Goal: Task Accomplishment & Management: Manage account settings

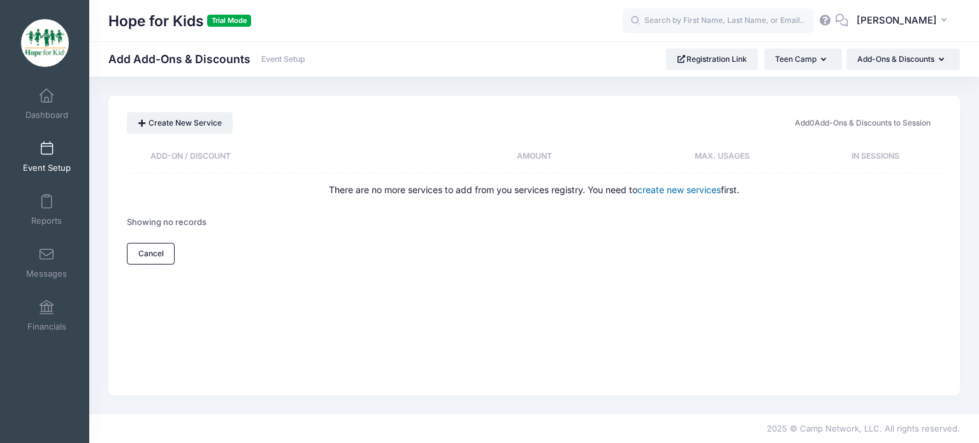
click at [680, 191] on link "create new services" at bounding box center [680, 189] width 84 height 11
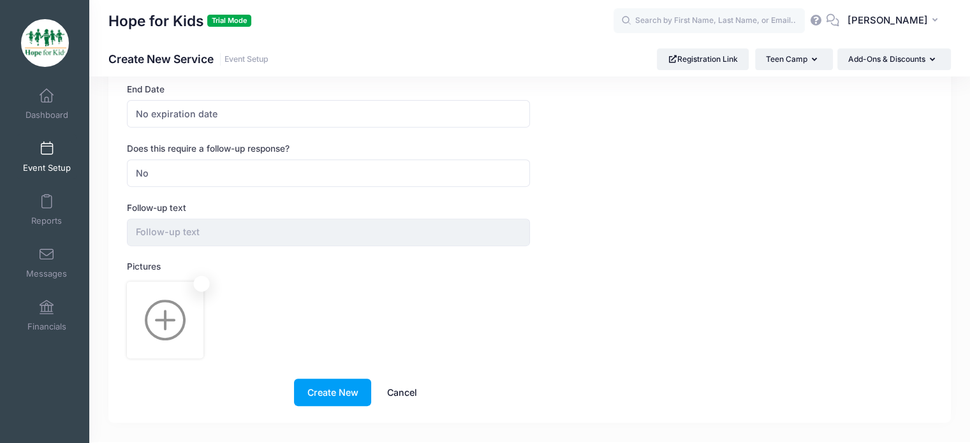
scroll to position [485, 0]
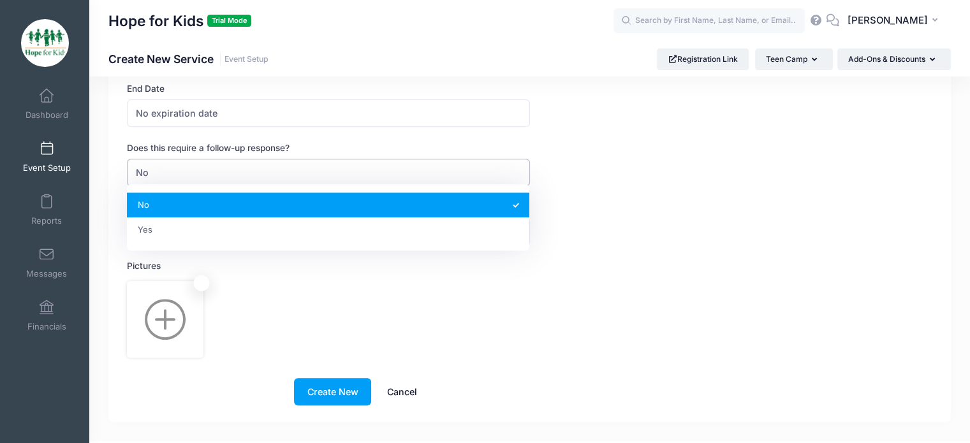
click at [435, 172] on span "No" at bounding box center [328, 172] width 402 height 27
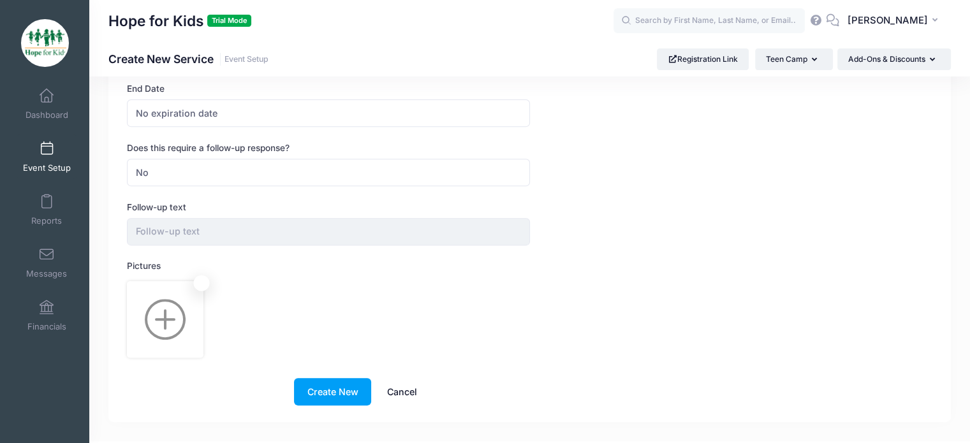
click at [589, 224] on div "Follow-up text" at bounding box center [529, 223] width 805 height 45
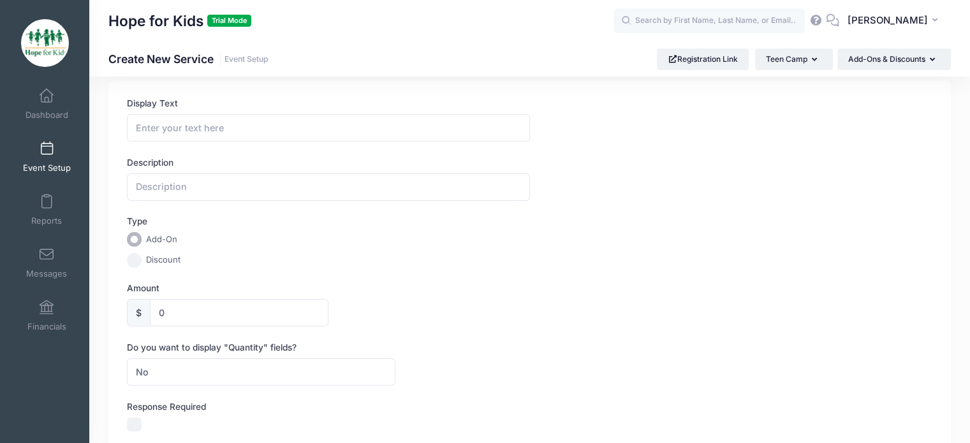
scroll to position [0, 0]
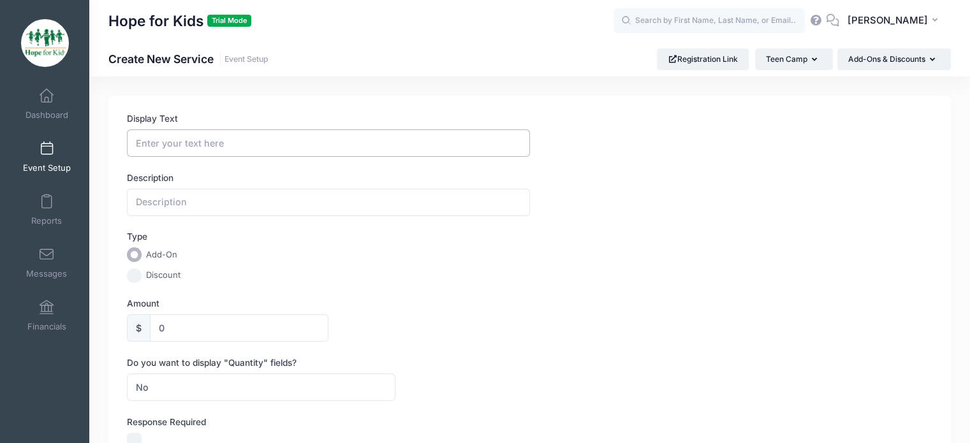
click at [244, 148] on input "Display Text" at bounding box center [328, 142] width 402 height 27
type input "R Camp 1 Crew"
click at [204, 193] on input "text" at bounding box center [328, 202] width 402 height 27
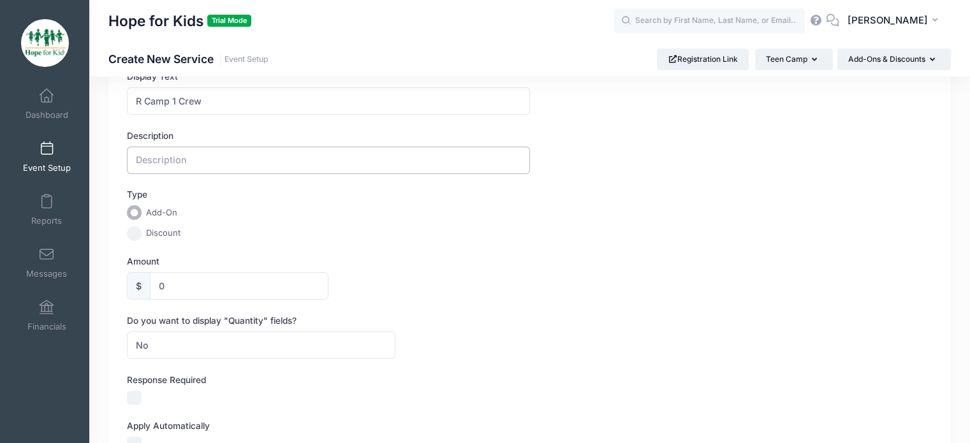
scroll to position [43, 0]
click at [186, 297] on input "0" at bounding box center [239, 284] width 179 height 27
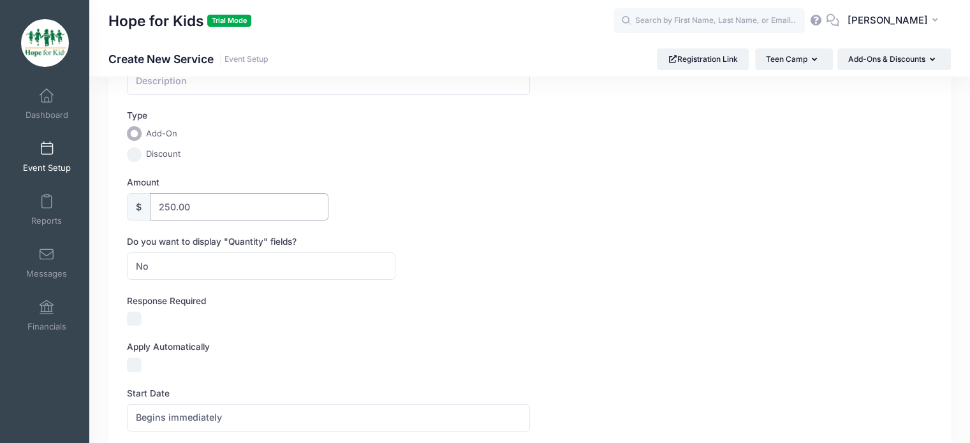
type input "250.00"
click at [186, 254] on span "No" at bounding box center [261, 265] width 268 height 27
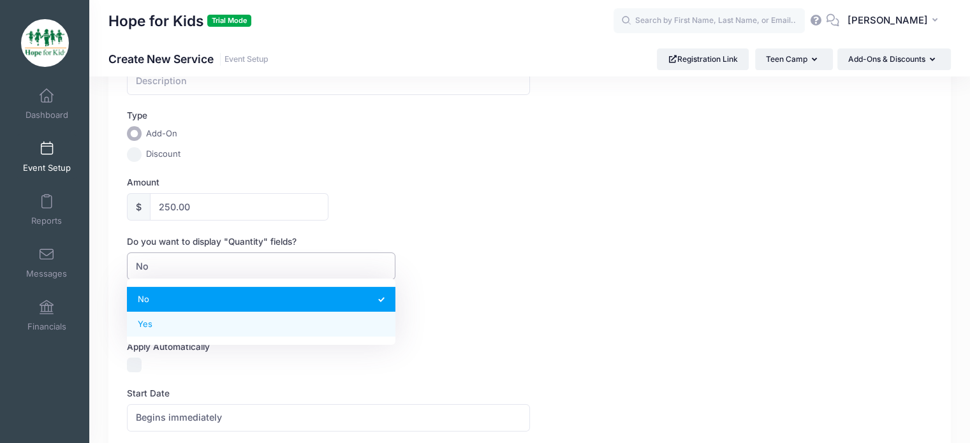
select select "1"
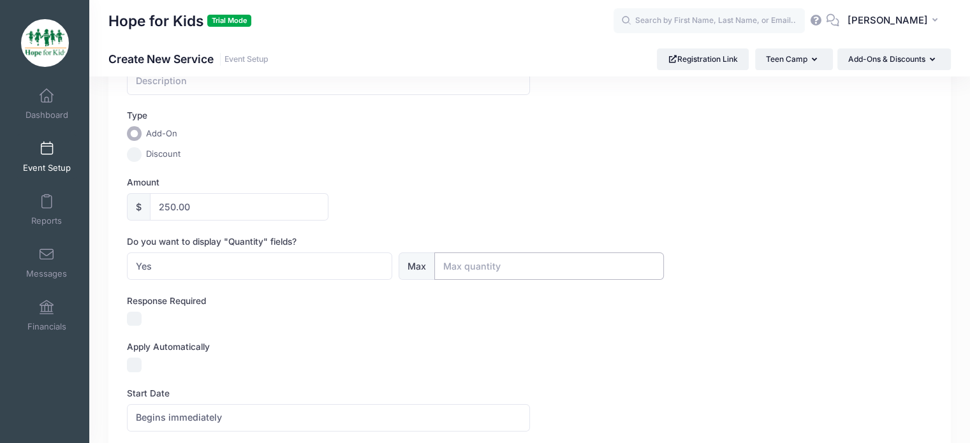
click at [457, 260] on input "text" at bounding box center [549, 265] width 230 height 27
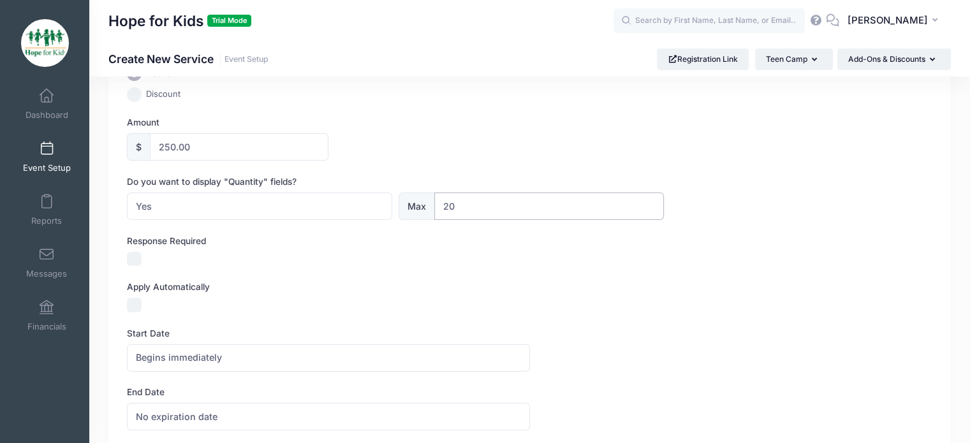
scroll to position [182, 0]
type input "20"
click at [281, 258] on div at bounding box center [261, 258] width 268 height 15
click at [134, 256] on input "Response Required" at bounding box center [134, 258] width 15 height 15
checkbox input "true"
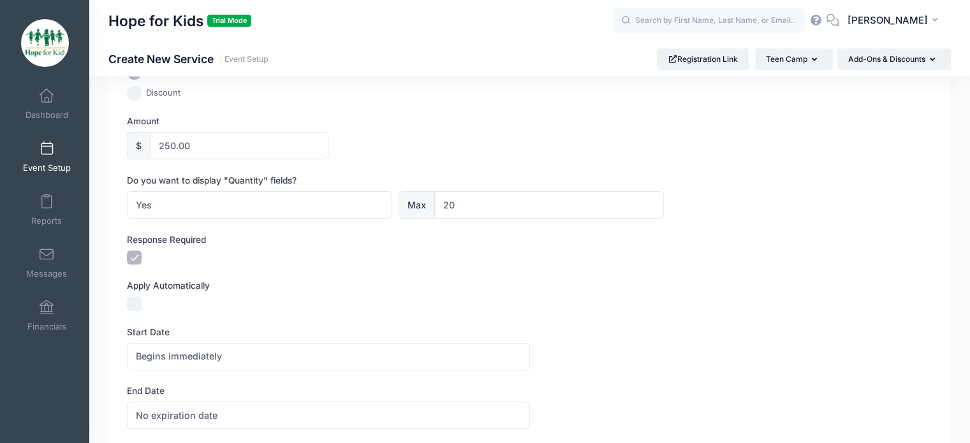
scroll to position [256, 0]
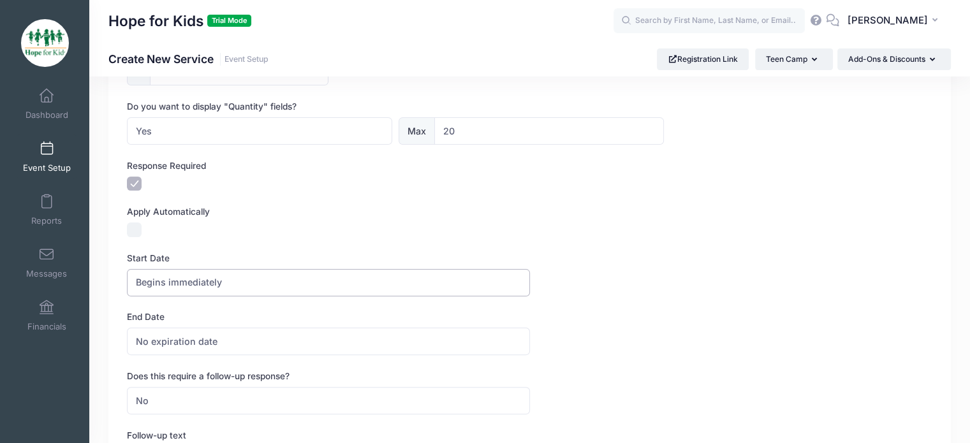
click at [163, 272] on span "Begins immediately" at bounding box center [328, 282] width 402 height 27
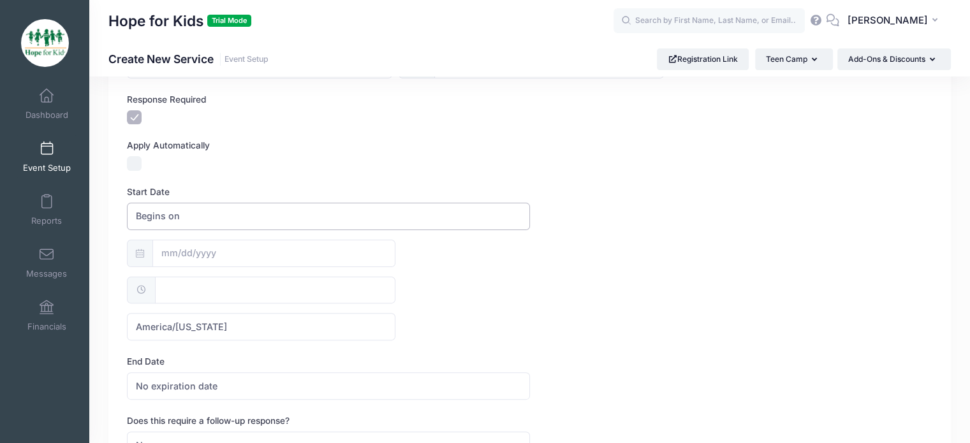
scroll to position [324, 0]
click at [214, 263] on div "America/New York America/Los Angeles America/Chicago America/Denver America/New…" at bounding box center [529, 288] width 805 height 101
click at [226, 253] on input "text" at bounding box center [273, 251] width 243 height 27
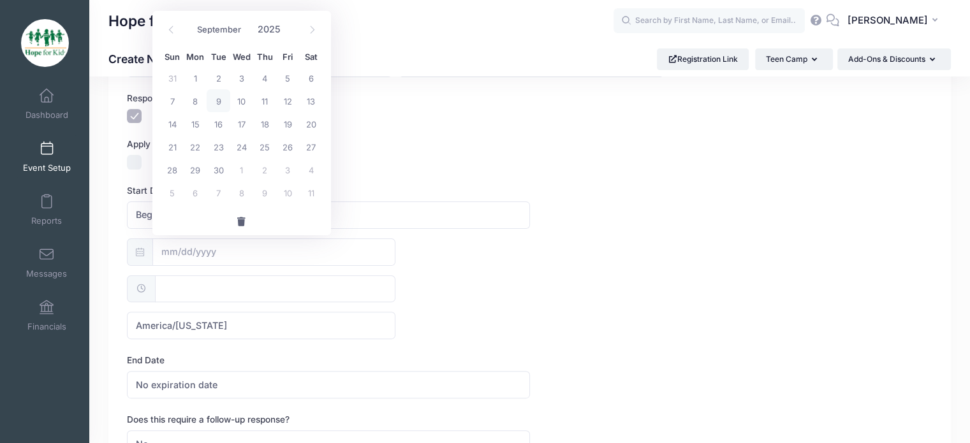
click at [454, 267] on div "America/New York America/Los Angeles America/Chicago America/Denver America/New…" at bounding box center [529, 288] width 805 height 101
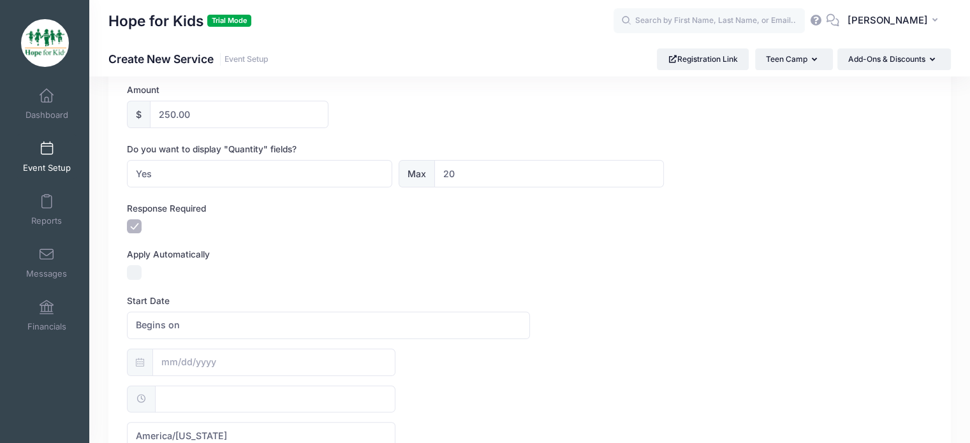
scroll to position [321, 0]
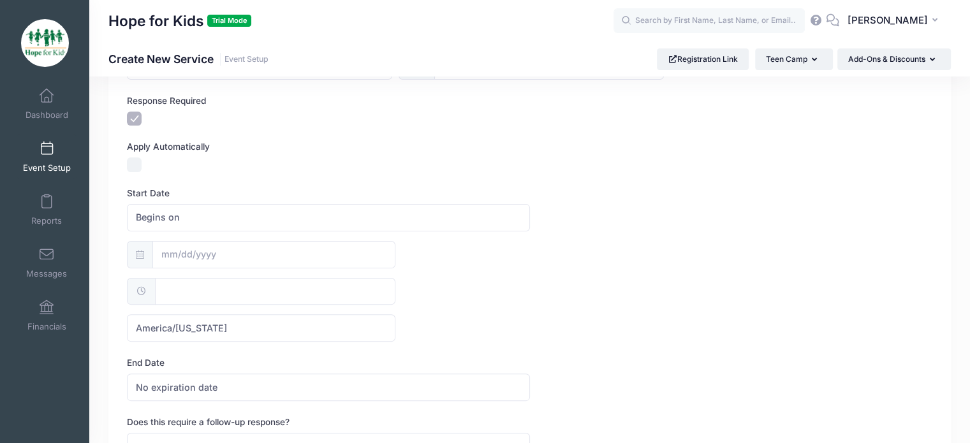
click at [135, 172] on form "Display Text R Camp 1 Crew Description Type Add-On Discount Amount $ 250.00 Do …" at bounding box center [529, 235] width 805 height 889
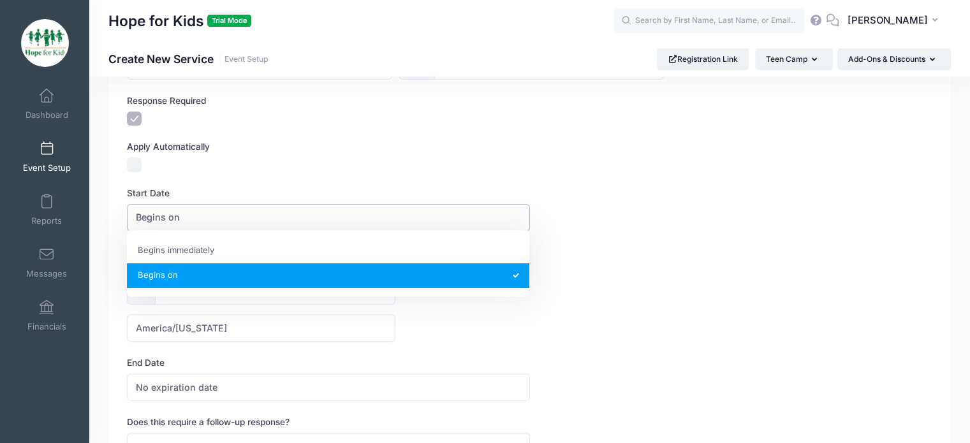
click at [182, 227] on span "Begins on" at bounding box center [328, 217] width 402 height 27
click at [230, 190] on label "Start Date" at bounding box center [328, 193] width 402 height 13
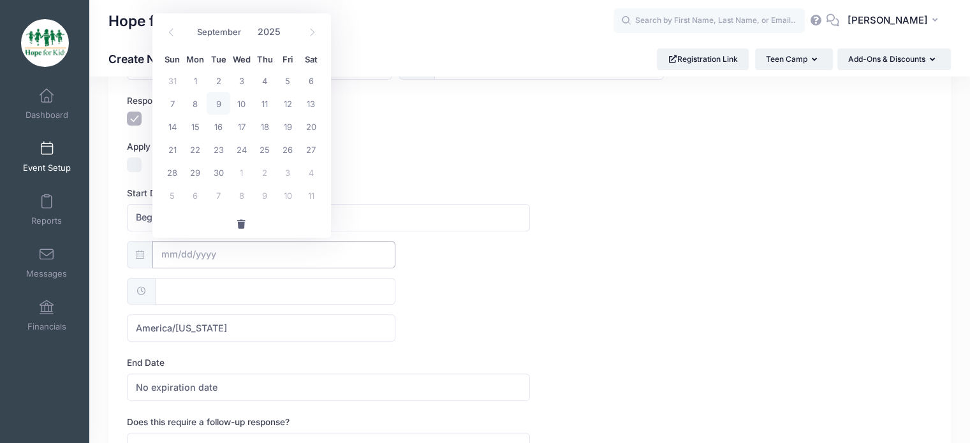
click at [191, 257] on input "text" at bounding box center [273, 254] width 243 height 27
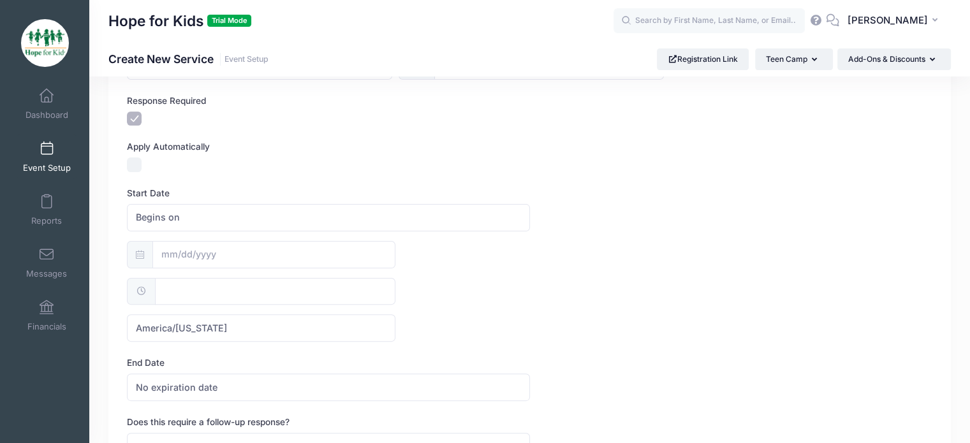
click at [502, 242] on div "America/New York America/Los Angeles America/Chicago America/Denver America/New…" at bounding box center [529, 291] width 805 height 101
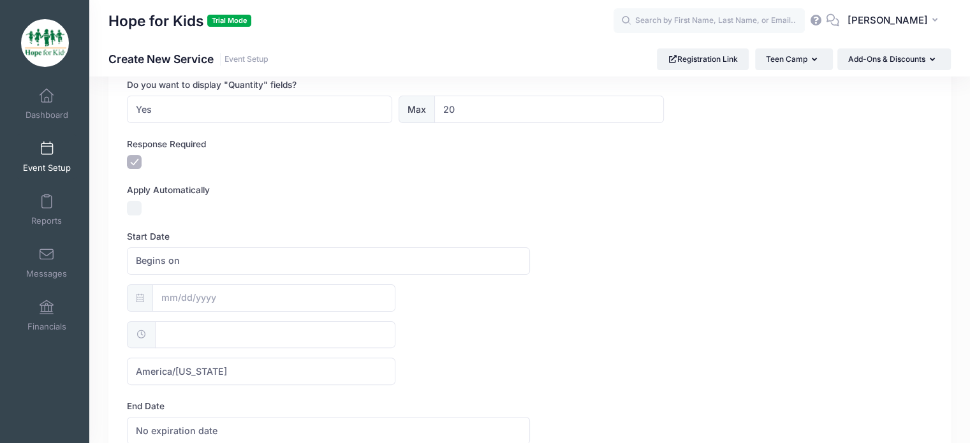
scroll to position [290, 0]
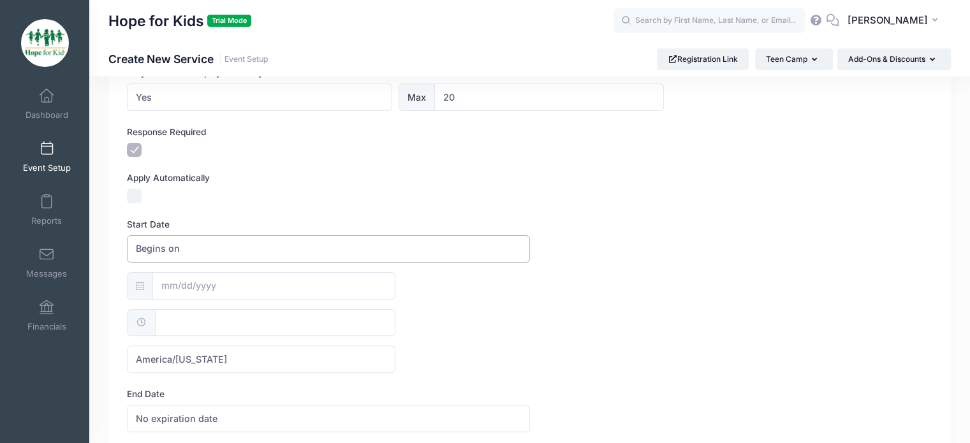
click at [161, 249] on span "Begins on" at bounding box center [158, 248] width 44 height 13
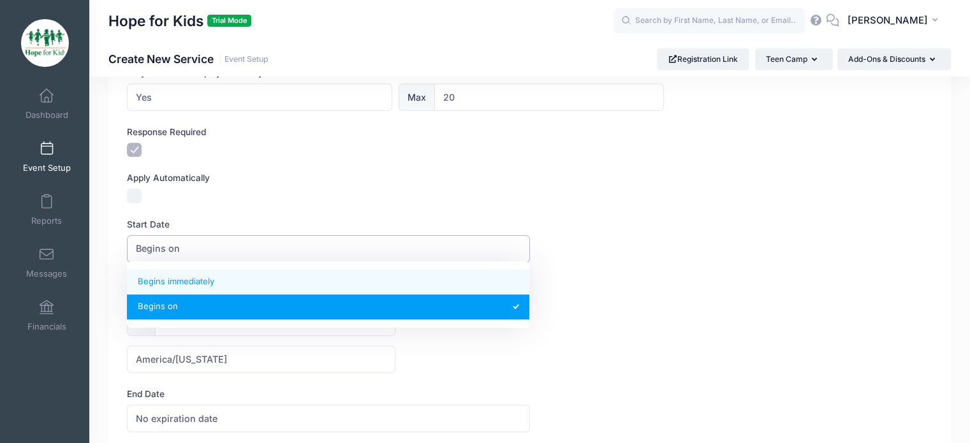
select select "0"
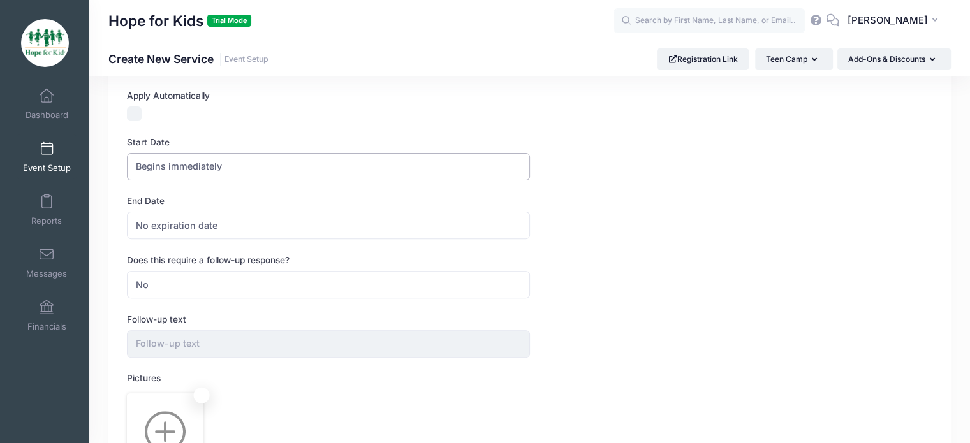
scroll to position [377, 0]
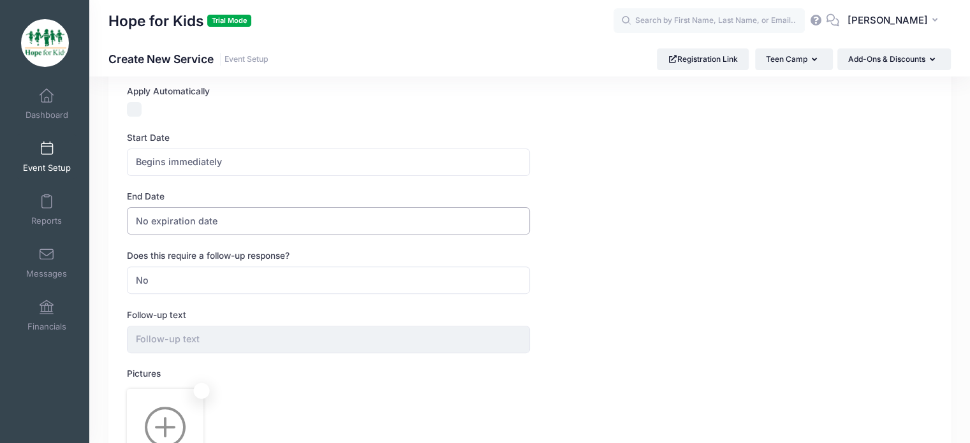
click at [217, 221] on span "No expiration date" at bounding box center [328, 220] width 402 height 27
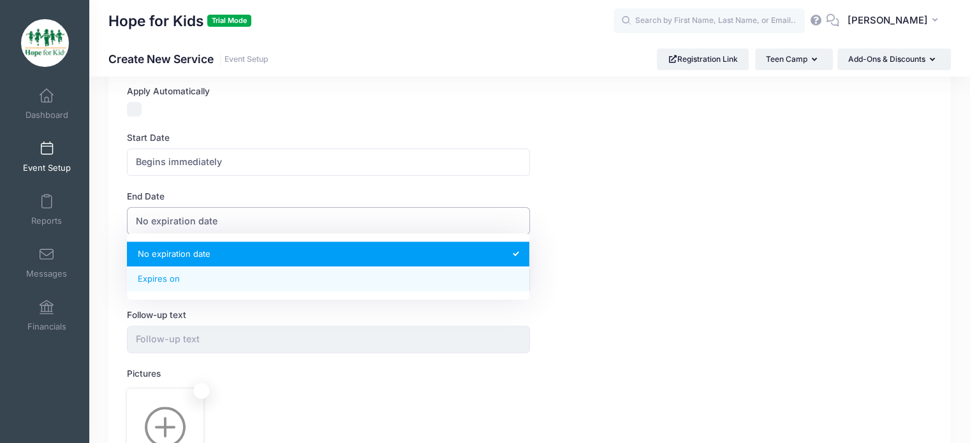
select select "1"
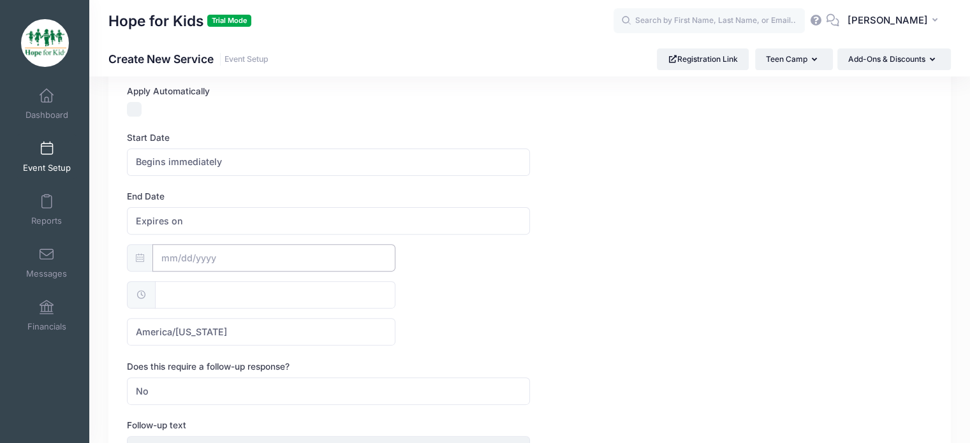
click at [189, 244] on input "text" at bounding box center [273, 257] width 243 height 27
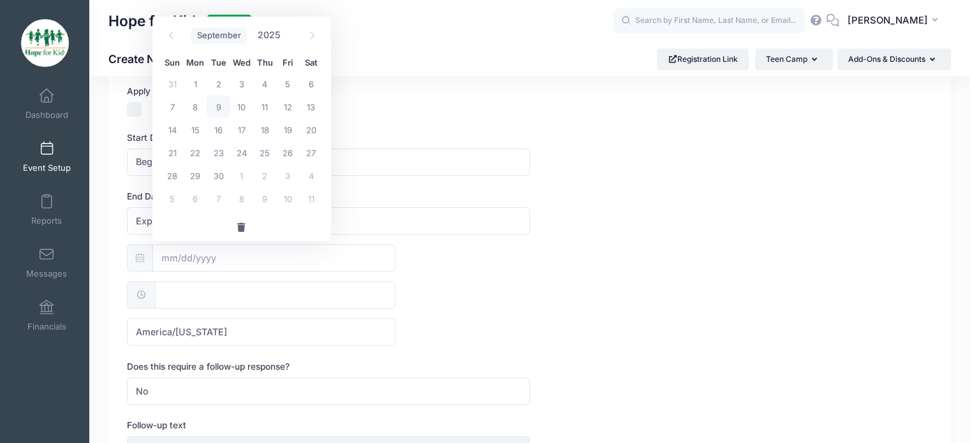
click at [238, 34] on select "January February March April May June July August September October November De…" at bounding box center [219, 35] width 57 height 17
select select "4"
click at [191, 27] on select "January February March April May June July August September October November De…" at bounding box center [219, 35] width 57 height 17
click at [280, 39] on input "2025" at bounding box center [271, 35] width 41 height 19
click at [286, 30] on span at bounding box center [288, 31] width 9 height 10
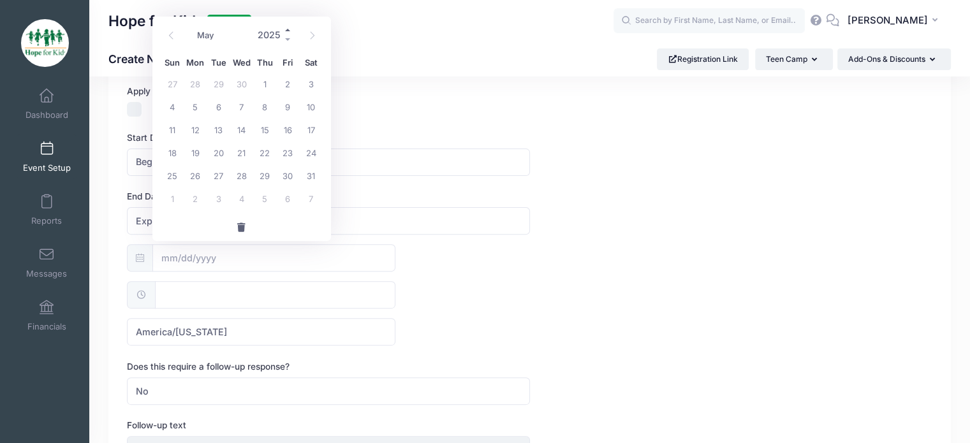
type input "2026"
click at [165, 197] on span "31" at bounding box center [172, 198] width 23 height 23
type input "05/31/2026"
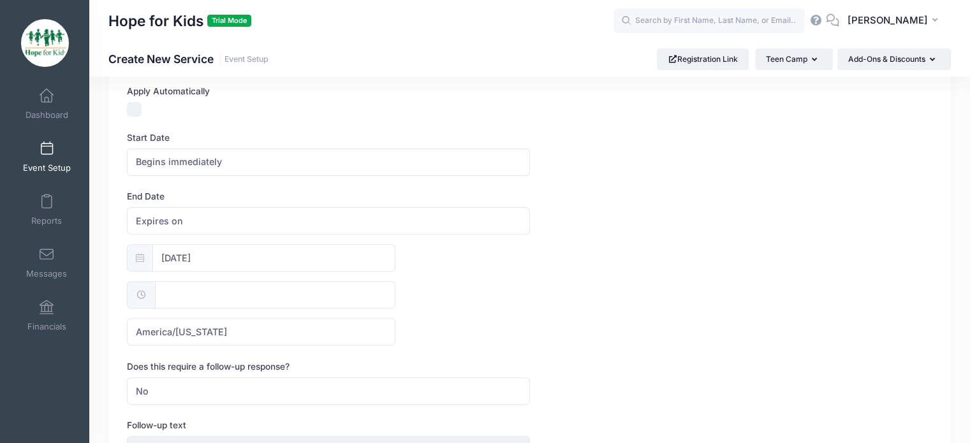
click at [232, 284] on input "text" at bounding box center [275, 294] width 241 height 27
type input "12:00"
click at [426, 272] on div "05/31/2026 12:00 America/New York America/Los Angeles America/Chicago America/D…" at bounding box center [529, 294] width 805 height 101
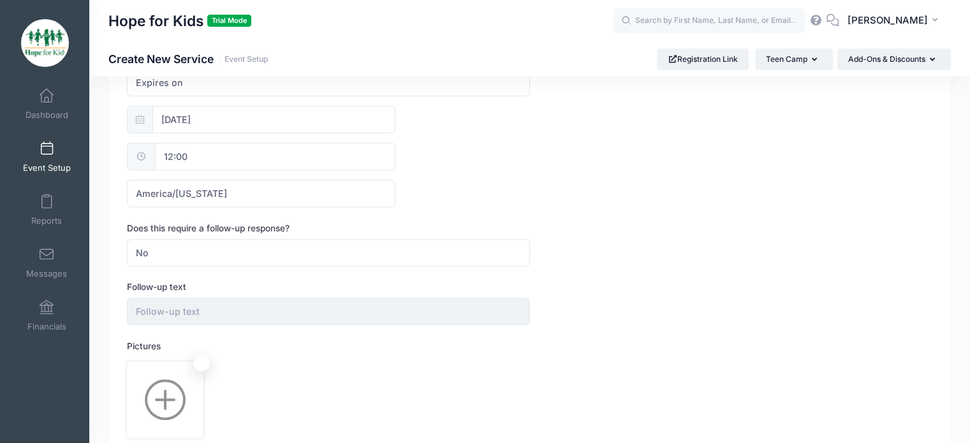
scroll to position [522, 0]
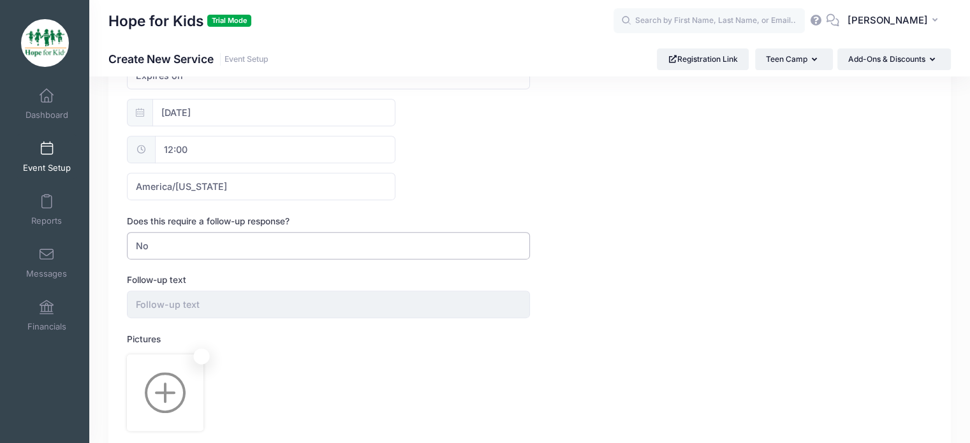
click at [294, 237] on span "No" at bounding box center [328, 245] width 402 height 27
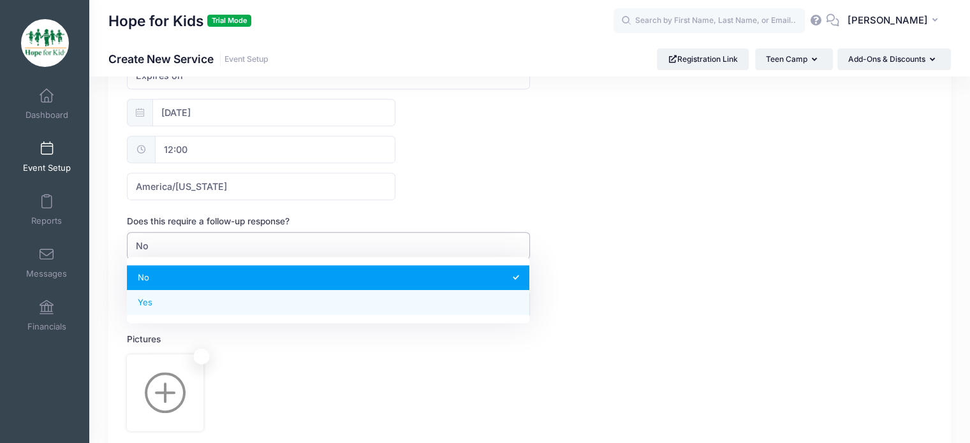
select select "2"
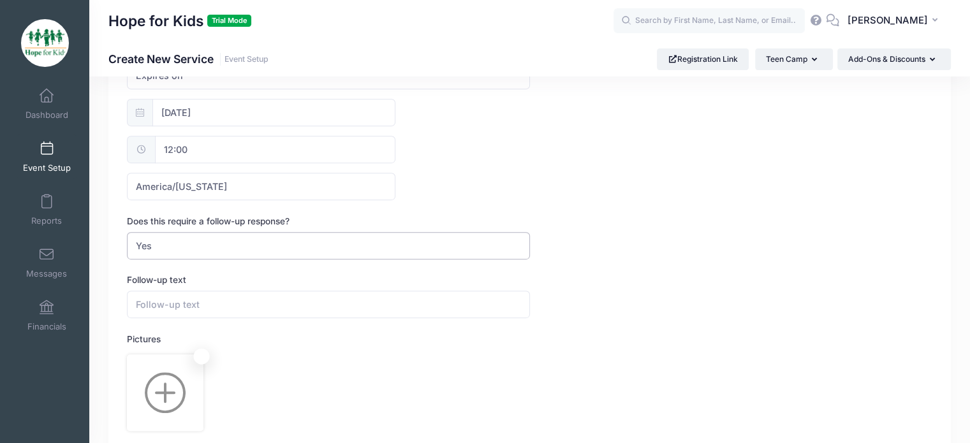
scroll to position [603, 0]
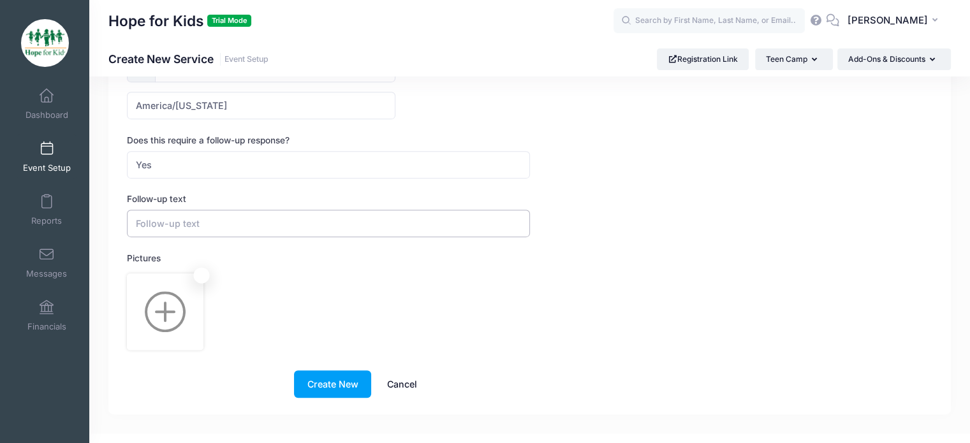
click at [248, 219] on input "text" at bounding box center [328, 223] width 402 height 27
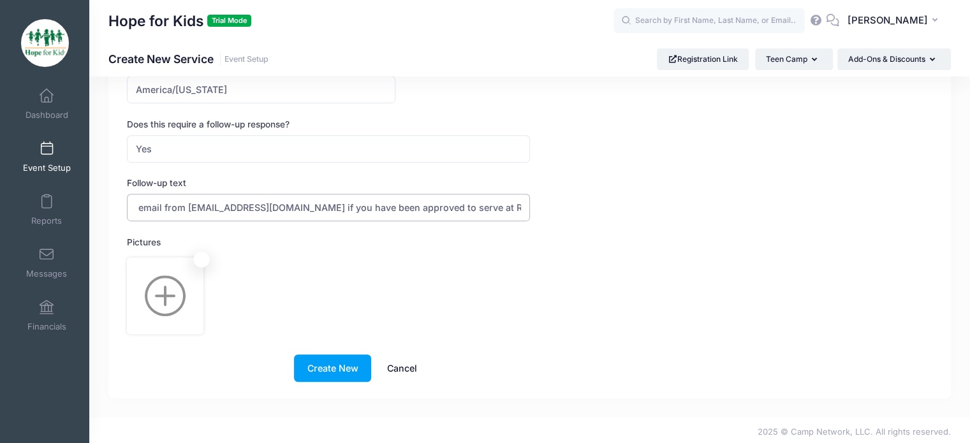
scroll to position [0, 1214]
type input "Please note that you will receive an application form that must be completed, a…"
click at [323, 363] on button "Create New" at bounding box center [332, 368] width 77 height 27
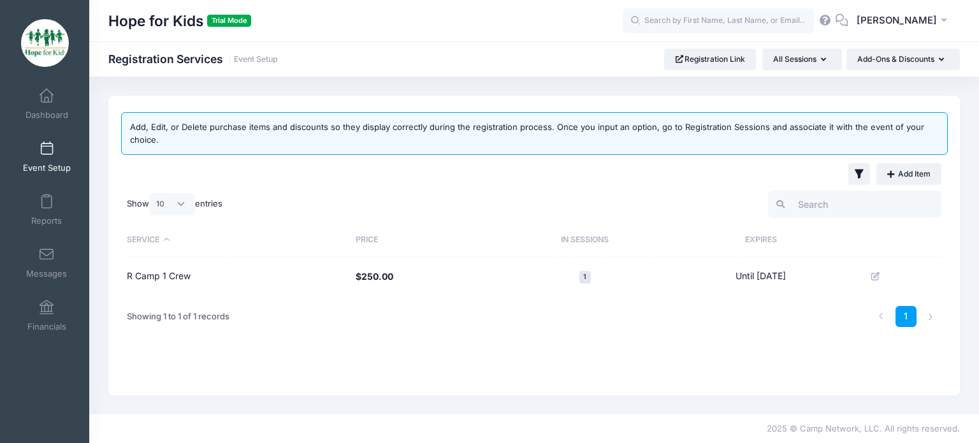
click at [456, 346] on div "Add, Edit, or Delete purchase items and discounts so they display correctly dur…" at bounding box center [534, 246] width 852 height 300
click at [900, 173] on link "Add Item" at bounding box center [909, 174] width 65 height 22
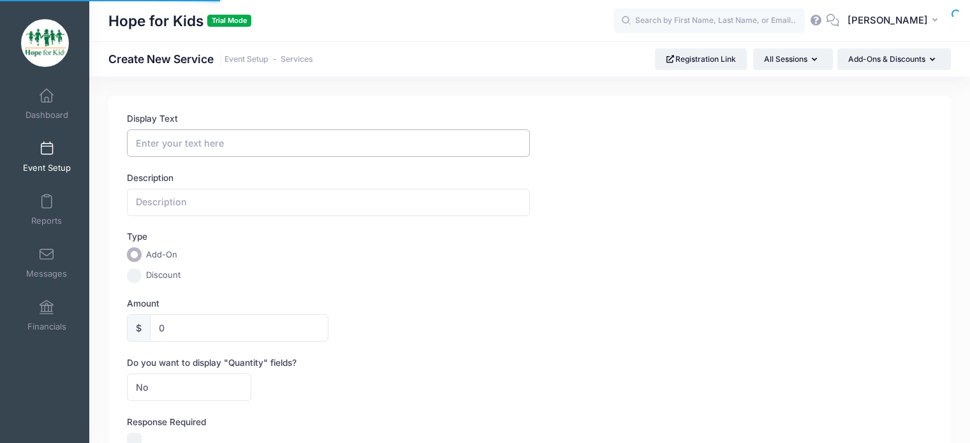
click at [234, 138] on input "Display Text" at bounding box center [328, 142] width 402 height 27
type input "R Camp 2 Crew"
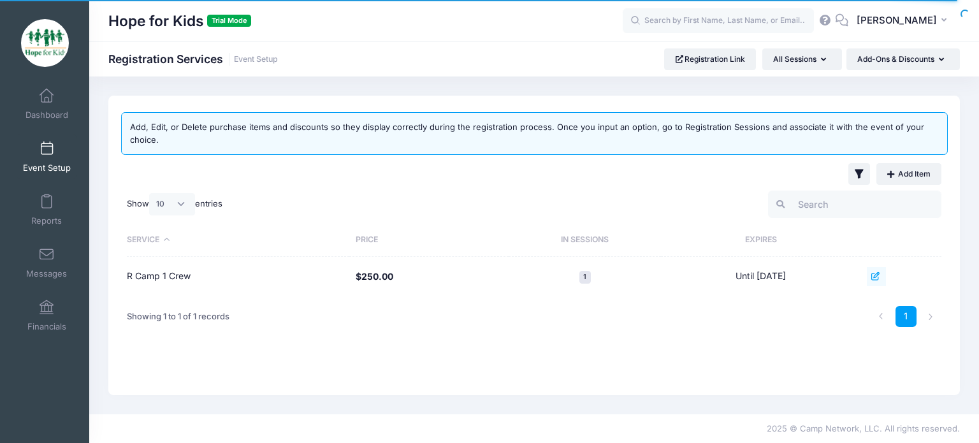
click at [882, 276] on icon at bounding box center [877, 276] width 10 height 8
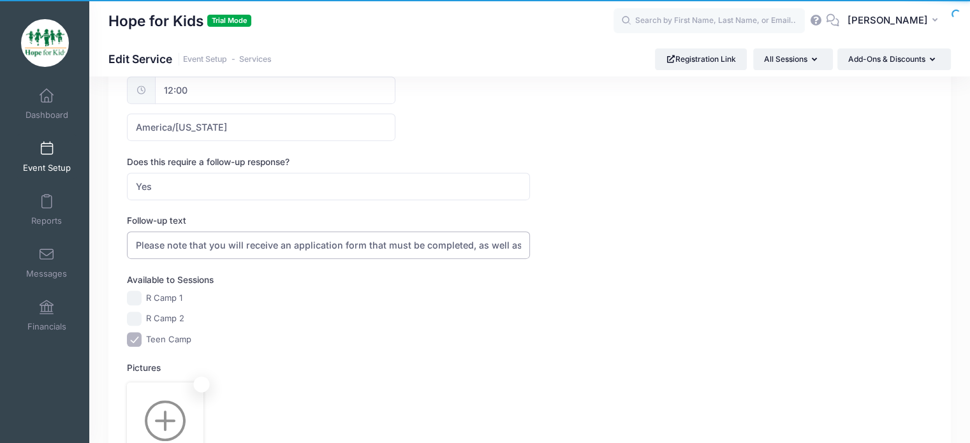
click at [372, 236] on input "Please note that you will receive an application form that must be completed, a…" at bounding box center [328, 244] width 402 height 27
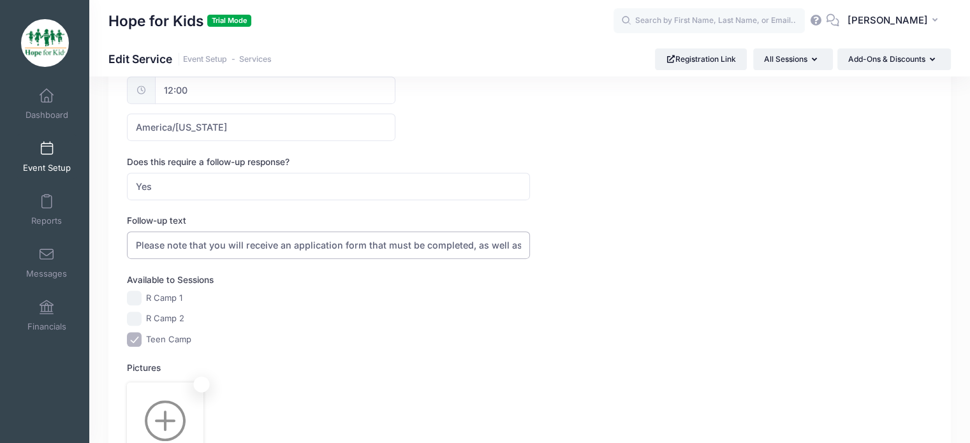
click at [372, 236] on input "Please note that you will receive an application form that must be completed, a…" at bounding box center [328, 244] width 402 height 27
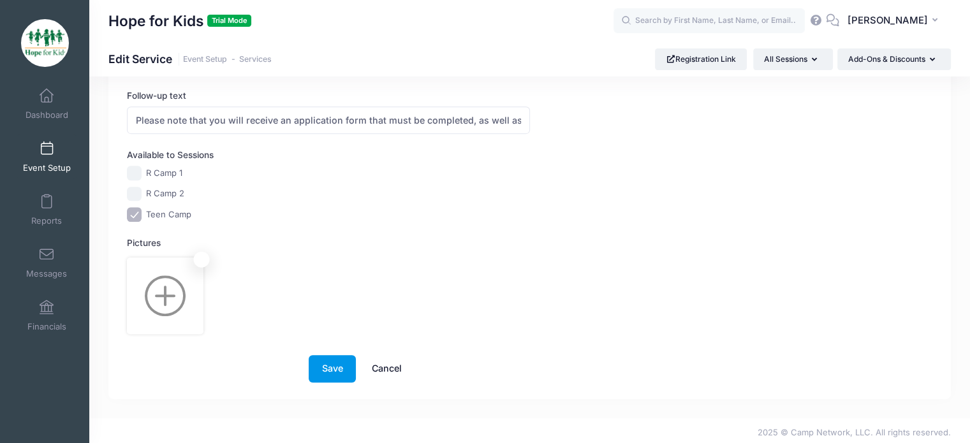
click at [332, 367] on button "Save" at bounding box center [332, 368] width 47 height 27
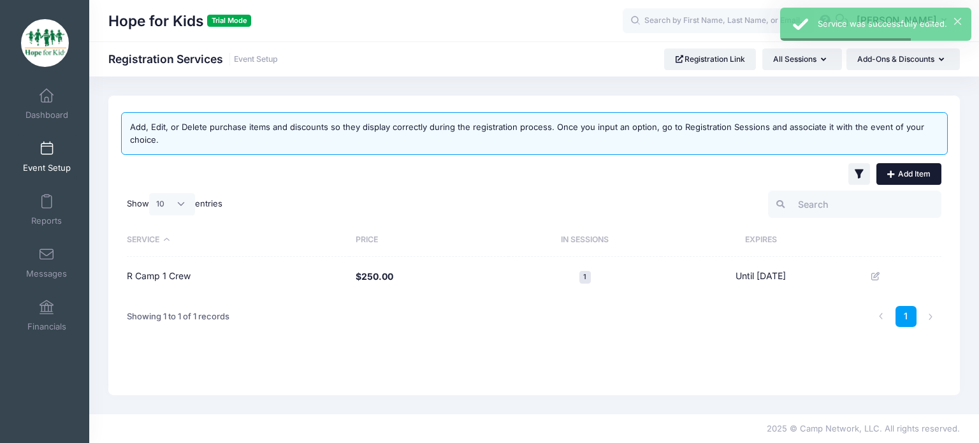
click at [908, 169] on link "Add Item" at bounding box center [909, 174] width 65 height 22
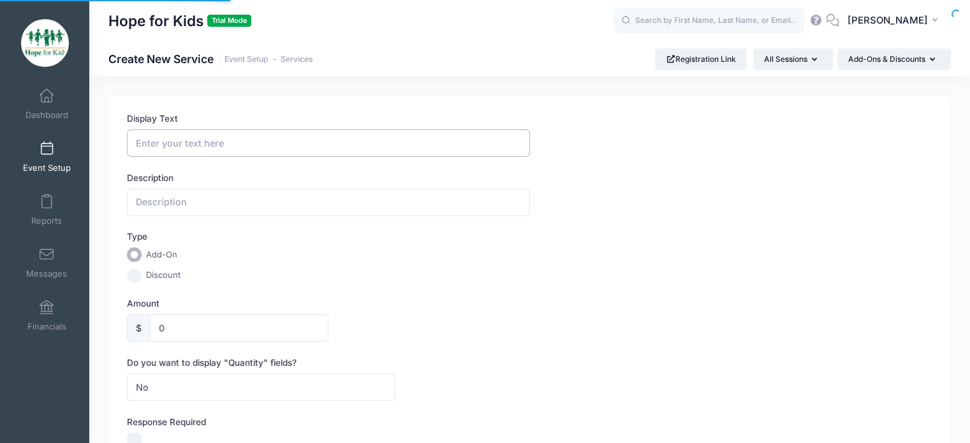
click at [193, 133] on input "Display Text" at bounding box center [328, 142] width 402 height 27
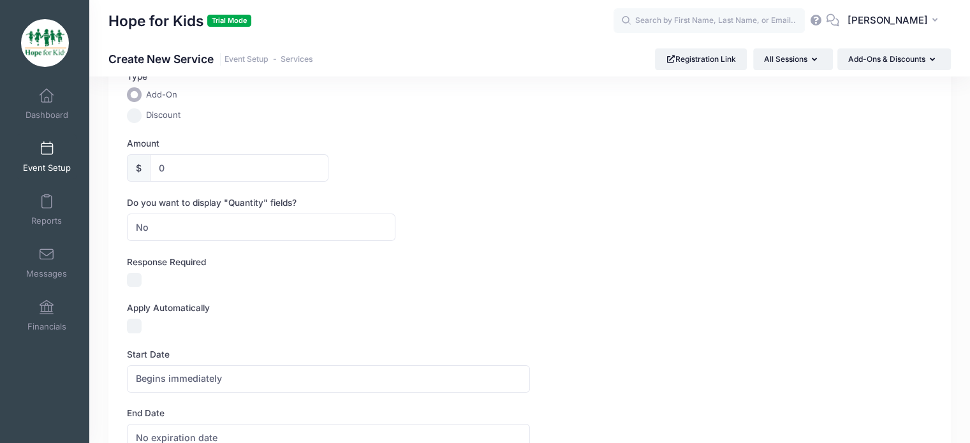
type input "R Camp 2 Crew"
click at [177, 162] on input "0" at bounding box center [239, 167] width 179 height 27
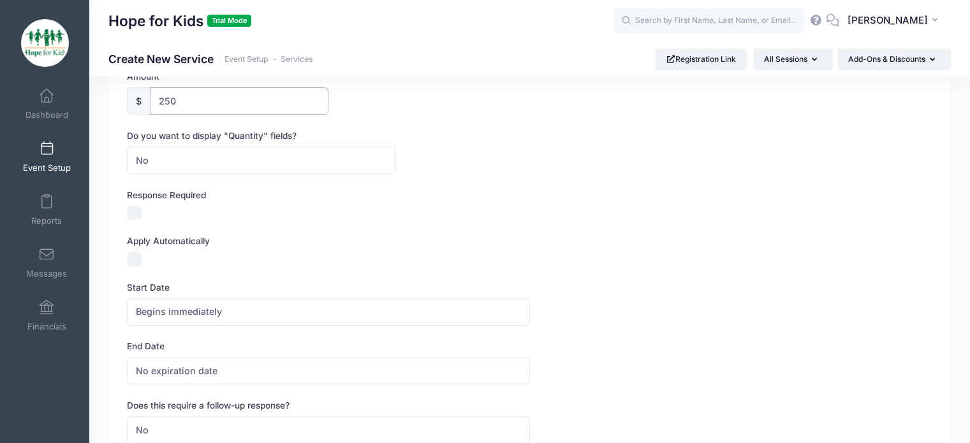
type input "250"
click at [177, 162] on span "No" at bounding box center [261, 160] width 268 height 27
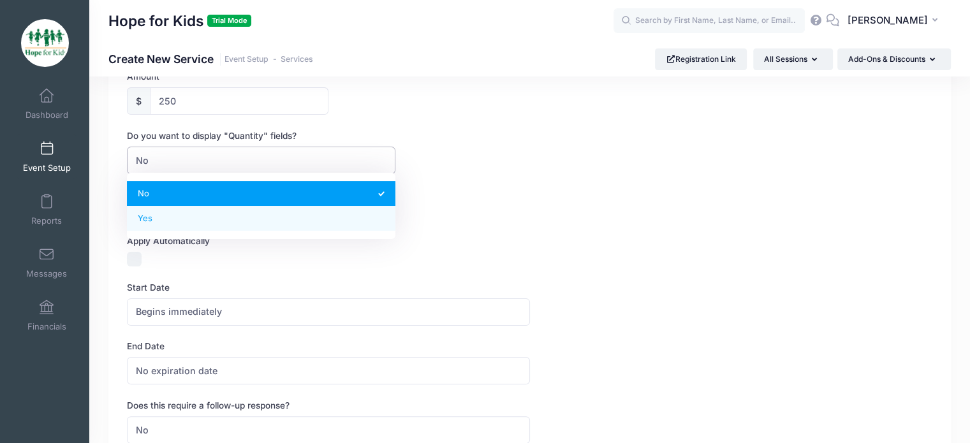
select select "1"
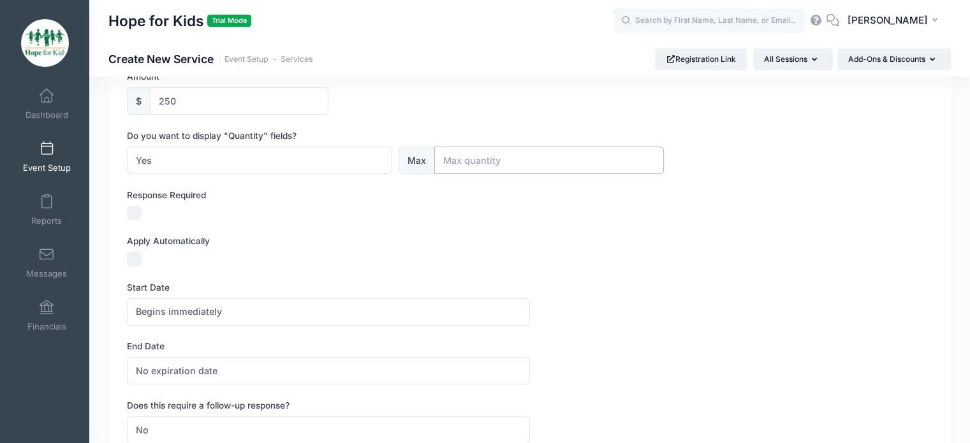
click at [478, 160] on input "text" at bounding box center [549, 160] width 230 height 27
type input "20"
click at [145, 216] on div at bounding box center [261, 213] width 268 height 15
click at [133, 210] on input "Response Required" at bounding box center [134, 213] width 15 height 15
checkbox input "true"
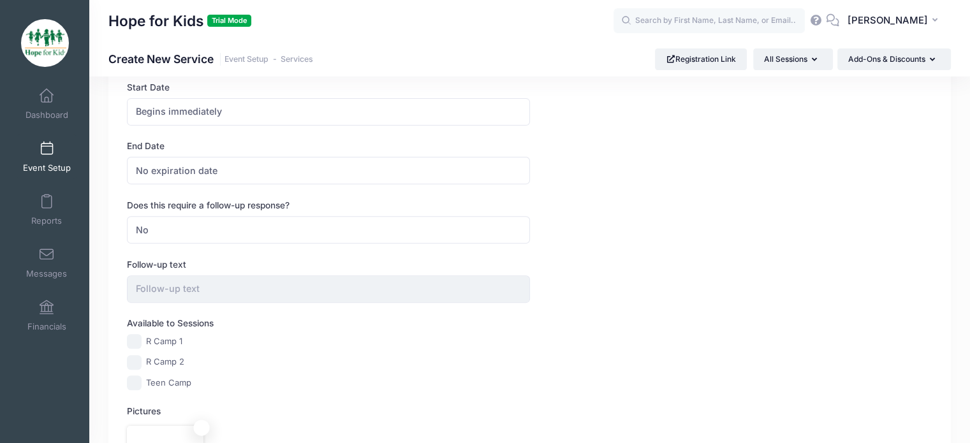
scroll to position [428, 0]
click at [245, 171] on span "No expiration date" at bounding box center [328, 169] width 402 height 27
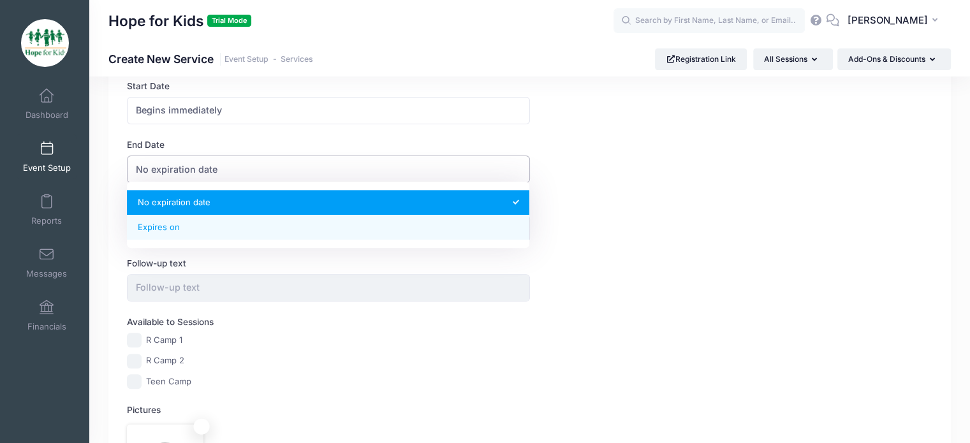
select select "1"
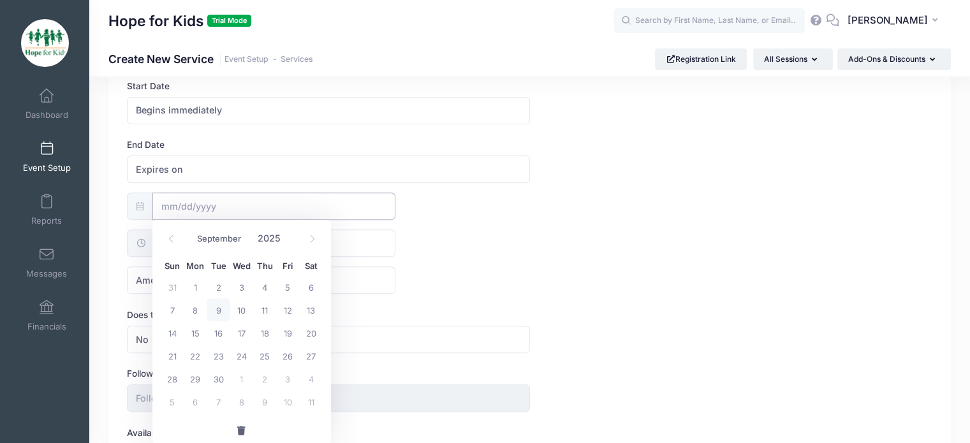
click at [201, 207] on input "text" at bounding box center [273, 206] width 243 height 27
click at [233, 242] on select "January February March April May June July August September October November De…" at bounding box center [219, 239] width 57 height 17
select select "4"
click at [191, 231] on select "January February March April May June July August September October November De…" at bounding box center [219, 239] width 57 height 17
click at [286, 232] on span at bounding box center [288, 234] width 9 height 10
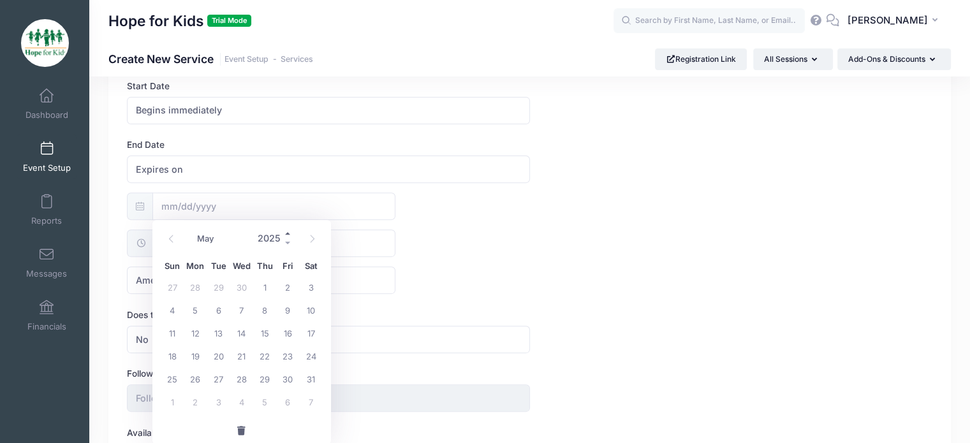
type input "2026"
click at [172, 401] on span "31" at bounding box center [172, 401] width 23 height 23
type input "05/31/2026"
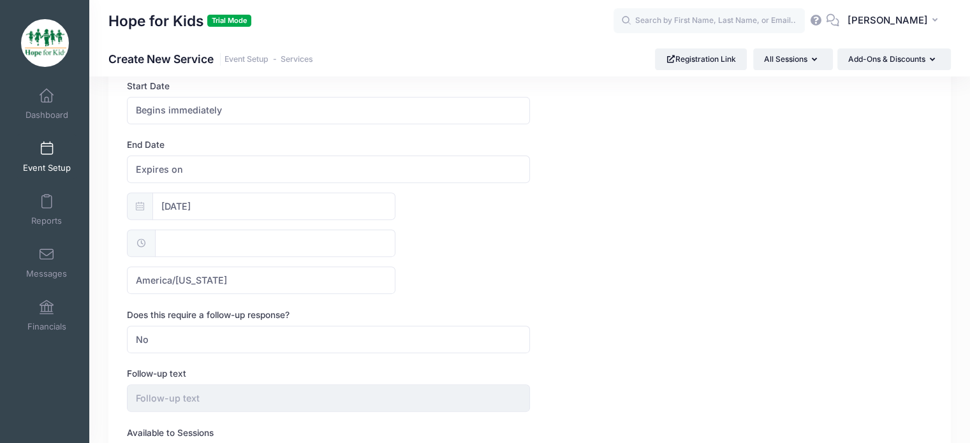
click at [245, 247] on input "text" at bounding box center [275, 243] width 241 height 27
type input "12:00"
click at [531, 268] on div "05/31/2026 12:00 America/New York America/Los Angeles America/Chicago America/D…" at bounding box center [529, 243] width 805 height 101
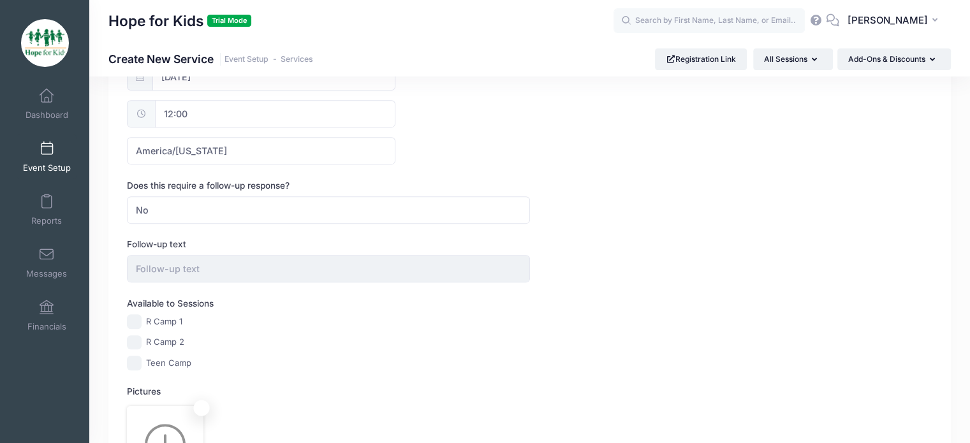
scroll to position [559, 0]
click at [314, 219] on span "No" at bounding box center [328, 209] width 402 height 27
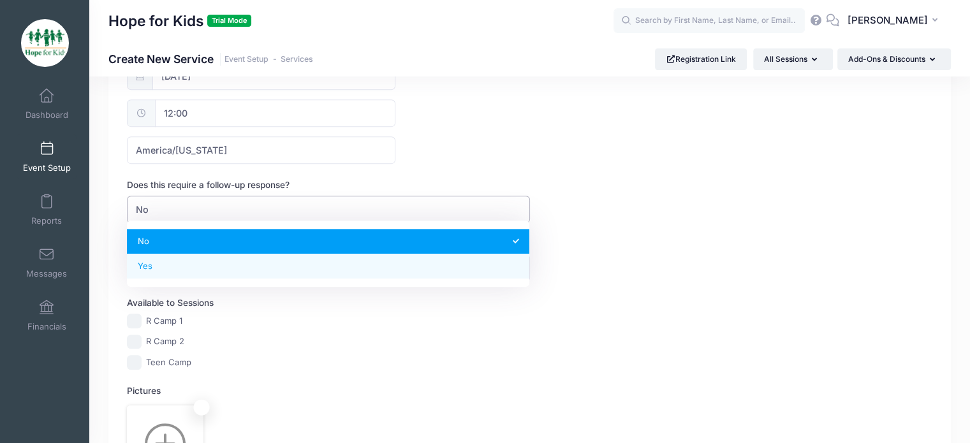
select select "2"
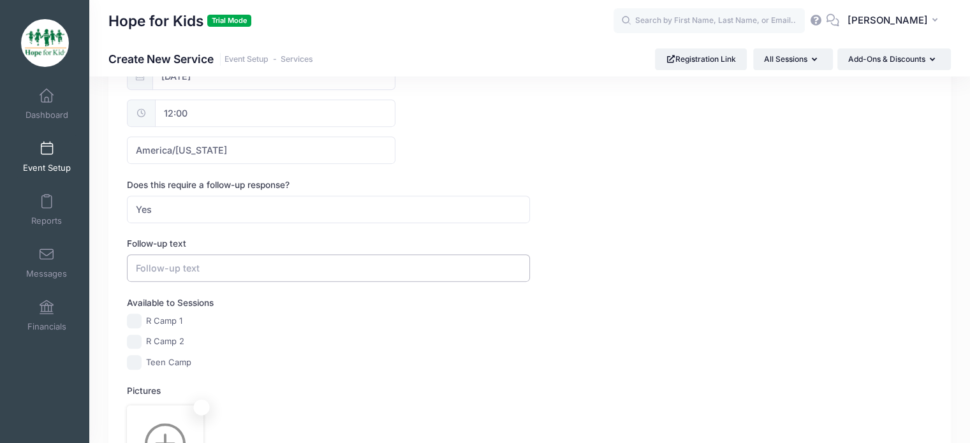
click at [261, 271] on input "text" at bounding box center [328, 267] width 402 height 27
paste input "Please note that you will receive an application form that must be completed, a…"
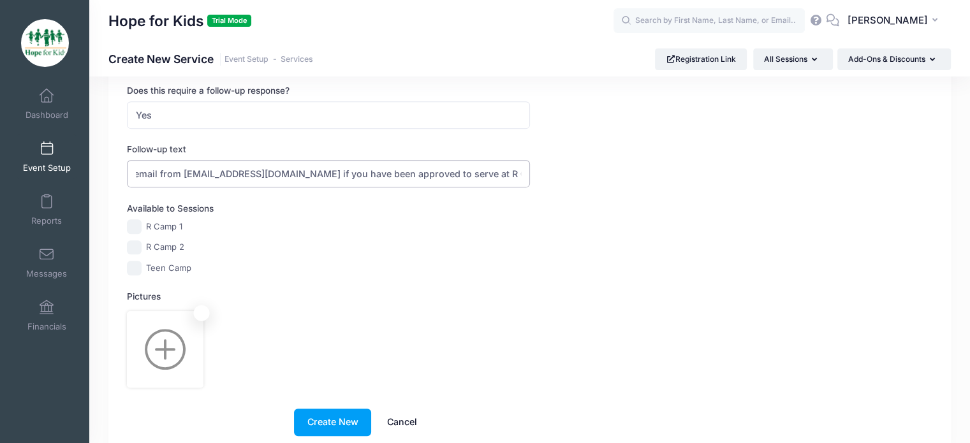
scroll to position [658, 0]
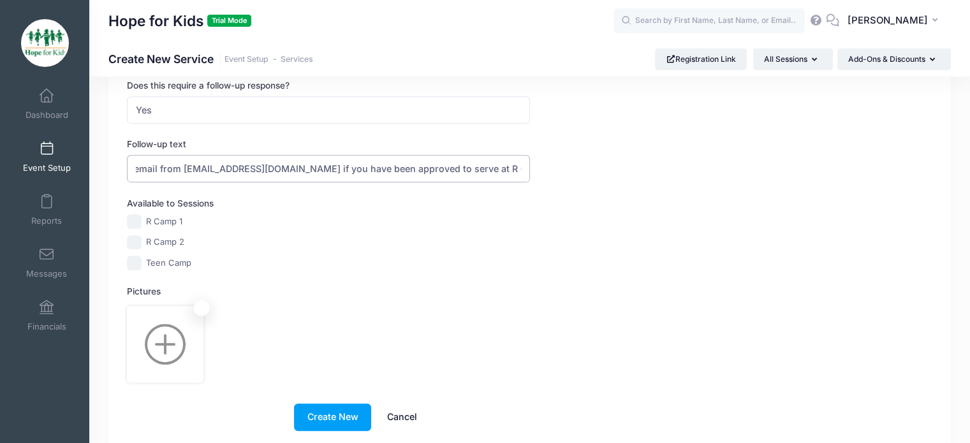
type input "Please note that you will receive an application form that must be completed, a…"
click at [131, 262] on input "Teen Camp" at bounding box center [134, 263] width 15 height 15
checkbox input "true"
click at [324, 408] on button "Create New" at bounding box center [332, 417] width 77 height 27
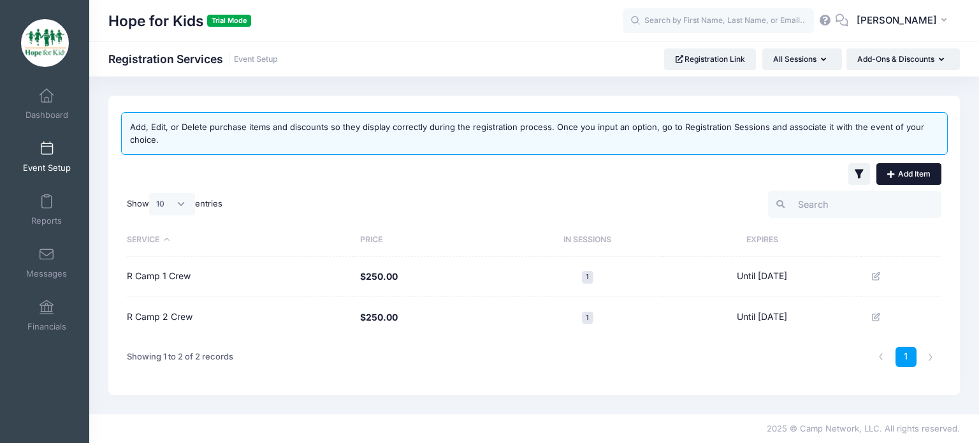
click at [904, 181] on link "Add Item" at bounding box center [909, 174] width 65 height 22
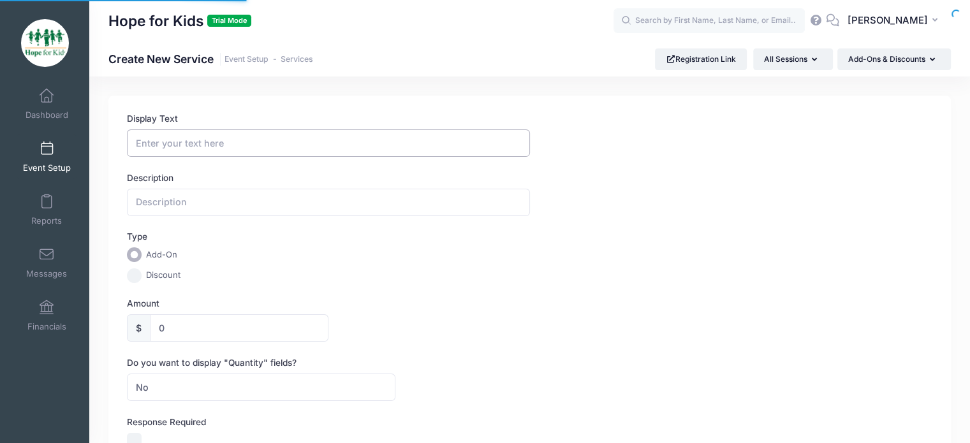
click at [298, 143] on input "Display Text" at bounding box center [328, 142] width 402 height 27
type input "R Camp 1 Junior Counselor"
type input "f"
type input "F"
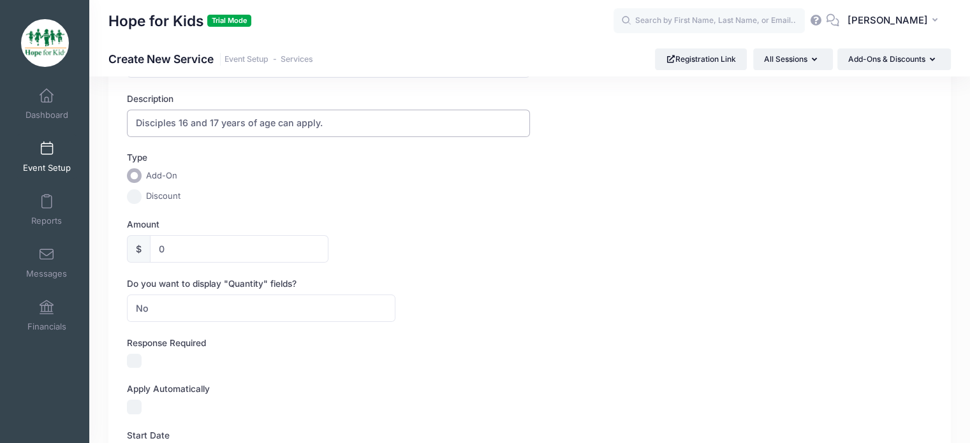
scroll to position [79, 0]
type input "Disciples 16 and 17 years of age can apply."
click at [224, 257] on input "0" at bounding box center [239, 248] width 179 height 27
type input "250.00"
click at [350, 117] on input "Disciples 16 and 17 years of age can apply." at bounding box center [328, 123] width 402 height 27
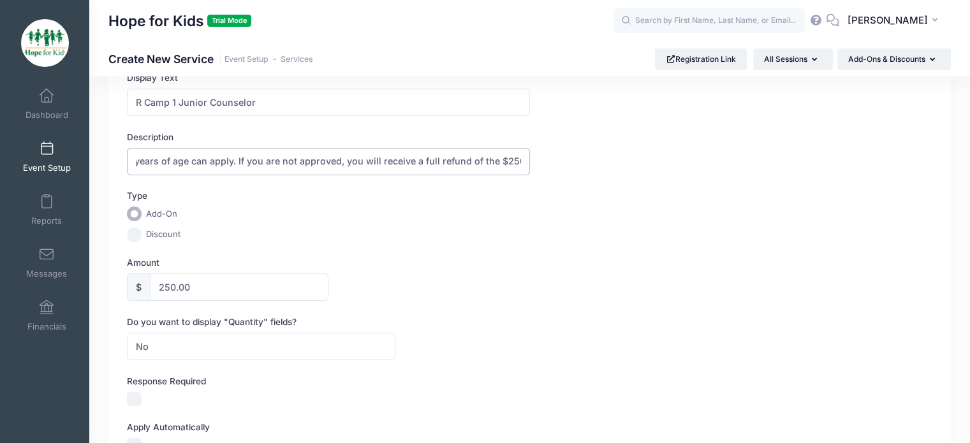
scroll to position [168, 0]
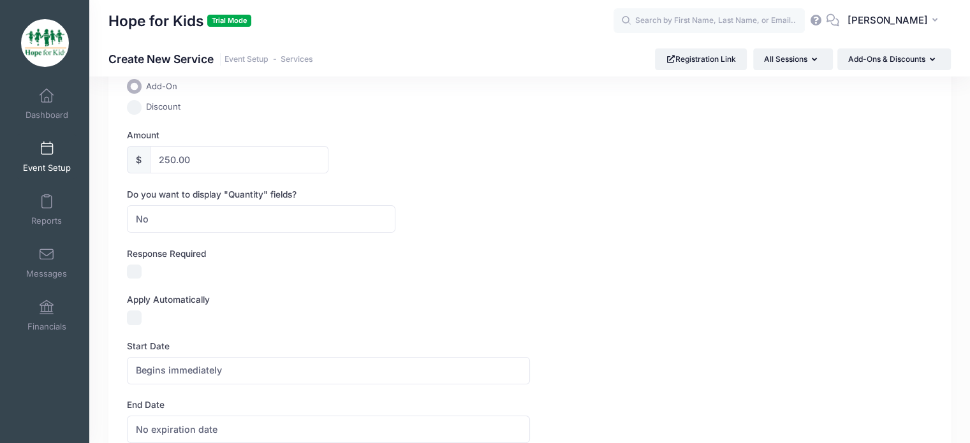
type input "Disciples 16 and 17 years of age can apply. If you are not approved, you will r…"
click at [260, 211] on span "No" at bounding box center [261, 218] width 268 height 27
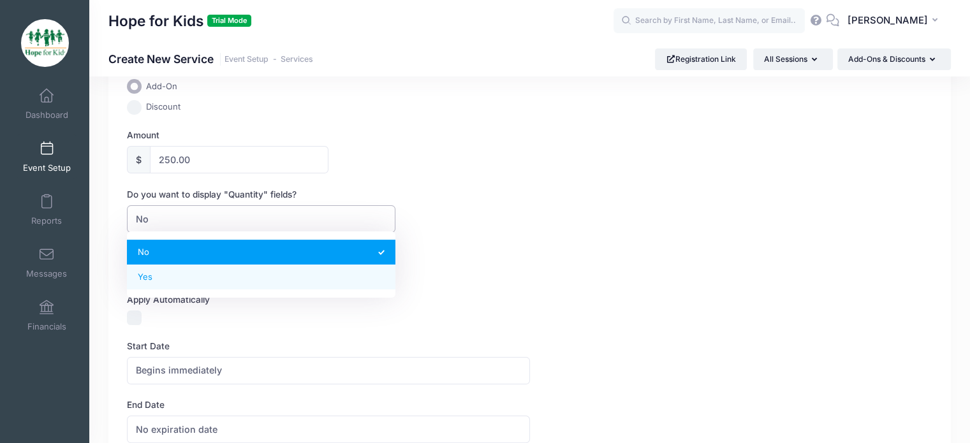
select select "1"
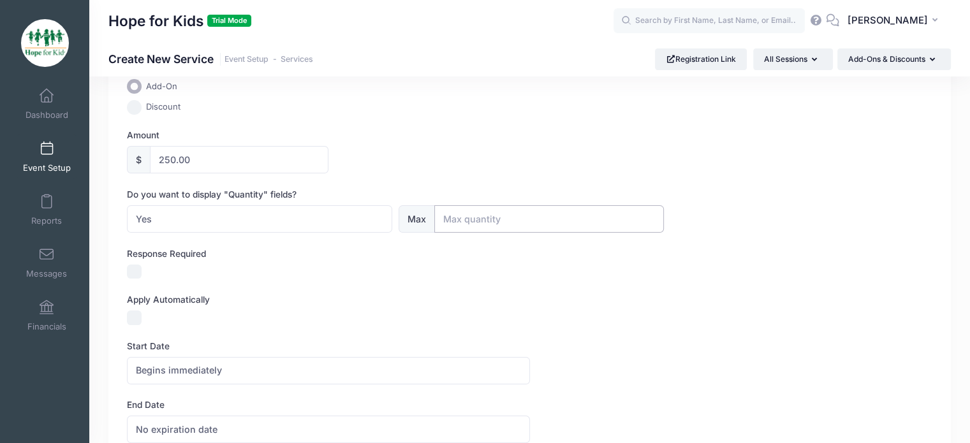
click at [503, 216] on input "text" at bounding box center [549, 218] width 230 height 27
click at [501, 216] on input "6" at bounding box center [549, 218] width 230 height 27
type input "6"
click at [380, 249] on label "Response Required" at bounding box center [328, 253] width 402 height 13
click at [142, 265] on input "Response Required" at bounding box center [134, 272] width 15 height 15
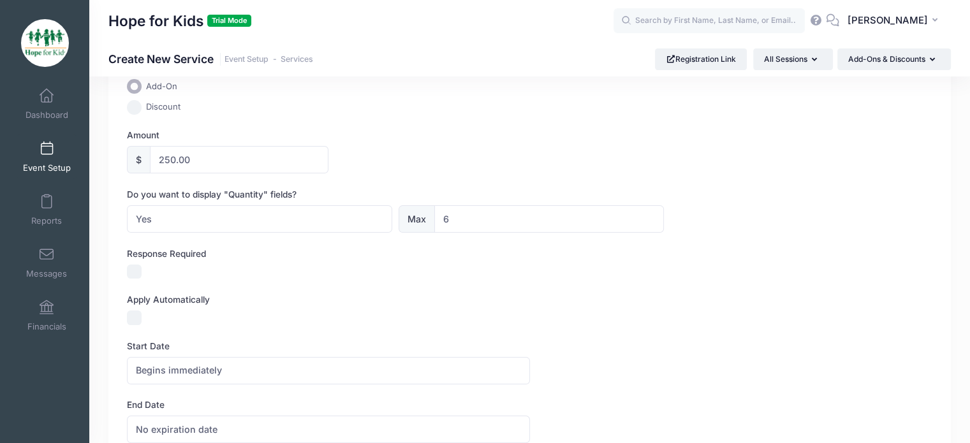
checkbox input "true"
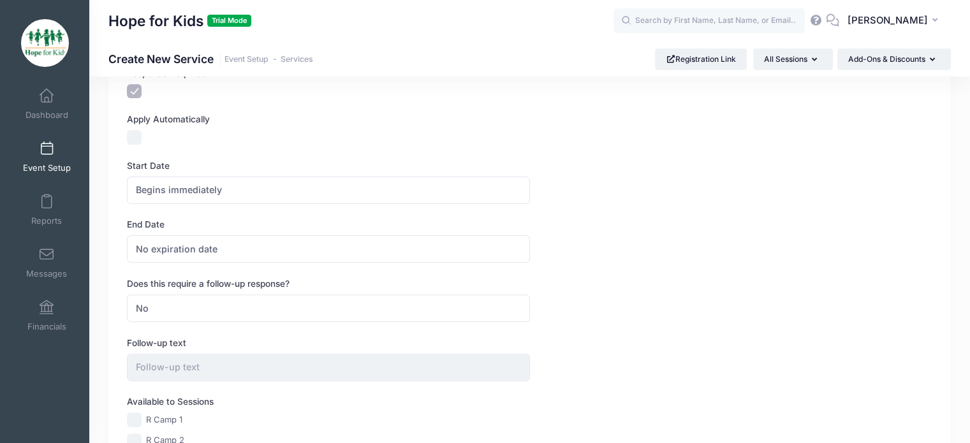
scroll to position [351, 0]
click at [236, 244] on span "No expiration date" at bounding box center [328, 246] width 402 height 27
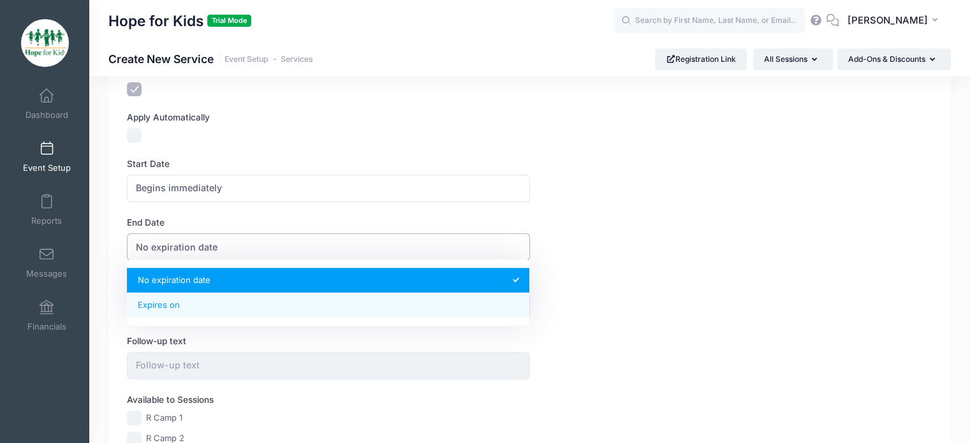
select select "1"
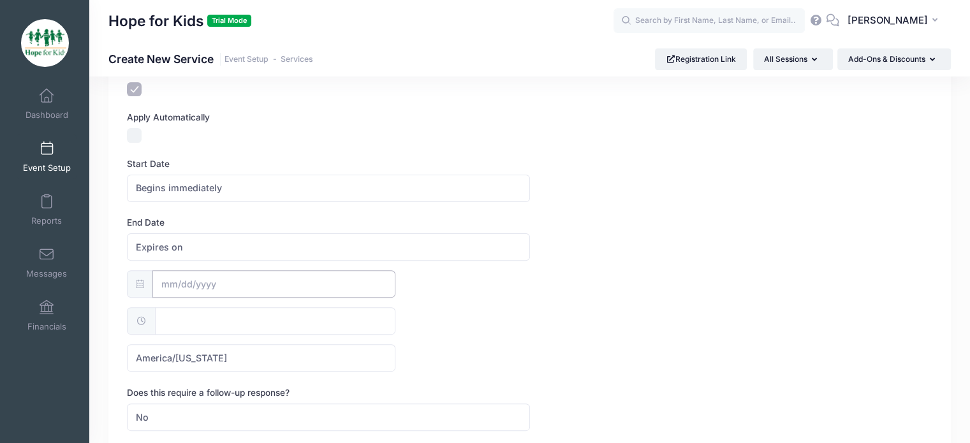
click at [224, 280] on input "text" at bounding box center [273, 283] width 243 height 27
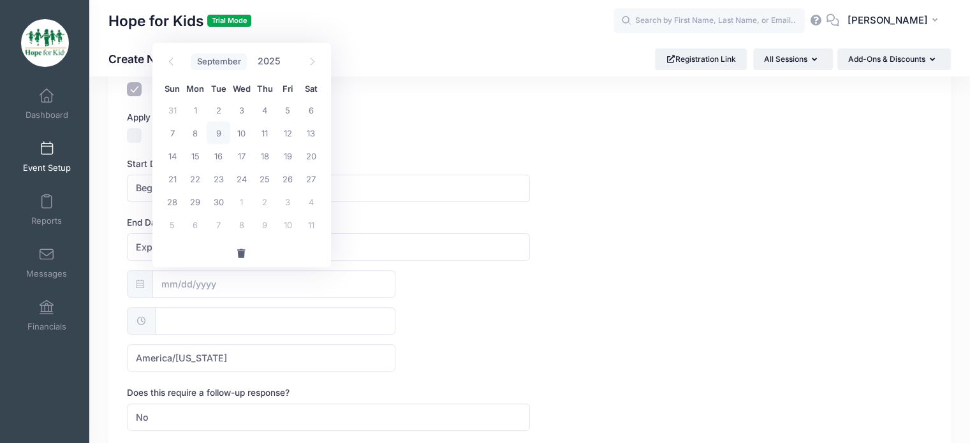
click at [227, 66] on select "January February March April May June July August September October November De…" at bounding box center [219, 62] width 57 height 17
select select "5"
click at [191, 54] on select "January February March April May June July August September October November De…" at bounding box center [219, 62] width 57 height 17
click at [286, 55] on span at bounding box center [288, 57] width 9 height 10
type input "2026"
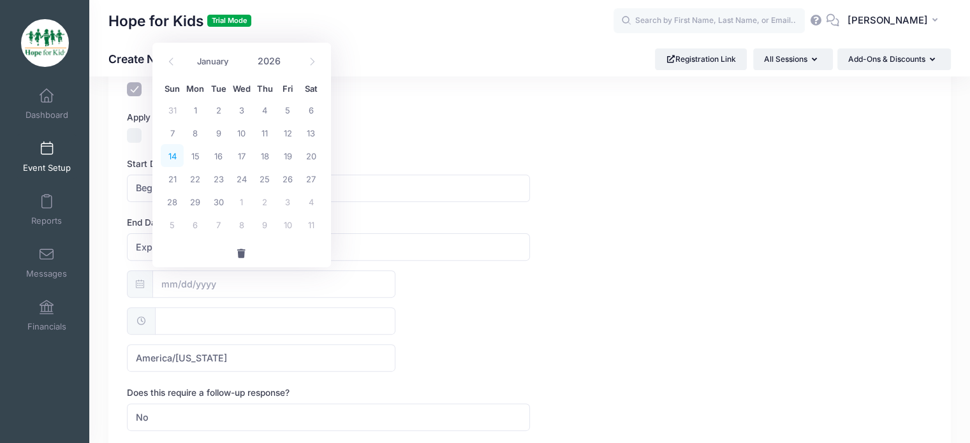
click at [176, 157] on span "14" at bounding box center [172, 155] width 23 height 23
type input "06/14/2026"
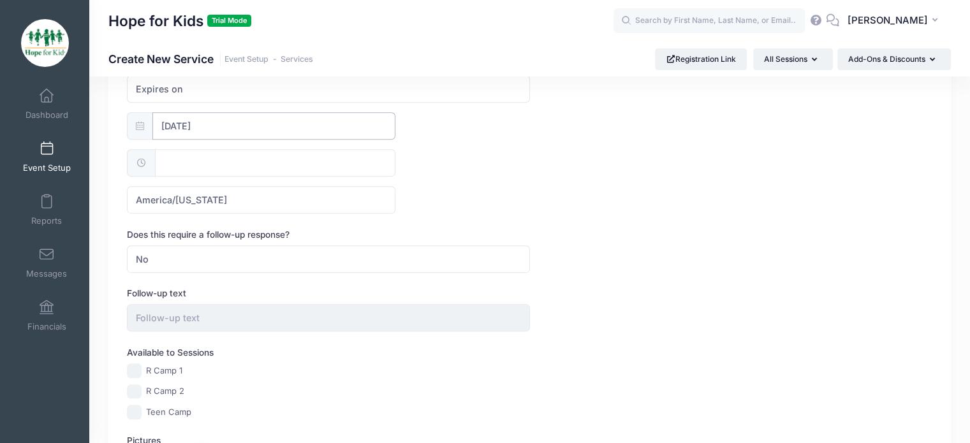
scroll to position [514, 0]
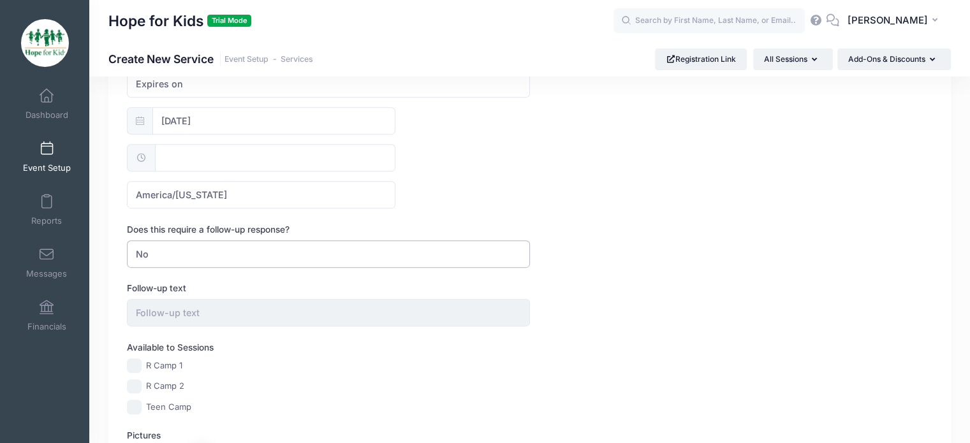
click at [216, 254] on span "No" at bounding box center [328, 253] width 402 height 27
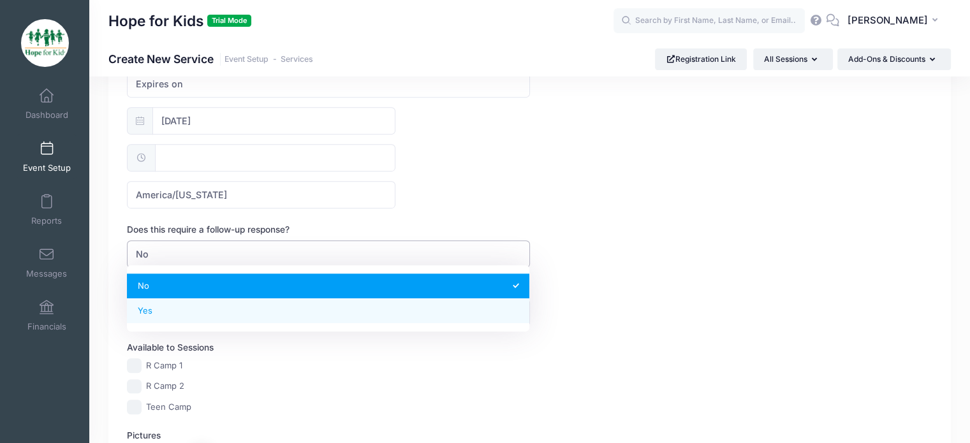
select select "2"
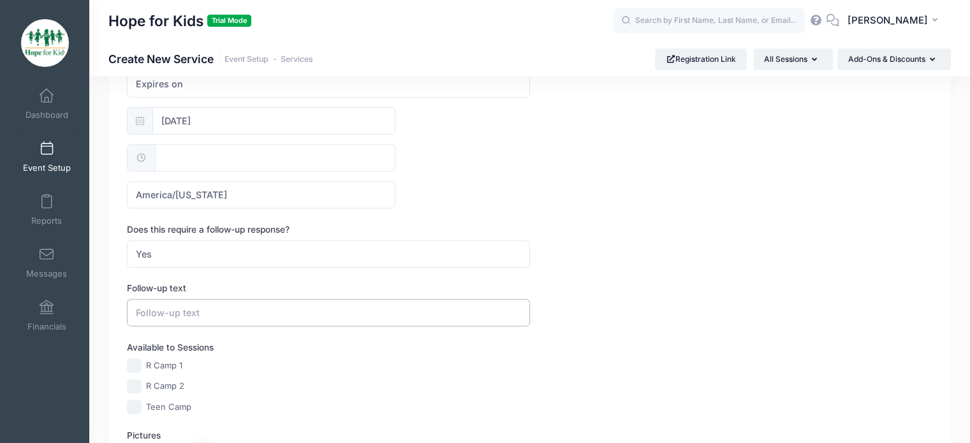
click at [170, 306] on input "text" at bounding box center [328, 312] width 402 height 27
paste input "Please note that you will receive an application form that must be completed, a…"
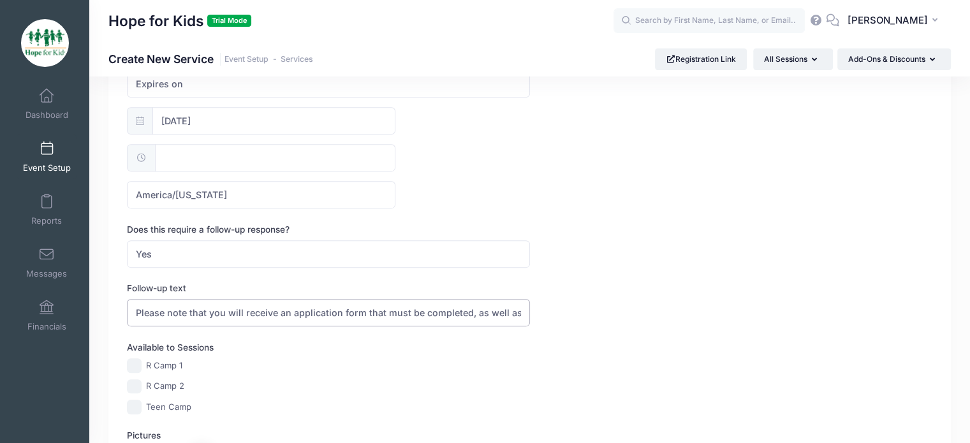
scroll to position [0, 1214]
type input "Please note that you will receive an application form that must be completed, a…"
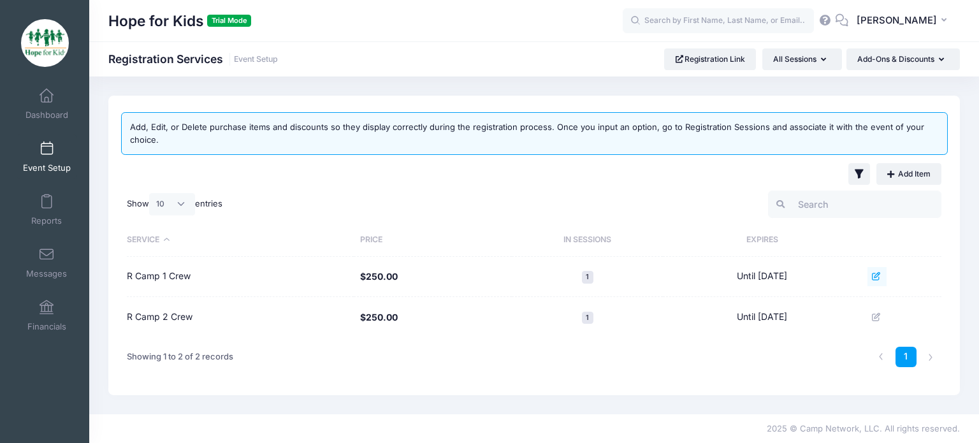
click at [882, 277] on icon at bounding box center [877, 276] width 10 height 8
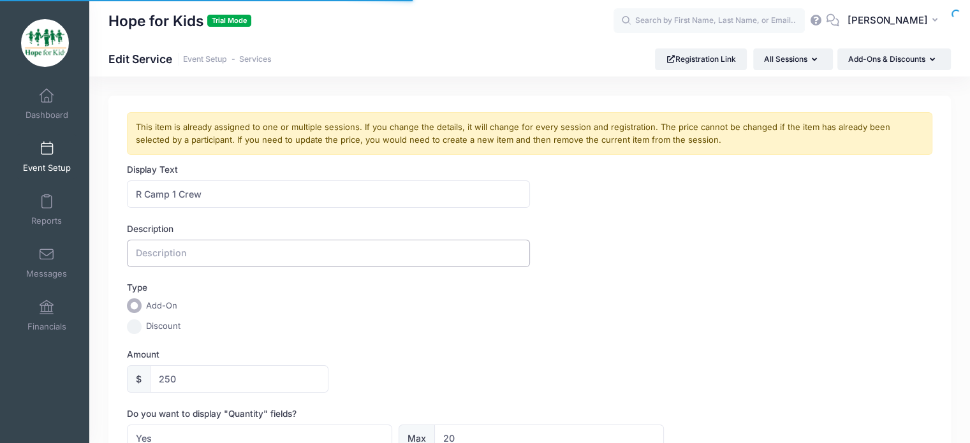
click at [304, 244] on input "text" at bounding box center [328, 253] width 402 height 27
type input "F"
type input "T"
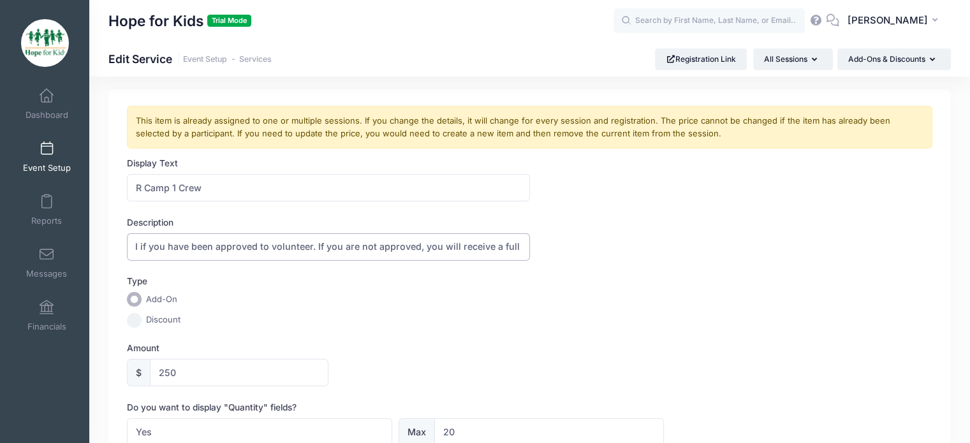
scroll to position [8, 0]
click at [302, 245] on input "If you would like to apply to serve on R Camp 1 crew, please add this to your r…" at bounding box center [328, 245] width 402 height 27
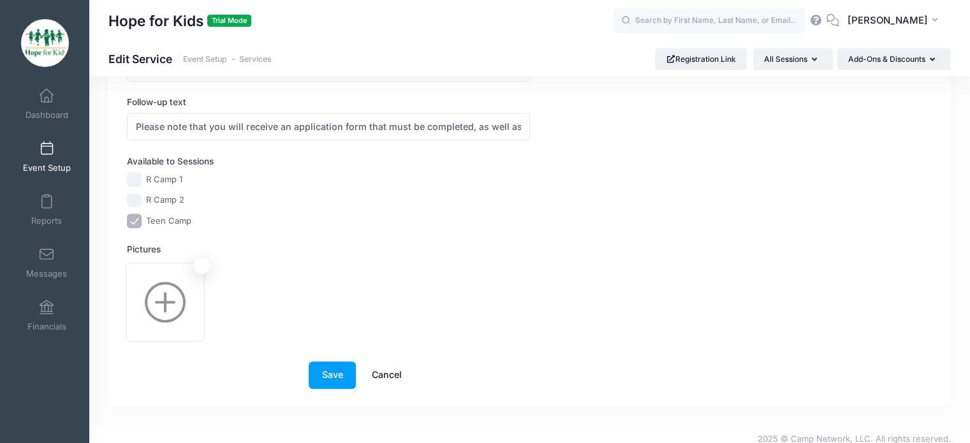
scroll to position [757, 0]
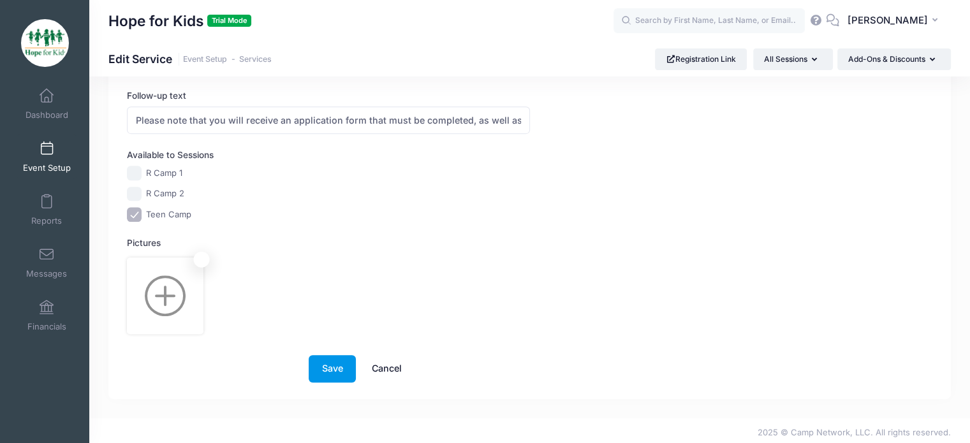
type input "If you would like to apply to serve on R Camp 1 crew, please add this to your r…"
click at [334, 369] on button "Save" at bounding box center [332, 368] width 47 height 27
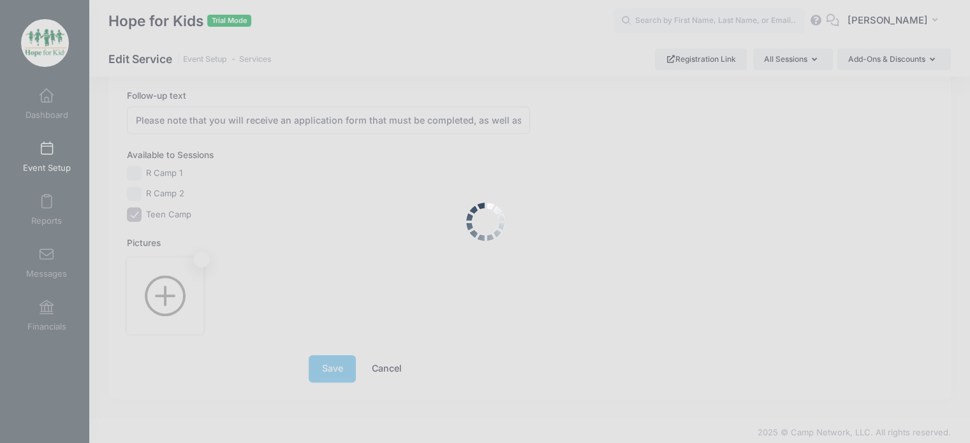
scroll to position [0, 0]
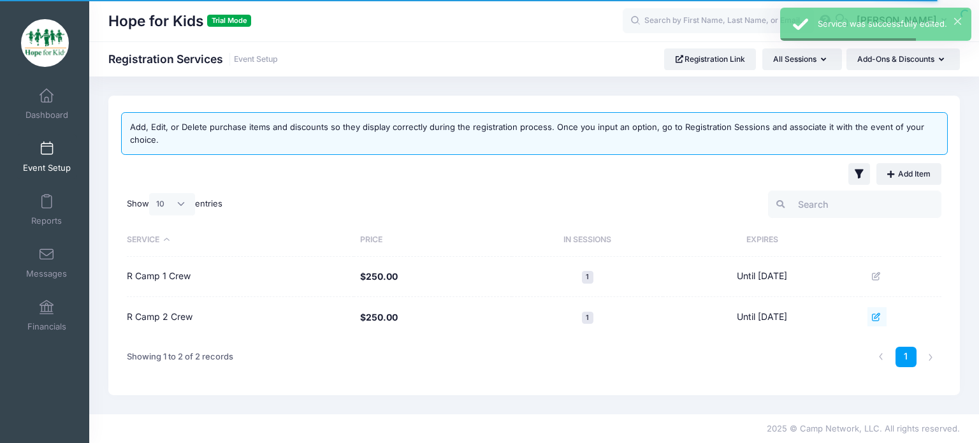
click at [875, 316] on button at bounding box center [877, 316] width 19 height 19
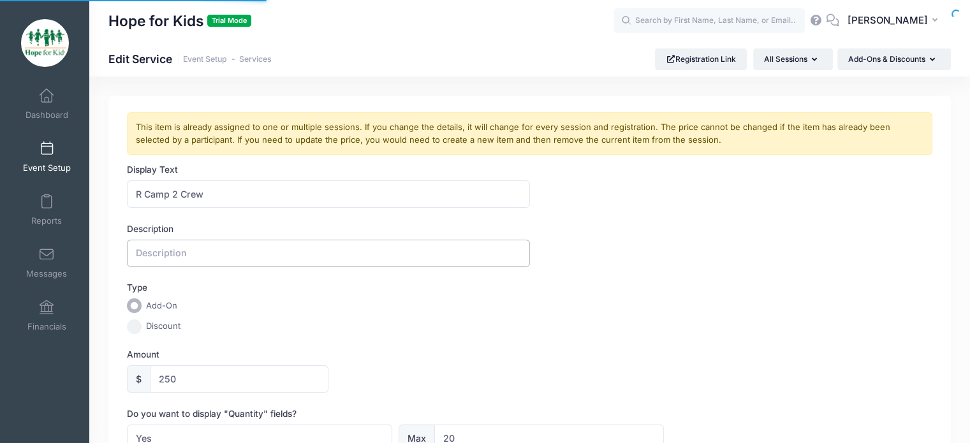
click at [219, 265] on input "text" at bounding box center [328, 253] width 402 height 27
paste input "If you would like to apply to serve on R Camp 1 crew, please add this to your r…"
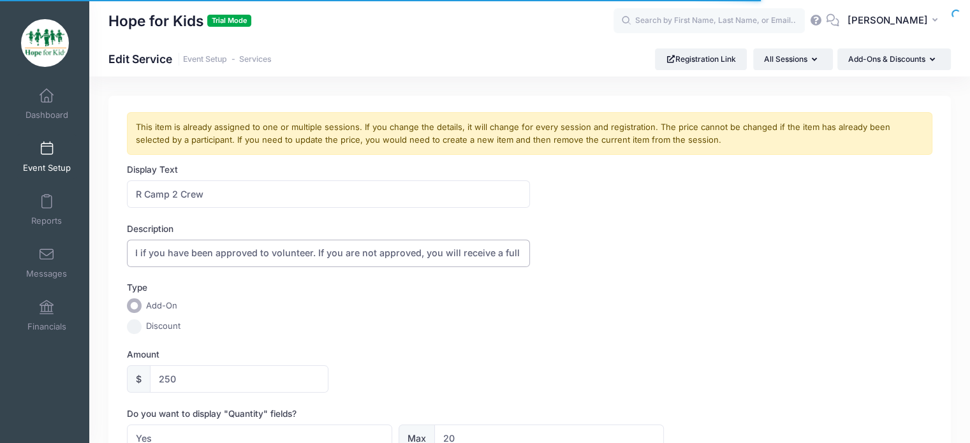
scroll to position [757, 0]
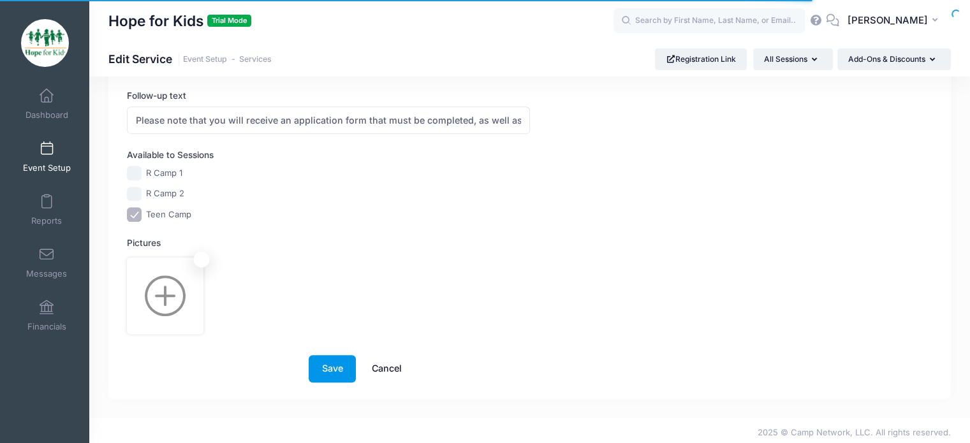
type input "If you would like to apply to serve on R Camp 1 crew, please add this to your r…"
click at [334, 360] on button "Save" at bounding box center [332, 368] width 47 height 27
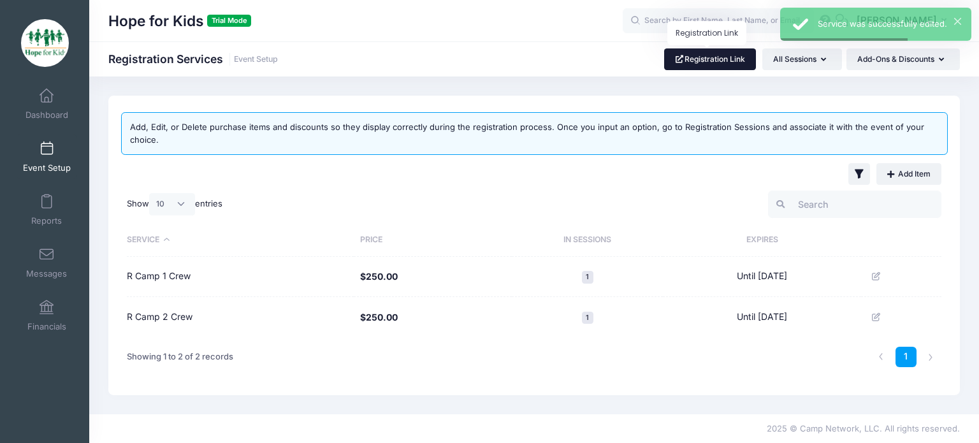
click at [674, 52] on link "Registration Link" at bounding box center [710, 59] width 92 height 22
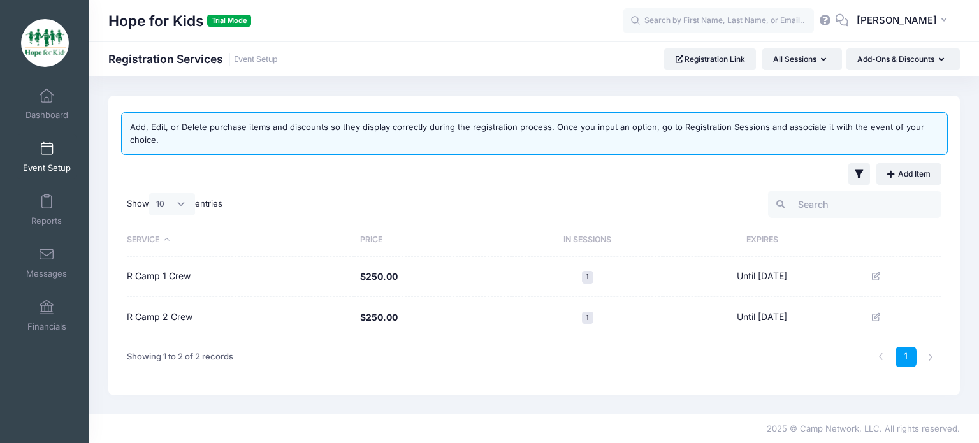
click at [46, 165] on span "Event Setup" at bounding box center [47, 168] width 48 height 11
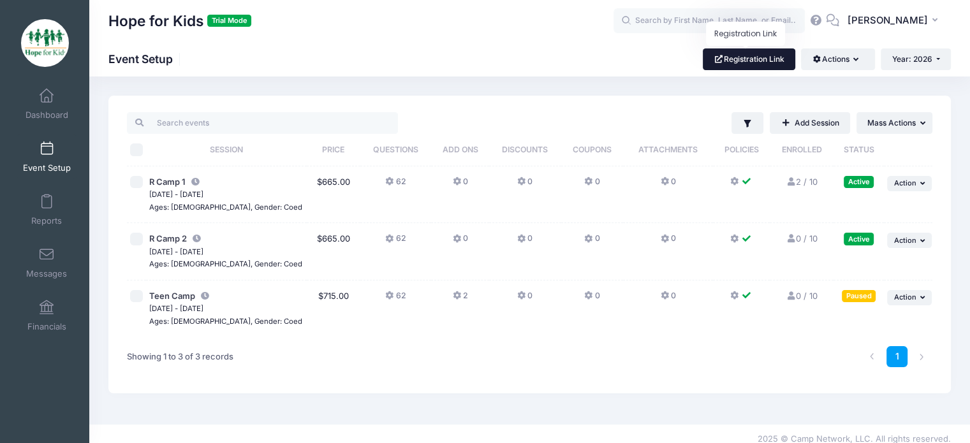
click at [768, 57] on link "Registration Link" at bounding box center [749, 59] width 92 height 22
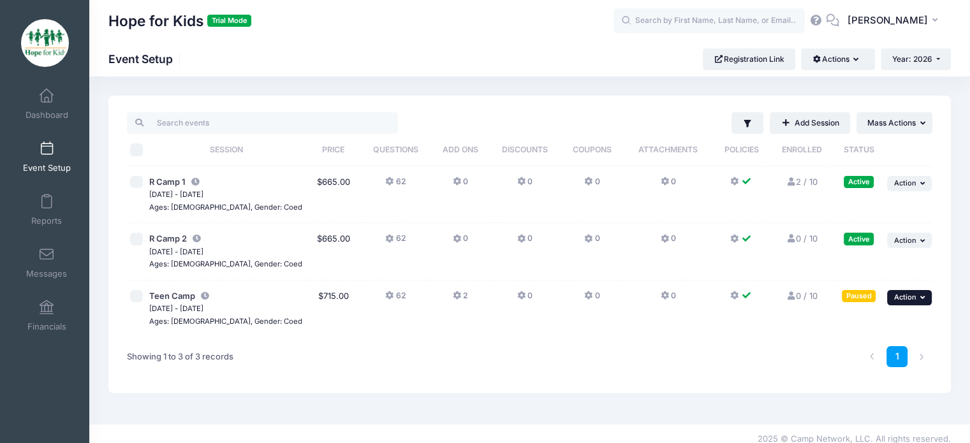
click at [899, 296] on span "Action" at bounding box center [905, 297] width 22 height 9
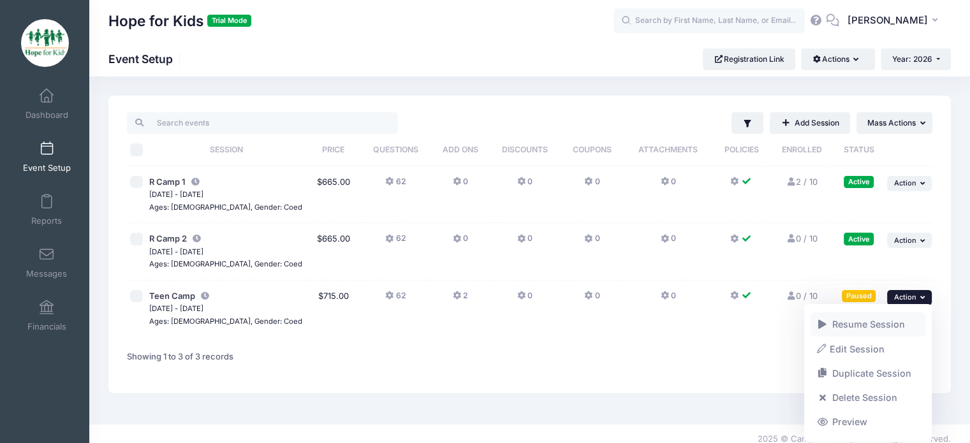
click at [875, 325] on link "Resume Session" at bounding box center [867, 324] width 115 height 24
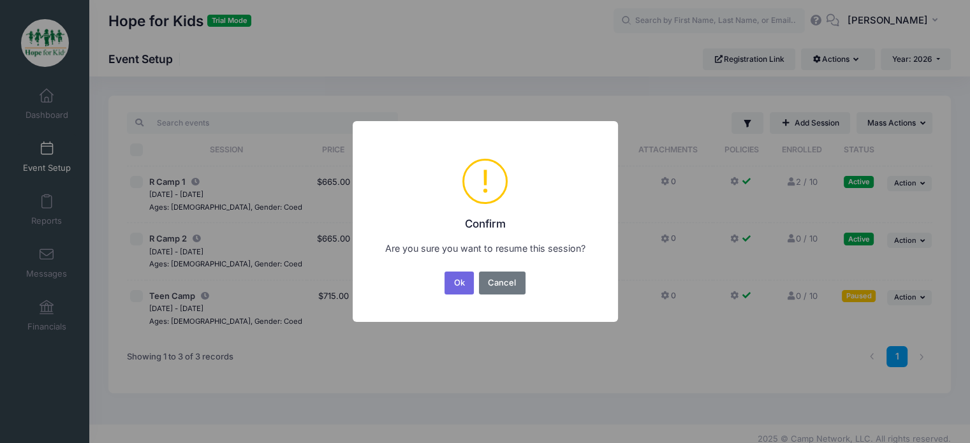
click at [443, 277] on div "Ok No Cancel" at bounding box center [484, 283] width 85 height 28
click at [446, 280] on button "Ok" at bounding box center [458, 283] width 29 height 23
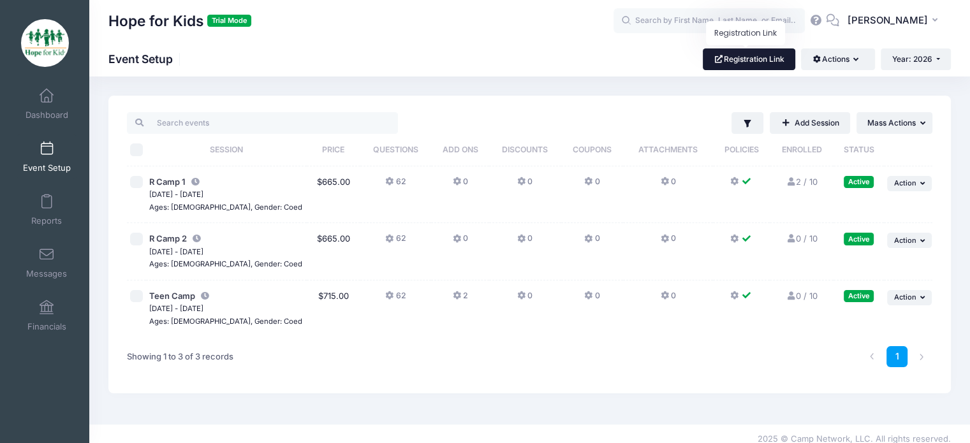
click at [743, 61] on link "Registration Link" at bounding box center [749, 59] width 92 height 22
click at [138, 181] on input "checkbox" at bounding box center [136, 182] width 13 height 13
checkbox input "true"
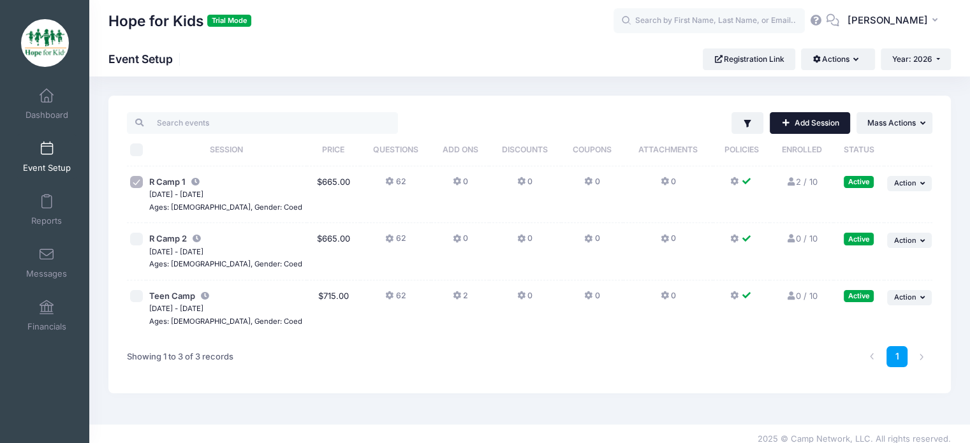
click at [827, 125] on link "Add Session" at bounding box center [810, 123] width 80 height 22
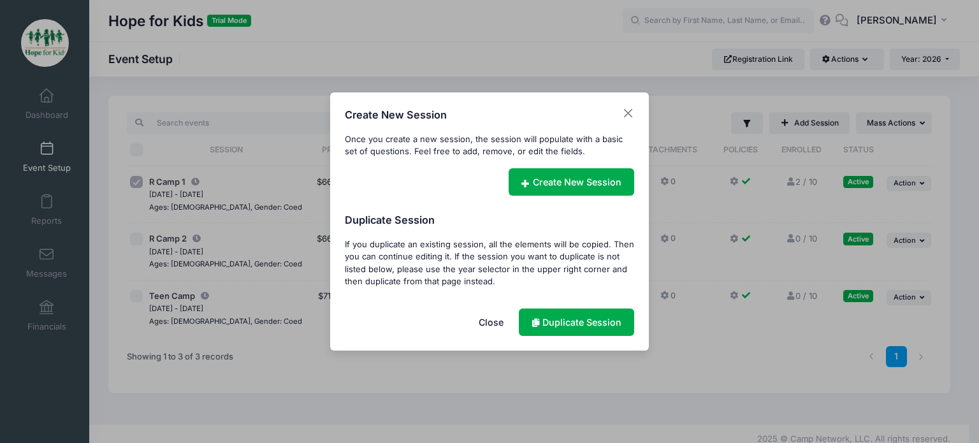
click at [556, 196] on div "Create New Session Once you create a new session, the session will populate wit…" at bounding box center [489, 221] width 319 height 258
click at [556, 333] on link "Duplicate Session" at bounding box center [576, 322] width 115 height 27
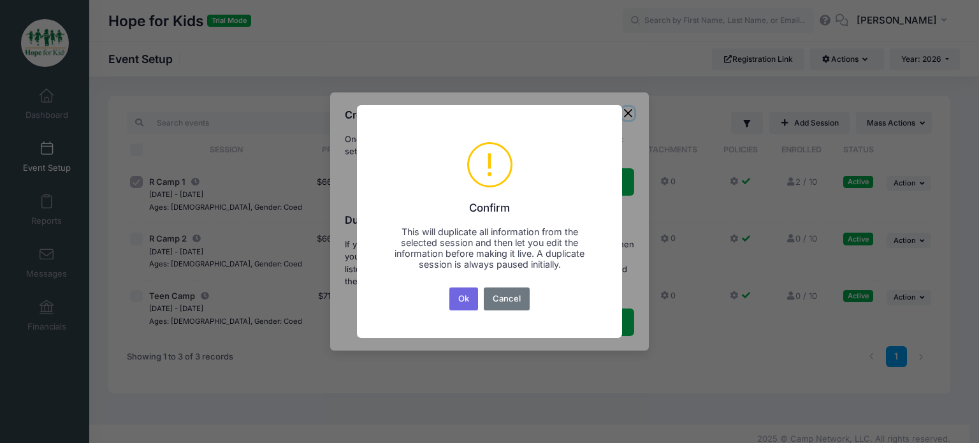
click at [459, 298] on button "Ok" at bounding box center [464, 299] width 29 height 23
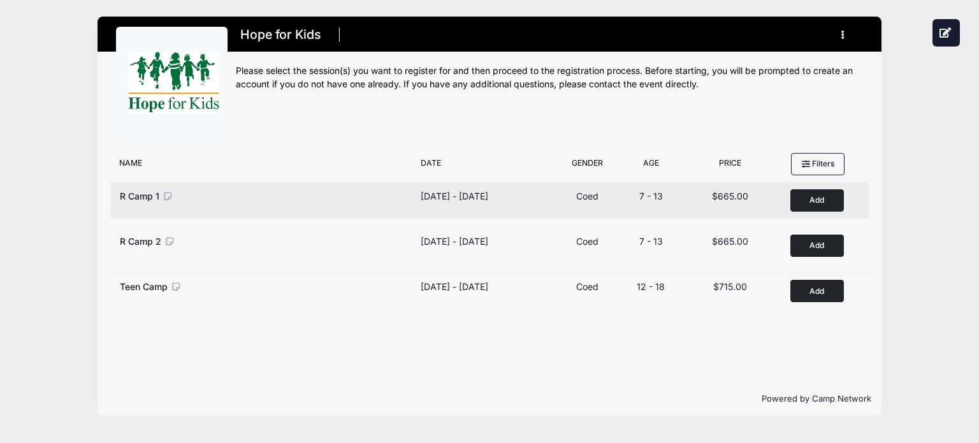
click at [817, 203] on button "Add to Cart" at bounding box center [818, 200] width 54 height 22
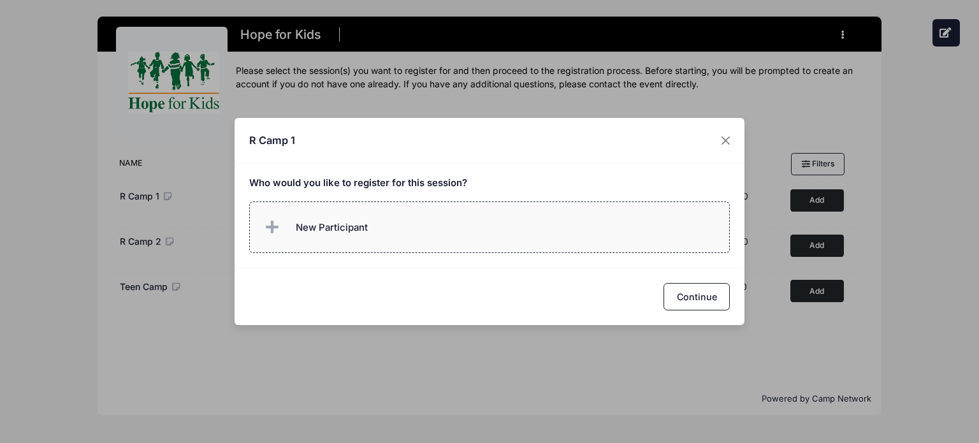
click at [537, 240] on label "New Participant" at bounding box center [489, 227] width 481 height 52
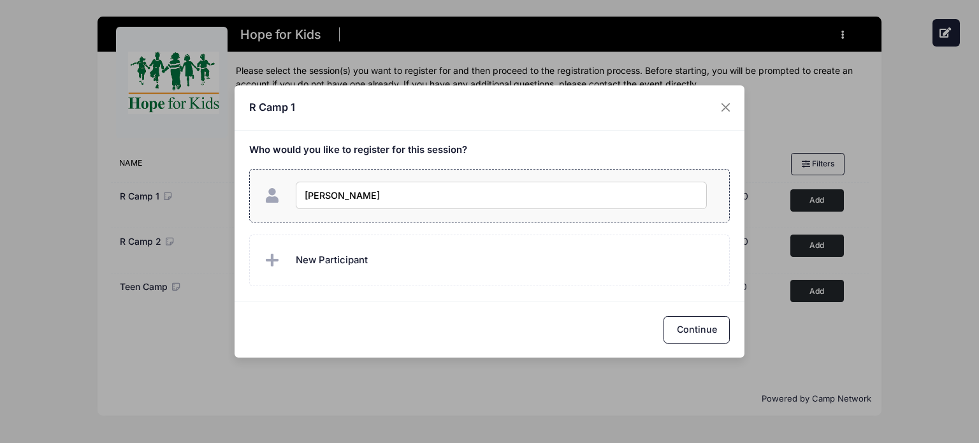
type input "[PERSON_NAME]"
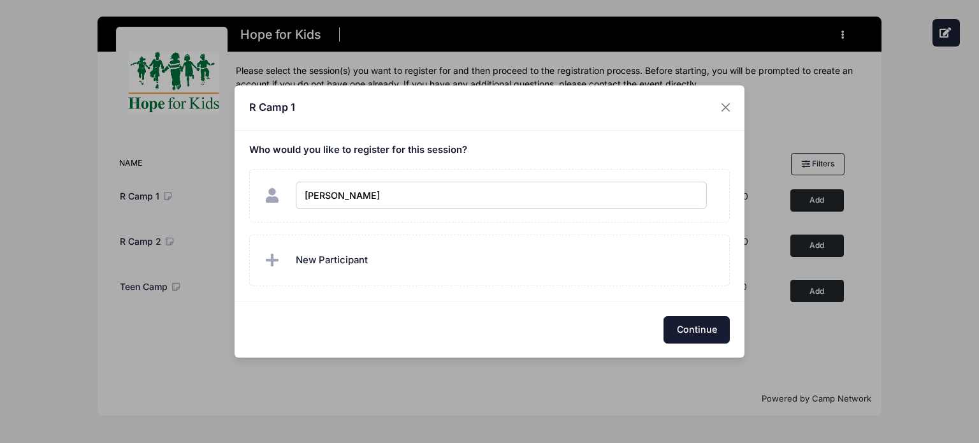
checkbox input "true"
click at [686, 325] on button "Continue" at bounding box center [697, 329] width 66 height 27
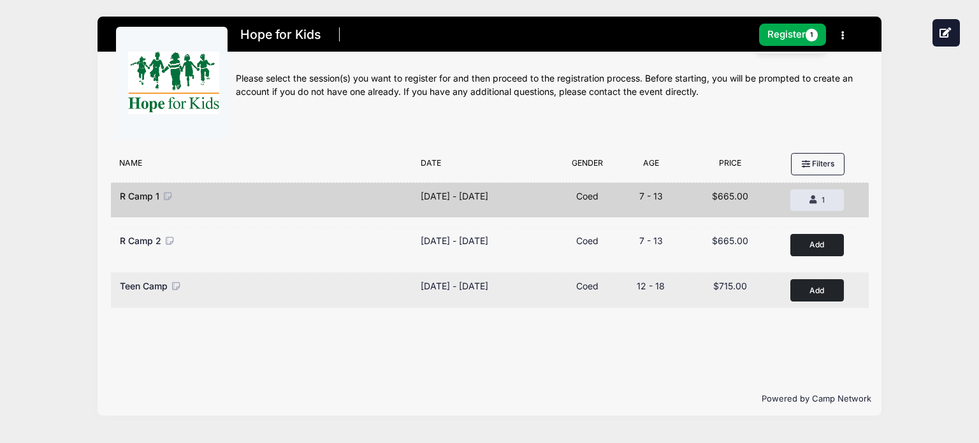
click at [803, 294] on button "Add to Cart" at bounding box center [818, 290] width 54 height 22
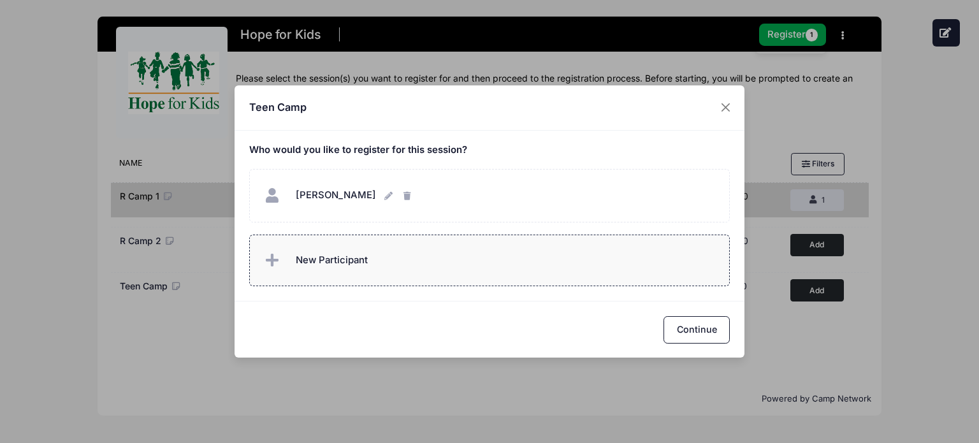
click at [460, 254] on label "New Participant" at bounding box center [489, 261] width 481 height 52
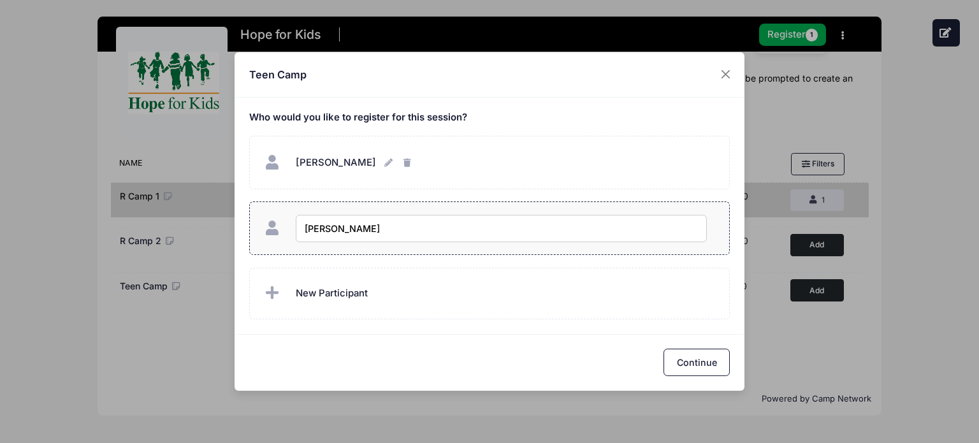
type input "Leelo Jones"
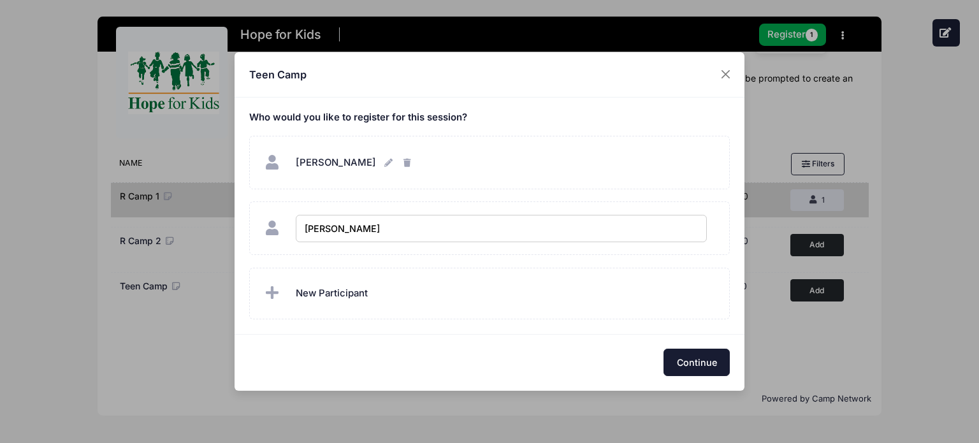
checkbox input "true"
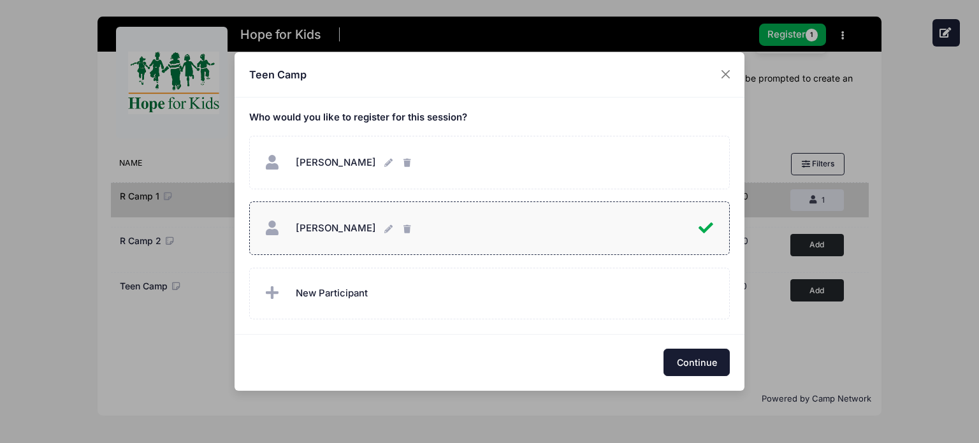
click at [687, 358] on button "Continue" at bounding box center [697, 362] width 66 height 27
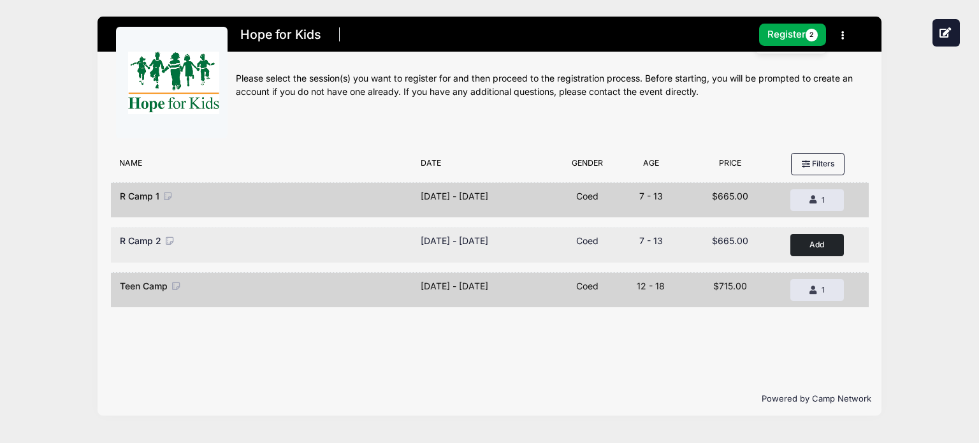
click at [820, 245] on button "Add to Cart" at bounding box center [818, 245] width 54 height 22
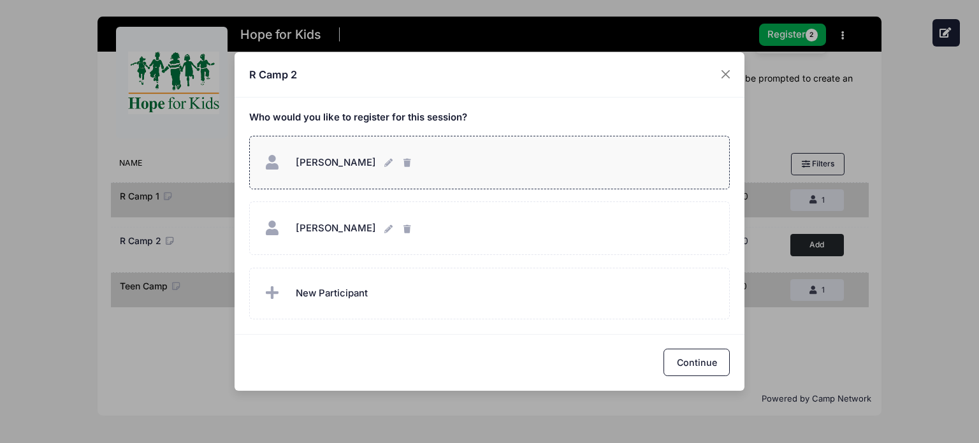
click at [487, 156] on div "Leela Jones Leela Jones" at bounding box center [489, 162] width 455 height 27
checkbox input "true"
click at [705, 368] on button "Continue" at bounding box center [697, 362] width 66 height 27
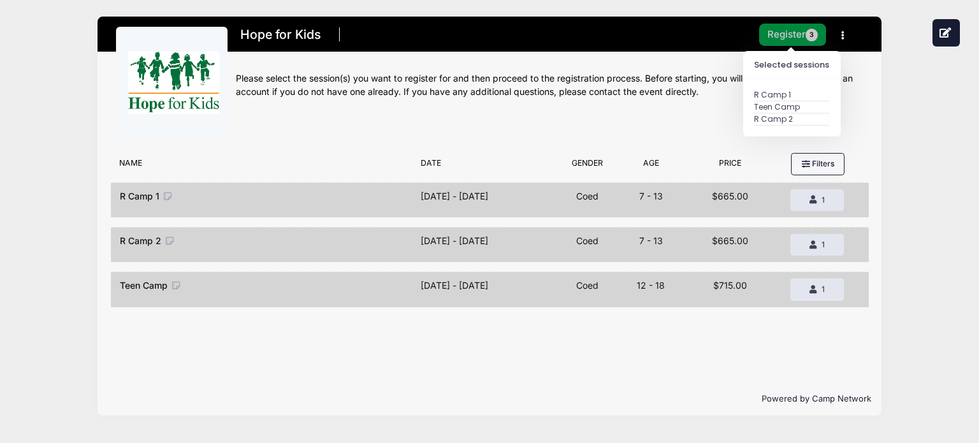
click at [786, 28] on button "Register 3" at bounding box center [793, 35] width 68 height 22
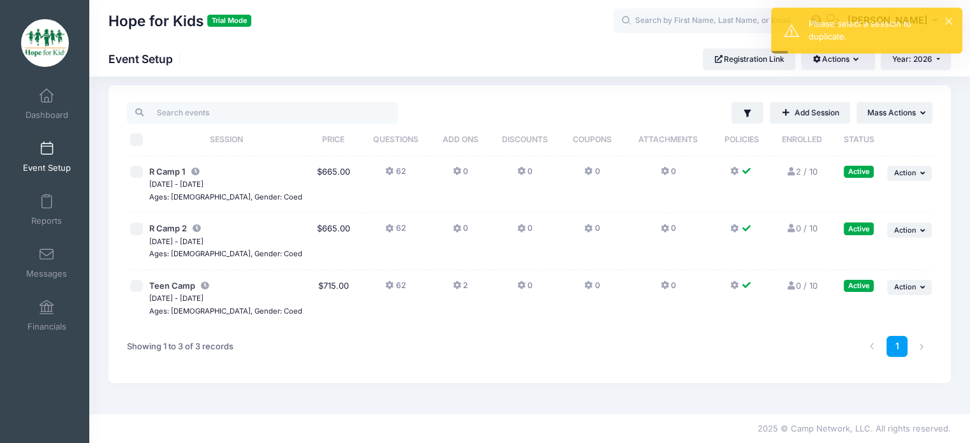
click at [140, 173] on input "checkbox" at bounding box center [136, 172] width 13 height 13
checkbox input "true"
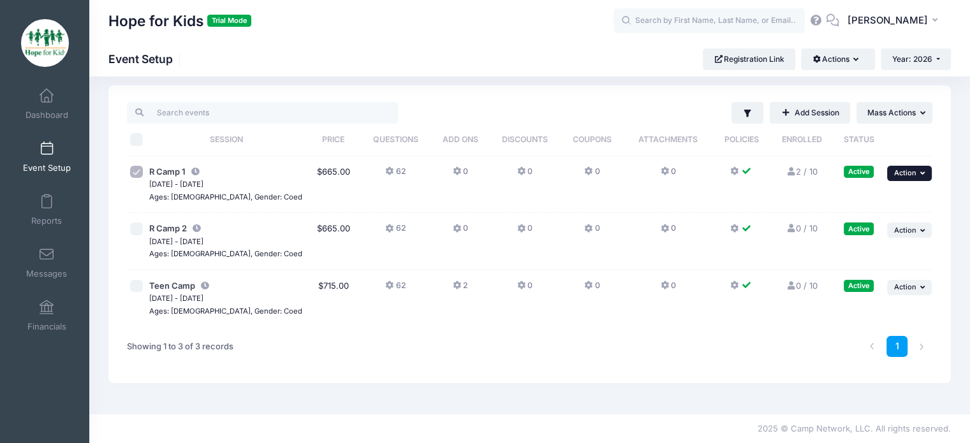
click at [915, 168] on span "Action" at bounding box center [905, 172] width 22 height 9
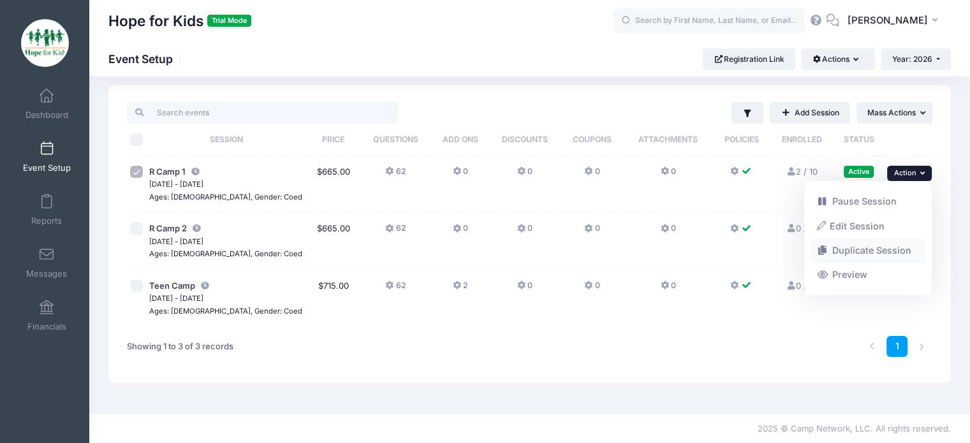
click at [852, 249] on link "Duplicate Session" at bounding box center [867, 250] width 115 height 24
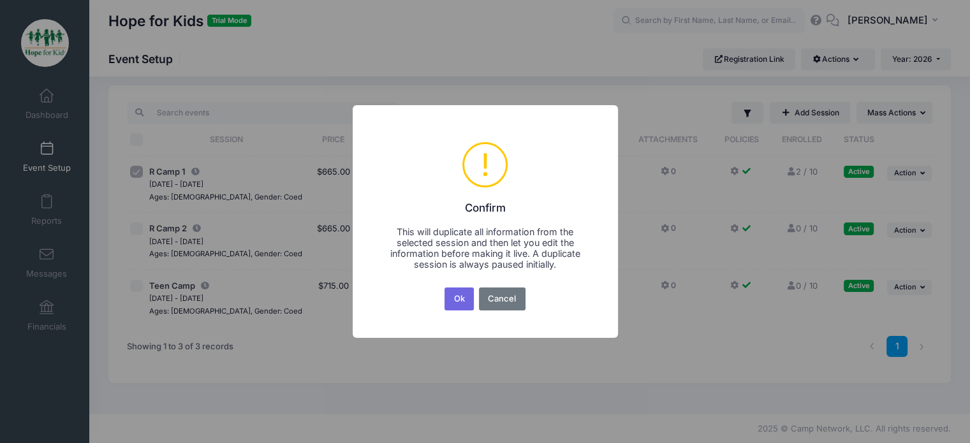
click at [452, 297] on button "Ok" at bounding box center [458, 299] width 29 height 23
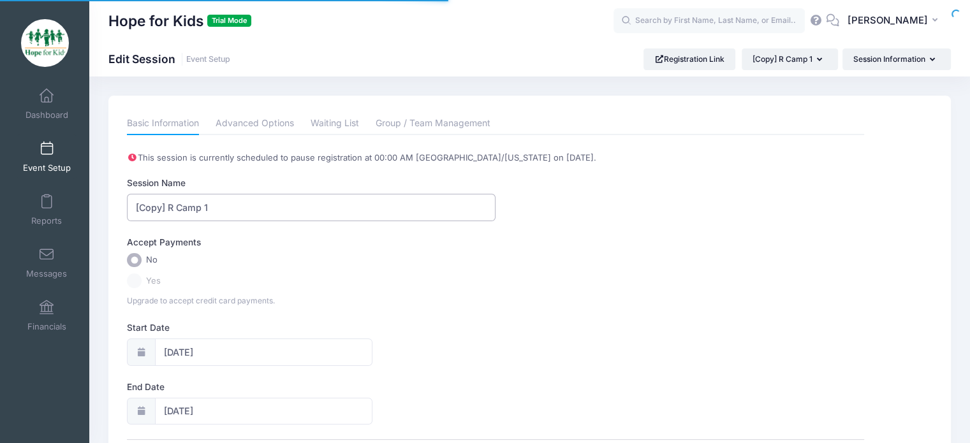
click at [255, 200] on input "[Copy] R Camp 1" at bounding box center [311, 207] width 369 height 27
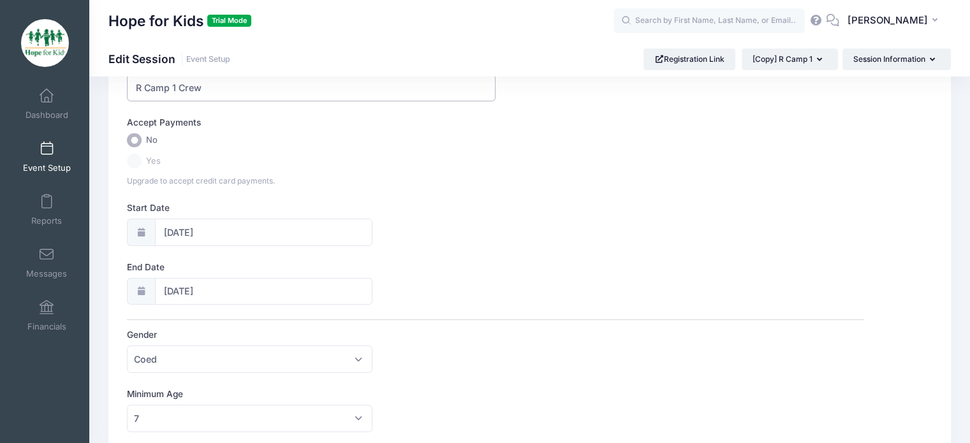
scroll to position [138, 0]
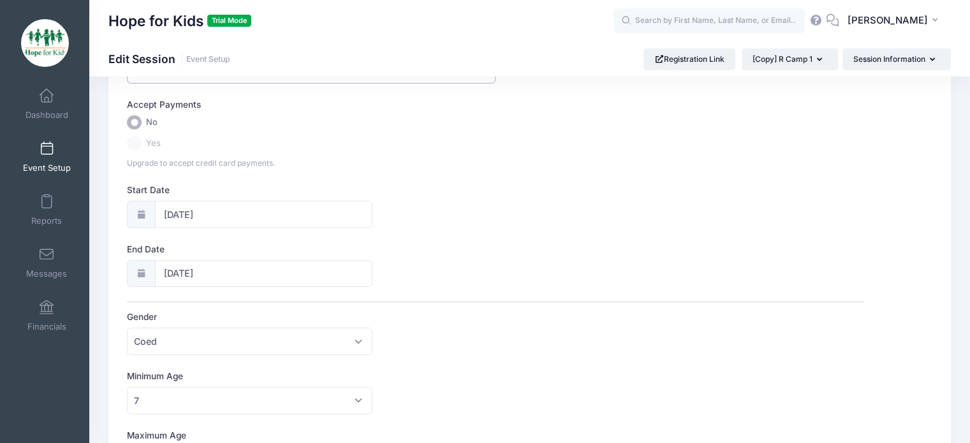
type input "R Camp 1 Crew"
click at [217, 214] on input "[DATE]" at bounding box center [264, 214] width 218 height 27
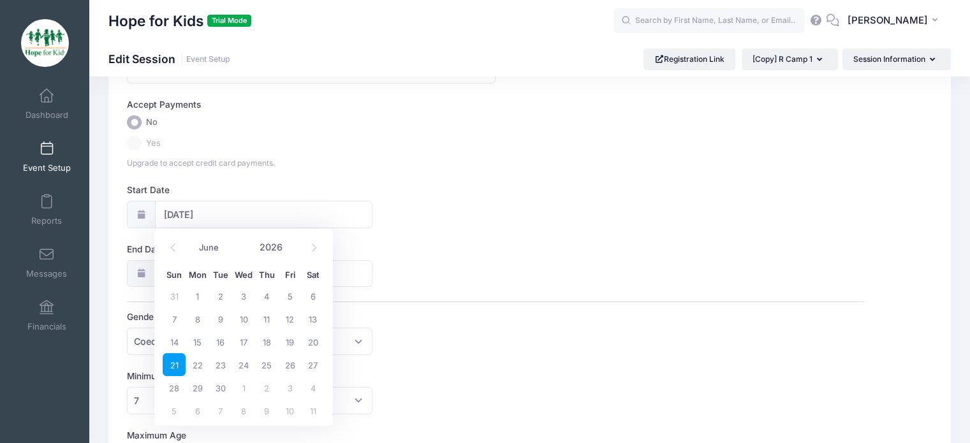
click at [462, 186] on label "Start Date" at bounding box center [311, 190] width 369 height 13
click at [373, 201] on input "[DATE]" at bounding box center [264, 214] width 218 height 27
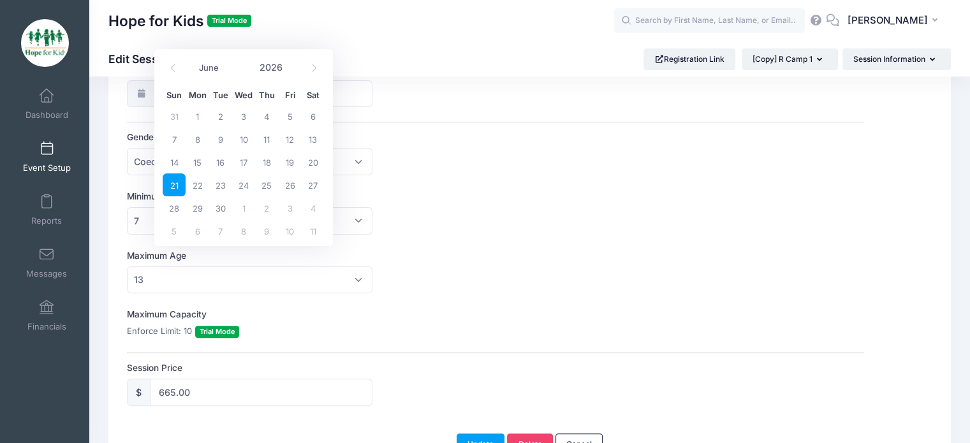
scroll to position [321, 0]
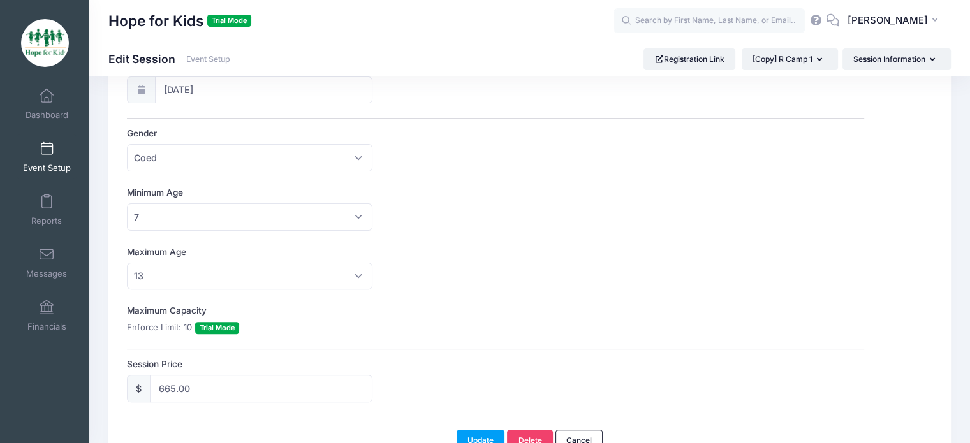
click at [462, 186] on label "Minimum Age" at bounding box center [311, 192] width 369 height 13
click at [128, 203] on select "No Minimum 1 2 3 4 5 6 7 8 9 10 11 12 13 14 15 16 17 18 19 20 21 22 23 24 25 26…" at bounding box center [127, 203] width 1 height 1
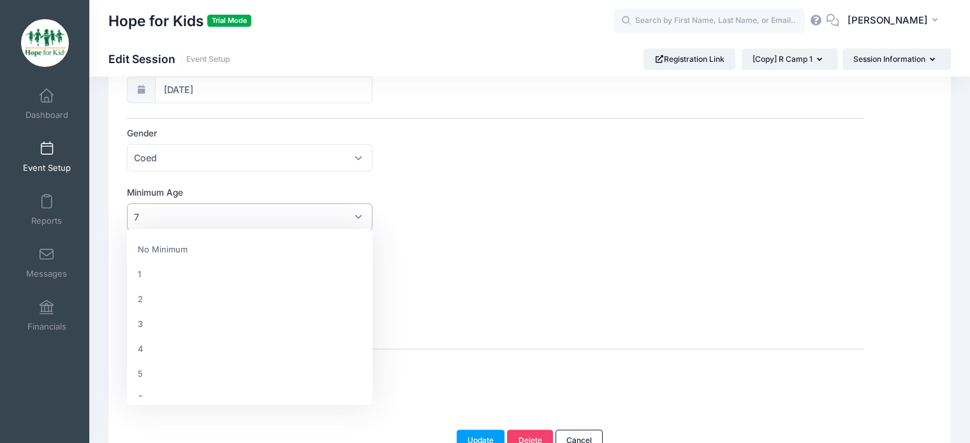
click at [244, 219] on span "7" at bounding box center [249, 216] width 245 height 27
click at [212, 219] on span "14" at bounding box center [249, 216] width 245 height 27
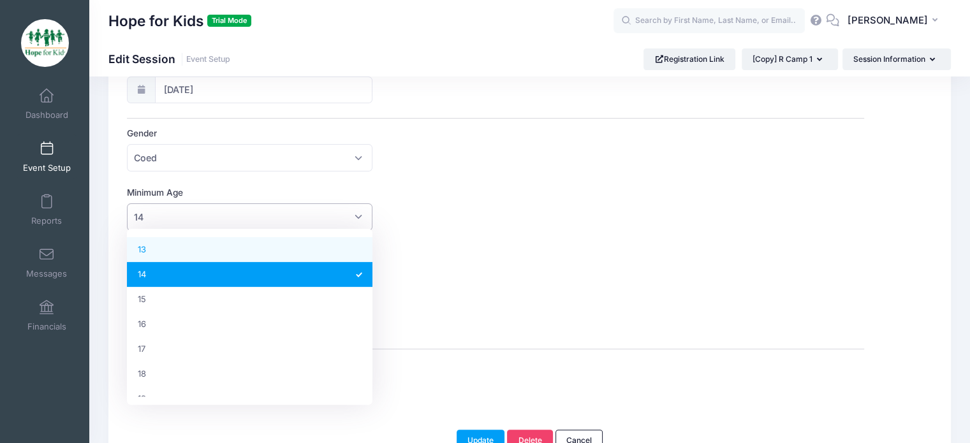
select select "13"
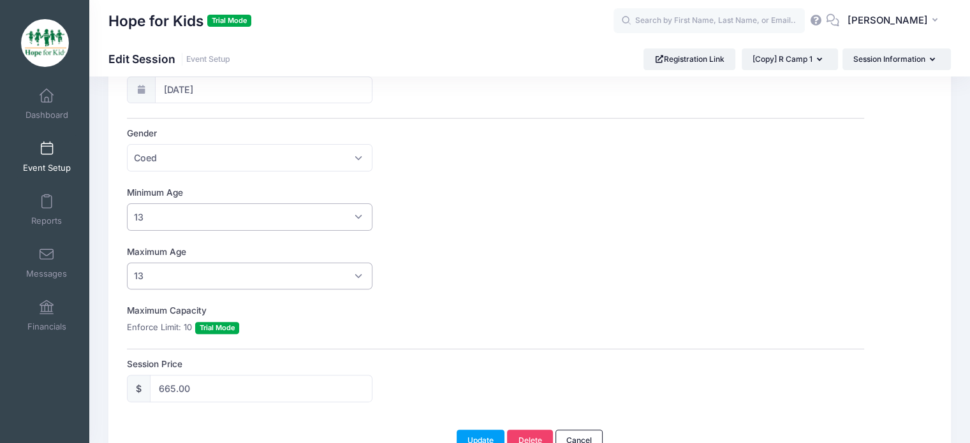
click at [169, 269] on span "13" at bounding box center [249, 276] width 245 height 27
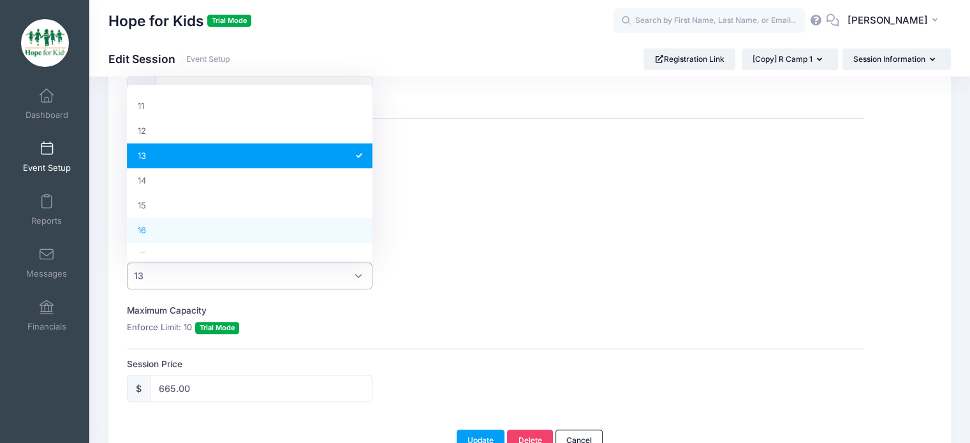
scroll to position [314, 0]
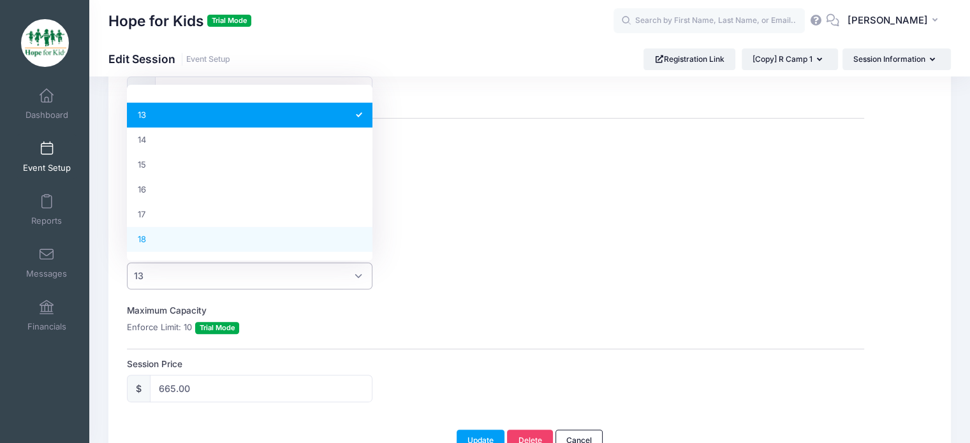
select select "18"
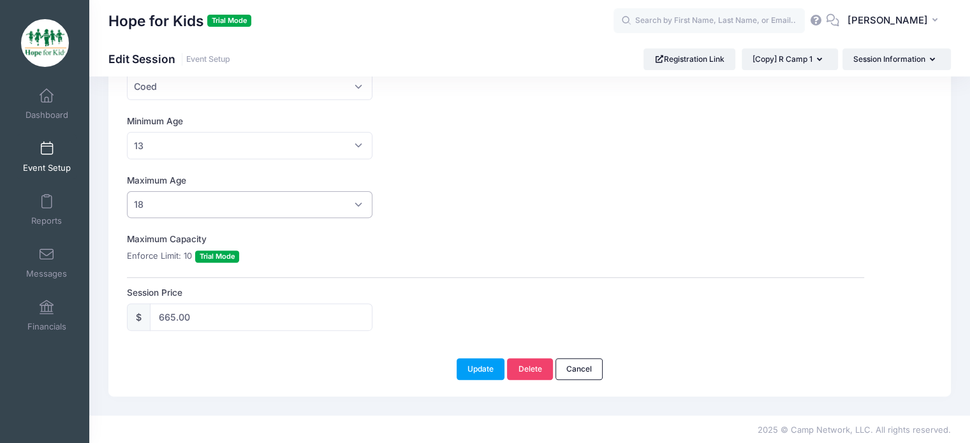
scroll to position [392, 0]
click at [293, 325] on input "665.00" at bounding box center [261, 317] width 223 height 27
type input "250.00"
click at [467, 353] on div "Update Delete Cancel" at bounding box center [529, 363] width 817 height 34
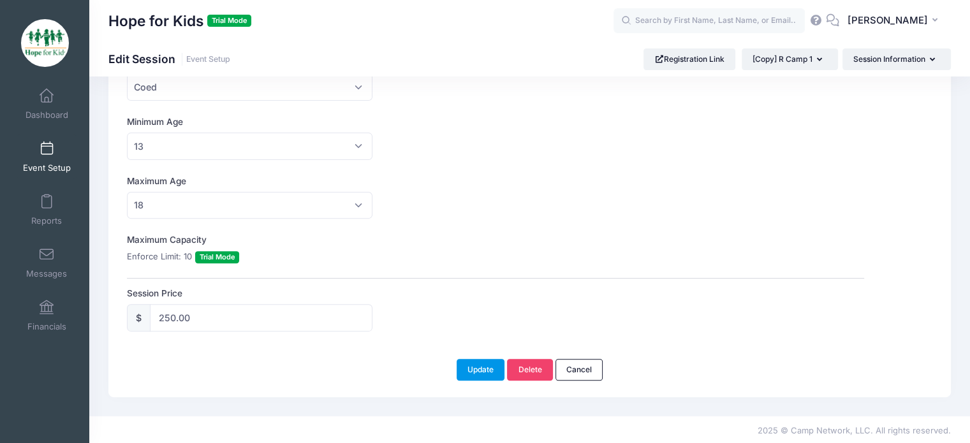
click at [472, 362] on button "Update" at bounding box center [481, 370] width 48 height 22
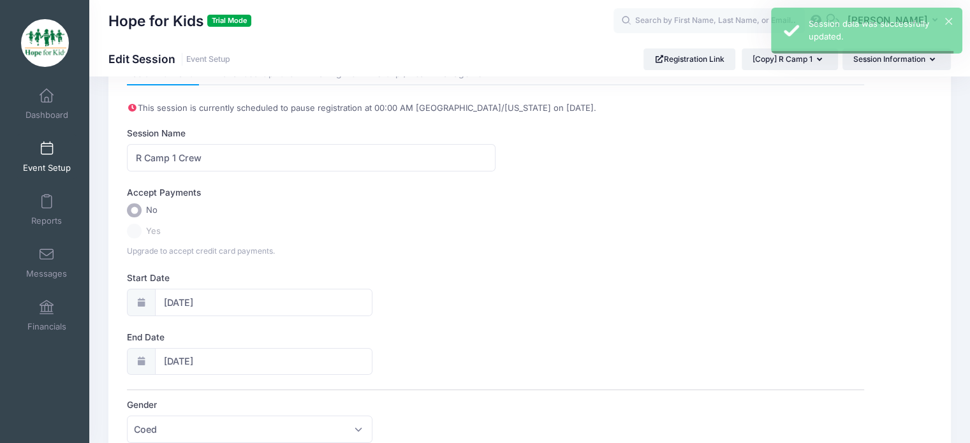
scroll to position [0, 0]
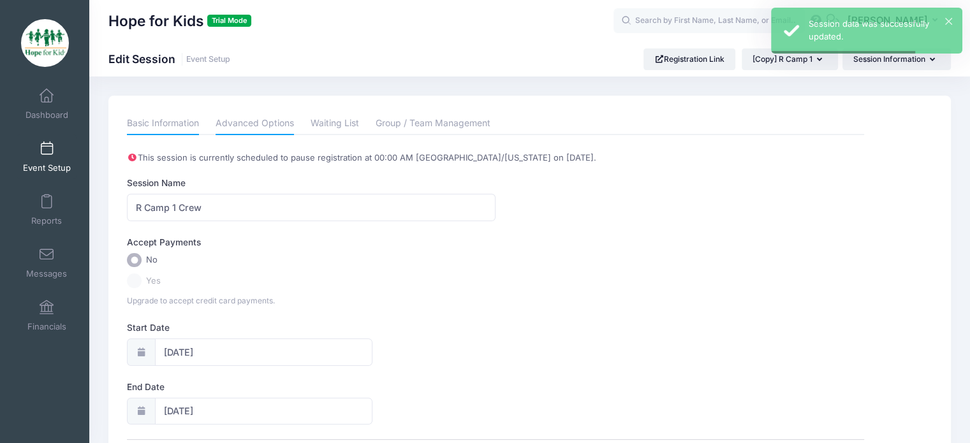
click at [266, 129] on link "Advanced Options" at bounding box center [255, 123] width 78 height 23
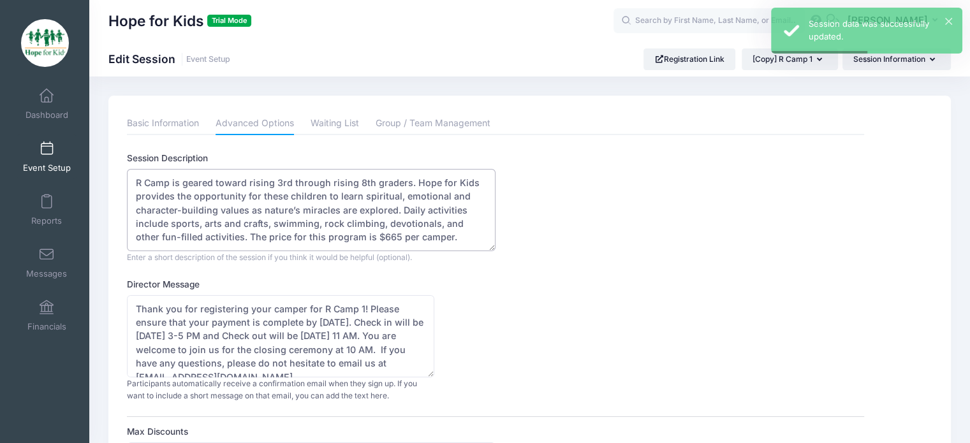
click at [367, 212] on textarea "R Camp is geared toward rising 3rd through rising 8th graders. Hope for Kids pr…" at bounding box center [311, 210] width 369 height 82
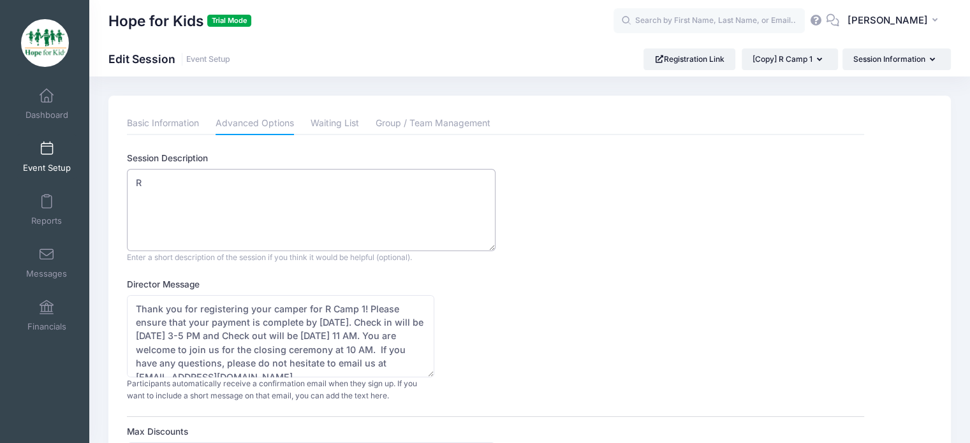
type textarea "R"
paste textarea "If you would like to apply to serve on R Camp 1 crew, please add this to your r…"
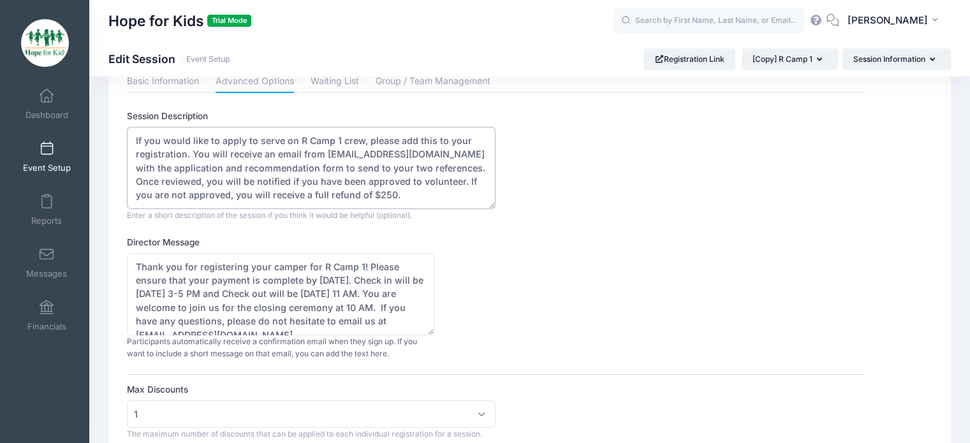
scroll to position [122, 0]
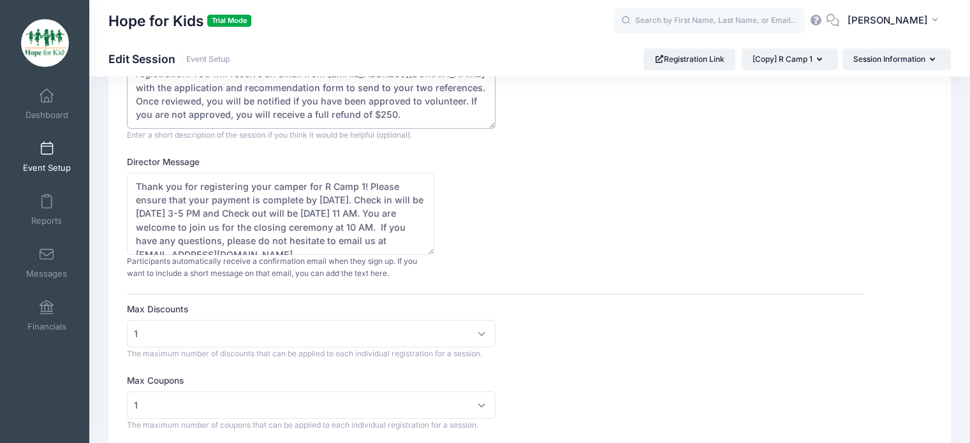
type textarea "If you would like to apply to serve on R Camp 1 crew, please add this to your r…"
click at [365, 198] on textarea "Thank you for registering your camper for R Camp 1! Please ensure that your pay…" at bounding box center [280, 214] width 307 height 82
click at [229, 188] on textarea "Thank you for registering your camper for R Camp 1! Please ensure that your pay…" at bounding box center [280, 214] width 307 height 82
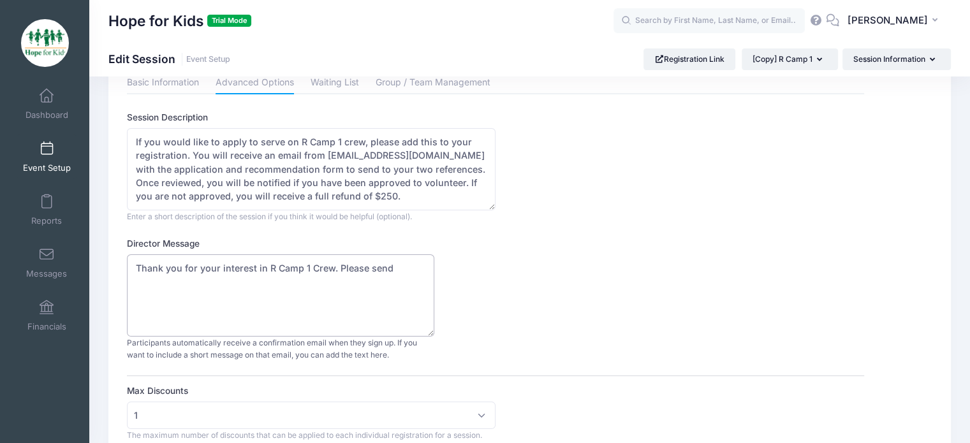
scroll to position [35, 0]
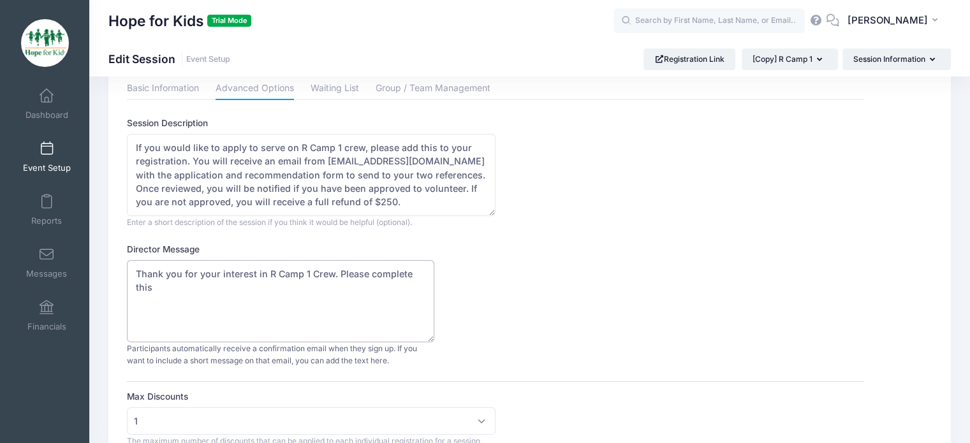
click at [411, 296] on textarea "Thank you for registering your camper for R Camp 1! Please ensure that your pay…" at bounding box center [280, 301] width 307 height 82
paste textarea "Test Junior Volunteer Application"
click at [245, 284] on textarea "Thank you for registering your camper for R Camp 1! Please ensure that your pay…" at bounding box center [280, 301] width 307 height 82
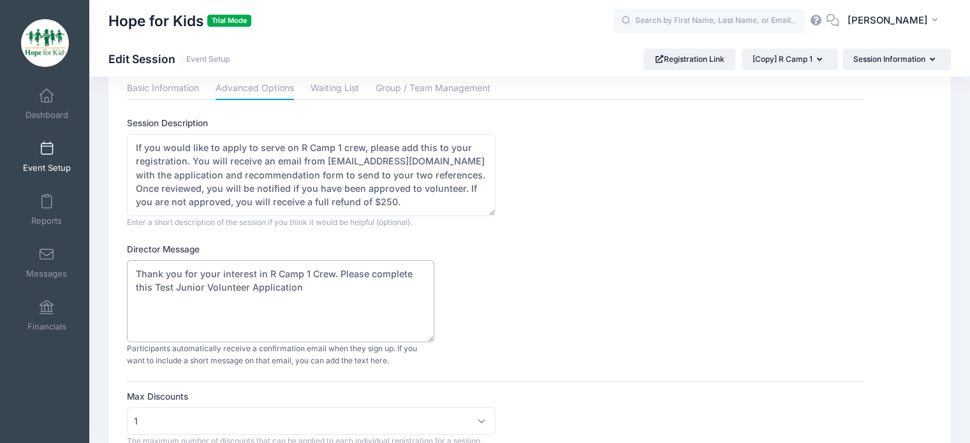
click at [204, 301] on textarea "Thank you for registering your camper for R Camp 1! Please ensure that your pay…" at bounding box center [280, 301] width 307 height 82
drag, startPoint x: 156, startPoint y: 286, endPoint x: 363, endPoint y: 282, distance: 206.6
click at [363, 282] on textarea "Thank you for registering your camper for R Camp 1! Please ensure that your pay…" at bounding box center [280, 301] width 307 height 82
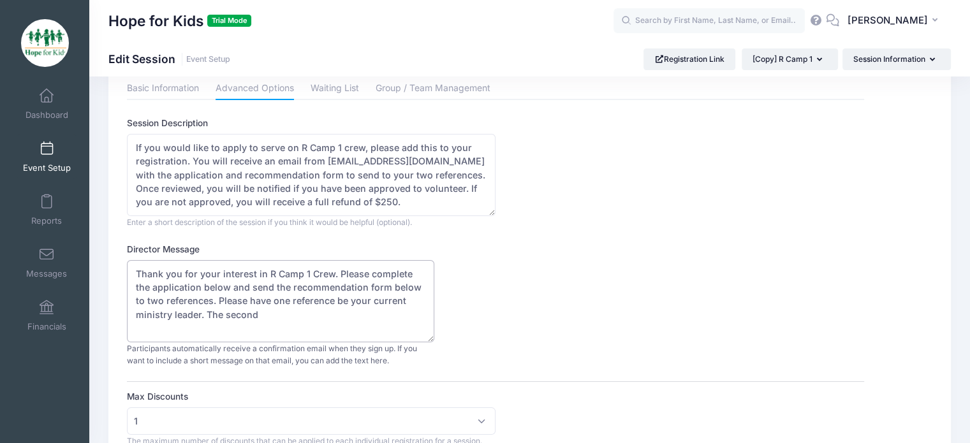
drag, startPoint x: 209, startPoint y: 300, endPoint x: 275, endPoint y: 321, distance: 69.8
click at [275, 321] on textarea "Thank you for registering your camper for R Camp 1! Please ensure that your pay…" at bounding box center [280, 301] width 307 height 82
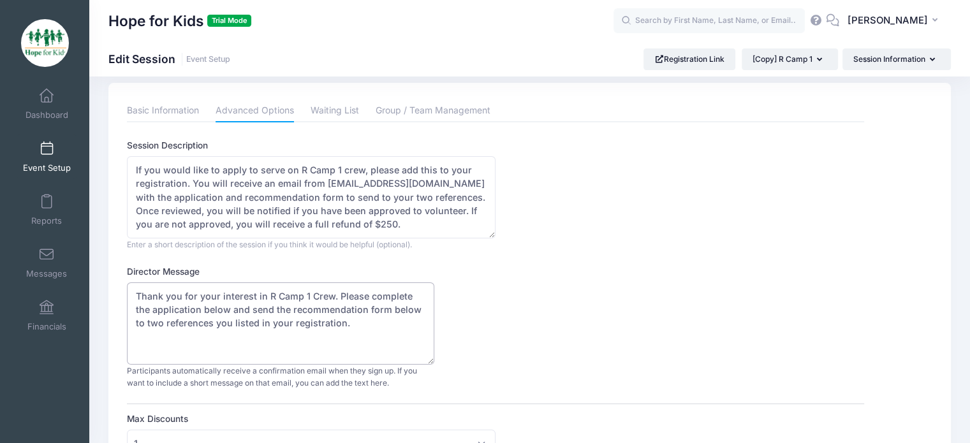
scroll to position [12, 0]
click at [370, 354] on textarea "Thank you for registering your camper for R Camp 1! Please ensure that your pay…" at bounding box center [280, 324] width 307 height 82
paste textarea "https://docs.google.com/document/u/1/d/14dFf10zbDTBfKGfRTiJ4vHFki0GCuCdsDovXCBn…"
type textarea "Thank you for your interest in R Camp 1 Crew. Please complete the application b…"
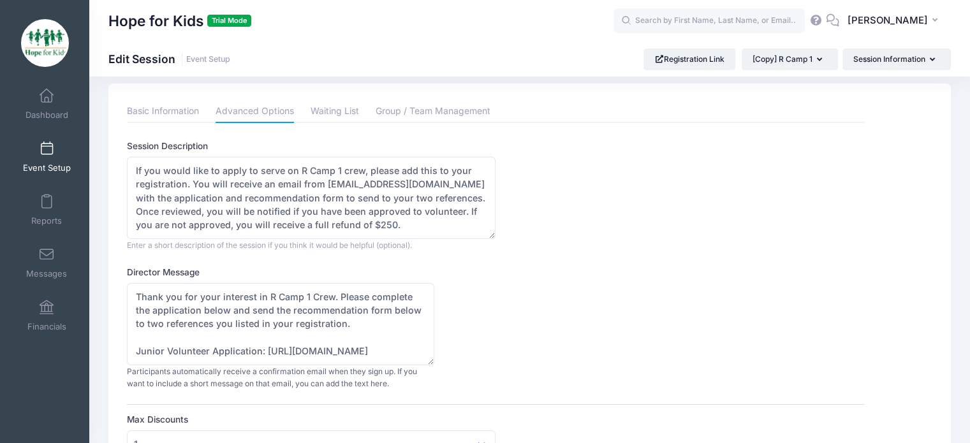
click at [584, 345] on div "Director Message Thank you for registering your camper for R Camp 1! Please ens…" at bounding box center [495, 328] width 737 height 124
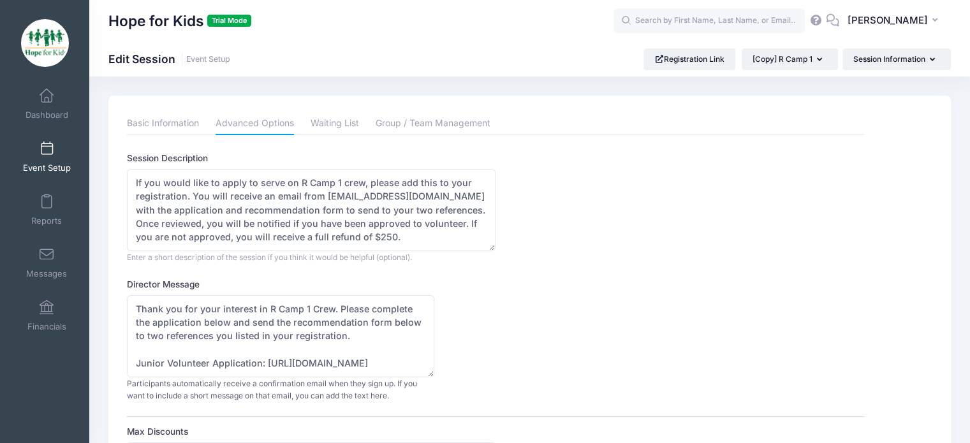
scroll to position [816, 0]
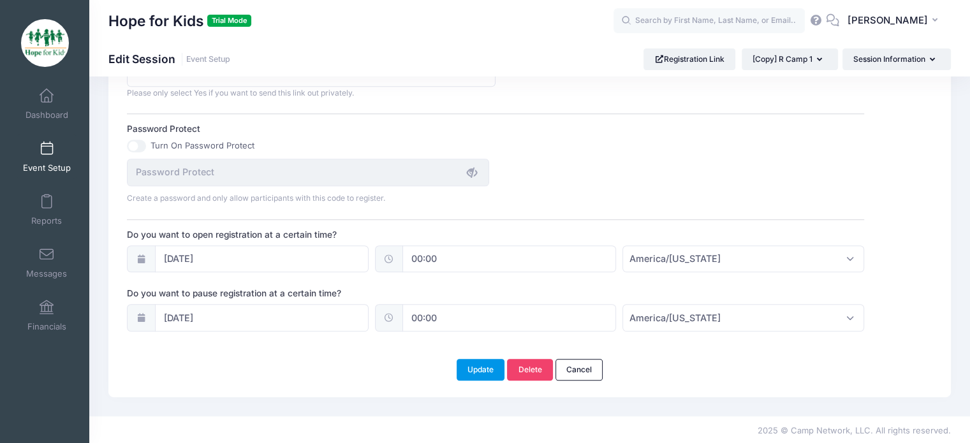
click at [487, 361] on button "Update" at bounding box center [481, 370] width 48 height 22
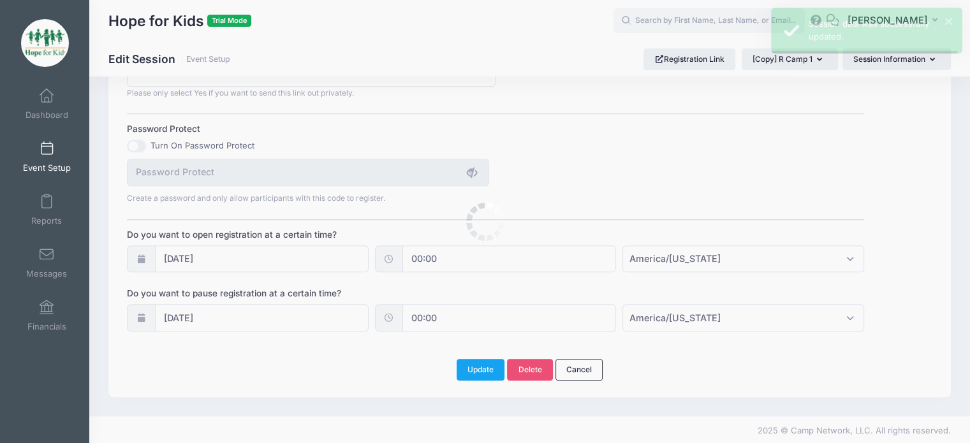
scroll to position [0, 0]
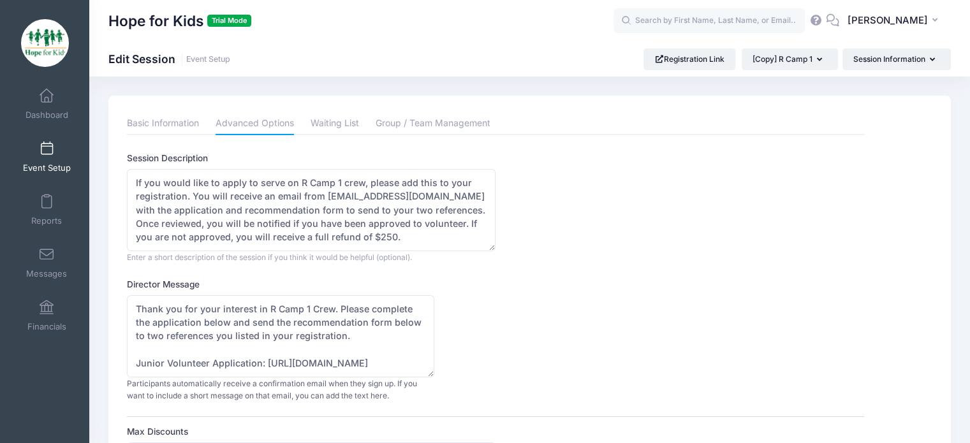
click at [65, 157] on link "Event Setup" at bounding box center [47, 157] width 61 height 45
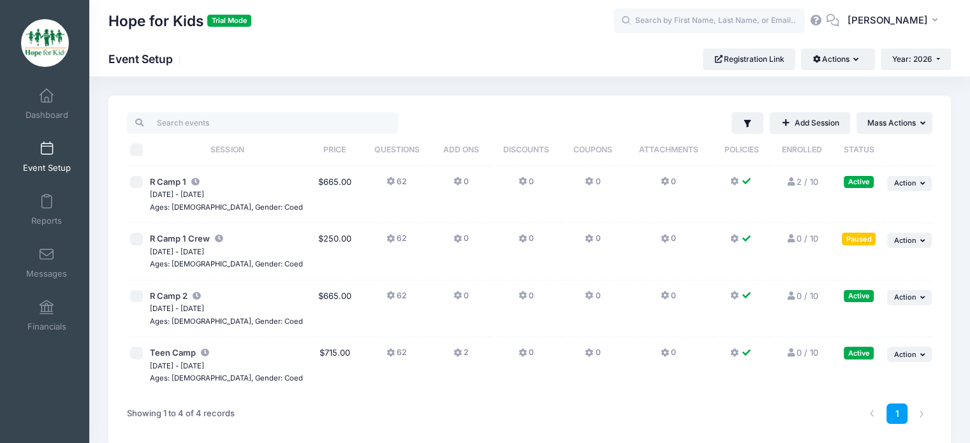
click at [368, 237] on td "62" at bounding box center [396, 251] width 71 height 57
click at [386, 239] on icon at bounding box center [391, 239] width 10 height 0
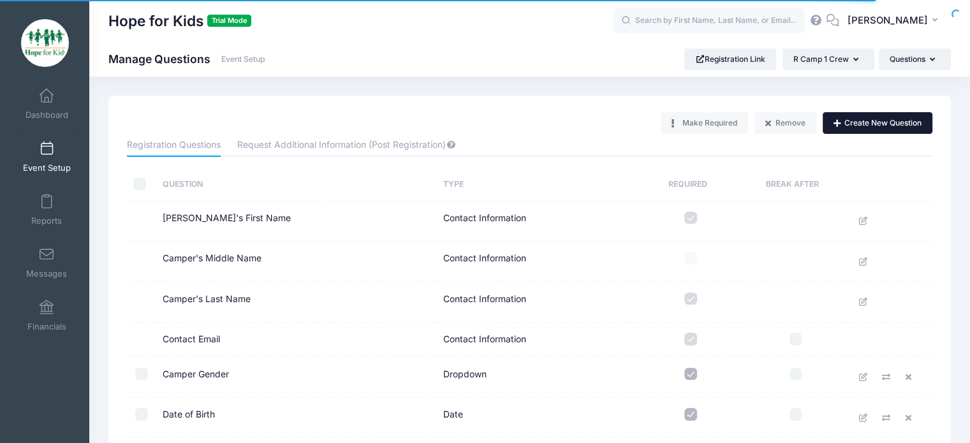
click at [888, 117] on button "Create New Question" at bounding box center [878, 123] width 110 height 22
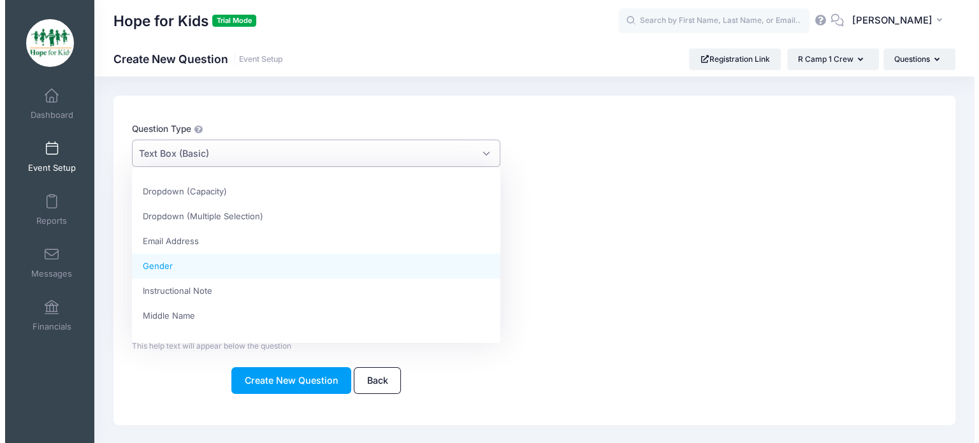
scroll to position [203, 0]
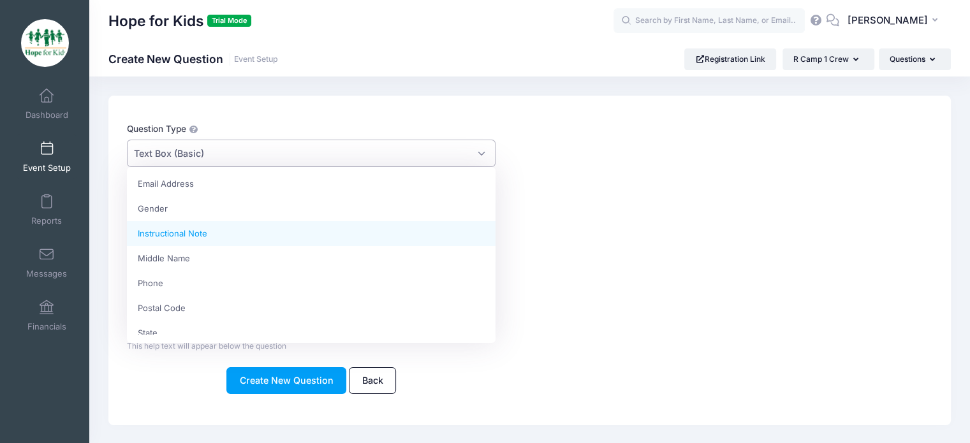
select select "explanation_note"
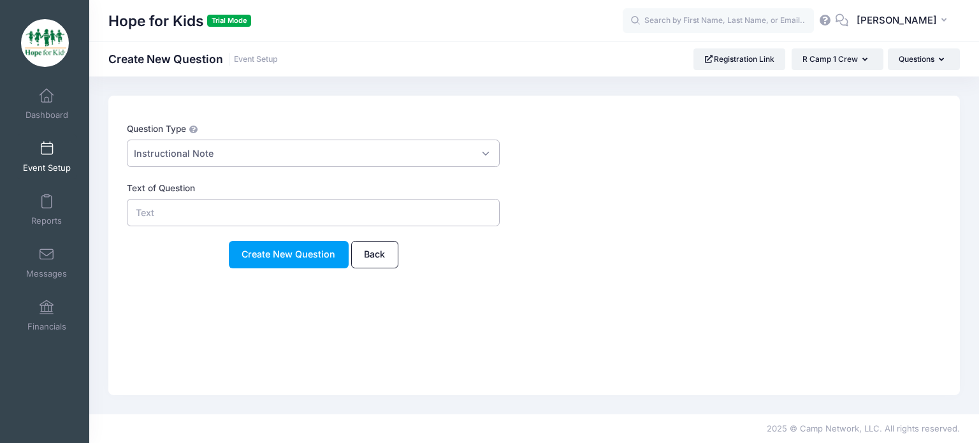
click at [205, 219] on input "Text of Question" at bounding box center [313, 212] width 373 height 27
type input "References"
click at [270, 257] on button "Create New Question" at bounding box center [289, 254] width 120 height 27
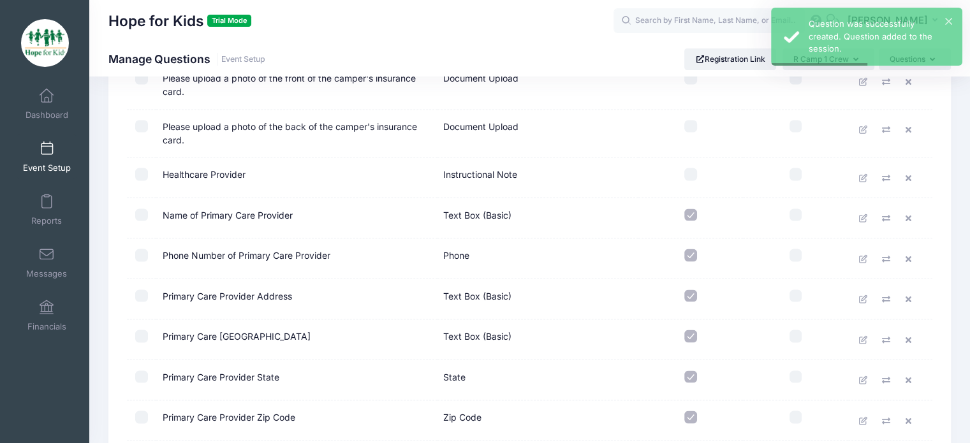
scroll to position [2596, 0]
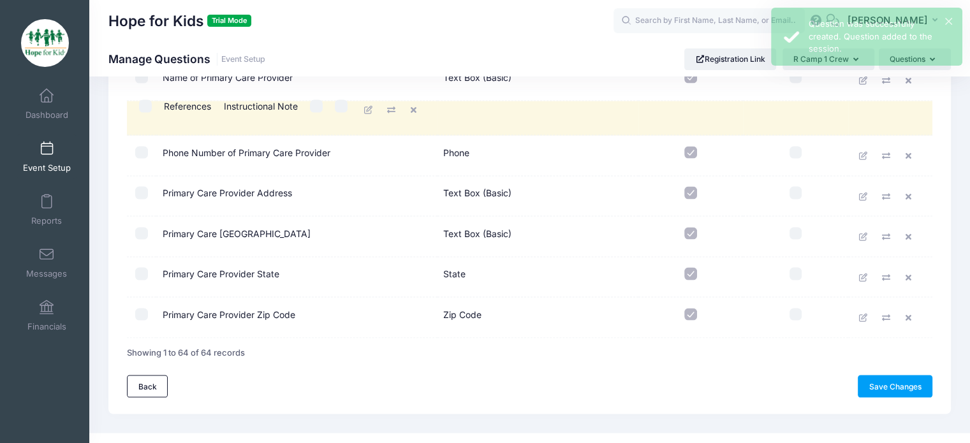
drag, startPoint x: 253, startPoint y: 302, endPoint x: 259, endPoint y: 112, distance: 190.7
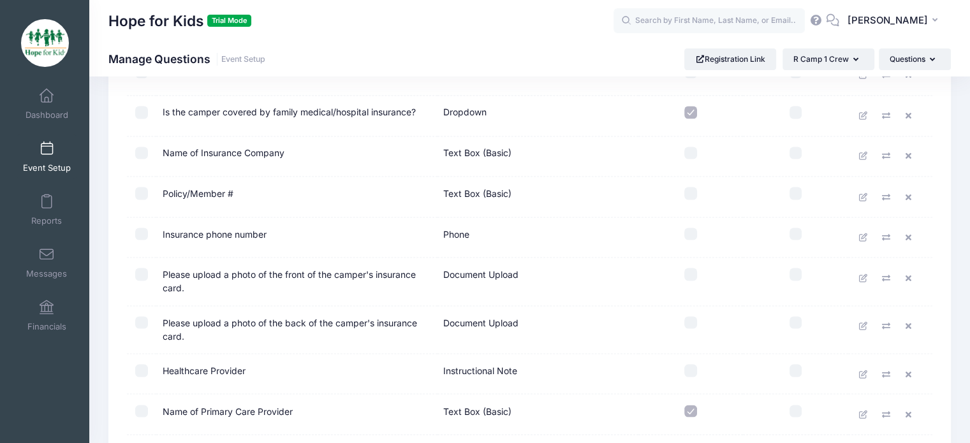
scroll to position [2262, 0]
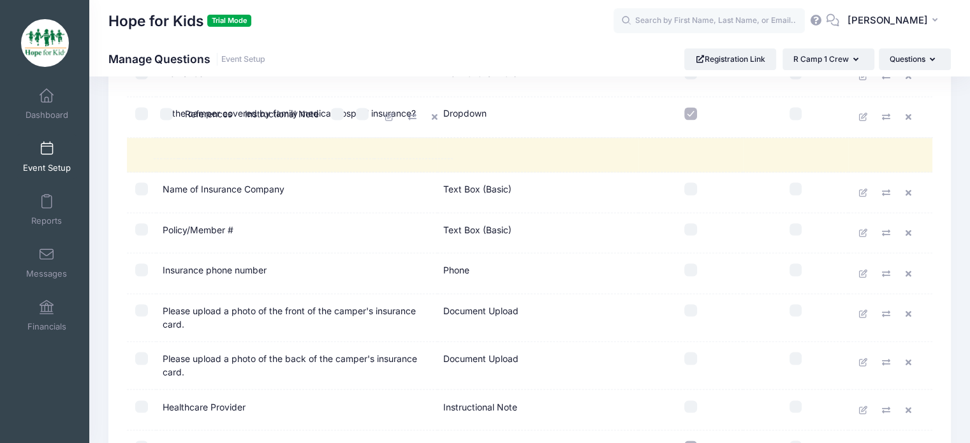
drag, startPoint x: 186, startPoint y: 428, endPoint x: 212, endPoint y: 112, distance: 317.4
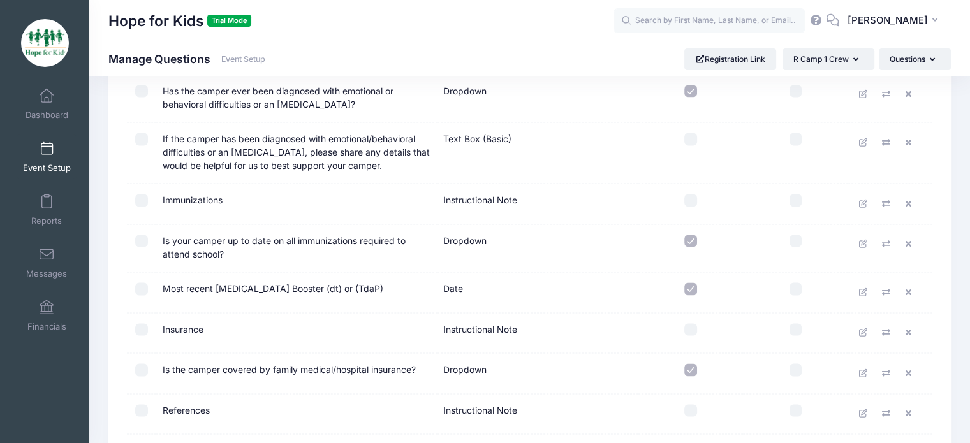
scroll to position [1997, 0]
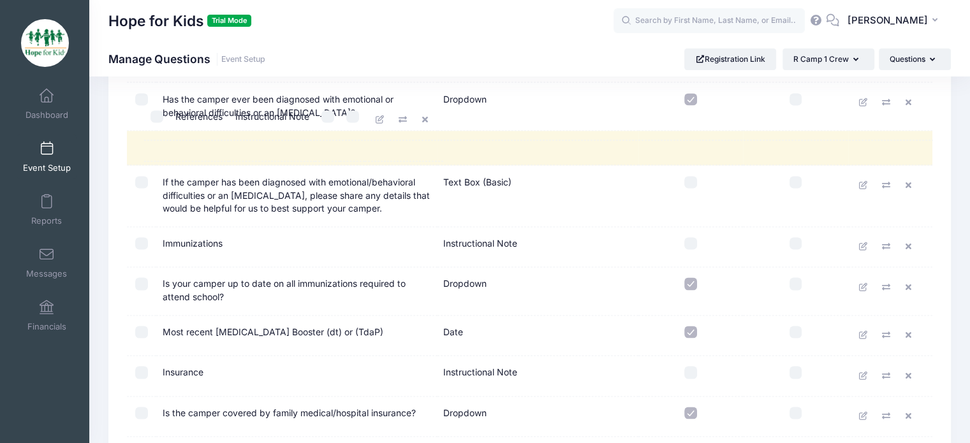
drag, startPoint x: 191, startPoint y: 393, endPoint x: 208, endPoint y: 112, distance: 281.1
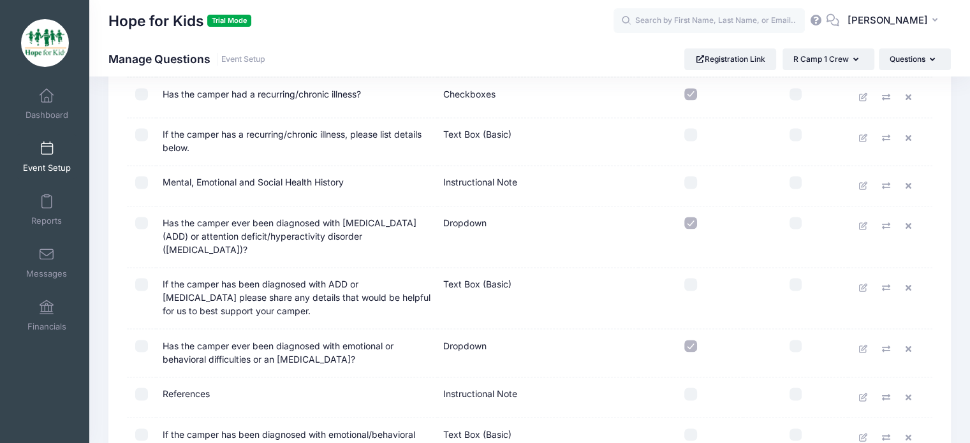
scroll to position [1750, 0]
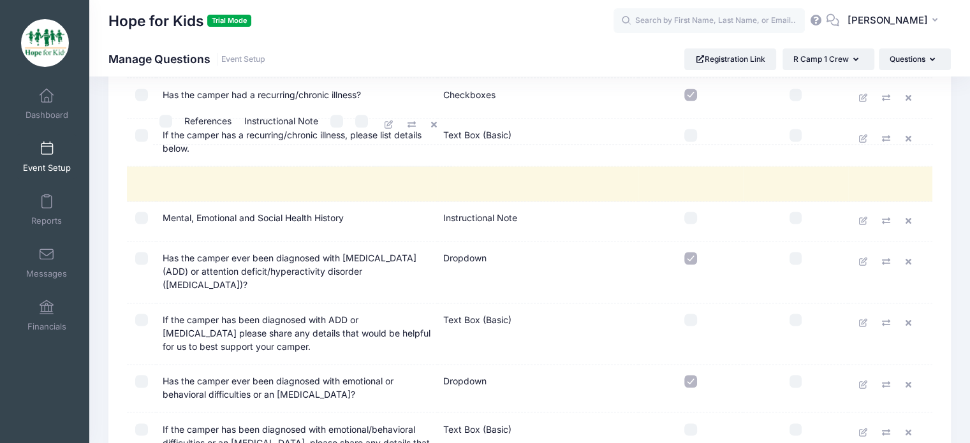
drag, startPoint x: 181, startPoint y: 374, endPoint x: 207, endPoint y: 118, distance: 257.0
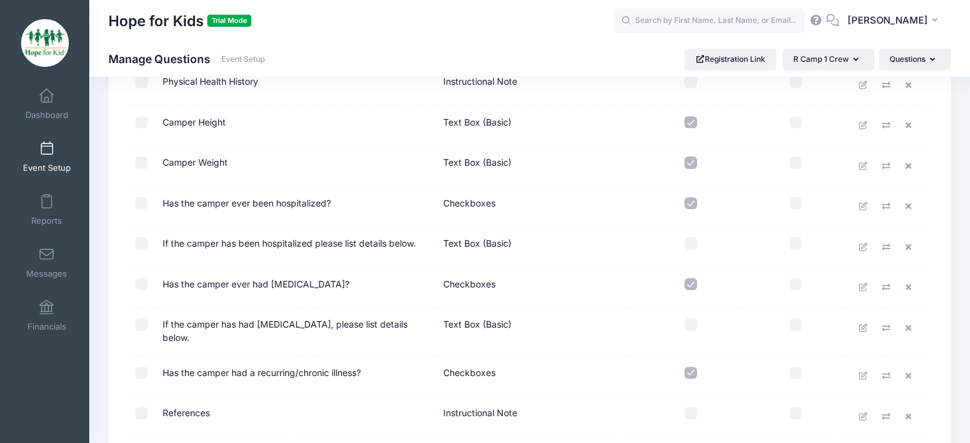
scroll to position [1471, 0]
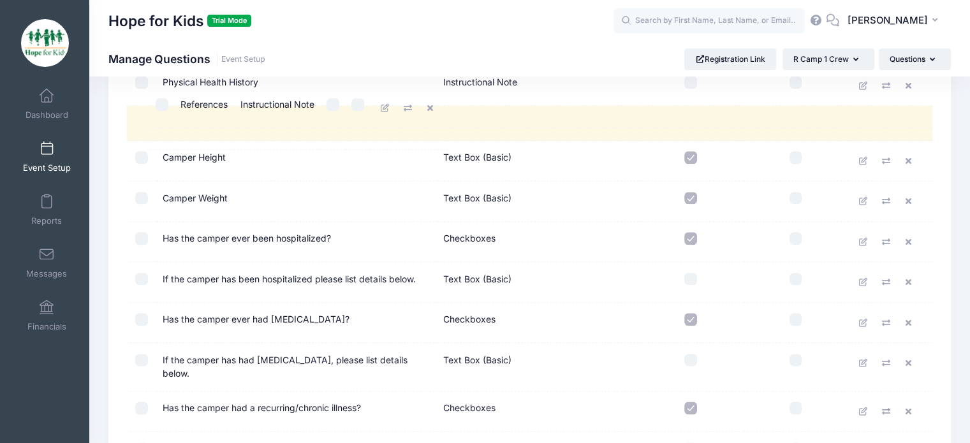
drag, startPoint x: 189, startPoint y: 395, endPoint x: 211, endPoint y: 106, distance: 289.7
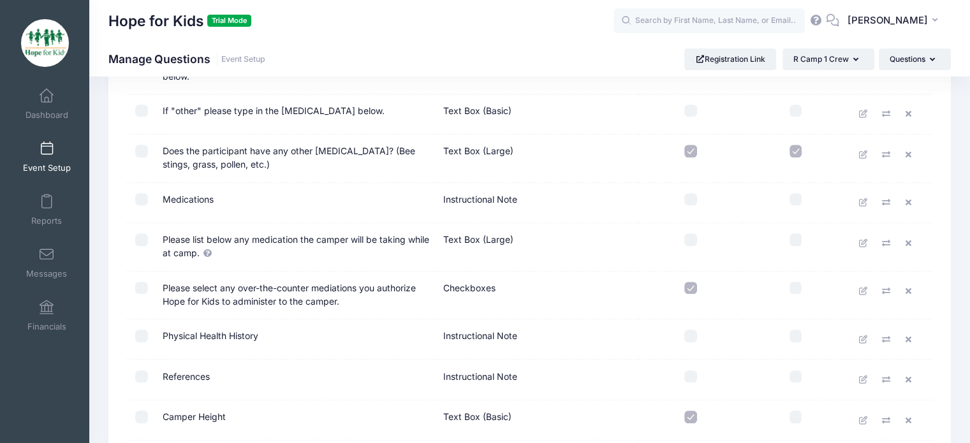
scroll to position [1218, 0]
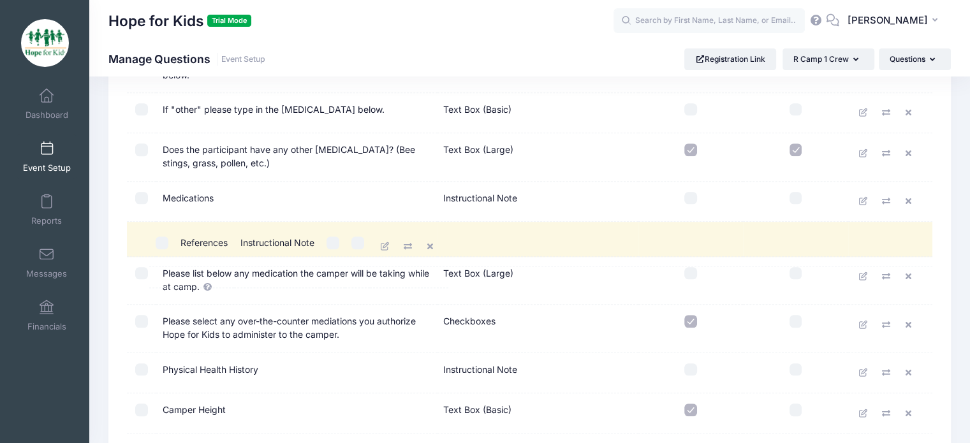
drag, startPoint x: 179, startPoint y: 365, endPoint x: 201, endPoint y: 244, distance: 122.6
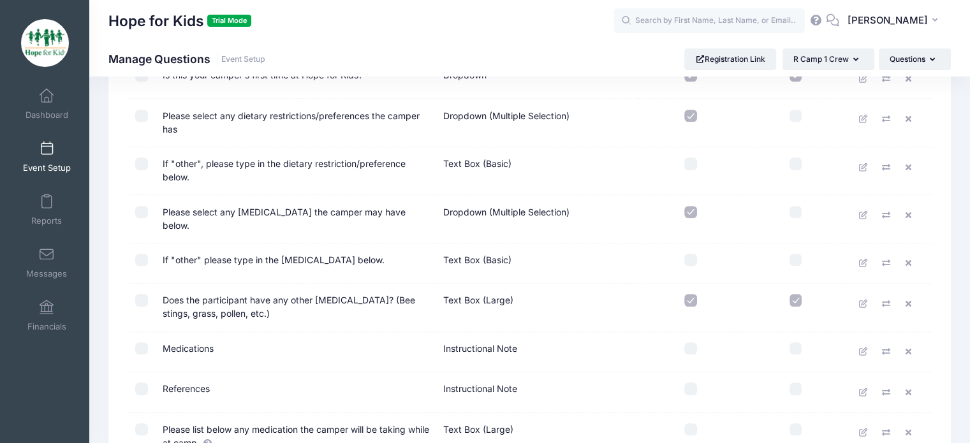
scroll to position [1061, 0]
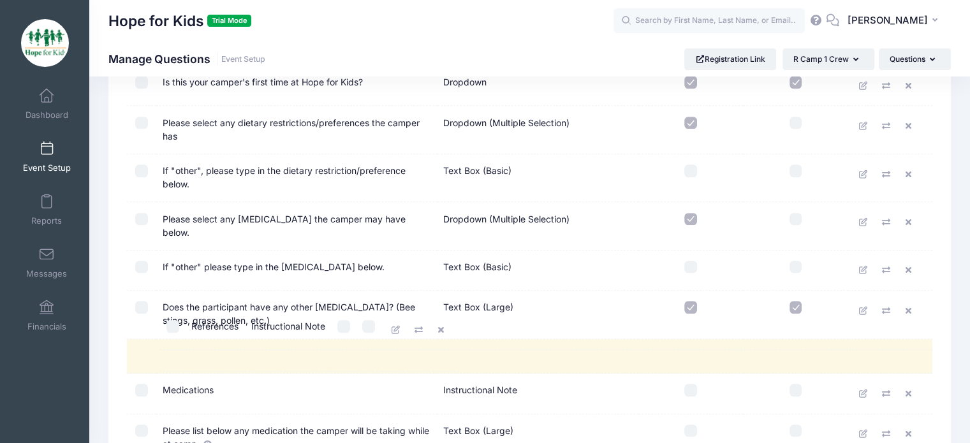
drag, startPoint x: 190, startPoint y: 384, endPoint x: 223, endPoint y: 326, distance: 66.8
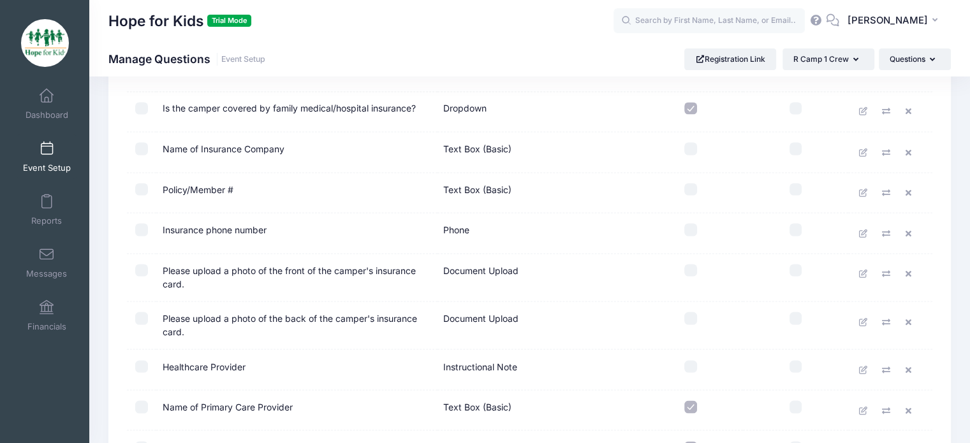
scroll to position [2596, 0]
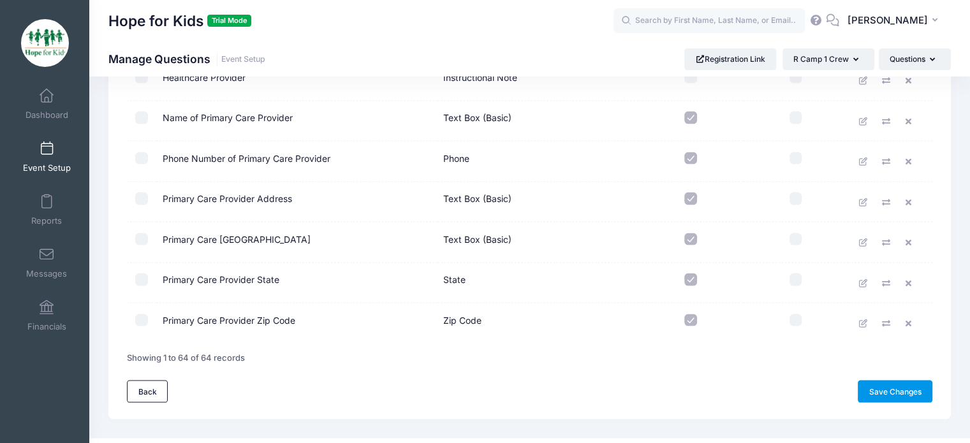
click at [900, 381] on link "Save Changes" at bounding box center [895, 392] width 75 height 22
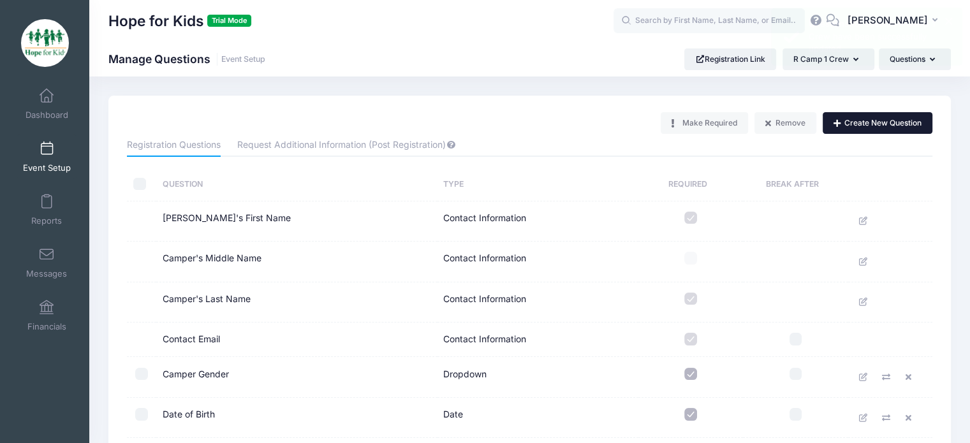
click at [880, 119] on button "Create New Question" at bounding box center [878, 123] width 110 height 22
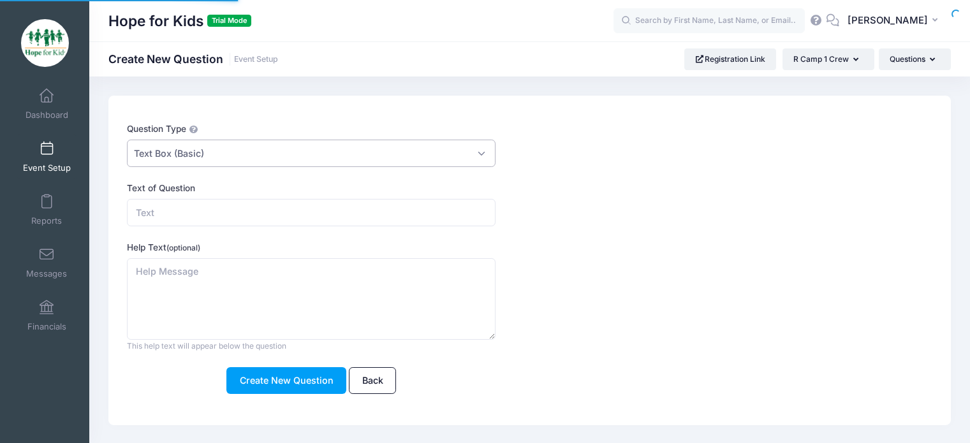
click at [318, 148] on span "Text Box (Basic)" at bounding box center [311, 153] width 369 height 27
click at [601, 238] on form "Question Type Please Select Checkboxes Country Date Document Upload Dropdown Dr…" at bounding box center [495, 258] width 737 height 272
click at [337, 207] on input "Text of Question" at bounding box center [311, 212] width 369 height 27
type input "Current Ministry Leader First and Last Name"
click at [242, 281] on textarea "Help Text (optional)" at bounding box center [311, 299] width 369 height 82
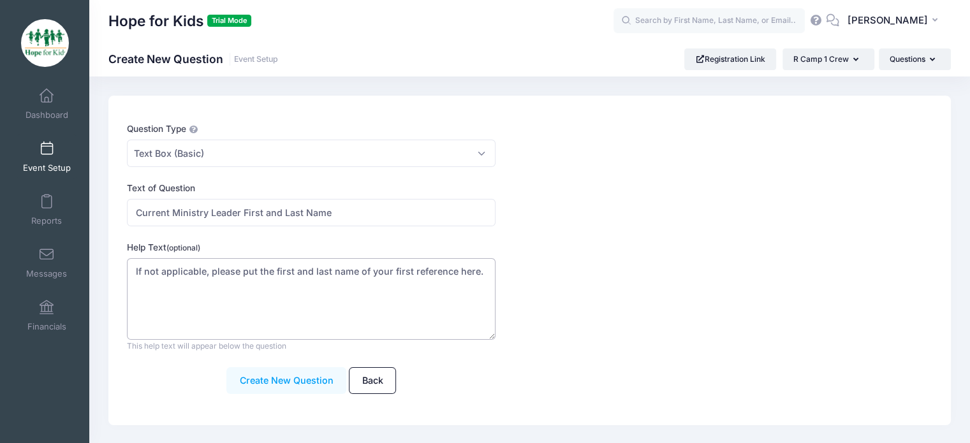
type textarea "If not applicable, please put the first and last name of your first reference h…"
click at [257, 385] on button "Create New Question" at bounding box center [286, 380] width 120 height 27
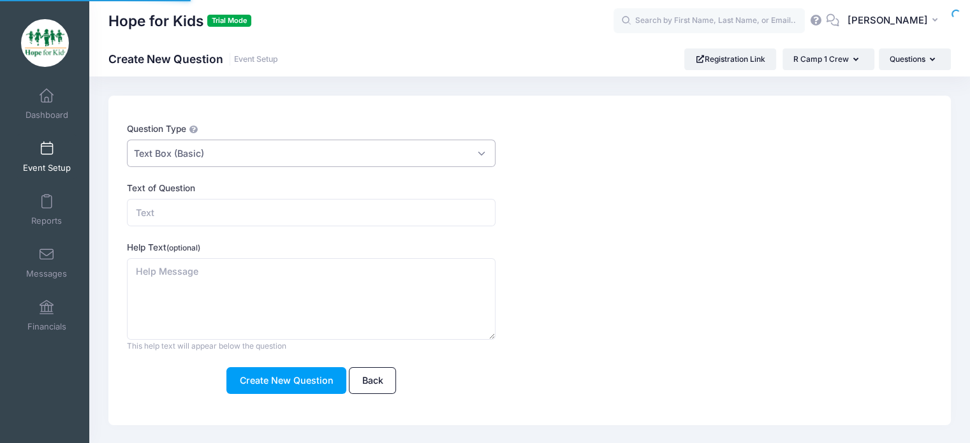
click at [274, 158] on span "Text Box (Basic)" at bounding box center [311, 153] width 369 height 27
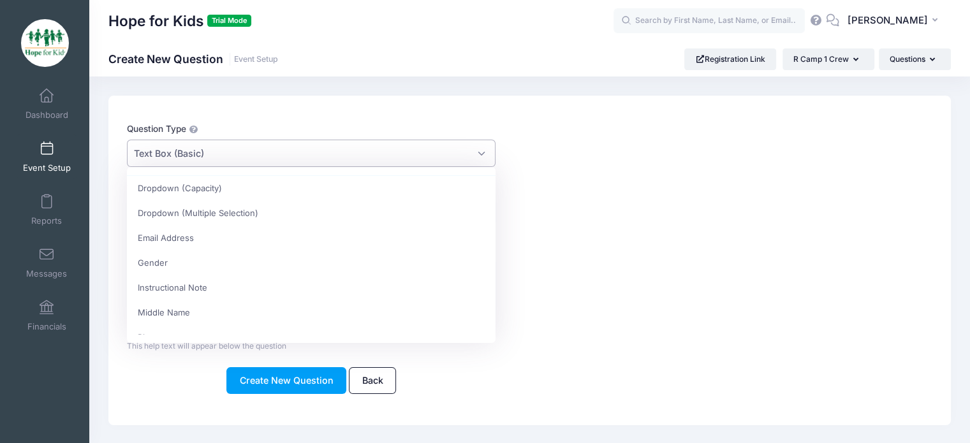
scroll to position [148, 0]
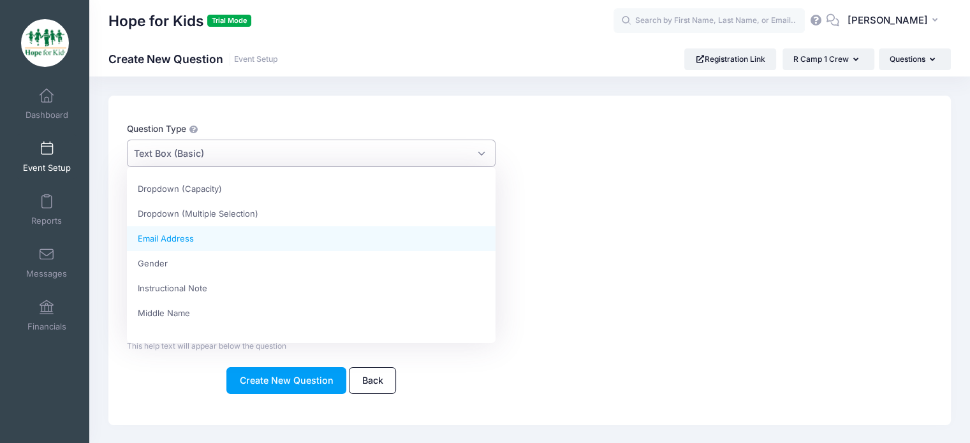
select select "email"
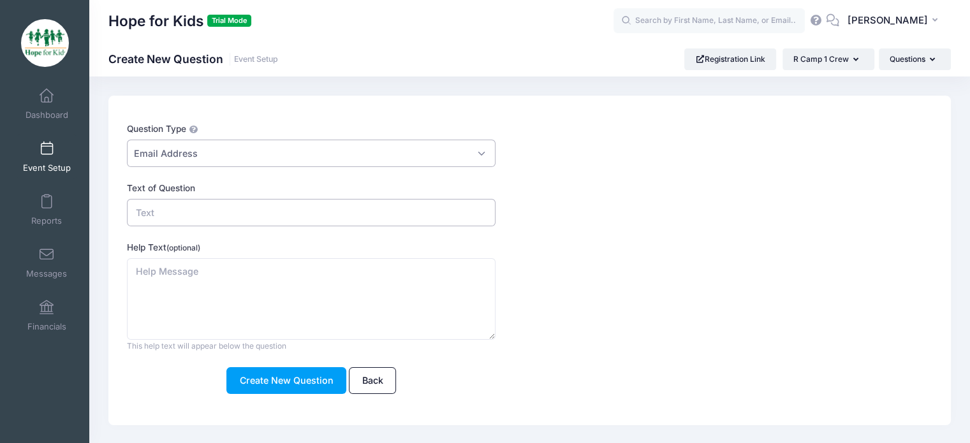
click at [228, 207] on input "Text of Question" at bounding box center [311, 212] width 369 height 27
type input "Email address of current ministry leader"
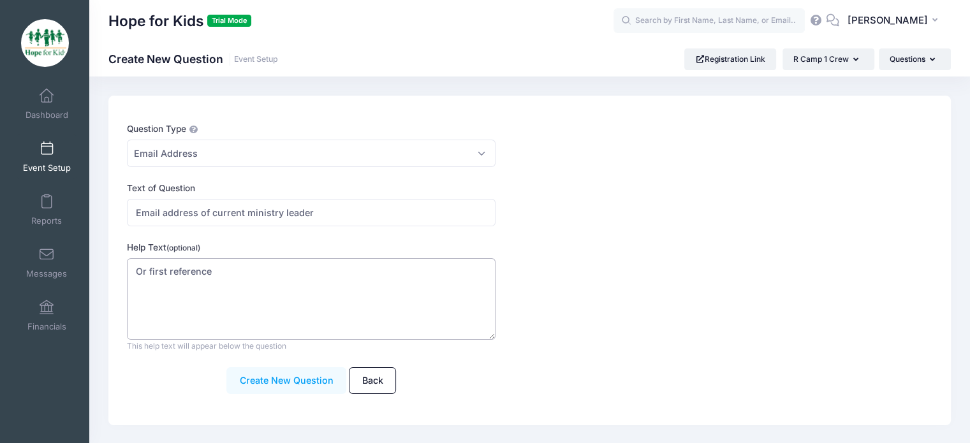
type textarea "Or first reference"
click at [274, 379] on button "Create New Question" at bounding box center [286, 380] width 120 height 27
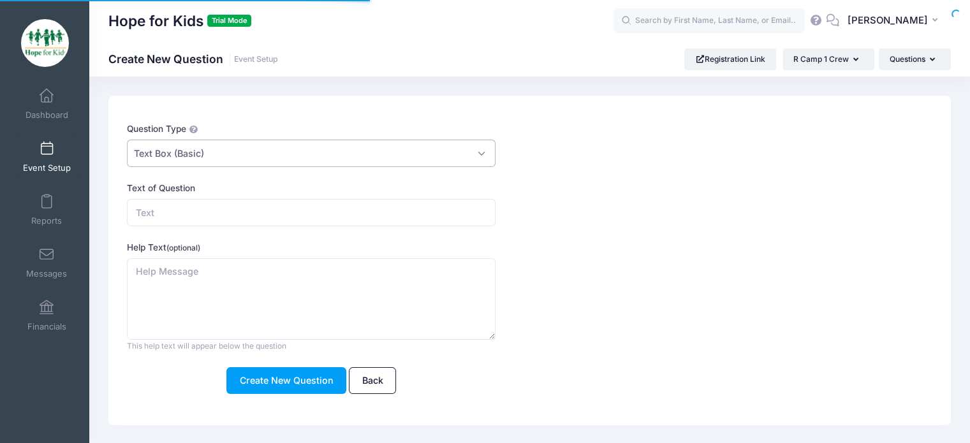
click at [252, 156] on span "Text Box (Basic)" at bounding box center [311, 153] width 369 height 27
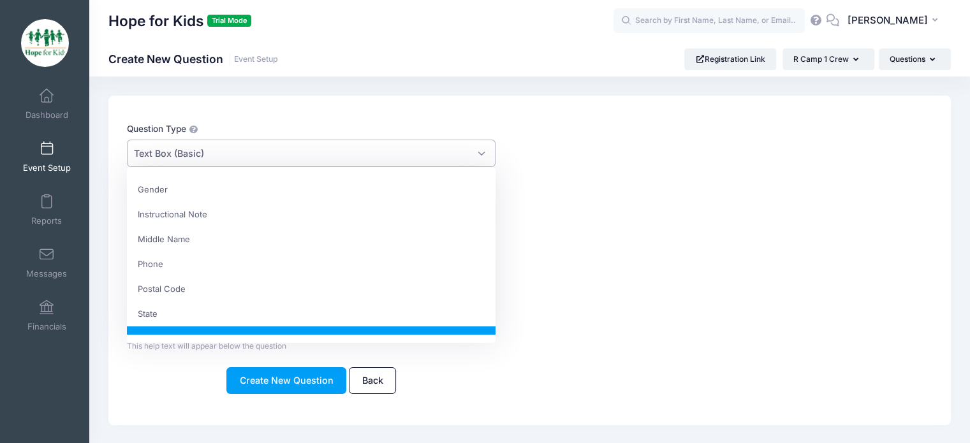
scroll to position [222, 0]
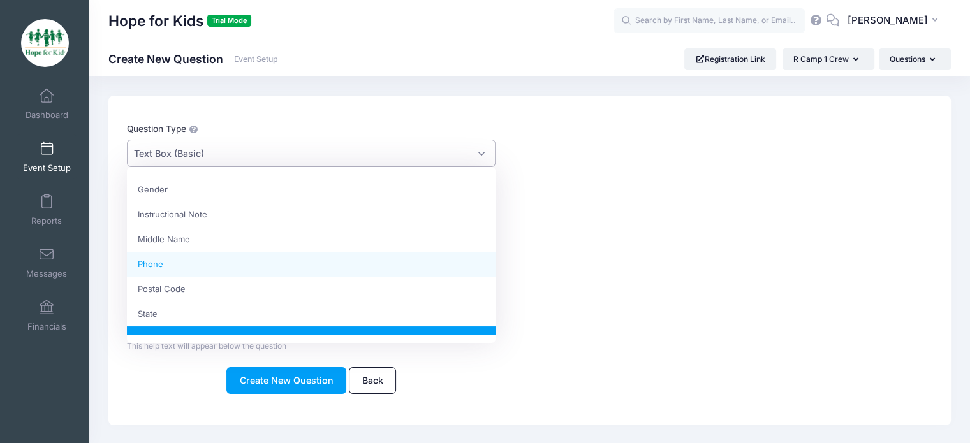
select select "phone"
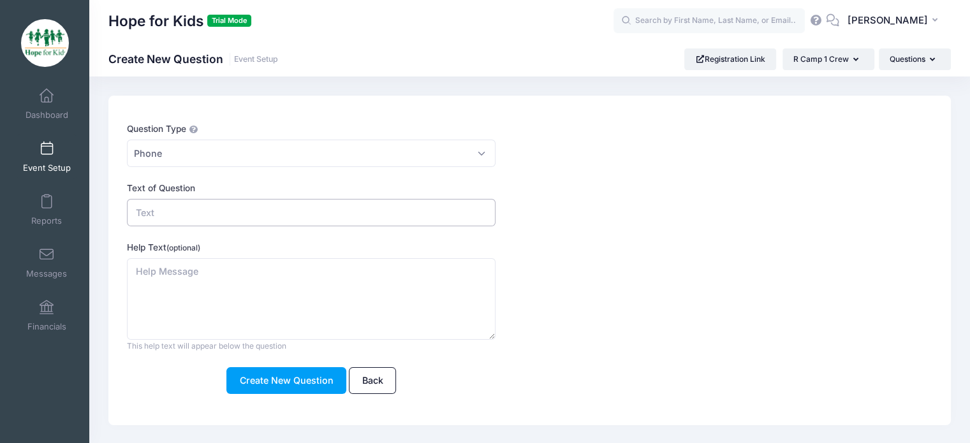
click at [238, 214] on input "Text of Question" at bounding box center [311, 212] width 369 height 27
type input "Phone number of current ministry leader"
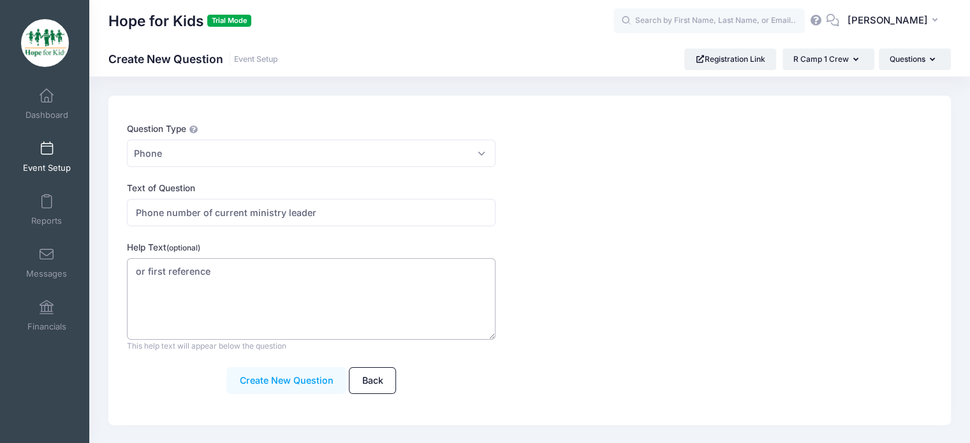
type textarea "or first reference"
click at [248, 393] on button "Create New Question" at bounding box center [286, 380] width 120 height 27
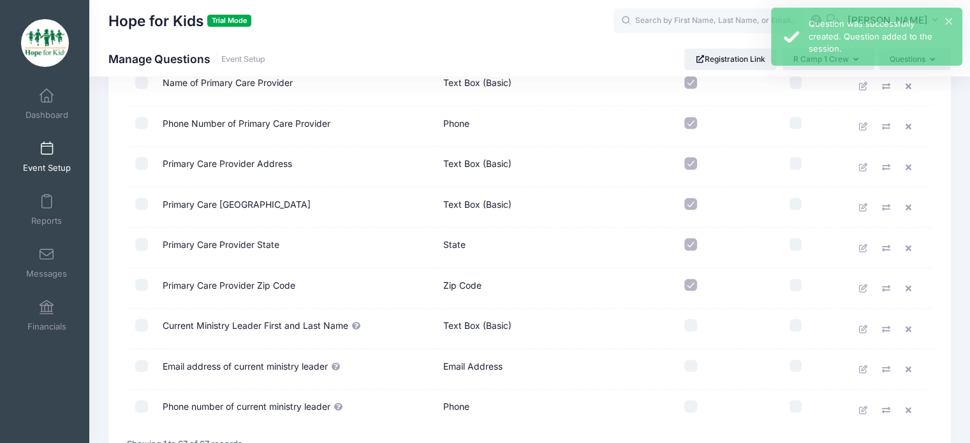
scroll to position [2718, 0]
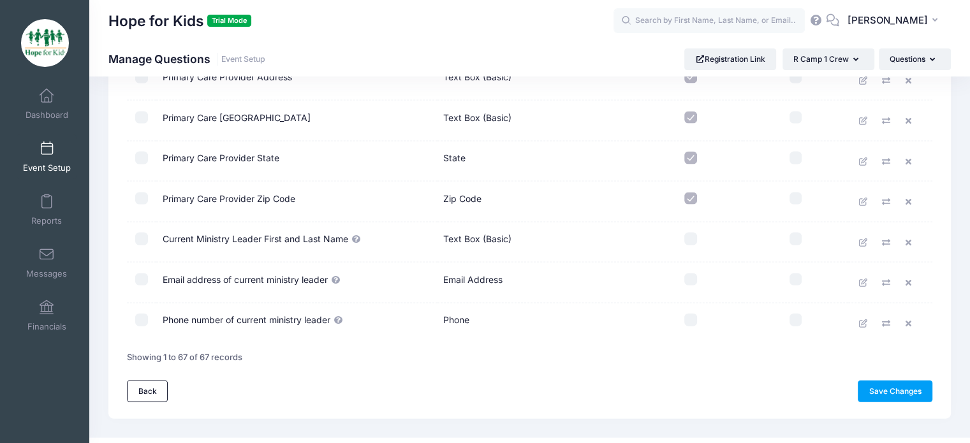
click at [140, 233] on input "checkbox" at bounding box center [141, 239] width 13 height 13
checkbox input "true"
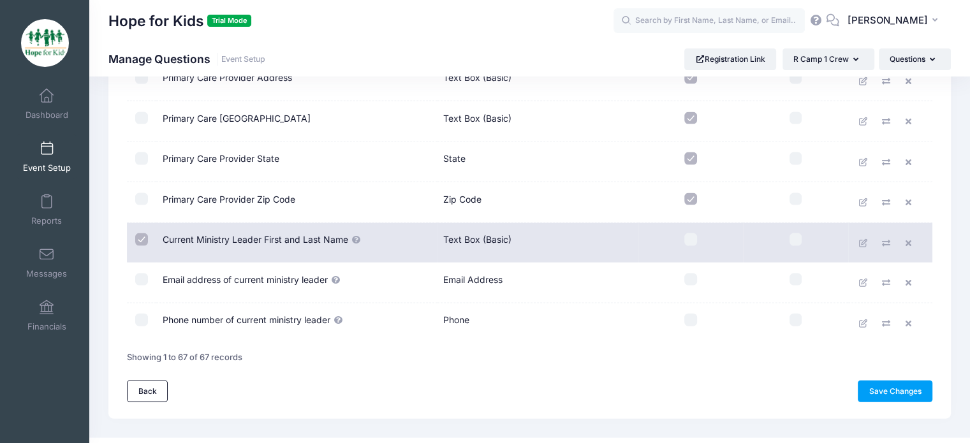
click at [146, 263] on td at bounding box center [141, 283] width 29 height 41
click at [138, 274] on input "checkbox" at bounding box center [141, 280] width 13 height 13
checkbox input "true"
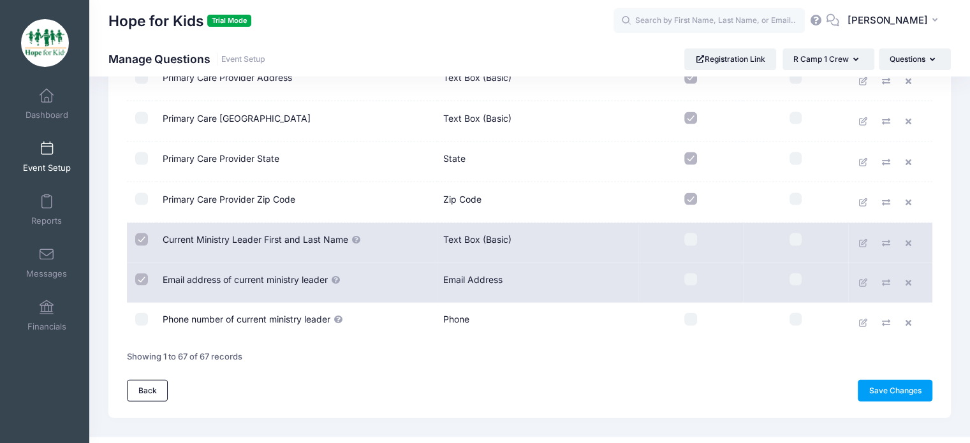
scroll to position [2717, 0]
click at [143, 314] on input "checkbox" at bounding box center [141, 320] width 13 height 13
checkbox input "true"
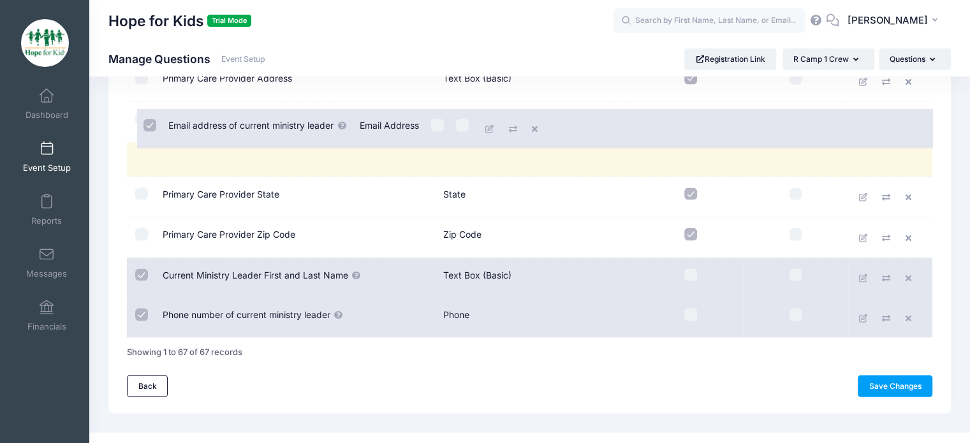
drag, startPoint x: 222, startPoint y: 244, endPoint x: 232, endPoint y: 112, distance: 132.4
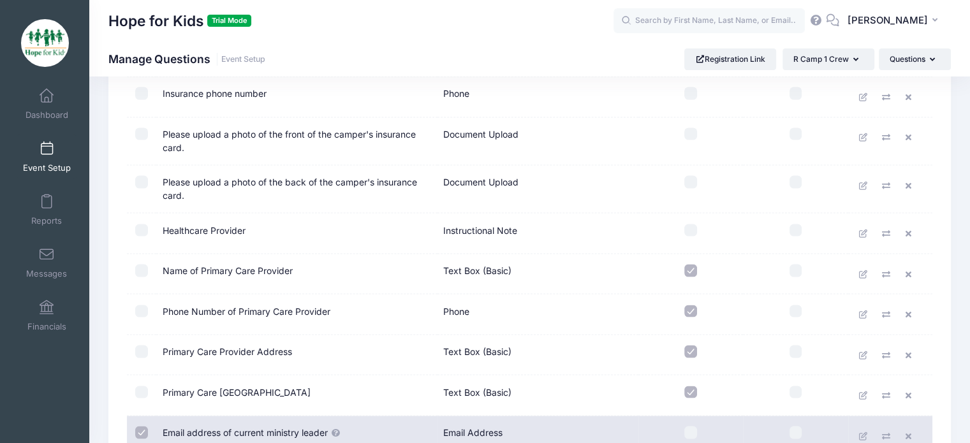
scroll to position [2444, 0]
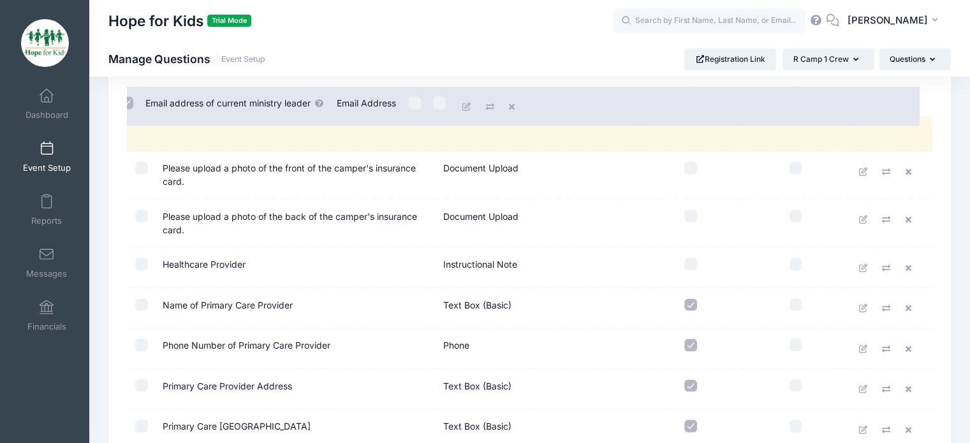
drag, startPoint x: 234, startPoint y: 402, endPoint x: 221, endPoint y: 96, distance: 306.3
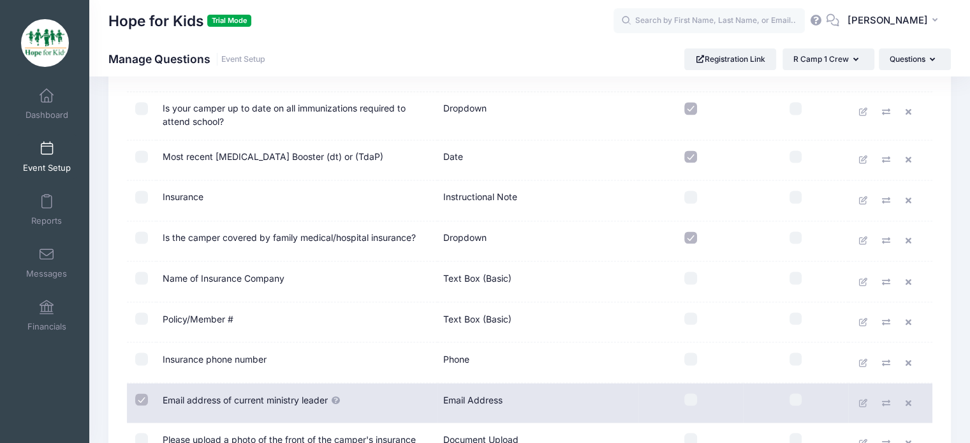
scroll to position [2176, 0]
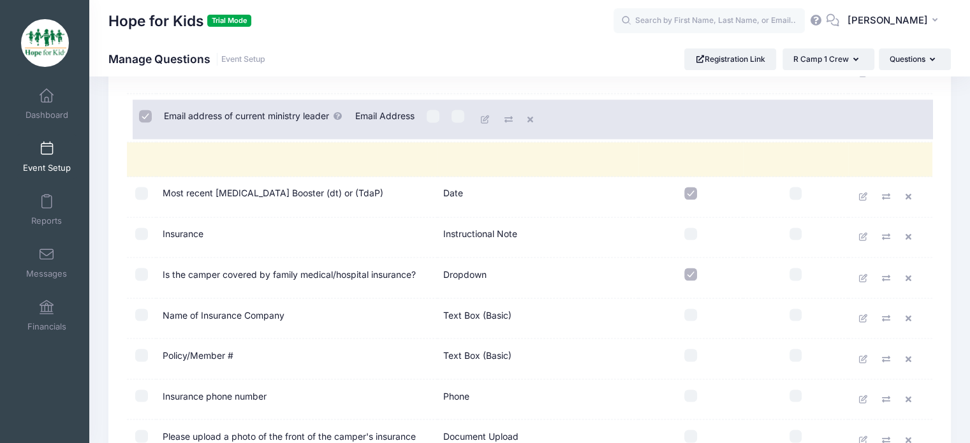
drag, startPoint x: 233, startPoint y: 372, endPoint x: 237, endPoint y: 96, distance: 276.8
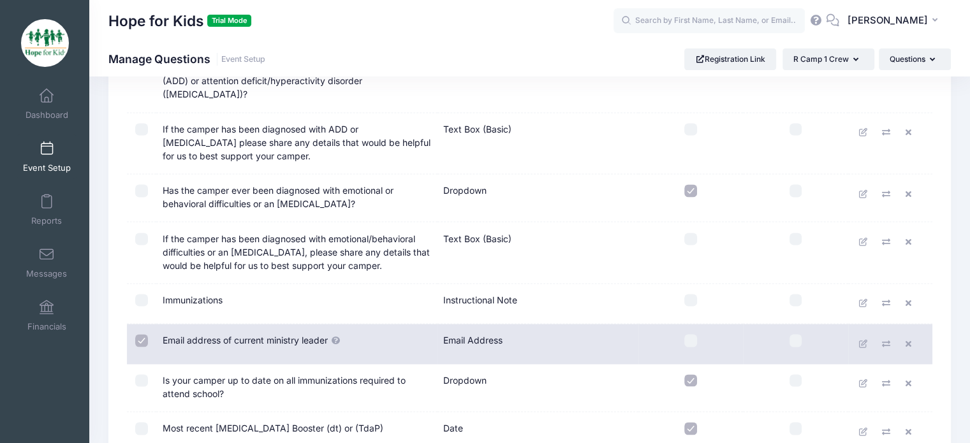
scroll to position [1944, 0]
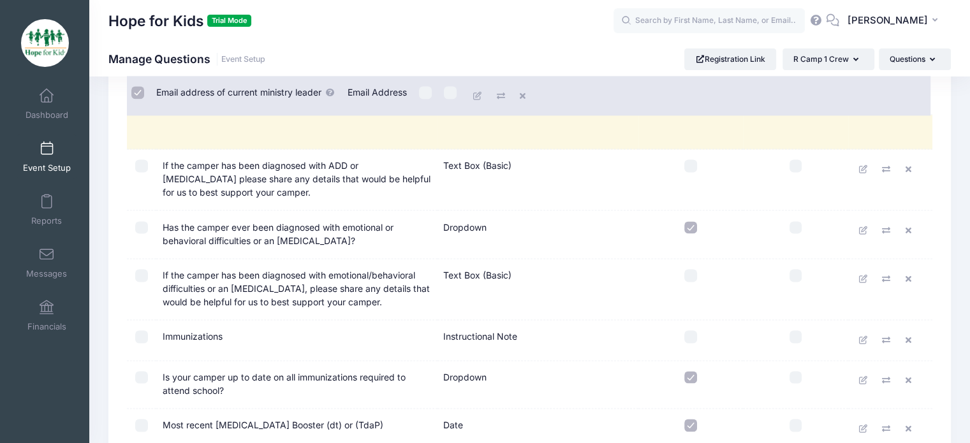
drag, startPoint x: 229, startPoint y: 326, endPoint x: 227, endPoint y: 97, distance: 228.9
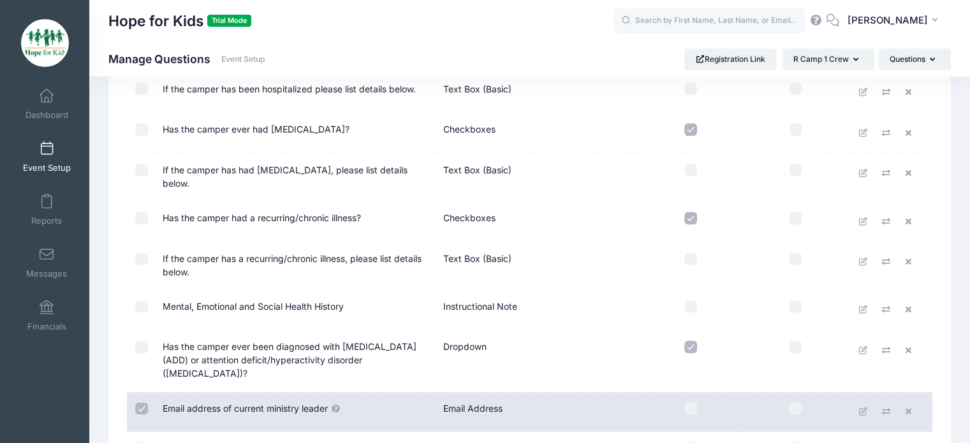
scroll to position [1666, 0]
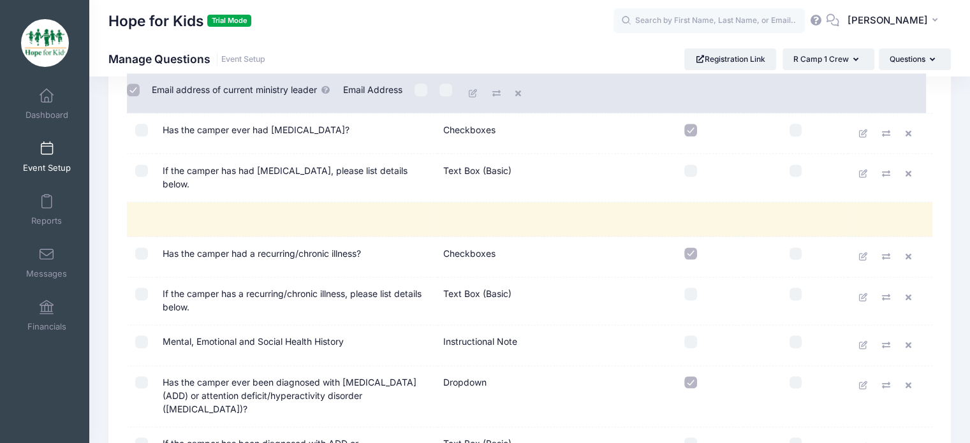
drag, startPoint x: 213, startPoint y: 392, endPoint x: 207, endPoint y: 92, distance: 300.4
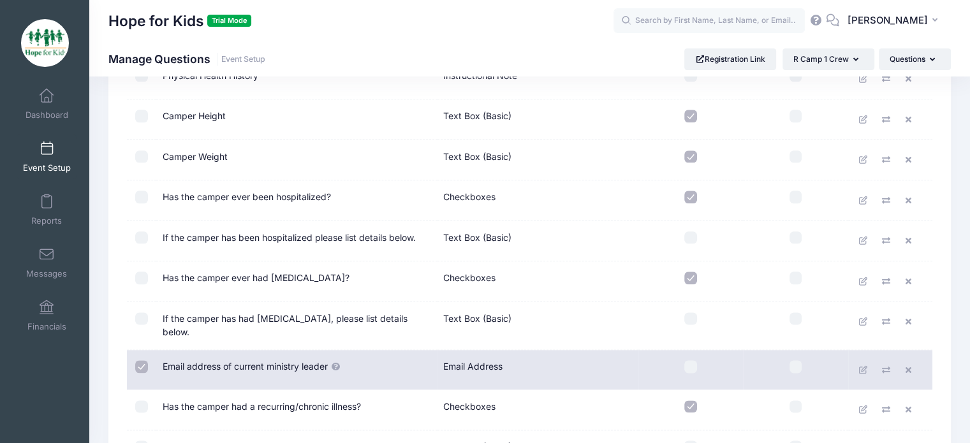
scroll to position [1435, 0]
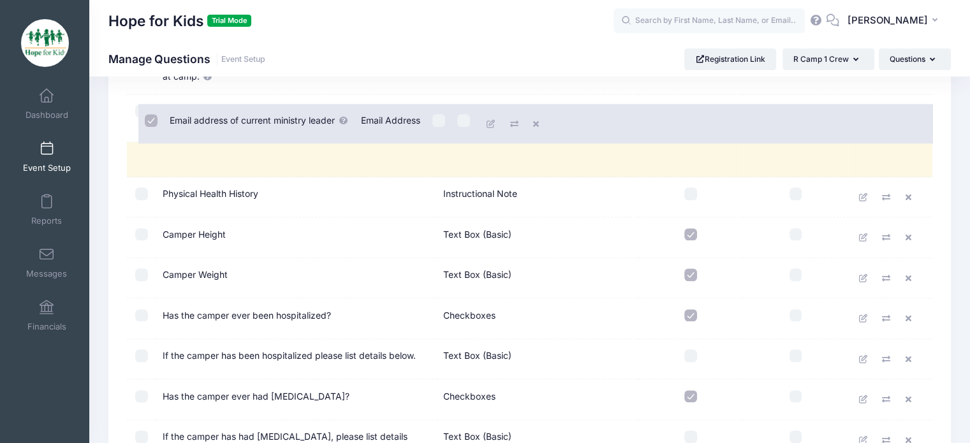
drag, startPoint x: 198, startPoint y: 420, endPoint x: 209, endPoint y: 109, distance: 311.4
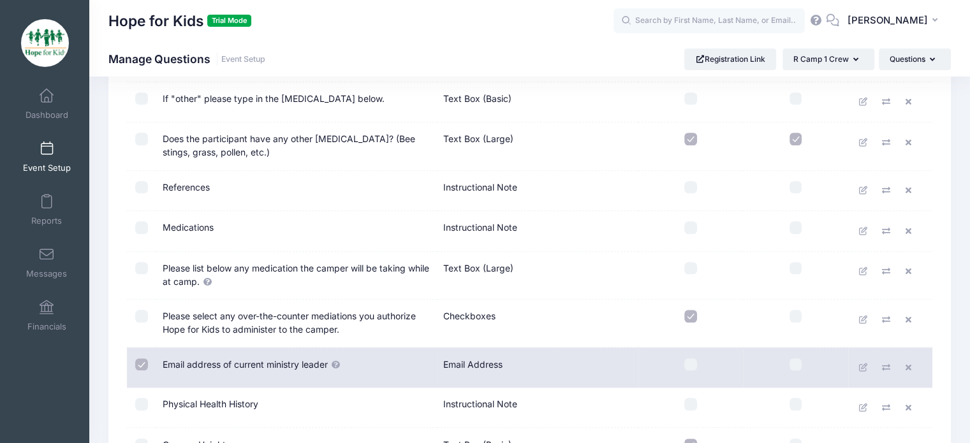
scroll to position [1220, 0]
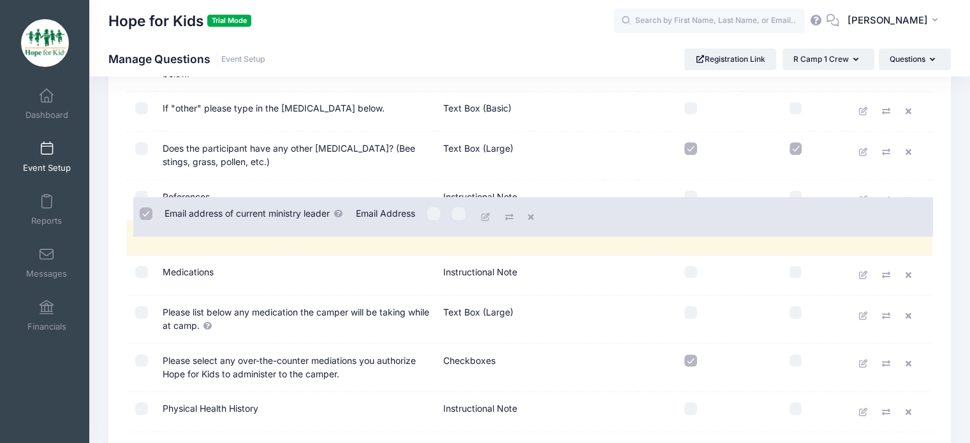
drag, startPoint x: 202, startPoint y: 362, endPoint x: 208, endPoint y: 211, distance: 150.6
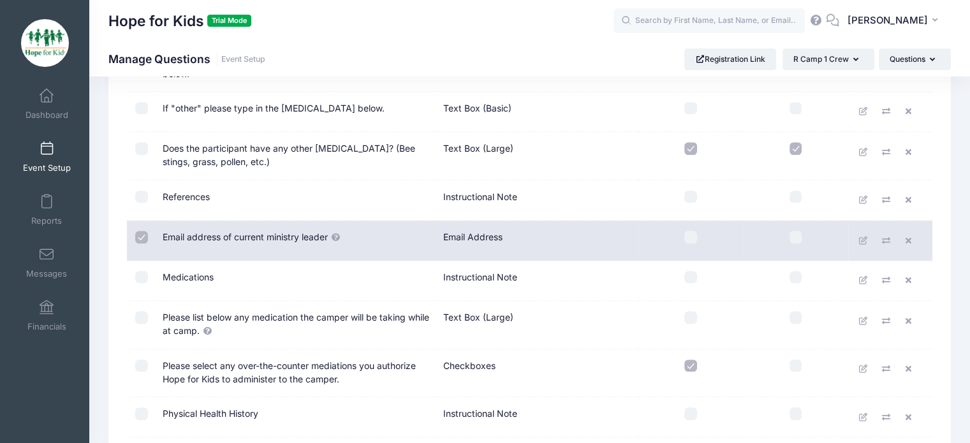
click at [142, 231] on input "checkbox" at bounding box center [141, 237] width 13 height 13
checkbox input "false"
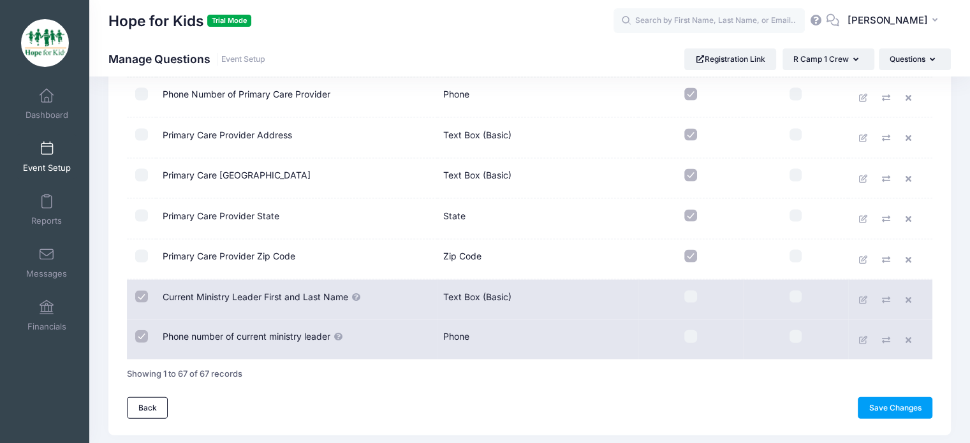
scroll to position [2705, 0]
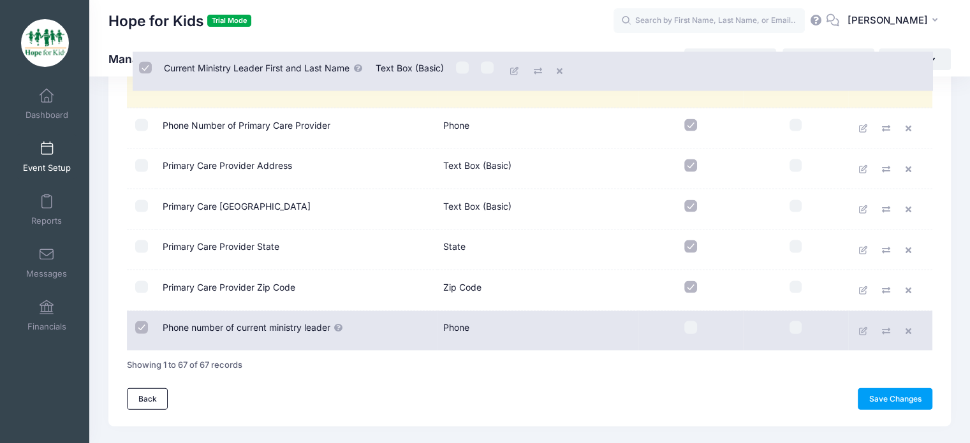
drag, startPoint x: 217, startPoint y: 262, endPoint x: 223, endPoint y: 62, distance: 200.3
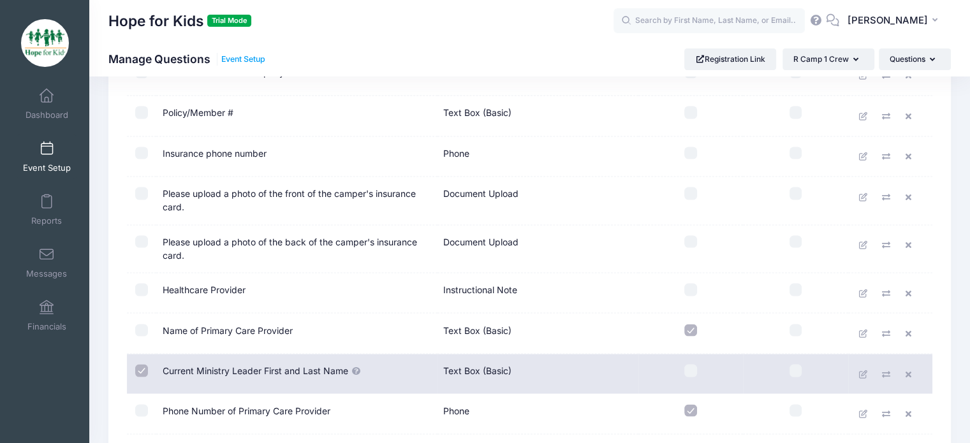
scroll to position [2423, 0]
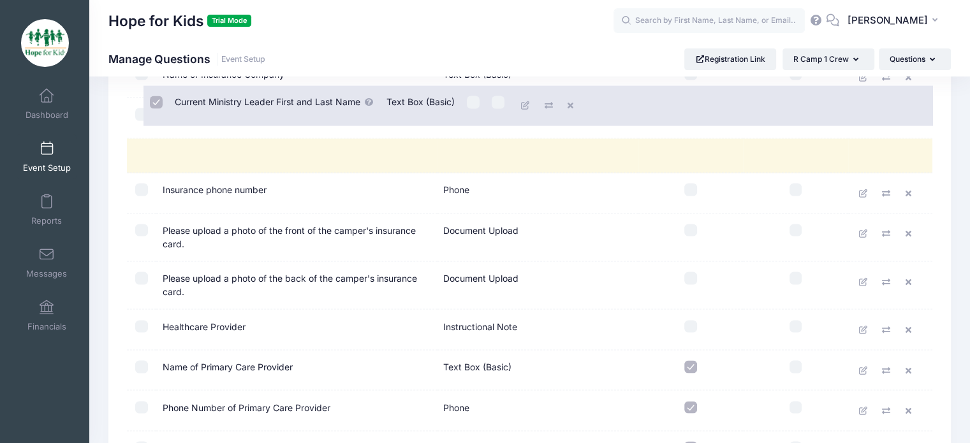
drag, startPoint x: 211, startPoint y: 356, endPoint x: 223, endPoint y: 98, distance: 257.9
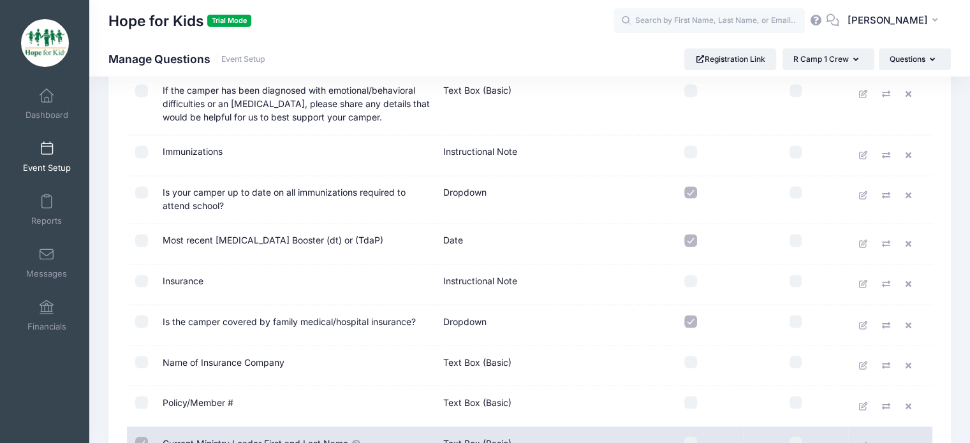
scroll to position [2153, 0]
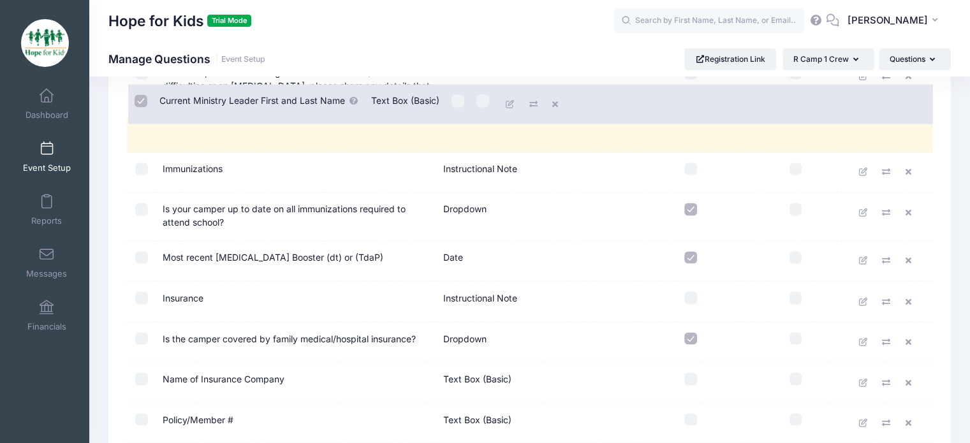
drag, startPoint x: 205, startPoint y: 402, endPoint x: 206, endPoint y: 112, distance: 290.8
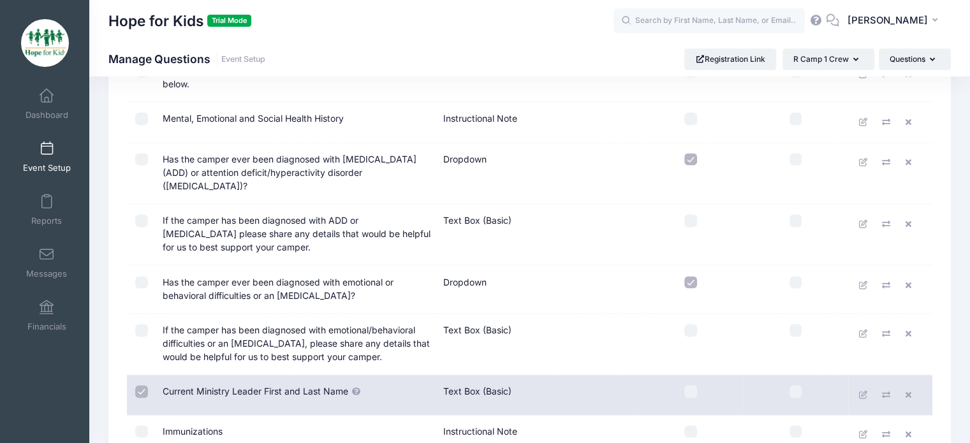
scroll to position [1894, 0]
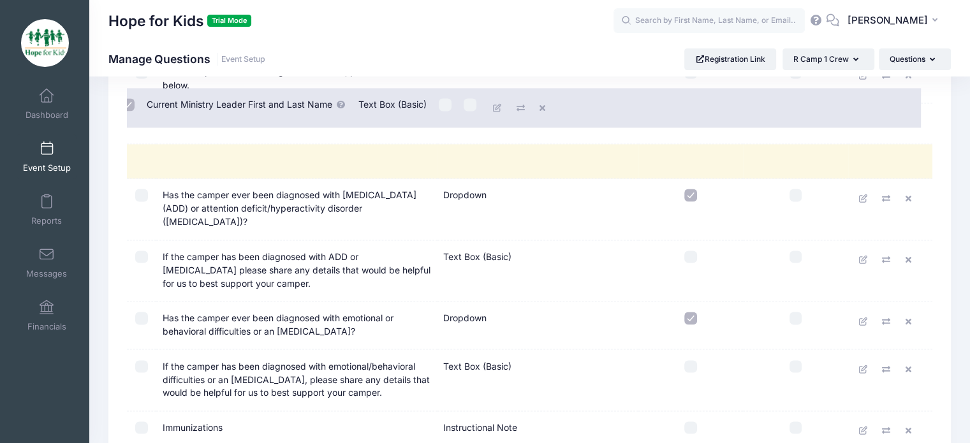
drag, startPoint x: 216, startPoint y: 381, endPoint x: 209, endPoint y: 87, distance: 293.4
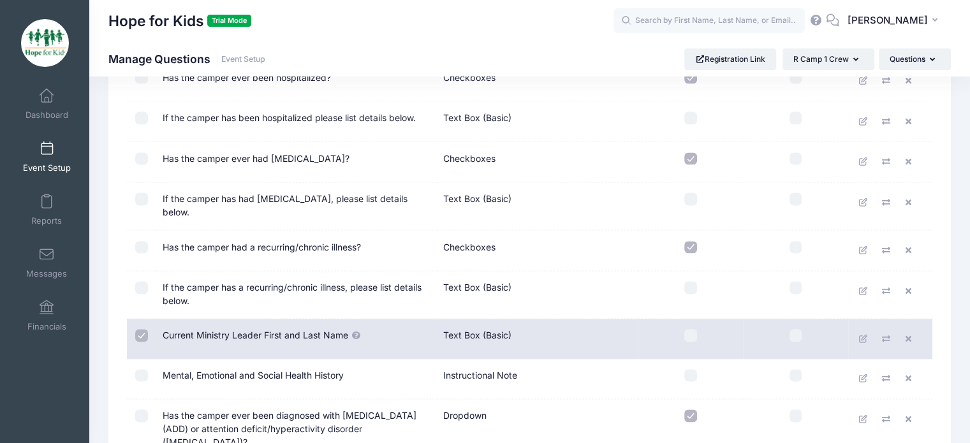
scroll to position [1602, 0]
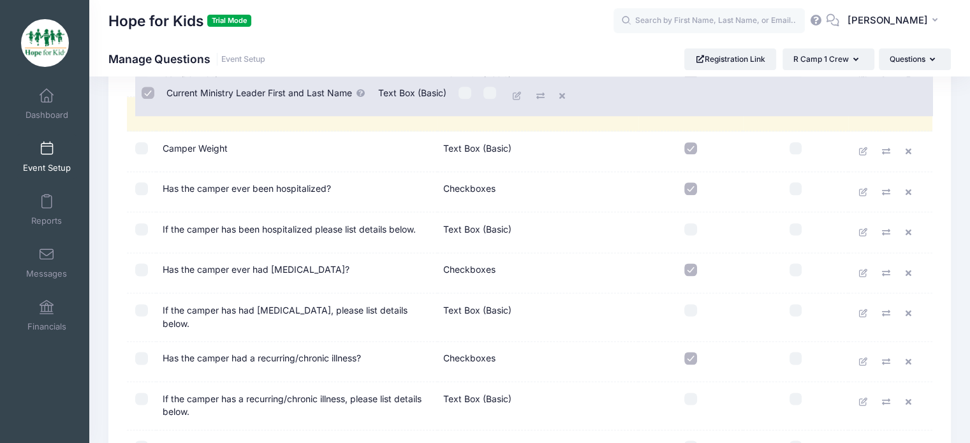
drag, startPoint x: 207, startPoint y: 395, endPoint x: 214, endPoint y: 96, distance: 299.1
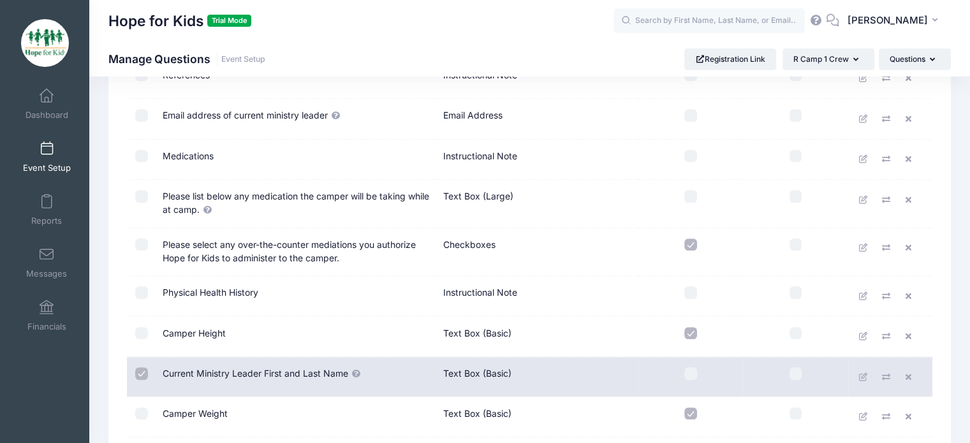
scroll to position [1340, 0]
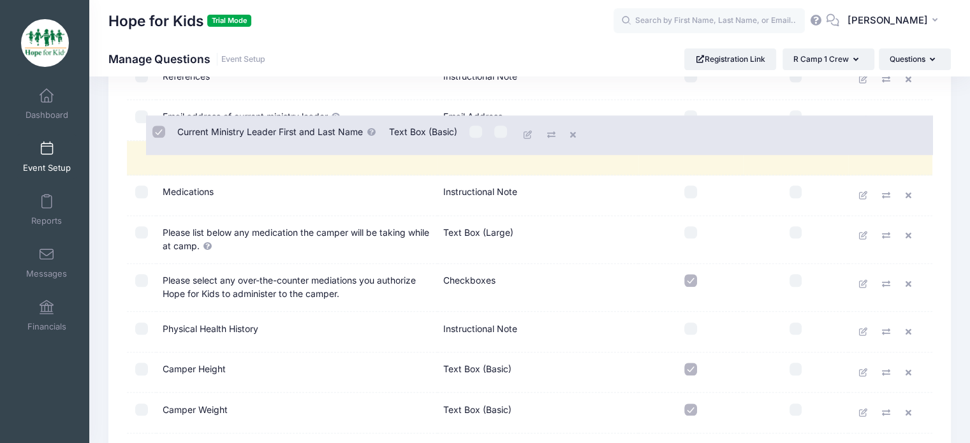
drag, startPoint x: 198, startPoint y: 359, endPoint x: 217, endPoint y: 125, distance: 234.8
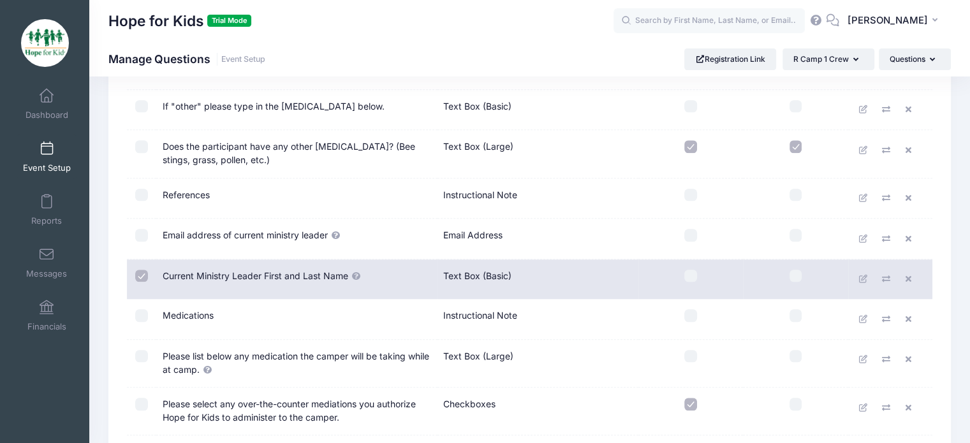
scroll to position [1220, 0]
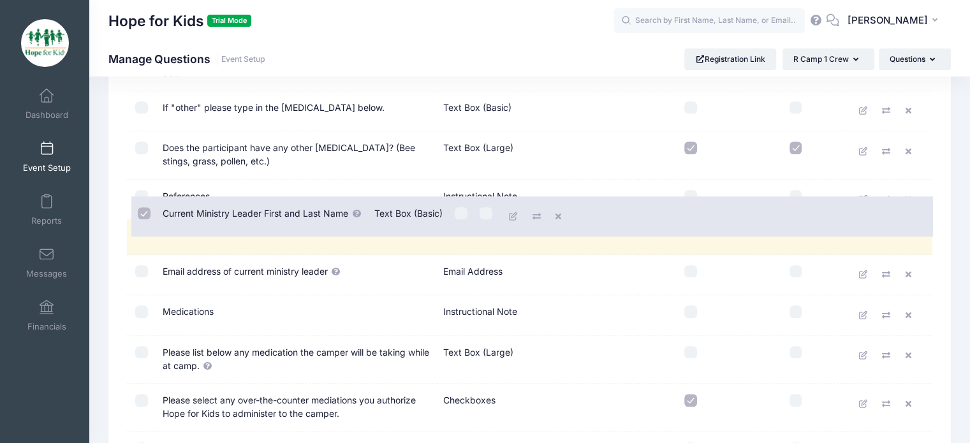
drag, startPoint x: 220, startPoint y: 270, endPoint x: 224, endPoint y: 217, distance: 53.1
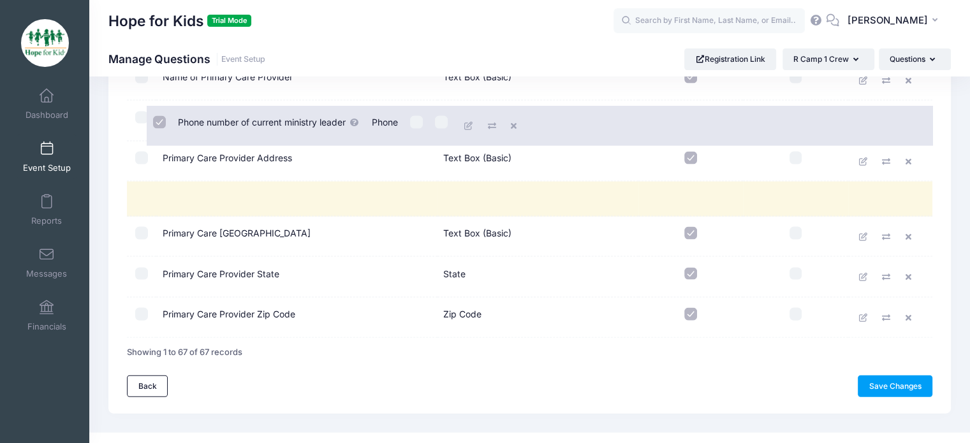
scroll to position [0, 0]
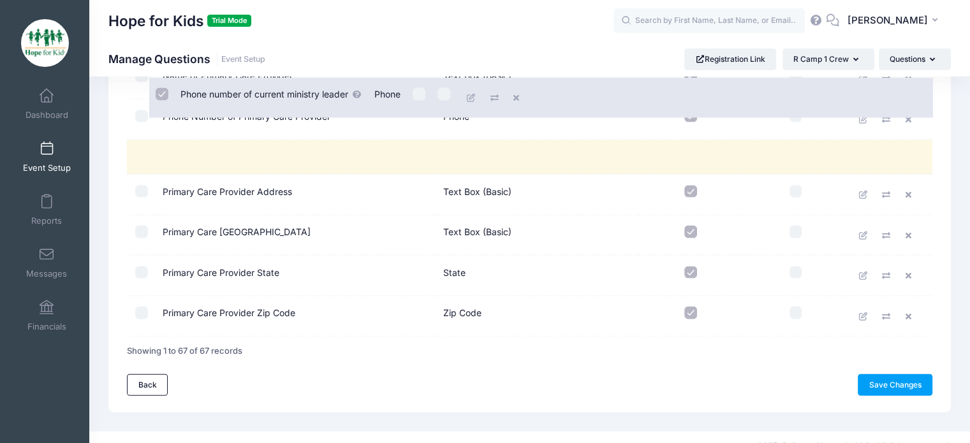
drag, startPoint x: 212, startPoint y: 314, endPoint x: 235, endPoint y: 106, distance: 209.1
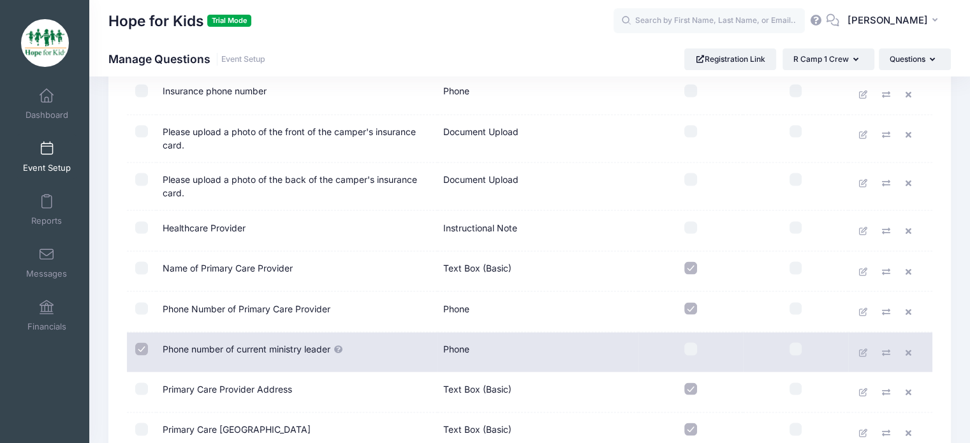
scroll to position [2502, 0]
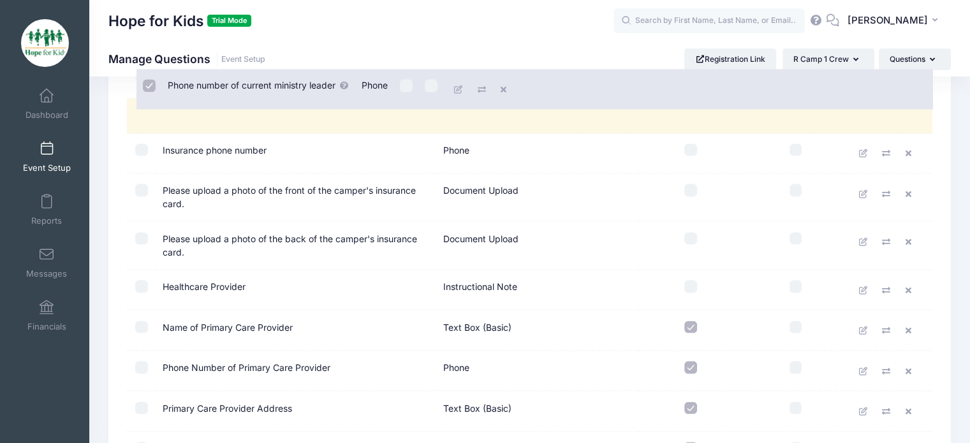
drag, startPoint x: 225, startPoint y: 349, endPoint x: 235, endPoint y: 84, distance: 265.4
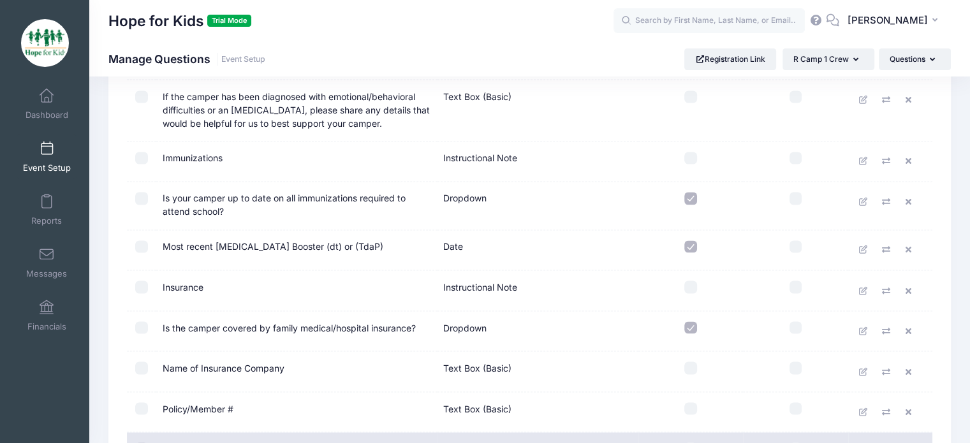
scroll to position [2169, 0]
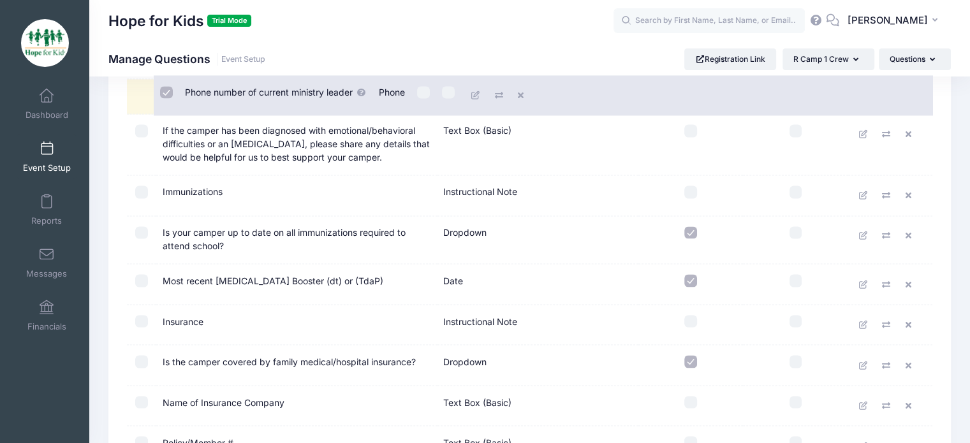
drag, startPoint x: 198, startPoint y: 421, endPoint x: 226, endPoint y: 84, distance: 338.5
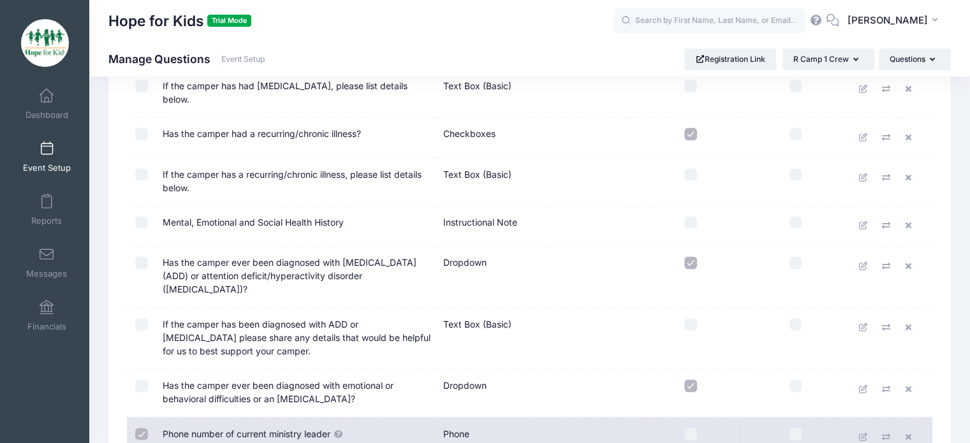
scroll to position [1830, 0]
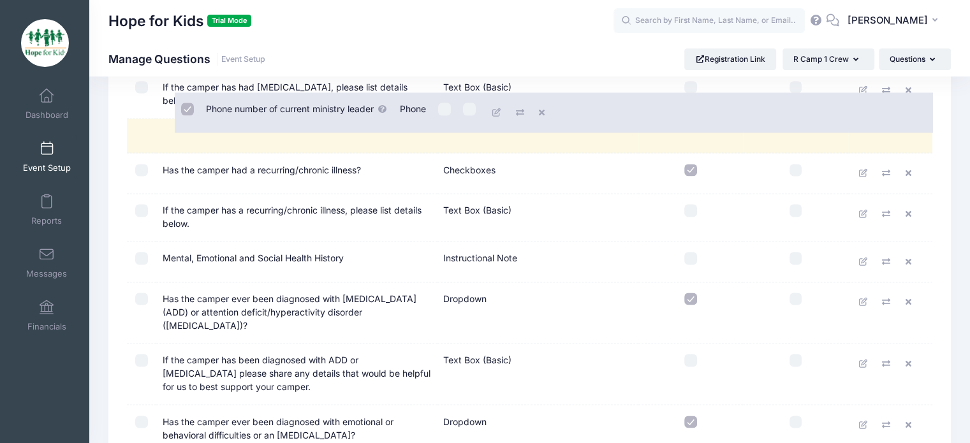
drag, startPoint x: 165, startPoint y: 413, endPoint x: 212, endPoint y: 108, distance: 308.4
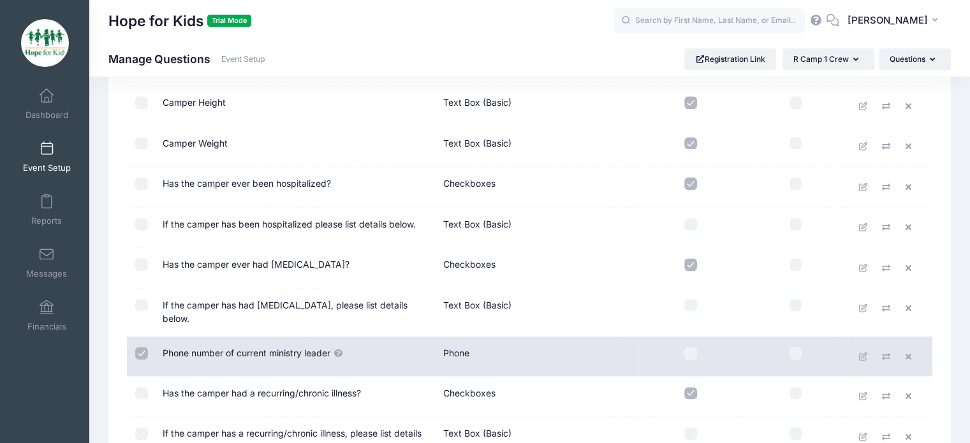
scroll to position [1590, 0]
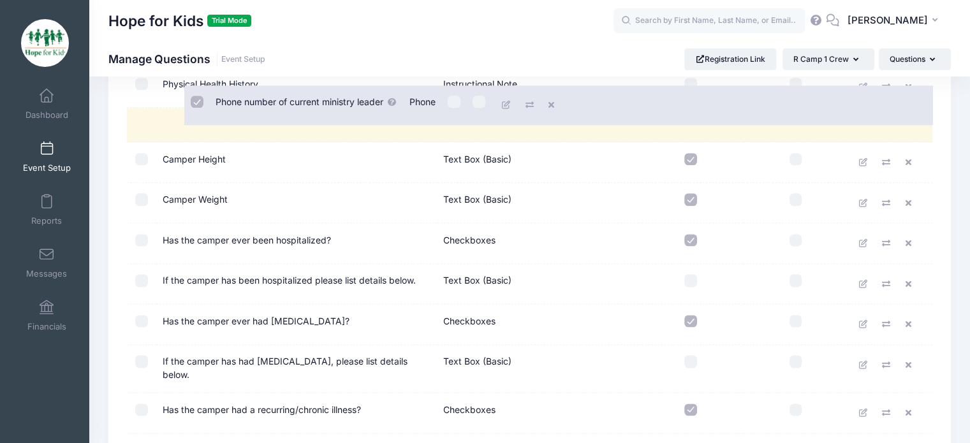
drag, startPoint x: 182, startPoint y: 352, endPoint x: 240, endPoint y: 99, distance: 258.9
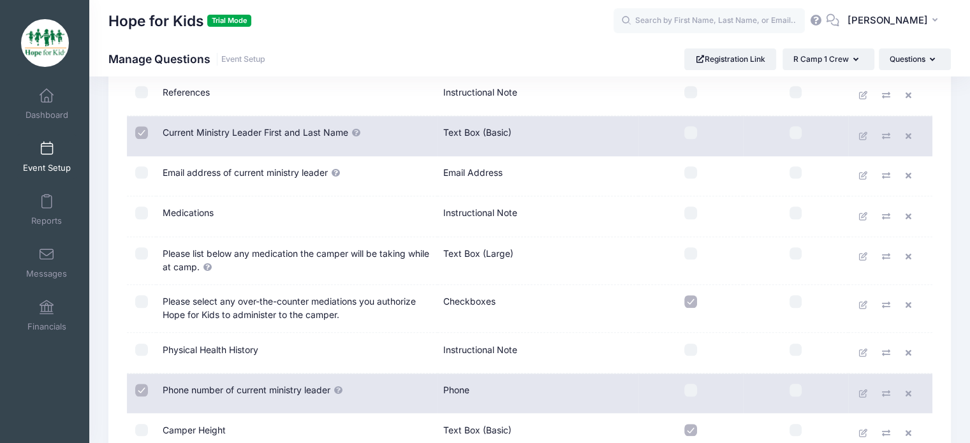
scroll to position [1312, 0]
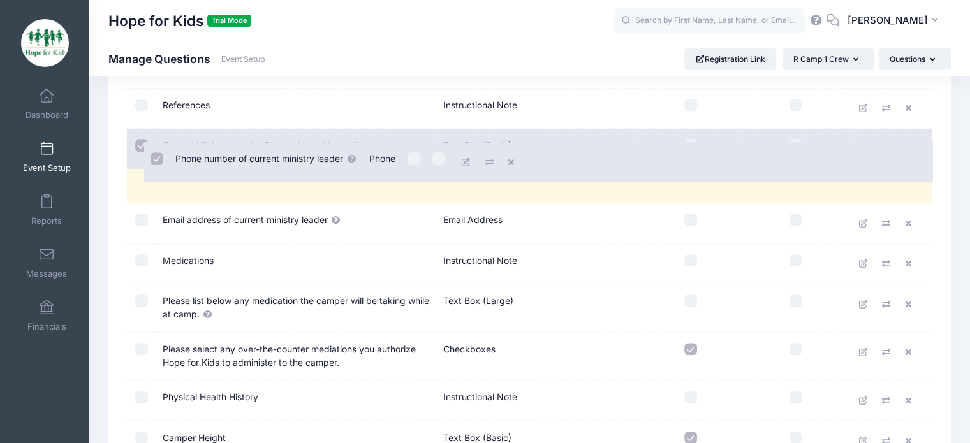
drag, startPoint x: 194, startPoint y: 396, endPoint x: 211, endPoint y: 164, distance: 232.7
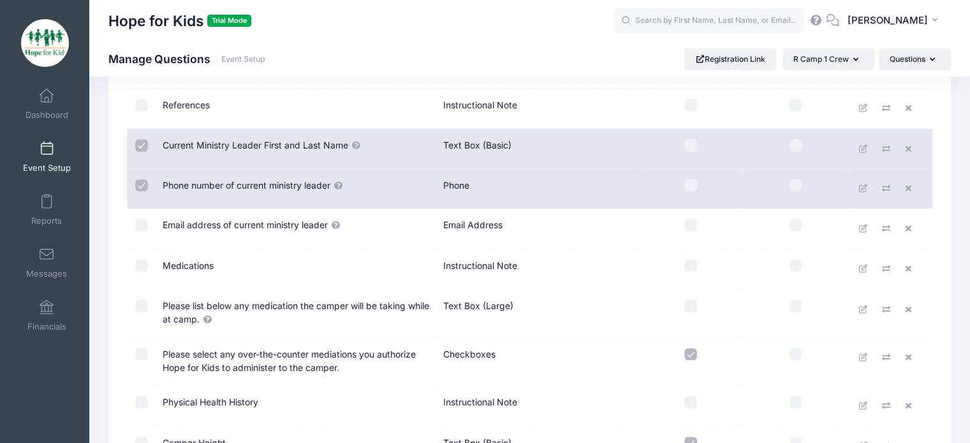
click at [136, 179] on label at bounding box center [141, 185] width 17 height 13
click at [136, 179] on input "checkbox" at bounding box center [141, 185] width 13 height 13
checkbox input "false"
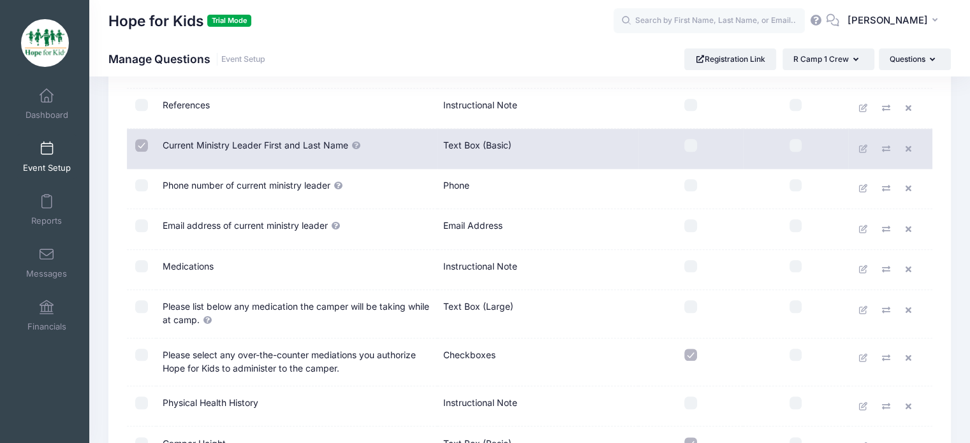
click at [141, 139] on input "checkbox" at bounding box center [141, 145] width 13 height 13
checkbox input "false"
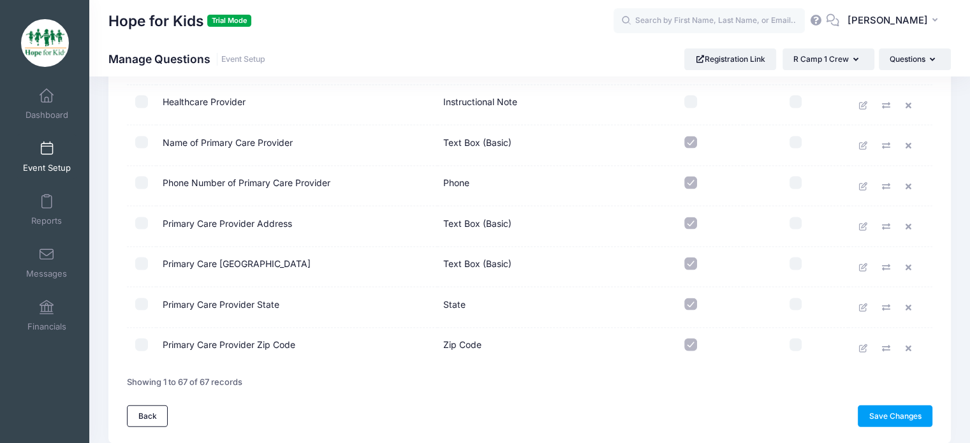
scroll to position [2718, 0]
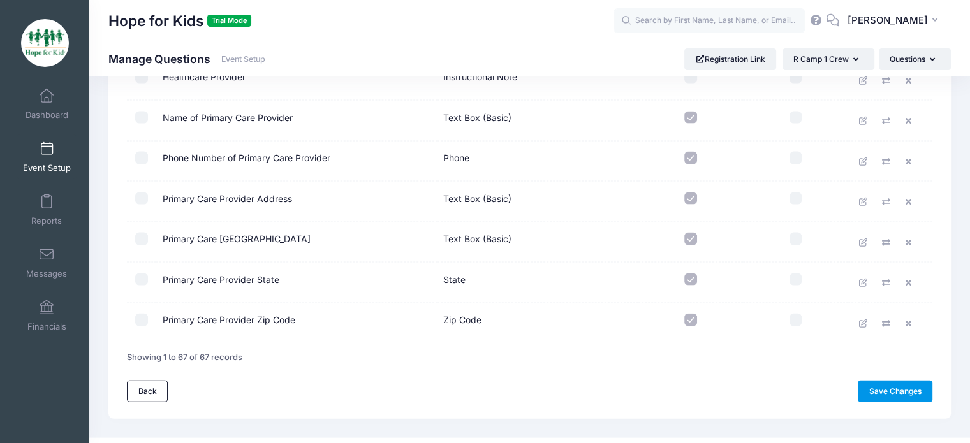
click at [911, 381] on link "Save Changes" at bounding box center [895, 392] width 75 height 22
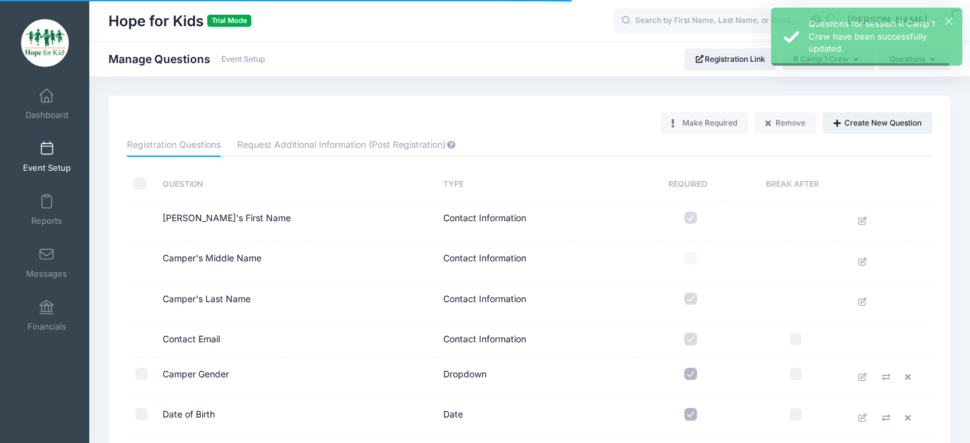
click at [856, 121] on button "Create New Question" at bounding box center [878, 123] width 110 height 22
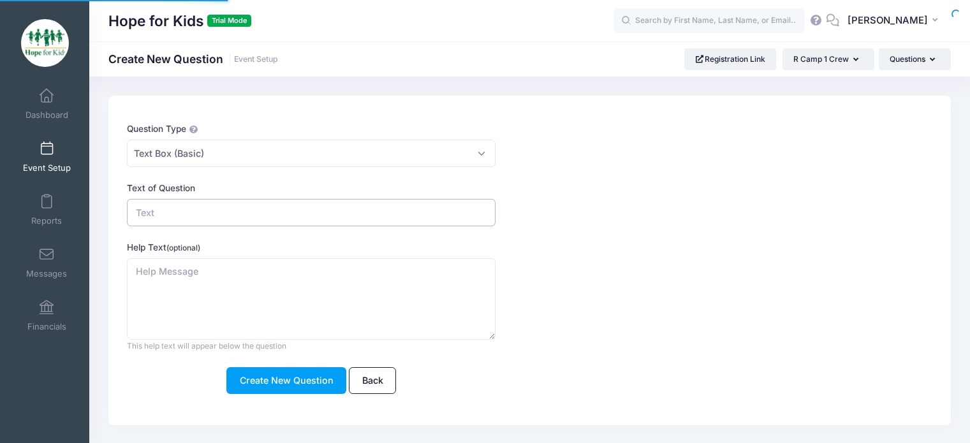
click at [271, 208] on input "Text of Question" at bounding box center [311, 212] width 369 height 27
type input "Second reference first and last name."
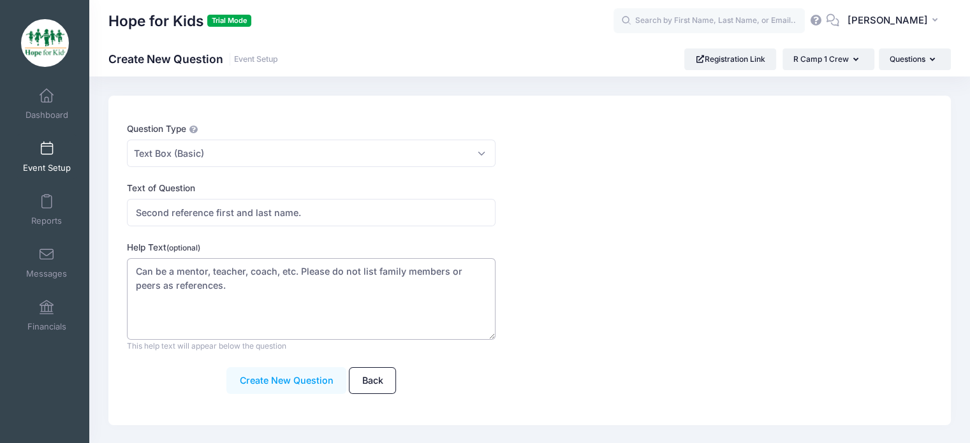
type textarea "Can be a mentor, teacher, coach, etc. Please do not list family members or peer…"
click at [275, 390] on button "Create New Question" at bounding box center [286, 380] width 120 height 27
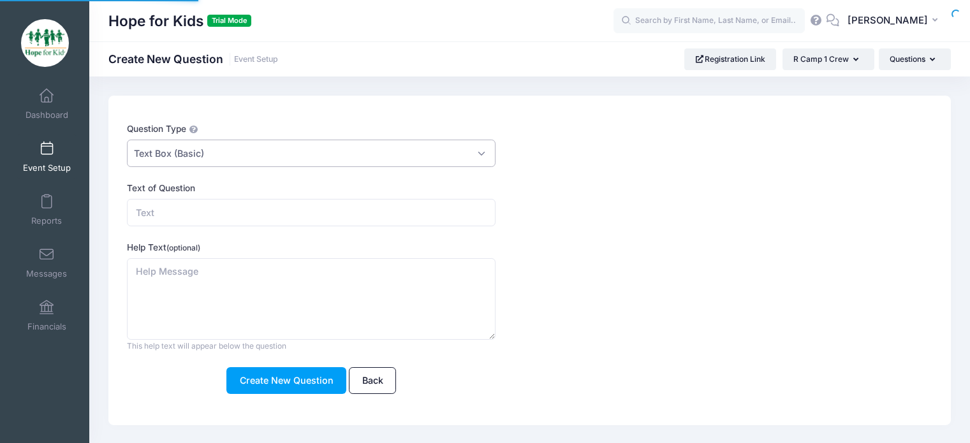
click at [263, 148] on span "Text Box (Basic)" at bounding box center [311, 153] width 369 height 27
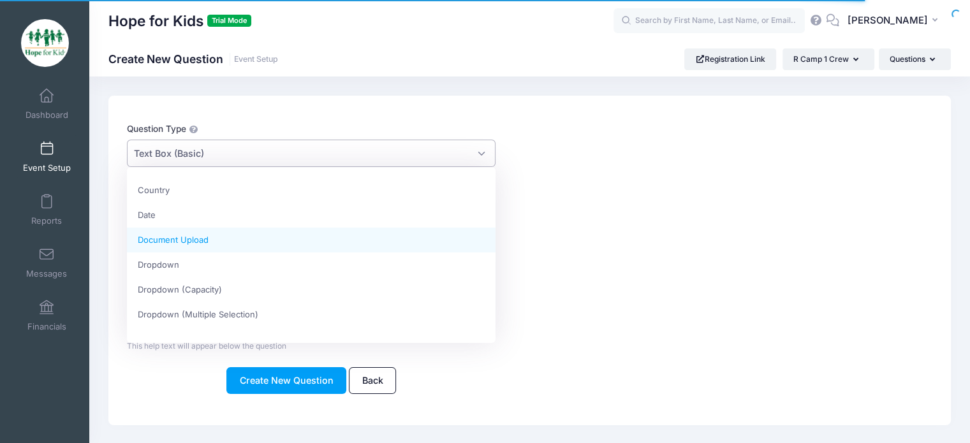
scroll to position [95, 0]
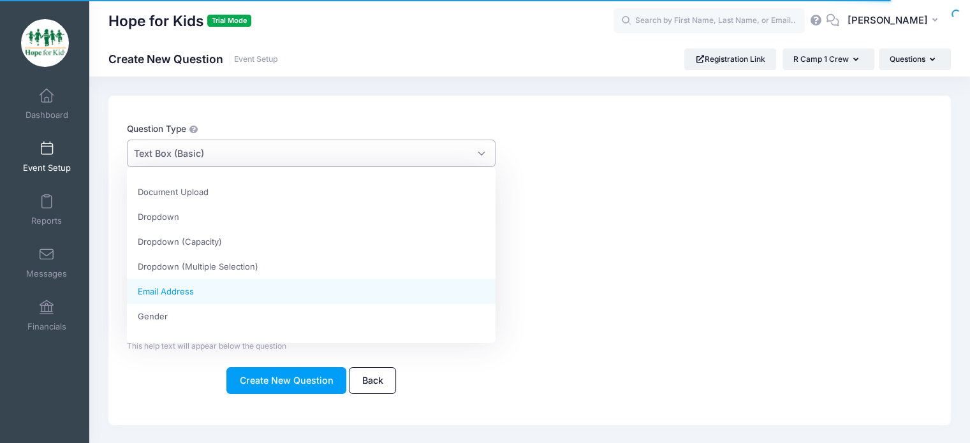
select select "email"
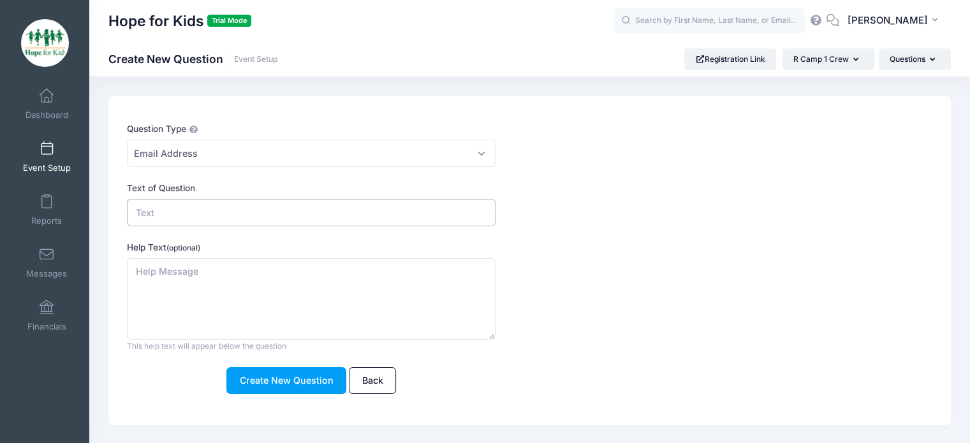
click at [203, 207] on input "Text of Question" at bounding box center [311, 212] width 369 height 27
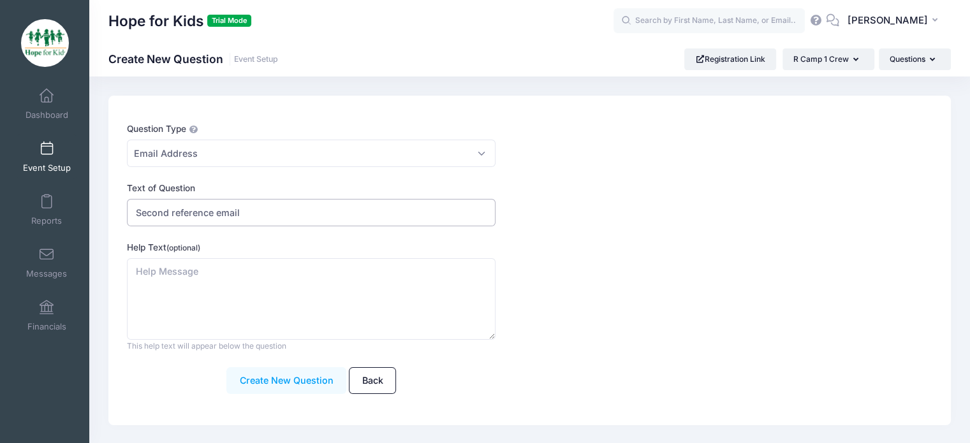
type input "Second reference email"
click at [256, 381] on button "Create New Question" at bounding box center [286, 380] width 120 height 27
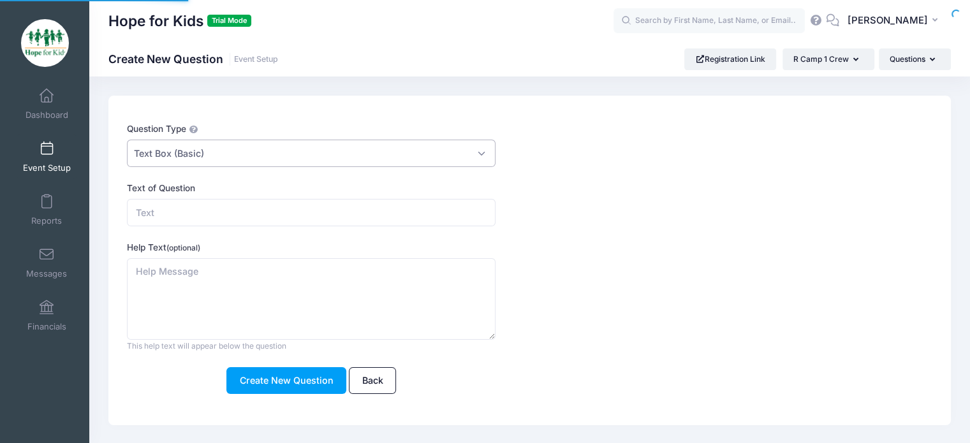
click at [234, 148] on span "Text Box (Basic)" at bounding box center [311, 153] width 369 height 27
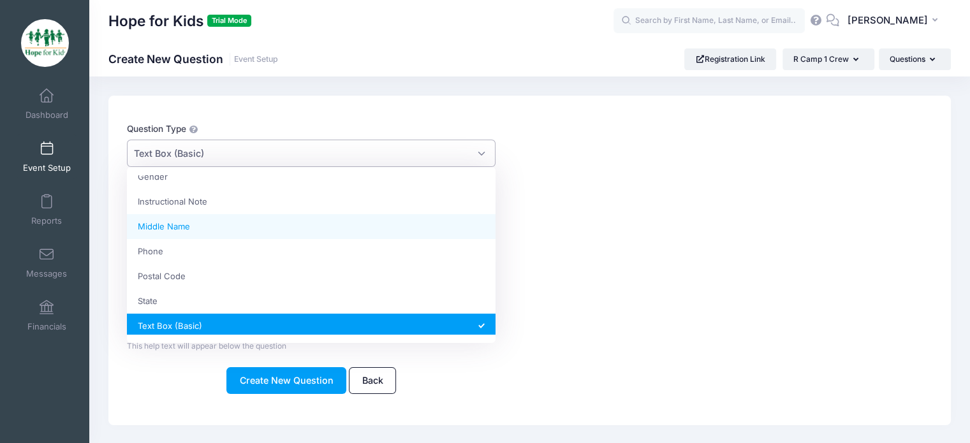
scroll to position [236, 0]
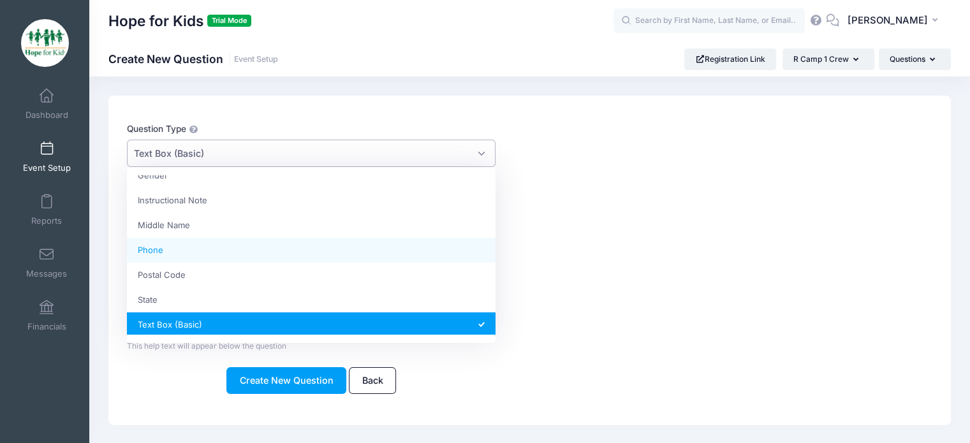
select select "phone"
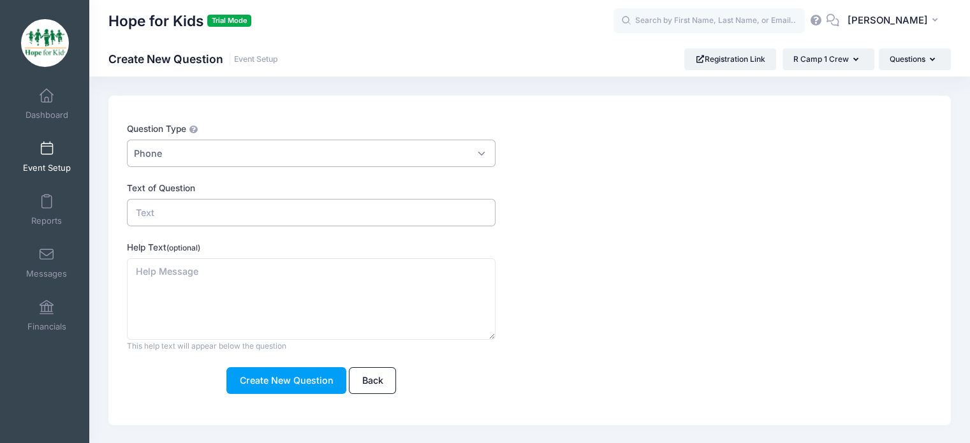
click at [224, 211] on input "Text of Question" at bounding box center [311, 212] width 369 height 27
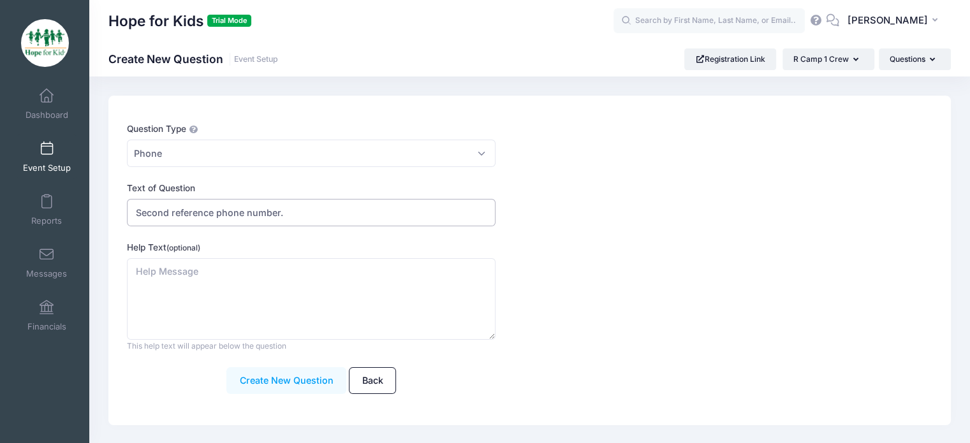
type input "Second reference phone number."
click at [288, 384] on button "Create New Question" at bounding box center [286, 380] width 120 height 27
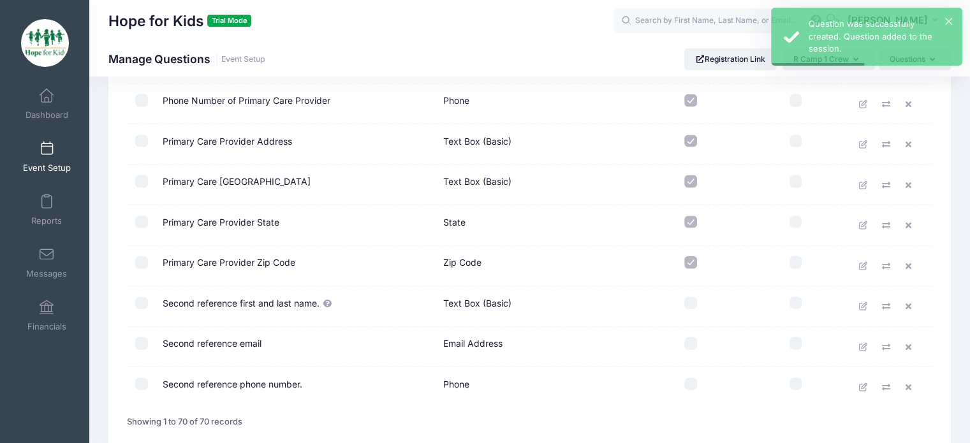
scroll to position [2775, 0]
click at [137, 298] on input "checkbox" at bounding box center [141, 304] width 13 height 13
checkbox input "true"
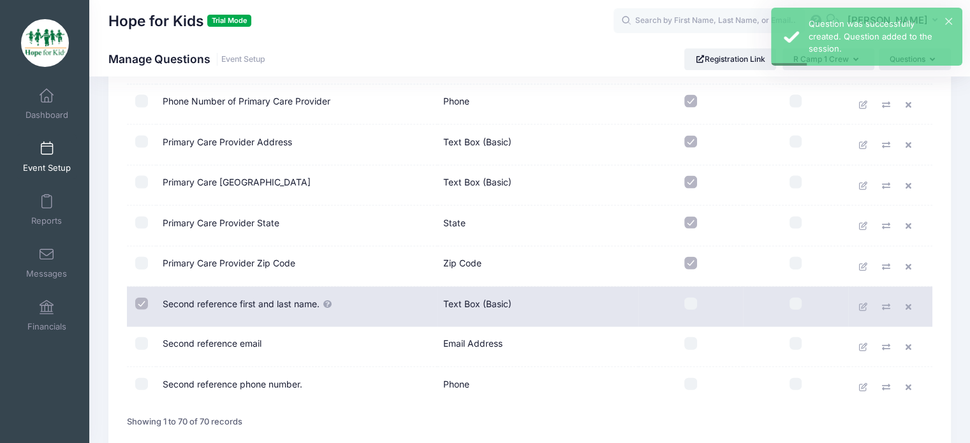
click at [138, 337] on input "checkbox" at bounding box center [141, 343] width 13 height 13
checkbox input "true"
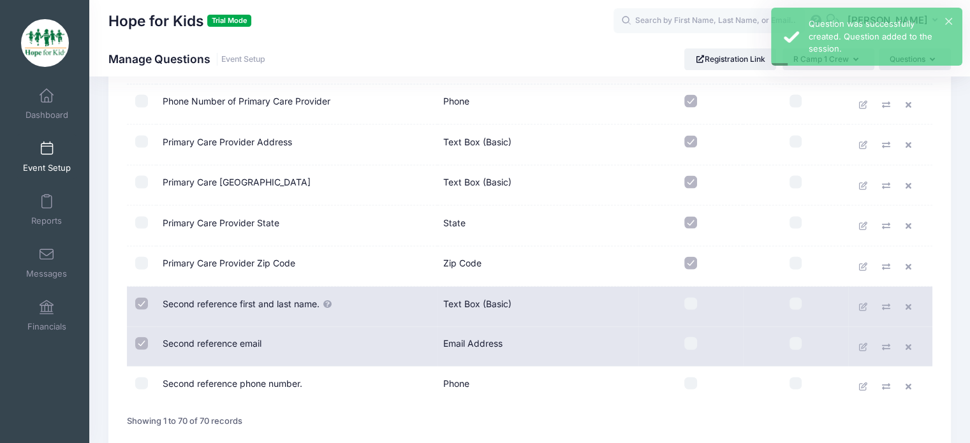
click at [136, 377] on input "checkbox" at bounding box center [141, 383] width 13 height 13
checkbox input "true"
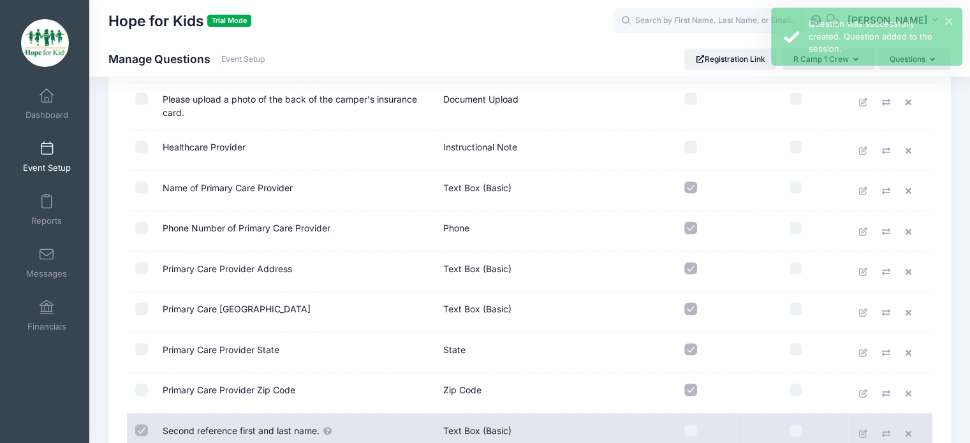
scroll to position [2647, 0]
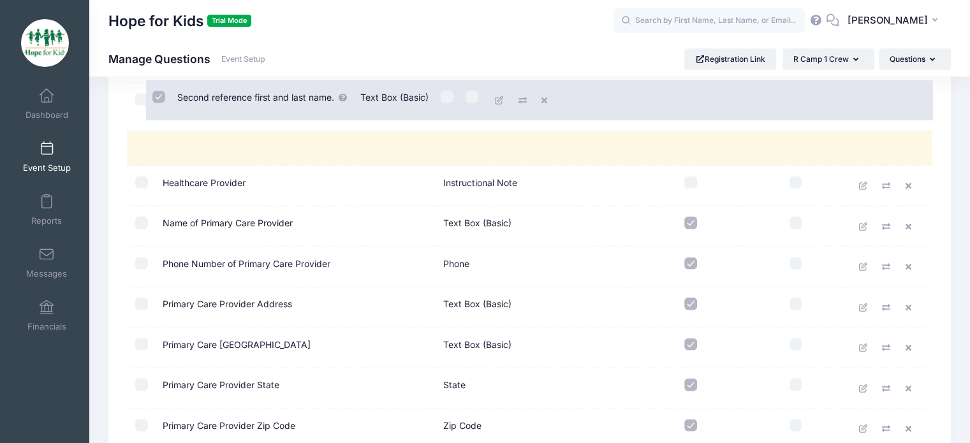
drag, startPoint x: 346, startPoint y: 411, endPoint x: 365, endPoint y: 101, distance: 310.5
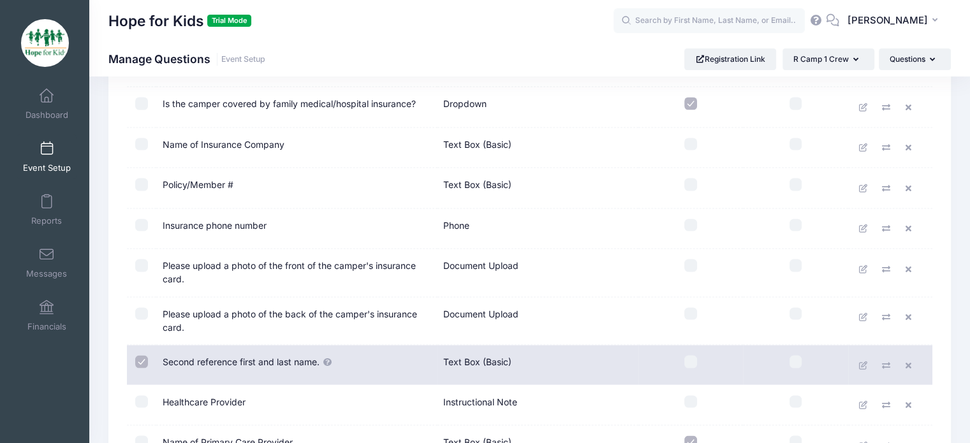
scroll to position [2392, 0]
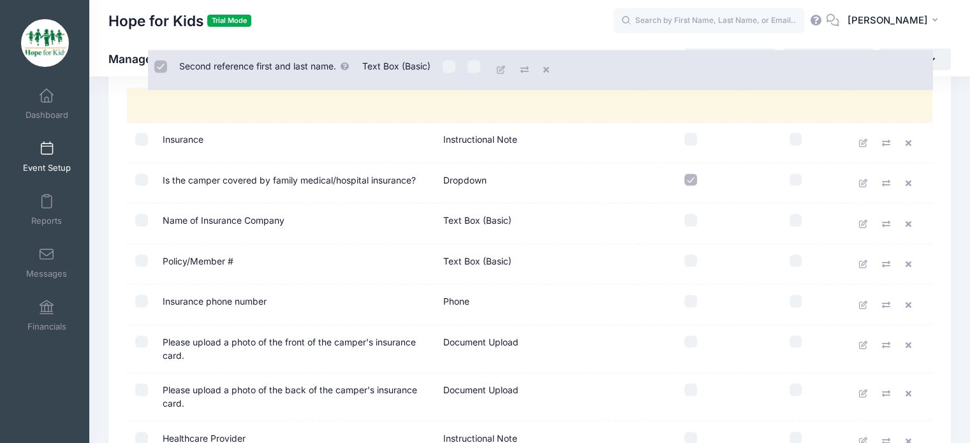
drag, startPoint x: 316, startPoint y: 388, endPoint x: 337, endPoint y: 70, distance: 319.5
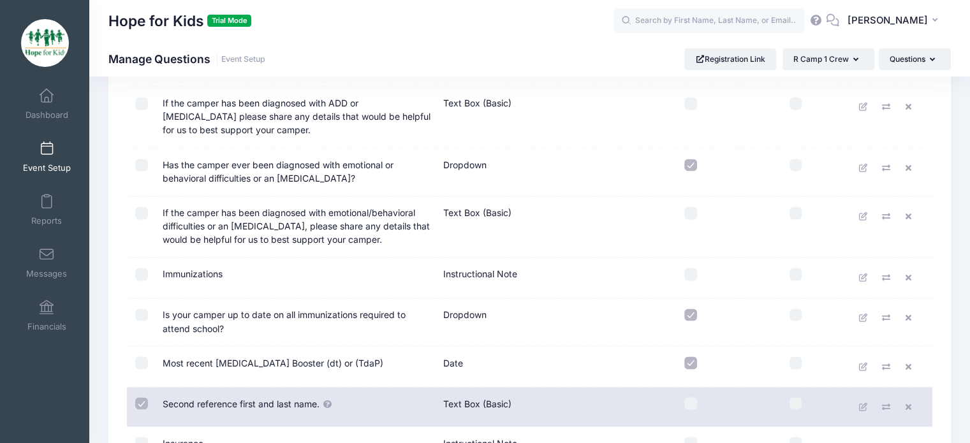
scroll to position [2074, 0]
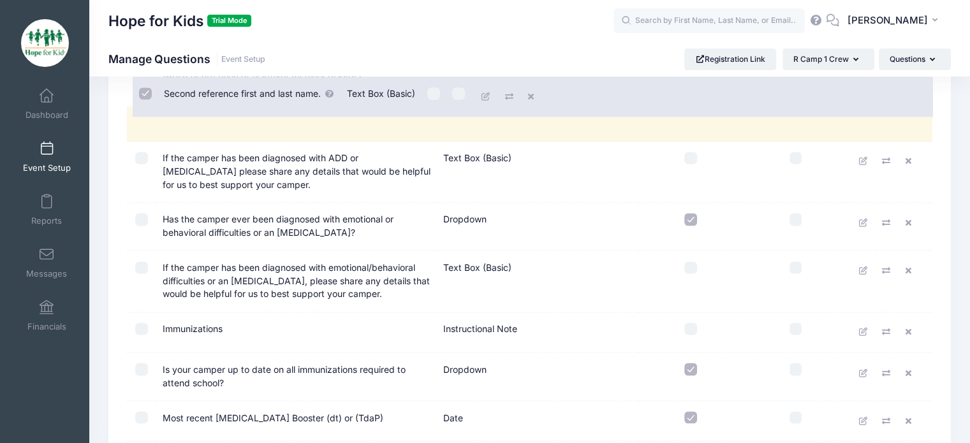
drag, startPoint x: 261, startPoint y: 402, endPoint x: 267, endPoint y: 91, distance: 311.2
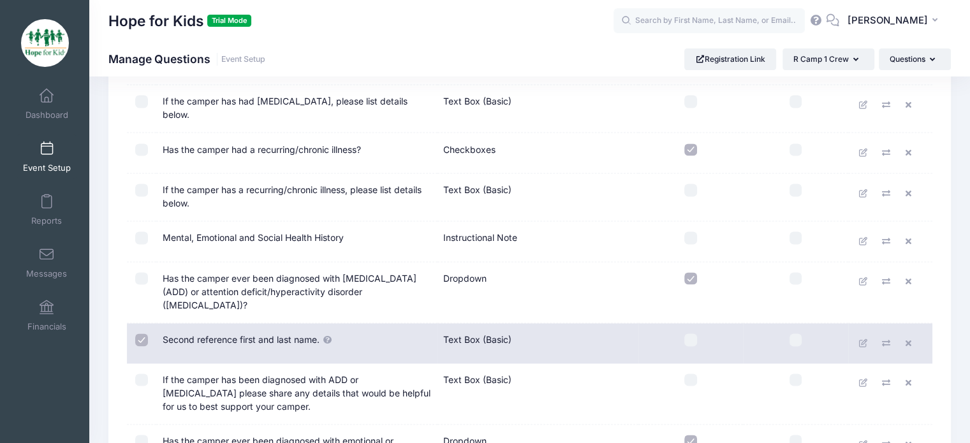
scroll to position [1818, 0]
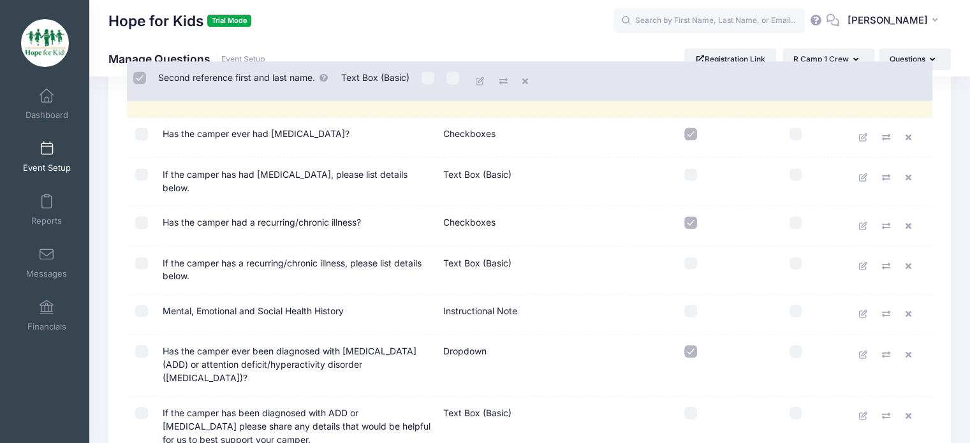
drag, startPoint x: 222, startPoint y: 356, endPoint x: 222, endPoint y: 77, distance: 279.9
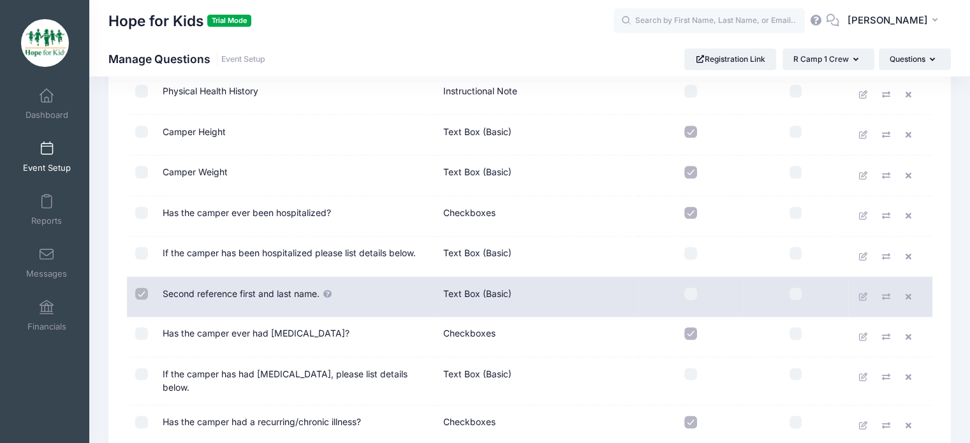
scroll to position [1563, 0]
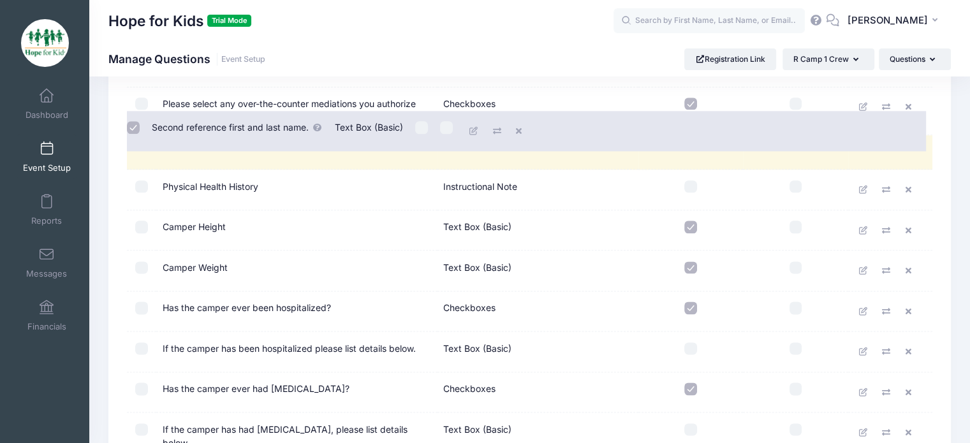
drag, startPoint x: 244, startPoint y: 355, endPoint x: 238, endPoint y: 141, distance: 213.7
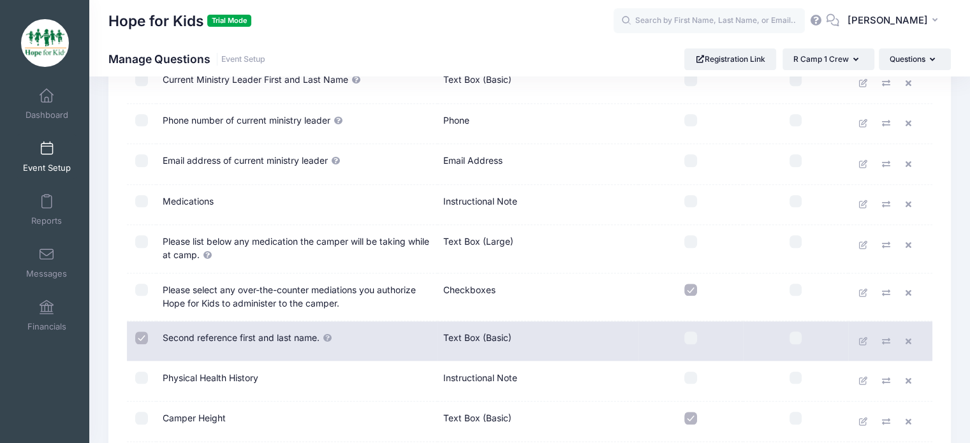
scroll to position [1372, 0]
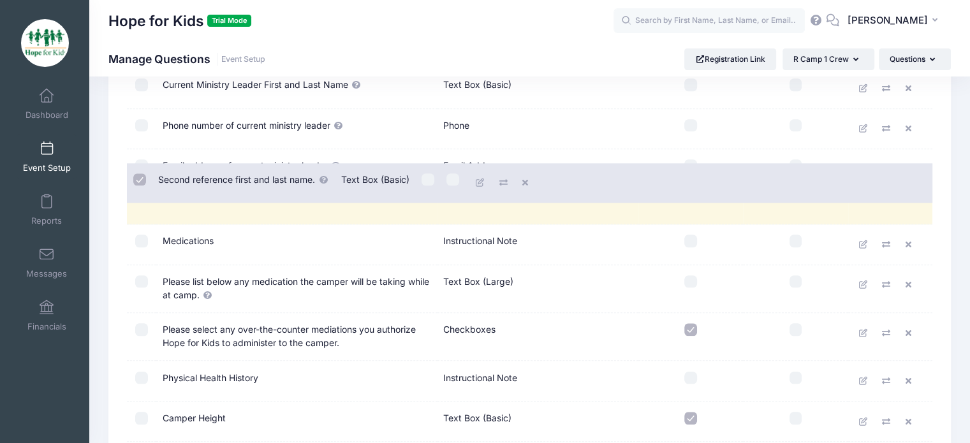
drag, startPoint x: 219, startPoint y: 323, endPoint x: 219, endPoint y: 172, distance: 151.1
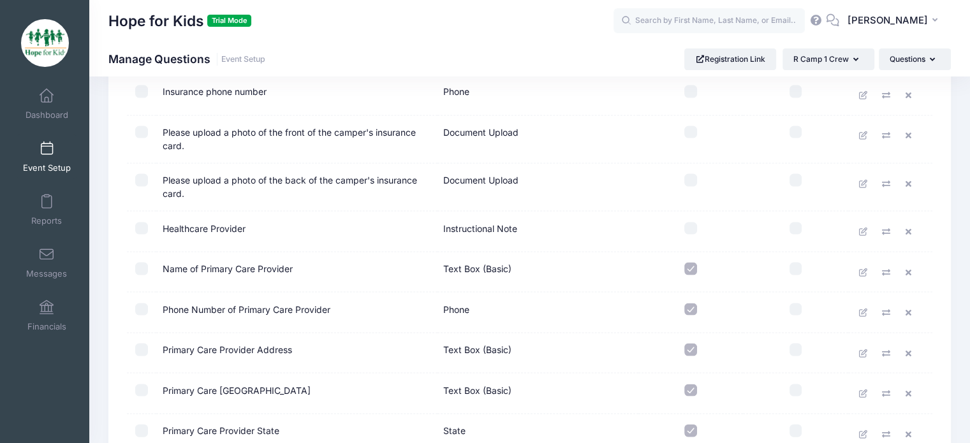
scroll to position [2775, 0]
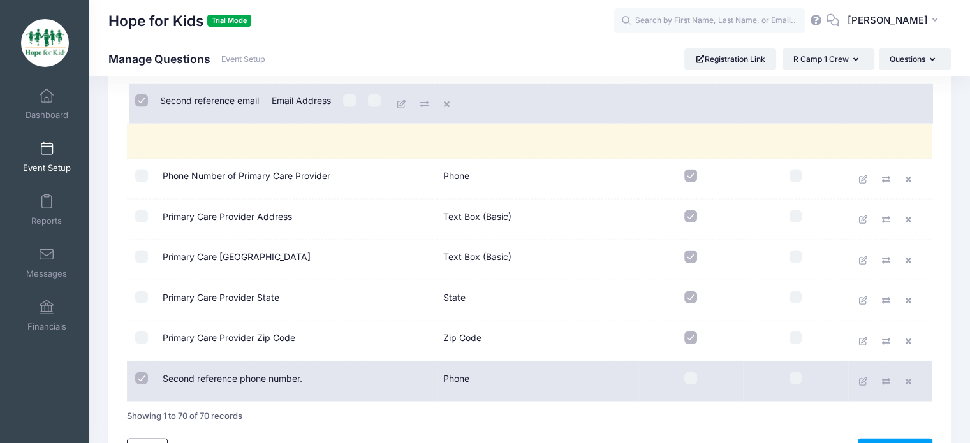
drag, startPoint x: 226, startPoint y: 323, endPoint x: 228, endPoint y: 103, distance: 219.3
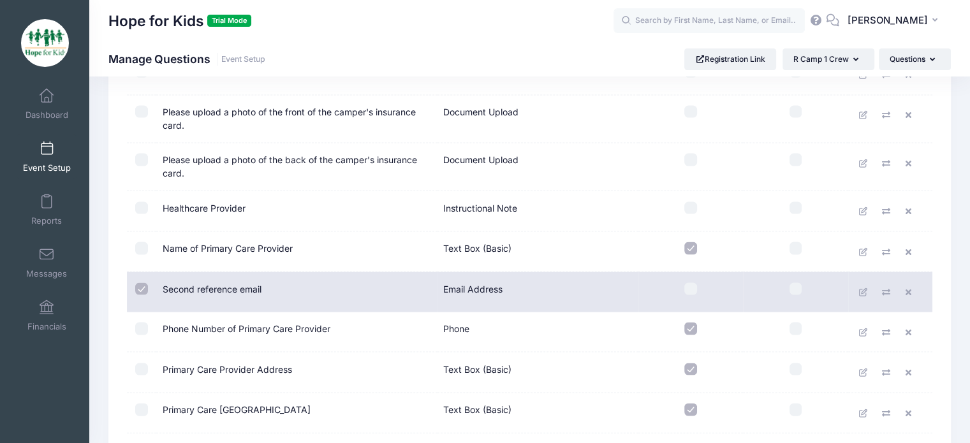
scroll to position [2456, 0]
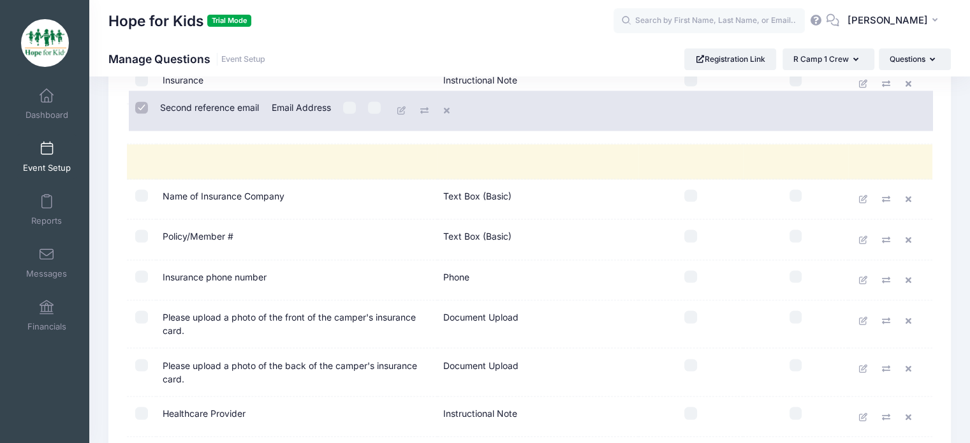
drag, startPoint x: 228, startPoint y: 435, endPoint x: 230, endPoint y: 82, distance: 353.2
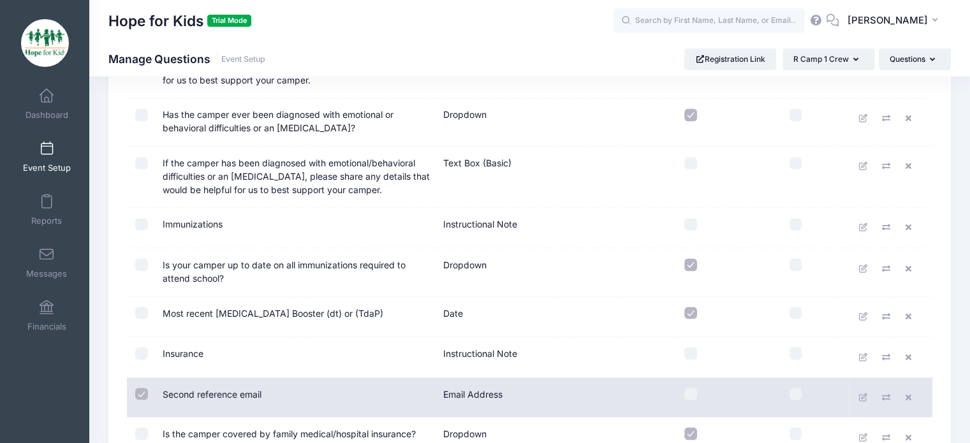
scroll to position [2137, 0]
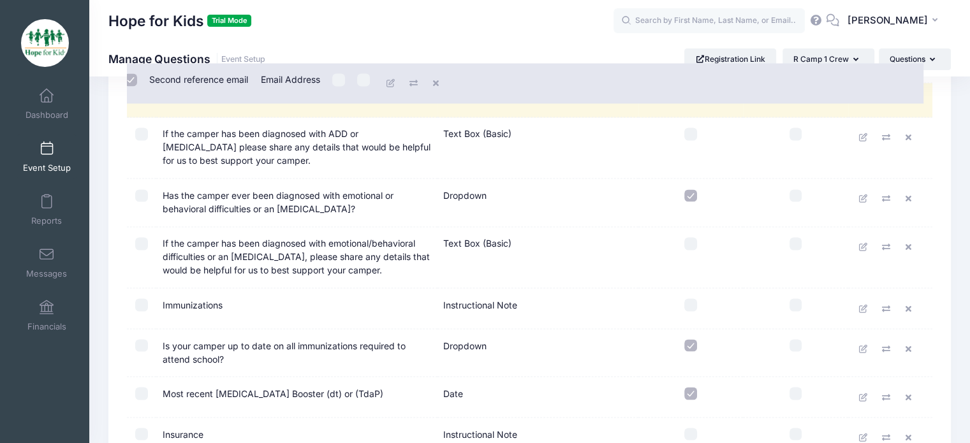
drag, startPoint x: 197, startPoint y: 421, endPoint x: 186, endPoint y: 55, distance: 365.5
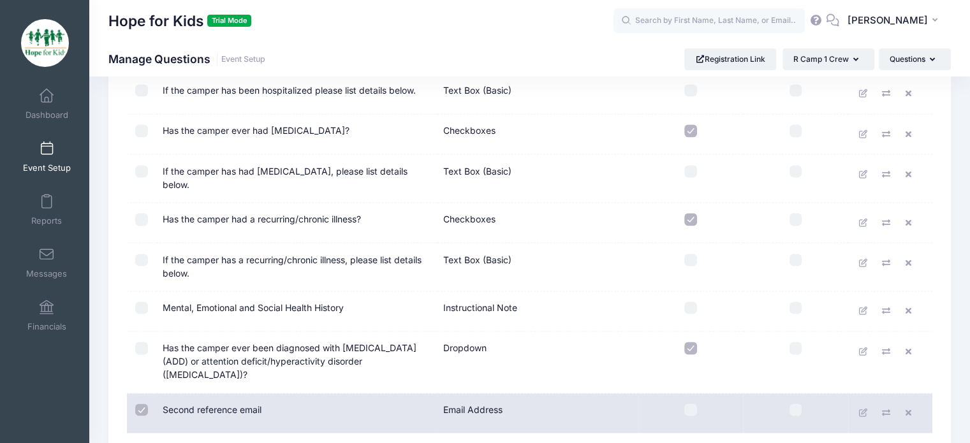
scroll to position [1818, 0]
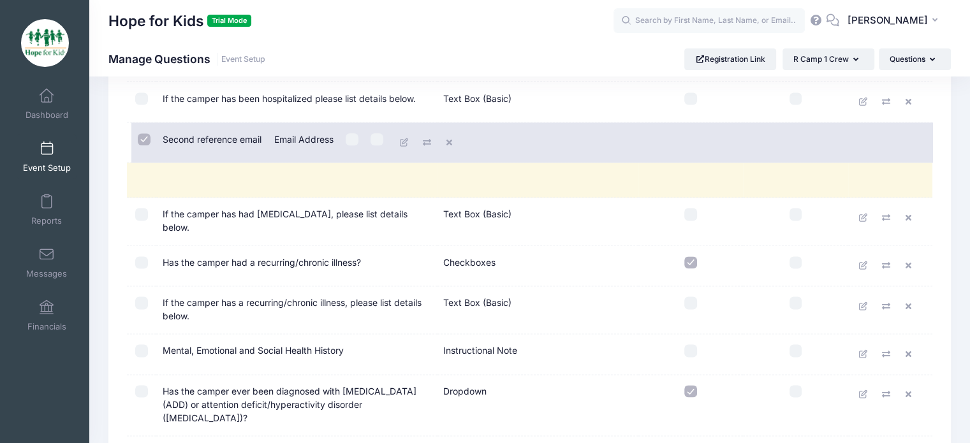
drag, startPoint x: 192, startPoint y: 398, endPoint x: 196, endPoint y: 137, distance: 260.8
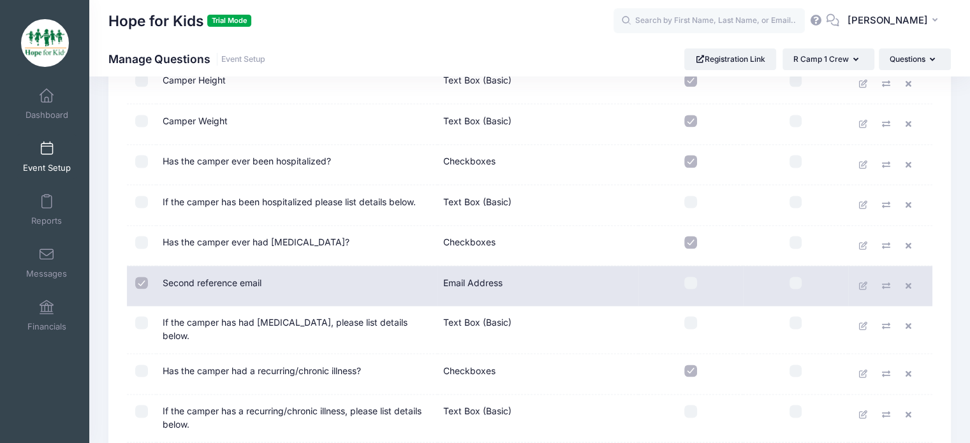
scroll to position [1627, 0]
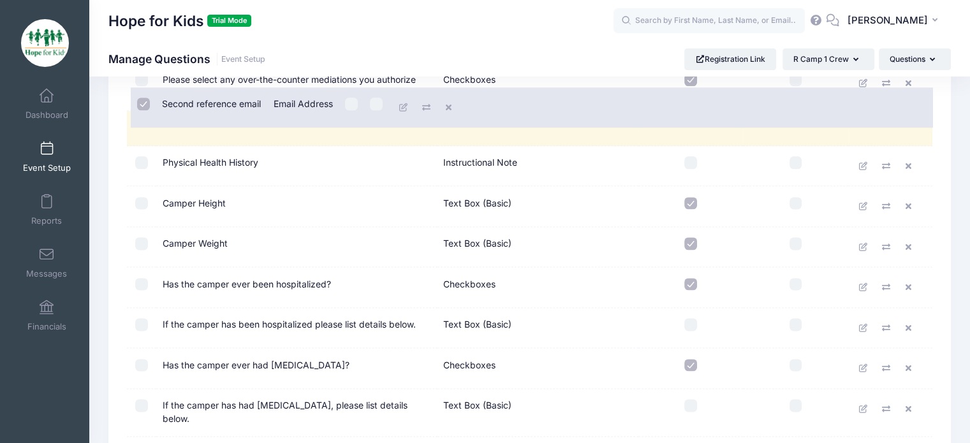
drag, startPoint x: 189, startPoint y: 362, endPoint x: 193, endPoint y: 108, distance: 253.8
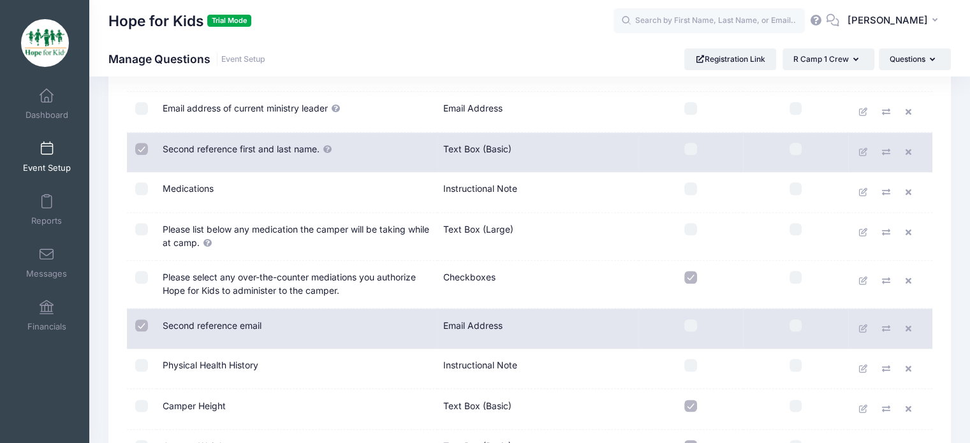
scroll to position [1372, 0]
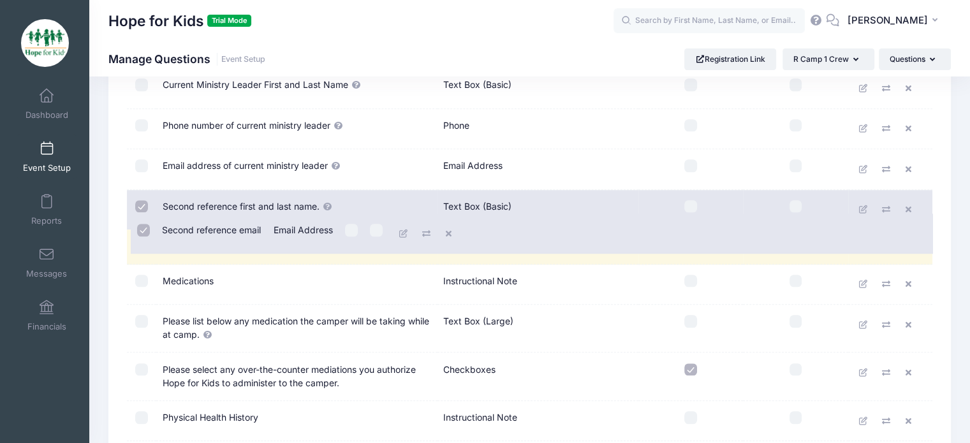
drag, startPoint x: 189, startPoint y: 372, endPoint x: 193, endPoint y: 232, distance: 140.3
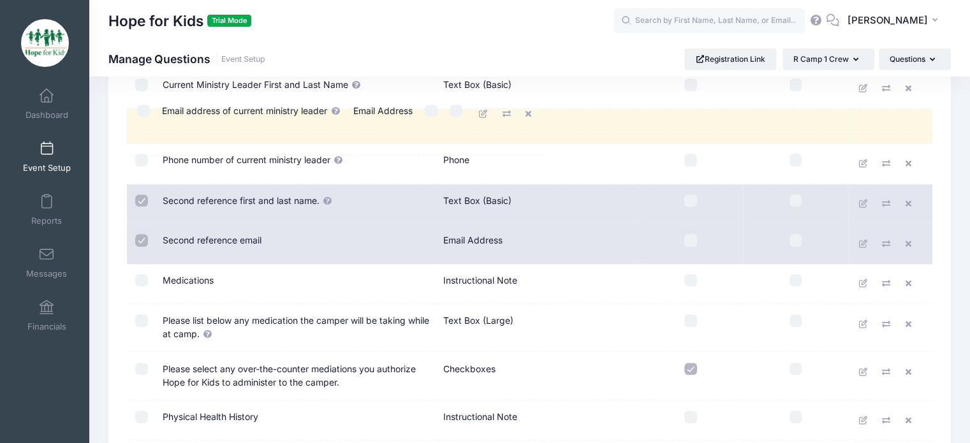
drag, startPoint x: 201, startPoint y: 152, endPoint x: 205, endPoint y: 108, distance: 44.2
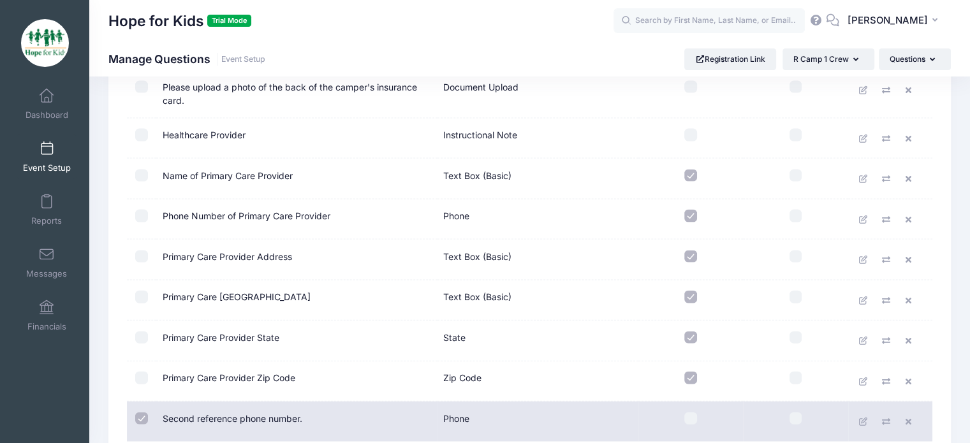
scroll to position [2838, 0]
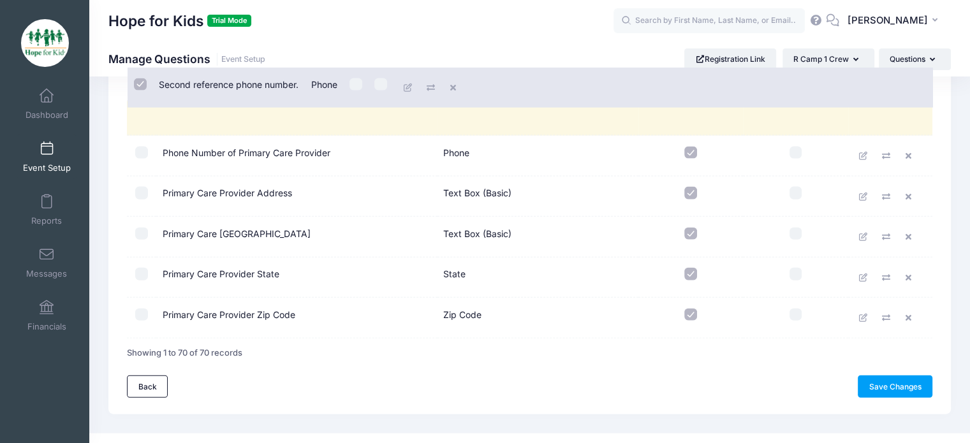
drag, startPoint x: 218, startPoint y: 292, endPoint x: 219, endPoint y: 80, distance: 212.3
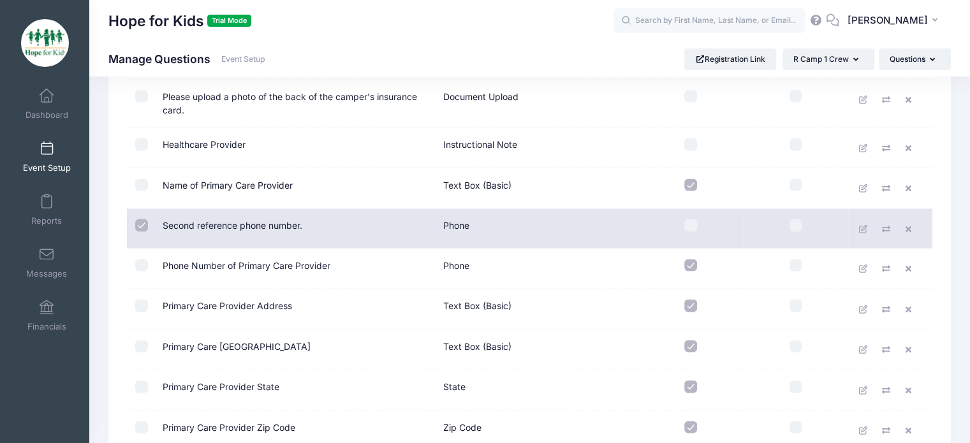
scroll to position [2582, 0]
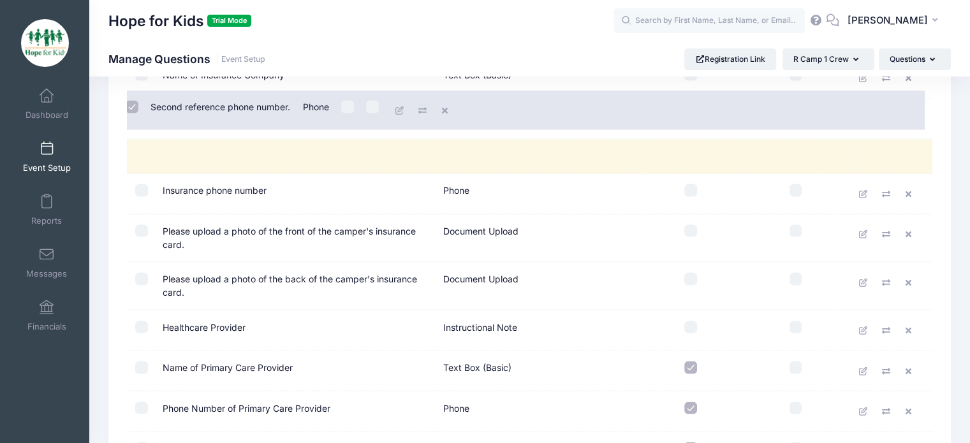
drag, startPoint x: 207, startPoint y: 348, endPoint x: 199, endPoint y: 104, distance: 243.7
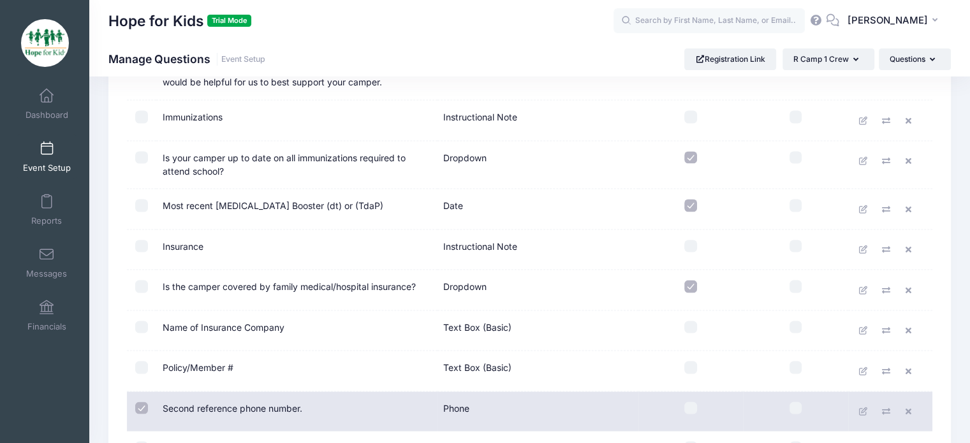
scroll to position [2327, 0]
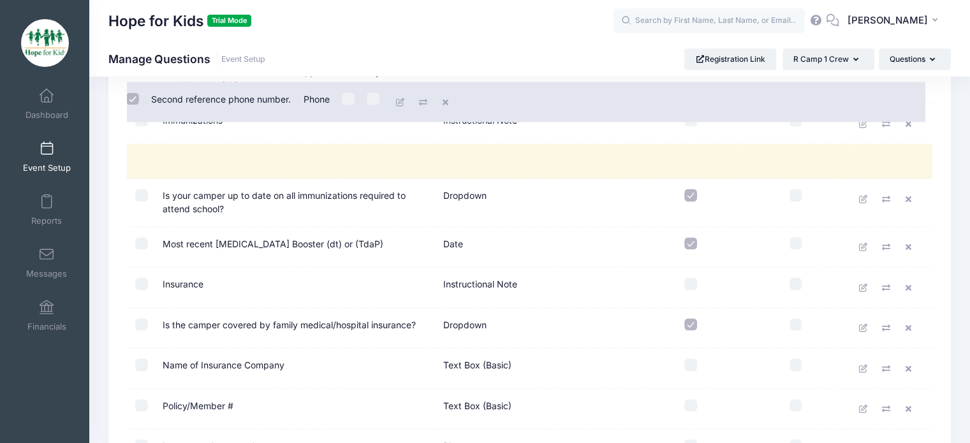
drag, startPoint x: 244, startPoint y: 395, endPoint x: 242, endPoint y: 96, distance: 299.1
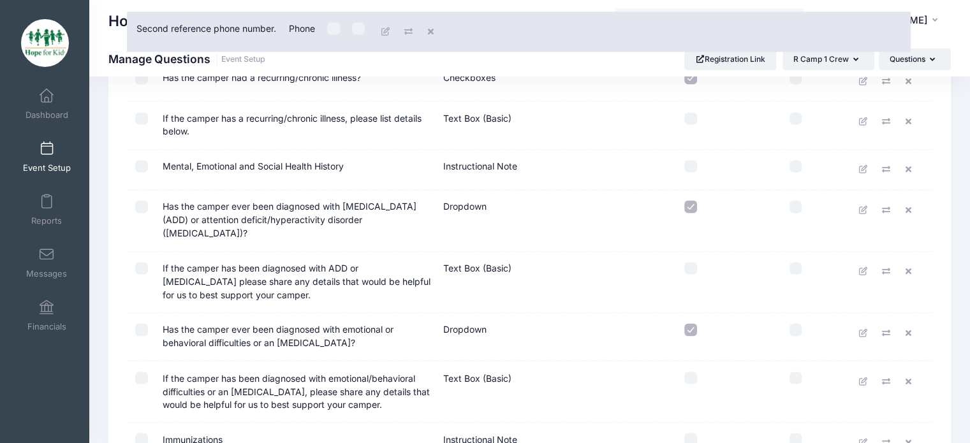
drag, startPoint x: 213, startPoint y: 406, endPoint x: 191, endPoint y: 12, distance: 394.0
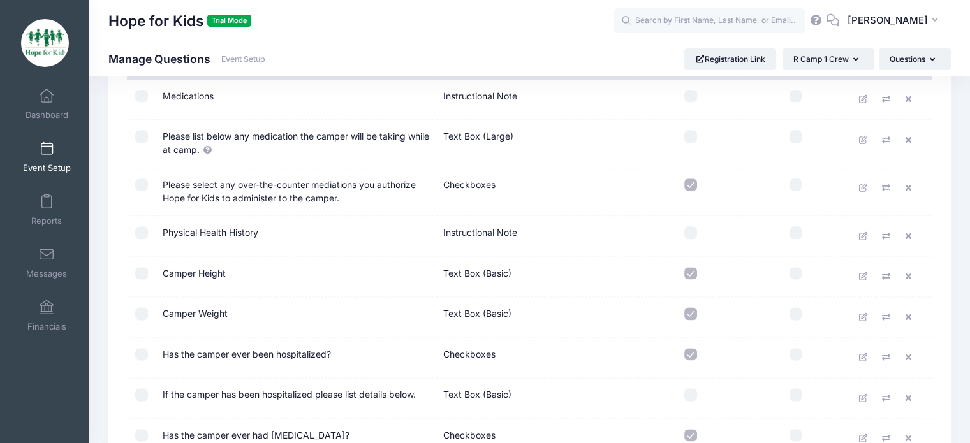
scroll to position [1626, 0]
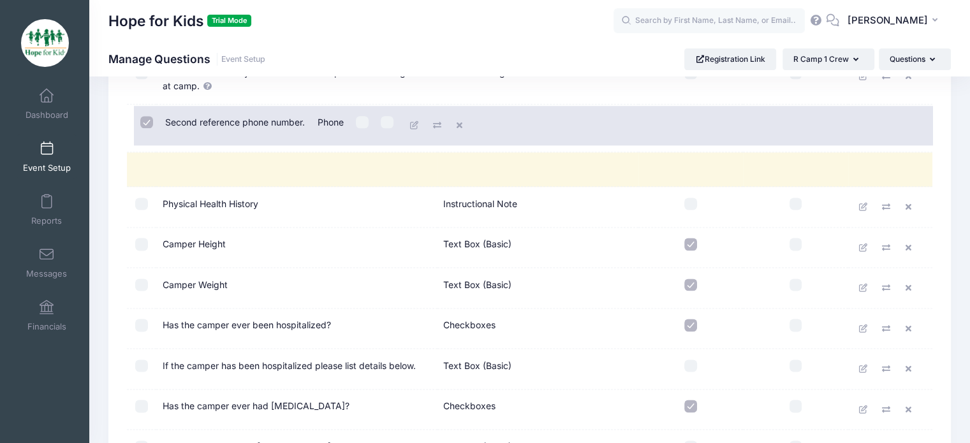
drag, startPoint x: 202, startPoint y: 395, endPoint x: 209, endPoint y: 119, distance: 276.2
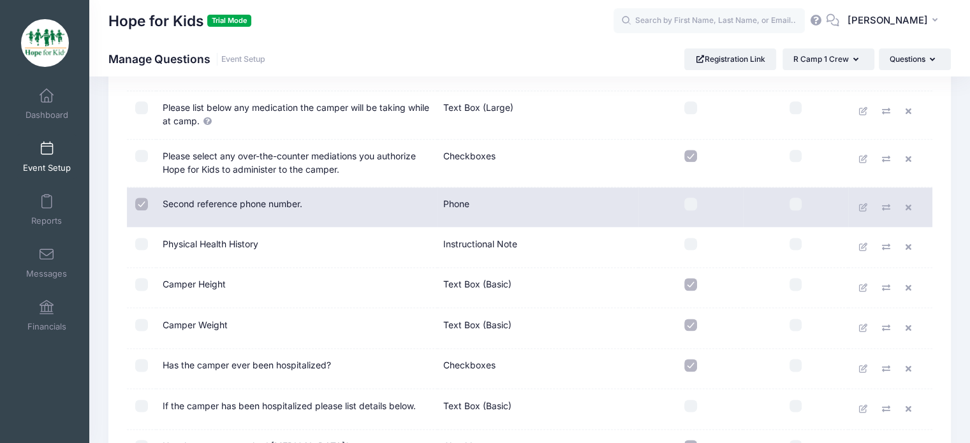
scroll to position [1562, 0]
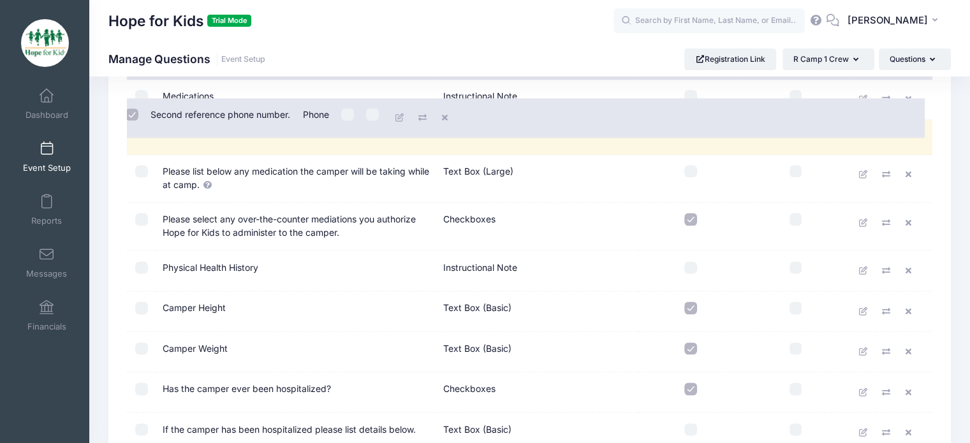
drag, startPoint x: 230, startPoint y: 228, endPoint x: 223, endPoint y: 122, distance: 106.1
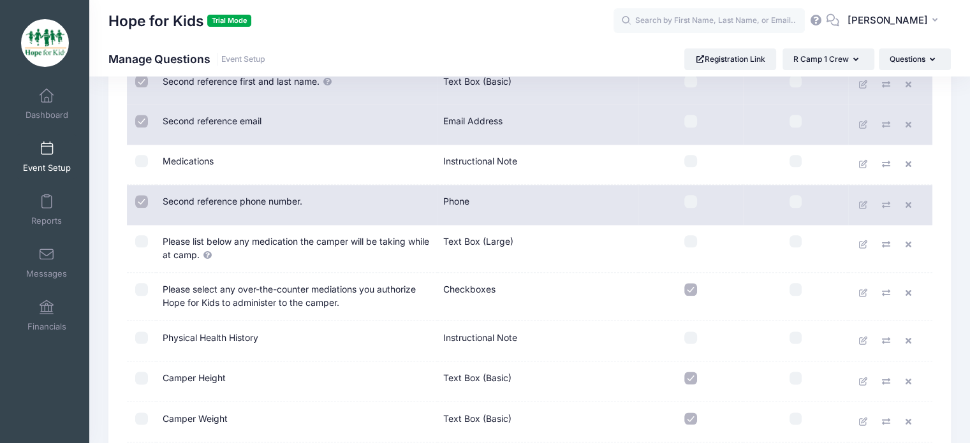
scroll to position [1435, 0]
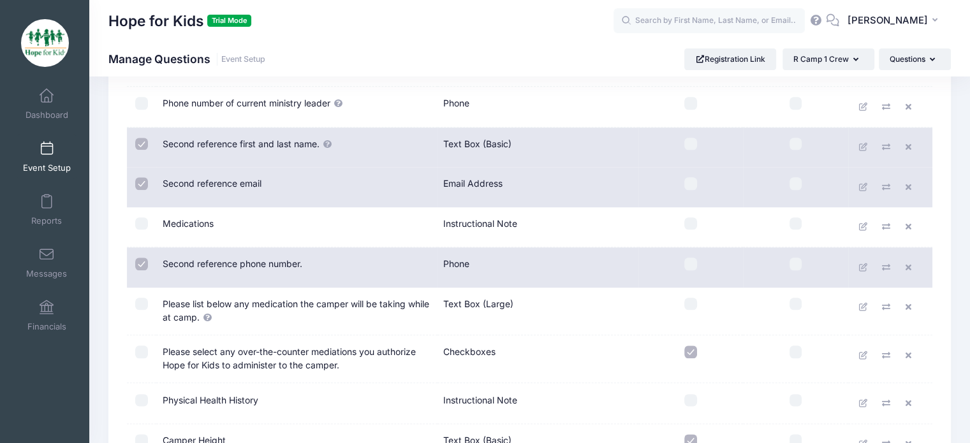
drag, startPoint x: 147, startPoint y: 240, endPoint x: 193, endPoint y: 245, distance: 46.1
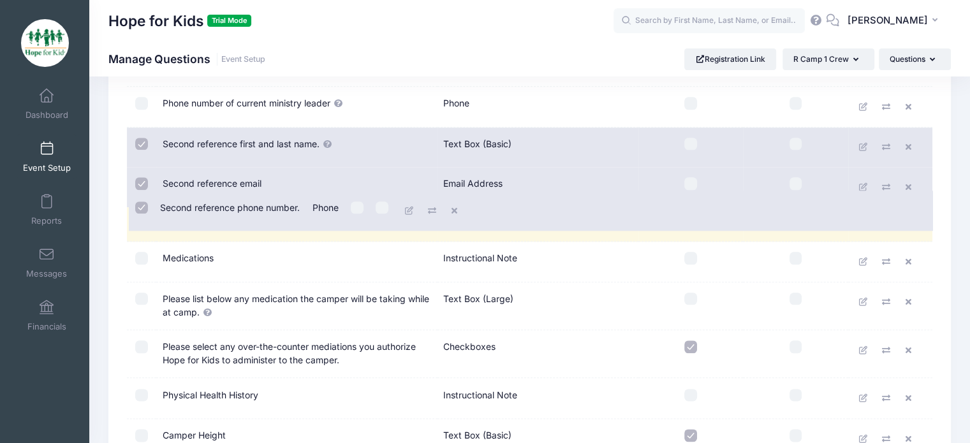
drag, startPoint x: 194, startPoint y: 214, endPoint x: 194, endPoint y: 201, distance: 12.8
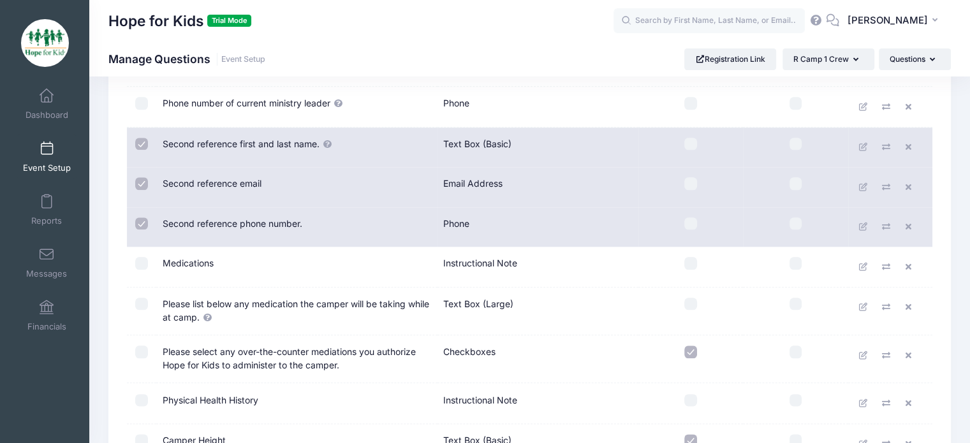
click at [138, 217] on input "checkbox" at bounding box center [141, 223] width 13 height 13
checkbox input "false"
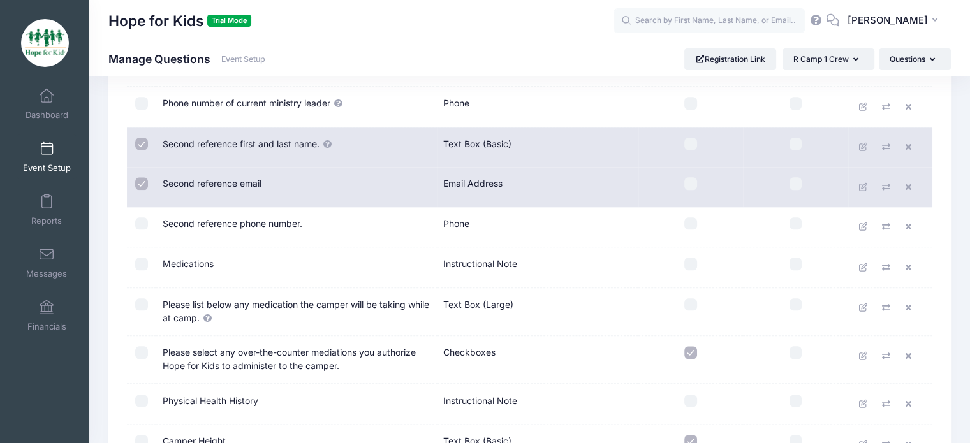
drag, startPoint x: 138, startPoint y: 179, endPoint x: 140, endPoint y: 166, distance: 12.9
click at [140, 177] on input "checkbox" at bounding box center [141, 183] width 13 height 13
checkbox input "false"
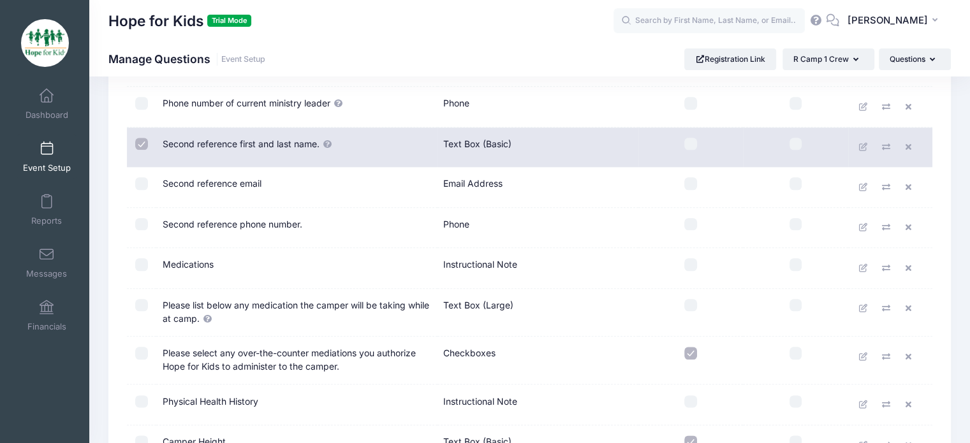
click at [140, 138] on input "checkbox" at bounding box center [141, 144] width 13 height 13
checkbox input "false"
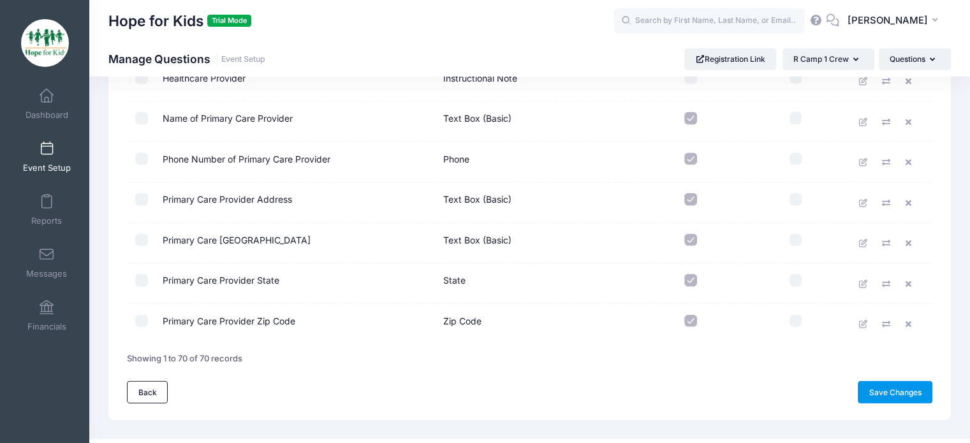
click at [871, 381] on link "Save Changes" at bounding box center [895, 392] width 75 height 22
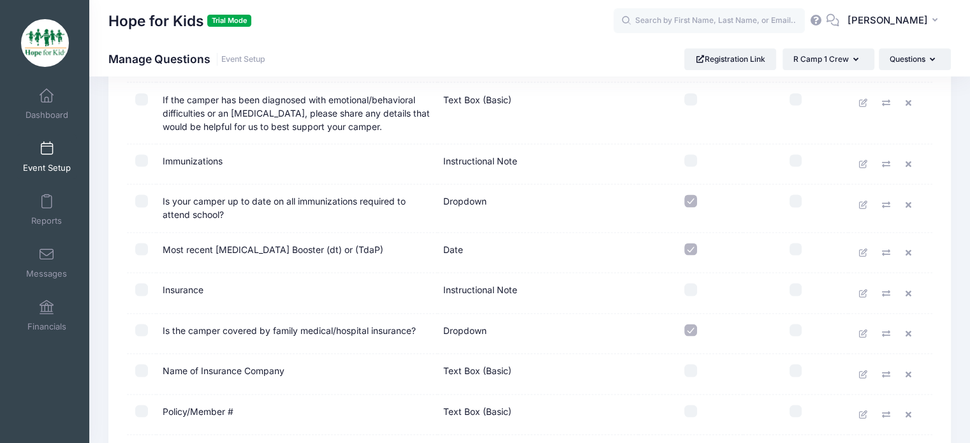
scroll to position [2109, 0]
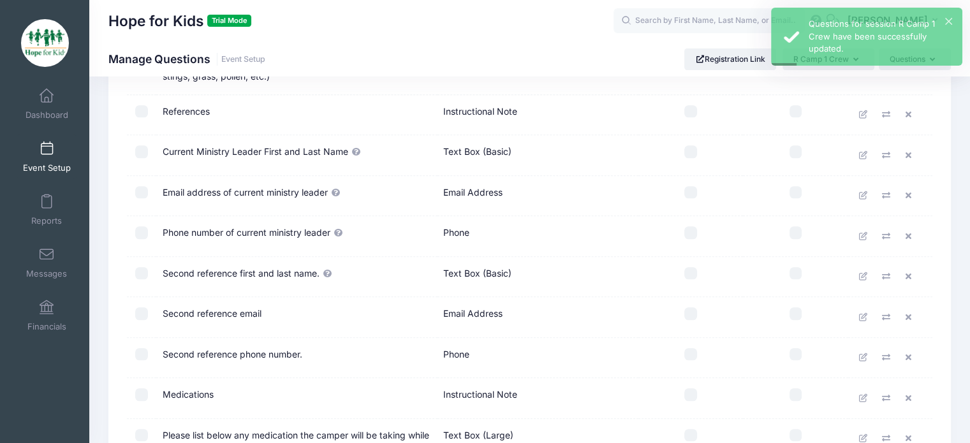
scroll to position [1339, 0]
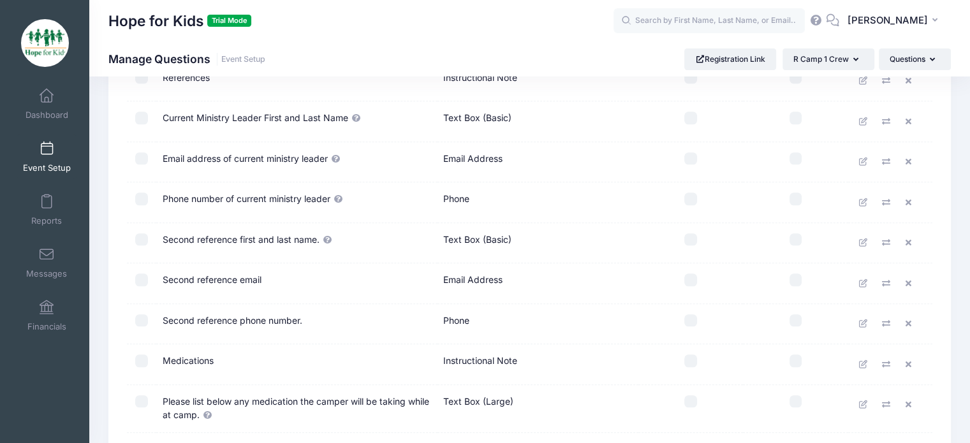
click at [796, 314] on input "checkbox" at bounding box center [795, 320] width 13 height 13
checkbox input "true"
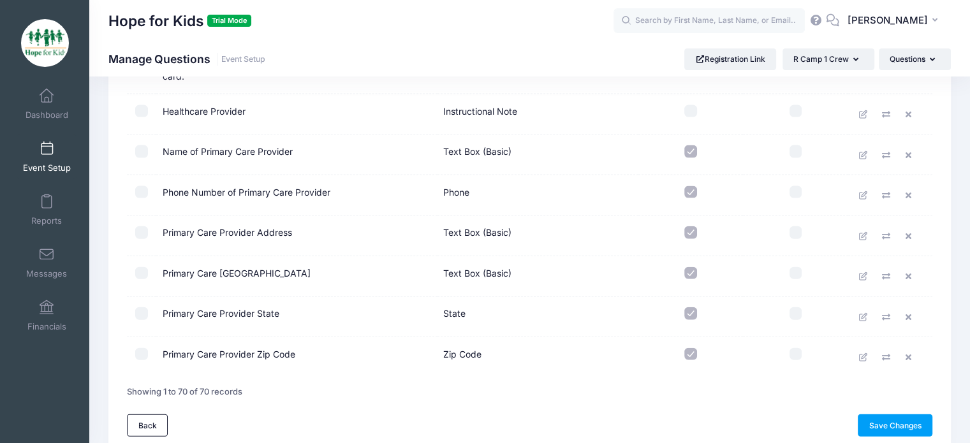
scroll to position [2839, 0]
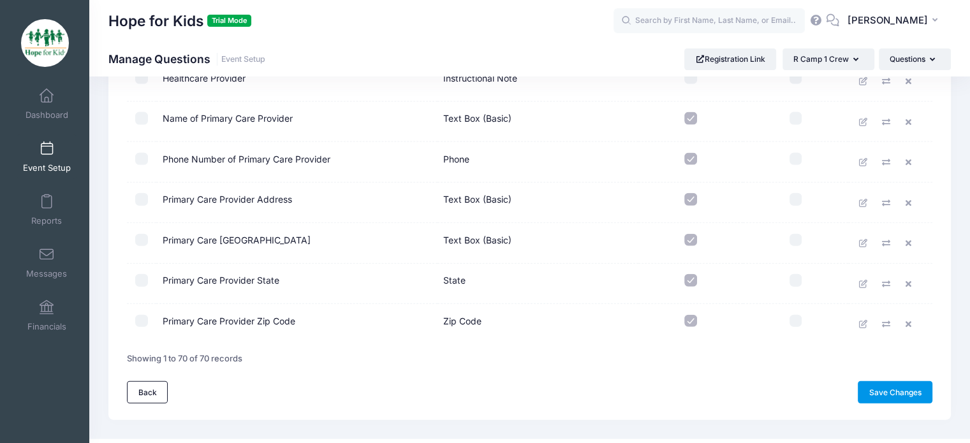
click at [885, 381] on link "Save Changes" at bounding box center [895, 392] width 75 height 22
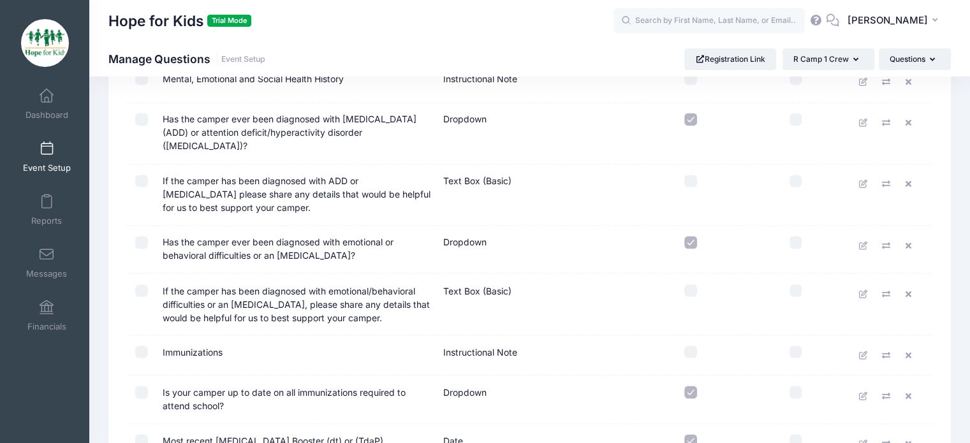
click at [46, 156] on link "Event Setup" at bounding box center [47, 157] width 61 height 45
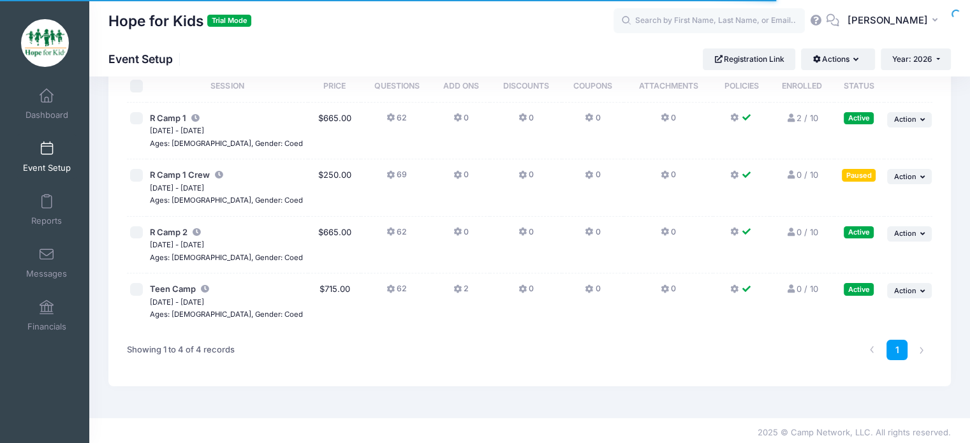
click at [851, 175] on div "Paused" at bounding box center [859, 175] width 34 height 12
click at [902, 173] on span "Action" at bounding box center [905, 176] width 22 height 9
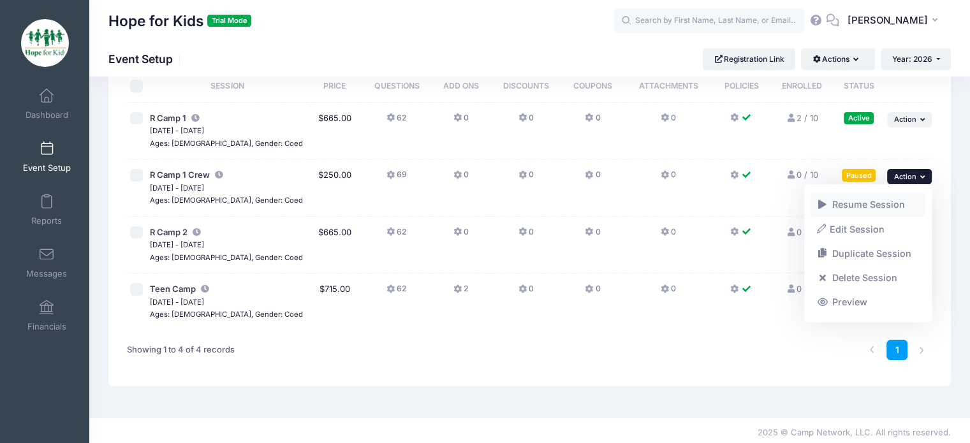
click at [888, 206] on link "Resume Session" at bounding box center [867, 205] width 115 height 24
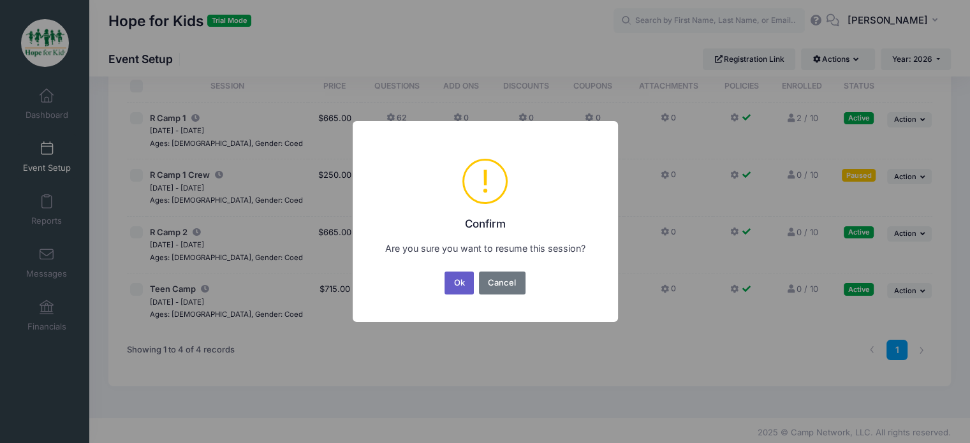
click at [451, 282] on button "Ok" at bounding box center [458, 283] width 29 height 23
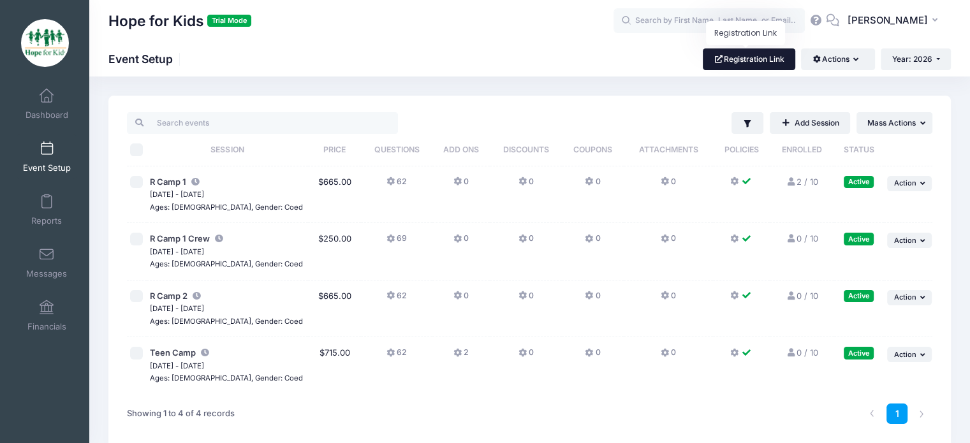
click at [731, 50] on link "Registration Link" at bounding box center [749, 59] width 92 height 22
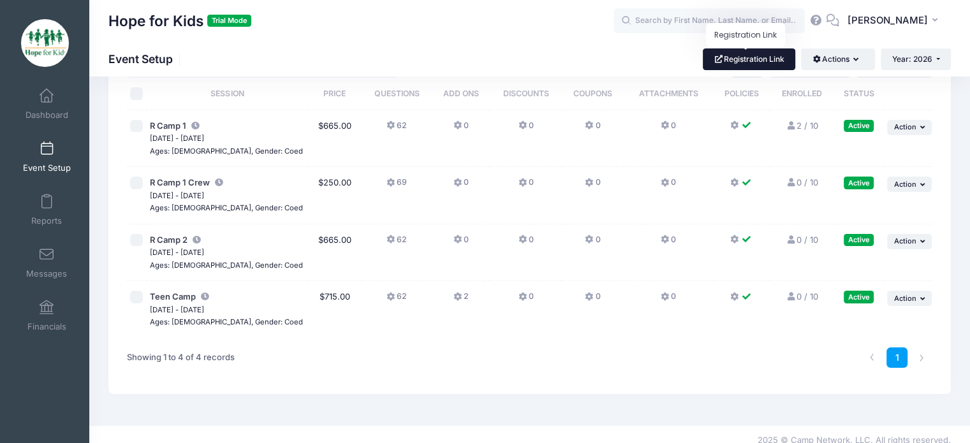
scroll to position [58, 0]
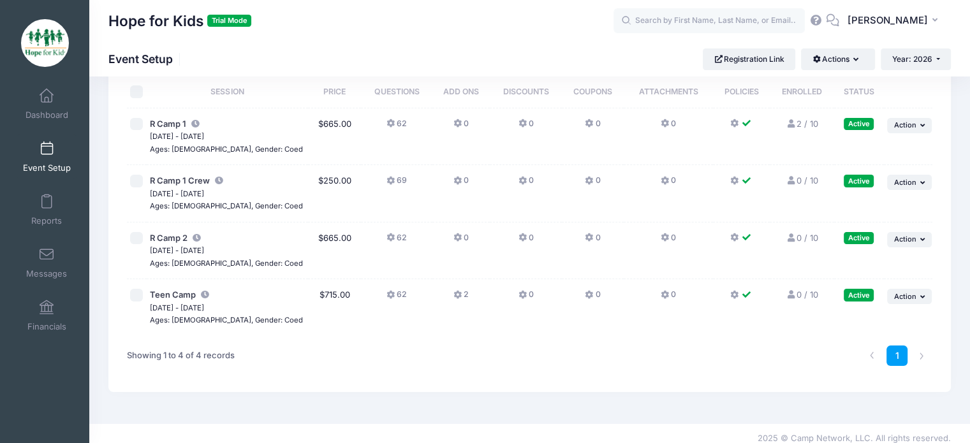
click at [453, 295] on icon at bounding box center [458, 295] width 10 height 0
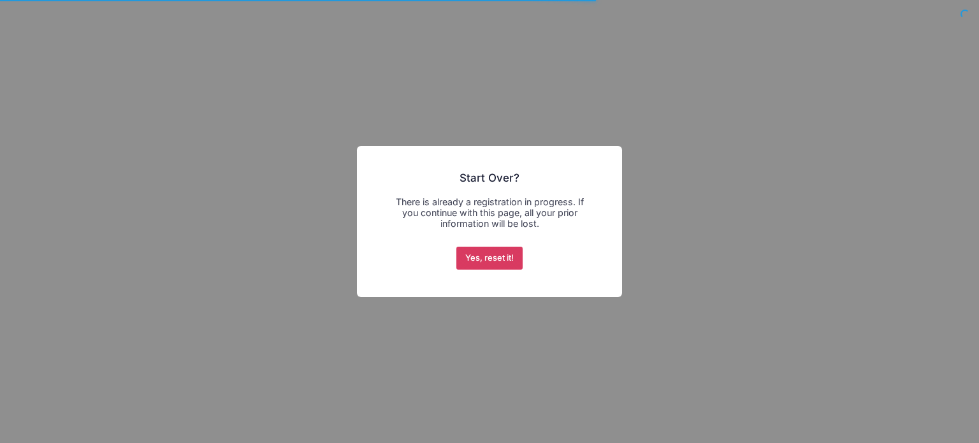
click at [469, 260] on button "Yes, reset it!" at bounding box center [490, 258] width 67 height 23
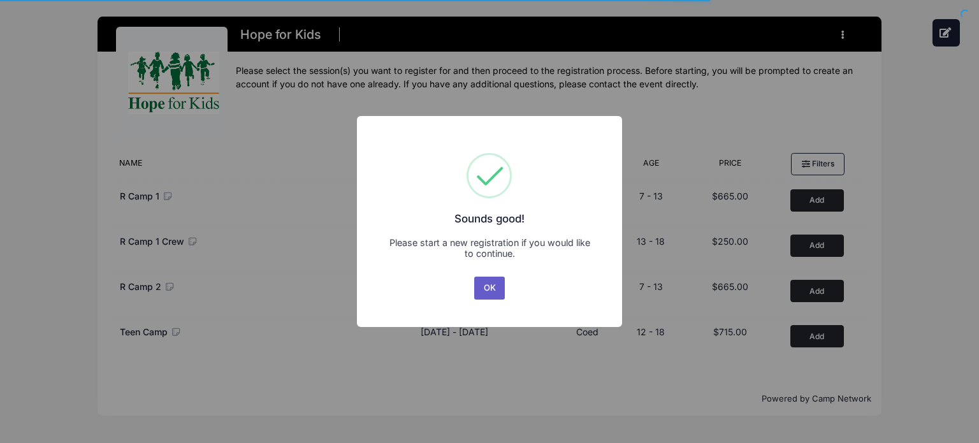
click at [479, 290] on button "OK" at bounding box center [489, 288] width 31 height 23
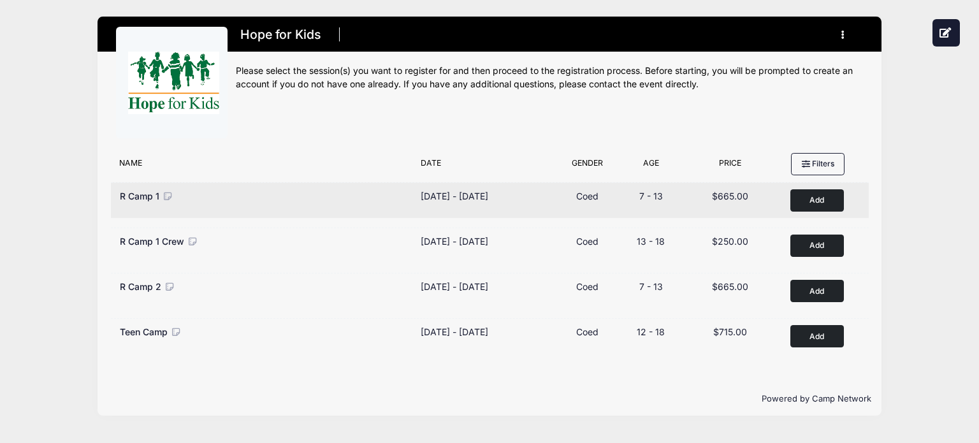
click at [793, 198] on button "Add to Cart" at bounding box center [818, 200] width 54 height 22
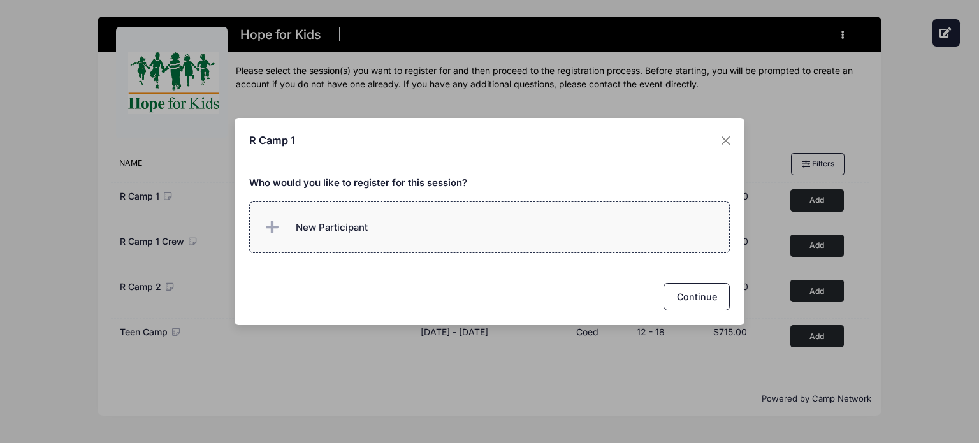
click at [587, 234] on label "New Participant" at bounding box center [489, 227] width 481 height 52
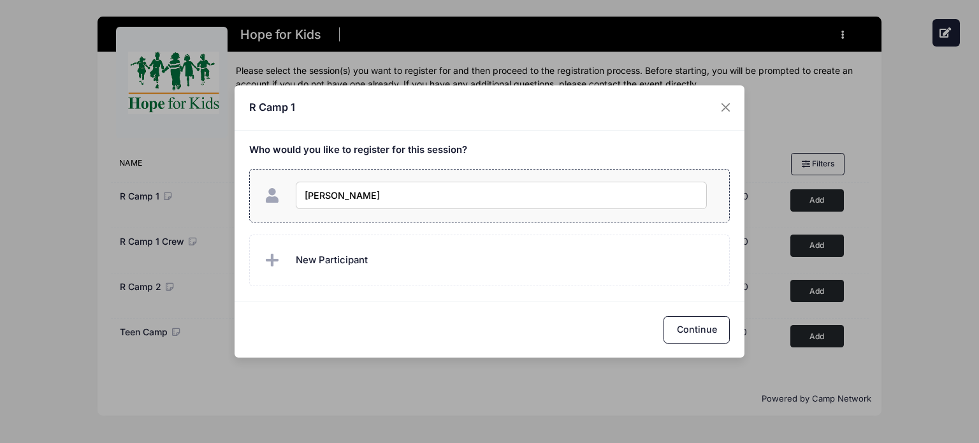
type input "[PERSON_NAME]"
checkbox input "true"
click at [685, 325] on button "Continue" at bounding box center [697, 329] width 66 height 27
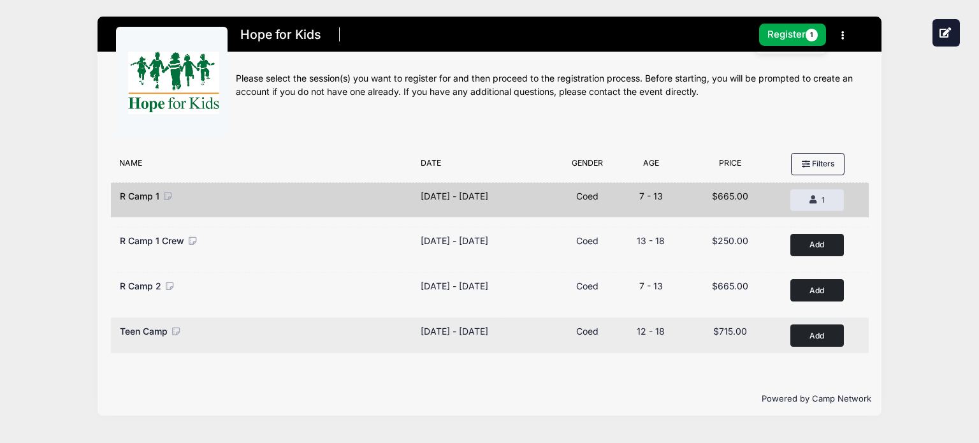
click at [816, 328] on button "Add to Cart" at bounding box center [818, 336] width 54 height 22
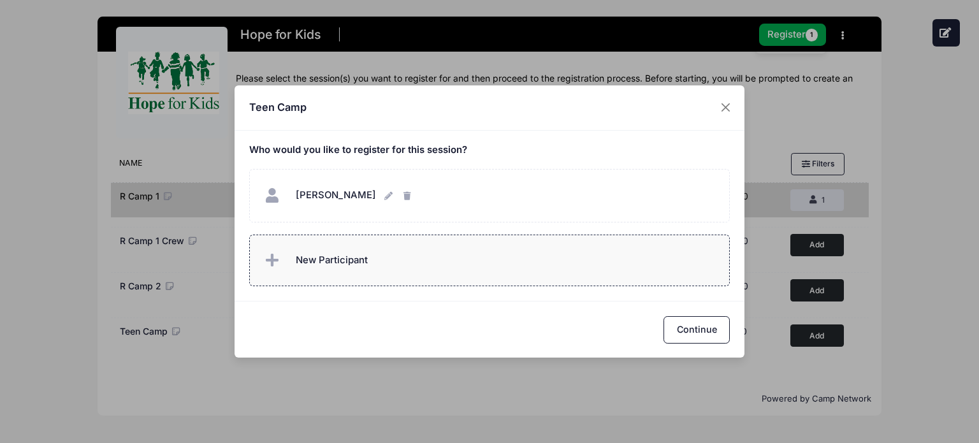
click at [418, 260] on label "New Participant" at bounding box center [489, 261] width 481 height 52
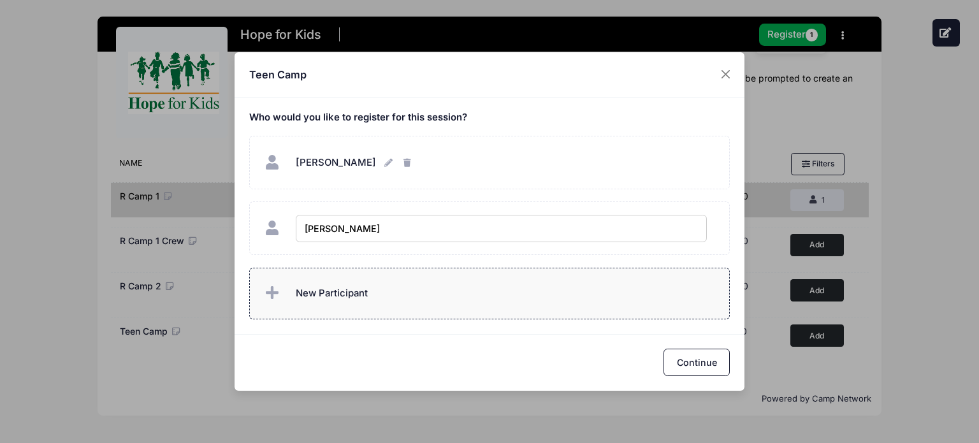
type input "[PERSON_NAME]"
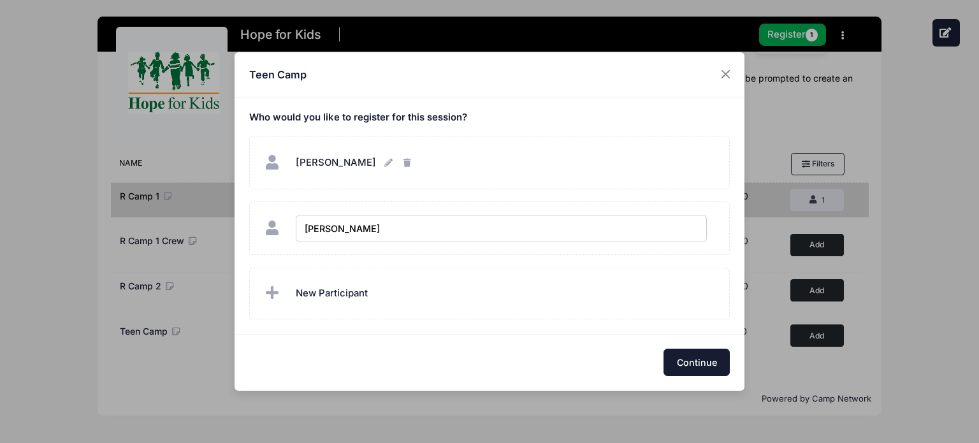
checkbox input "true"
click at [669, 356] on button "Continue" at bounding box center [697, 362] width 66 height 27
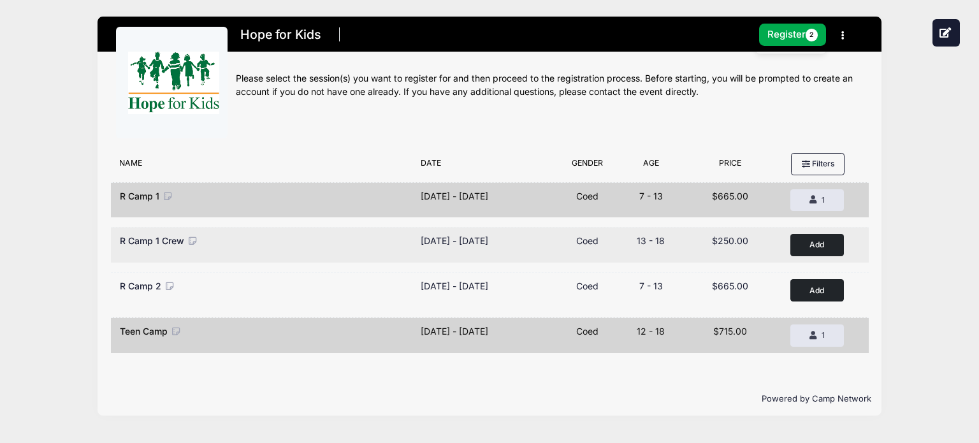
click at [806, 236] on button "Add to Cart" at bounding box center [818, 245] width 54 height 22
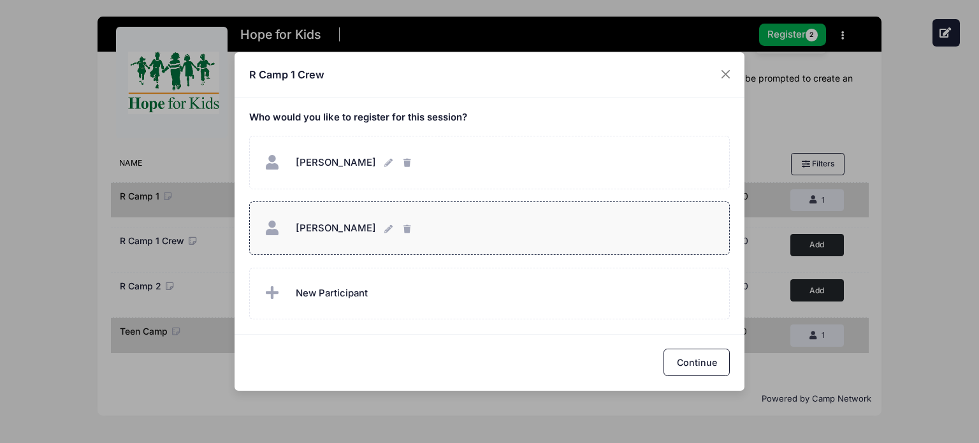
click at [493, 240] on div "Leelo Jones Leelo Jones" at bounding box center [489, 228] width 455 height 27
checkbox input "true"
click at [692, 377] on div "Continue" at bounding box center [490, 362] width 510 height 57
click at [695, 367] on button "Continue" at bounding box center [697, 362] width 66 height 27
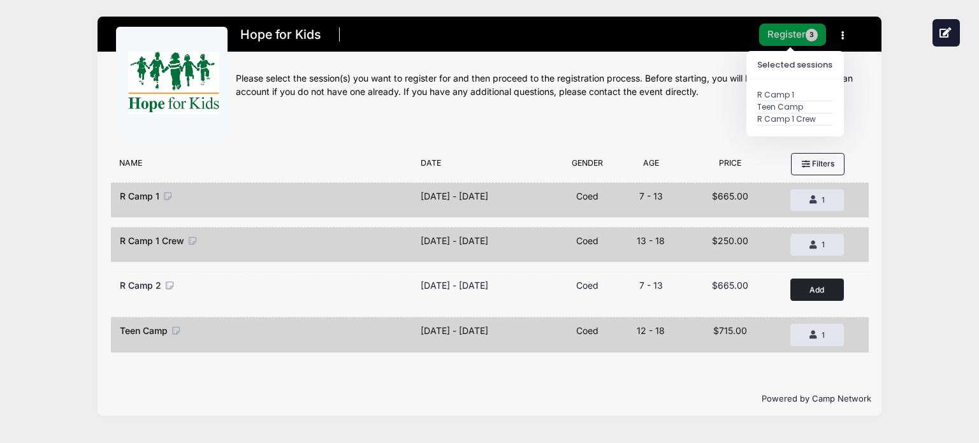
click at [793, 27] on button "Register 3" at bounding box center [793, 35] width 68 height 22
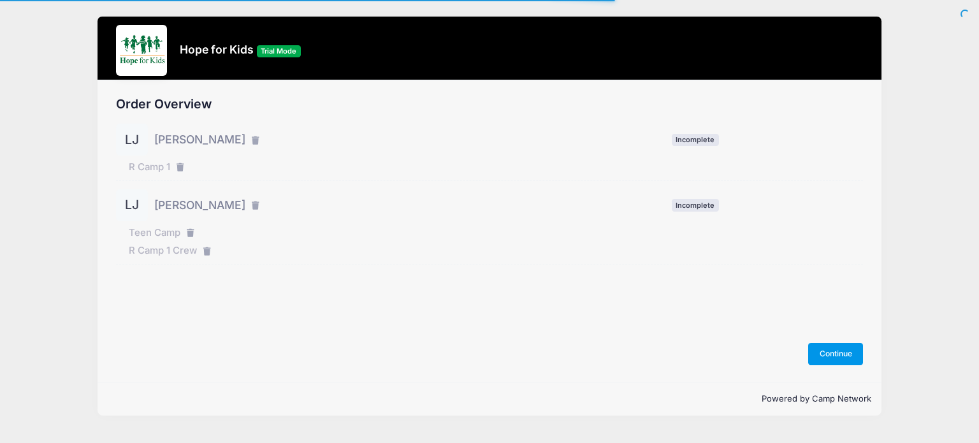
click at [829, 356] on button "Continue" at bounding box center [836, 354] width 55 height 22
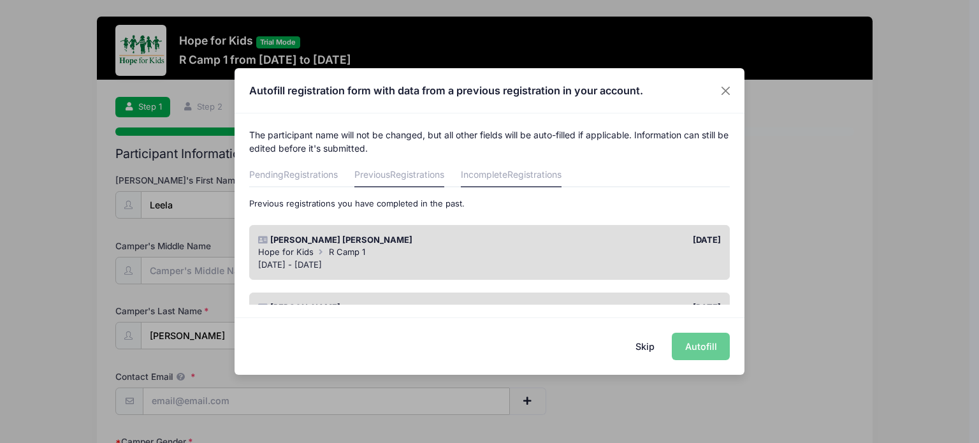
click at [499, 177] on link "Incomplete Registrations" at bounding box center [511, 176] width 101 height 23
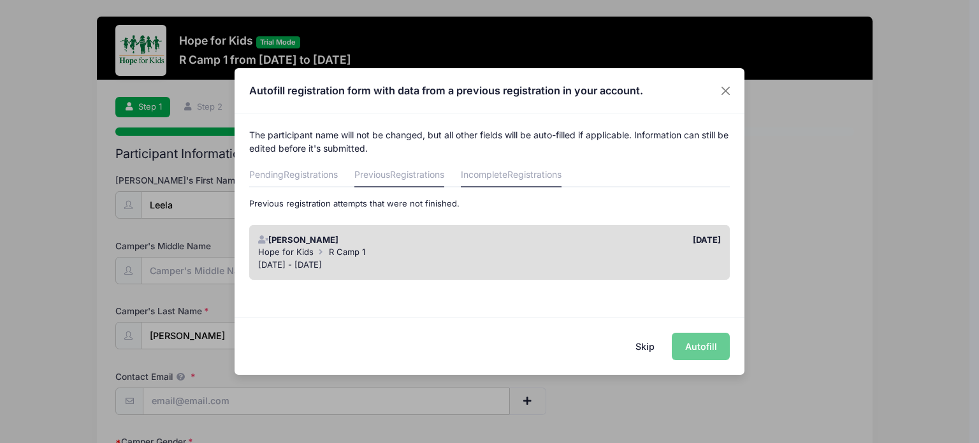
click at [425, 173] on span "Registrations" at bounding box center [417, 174] width 54 height 11
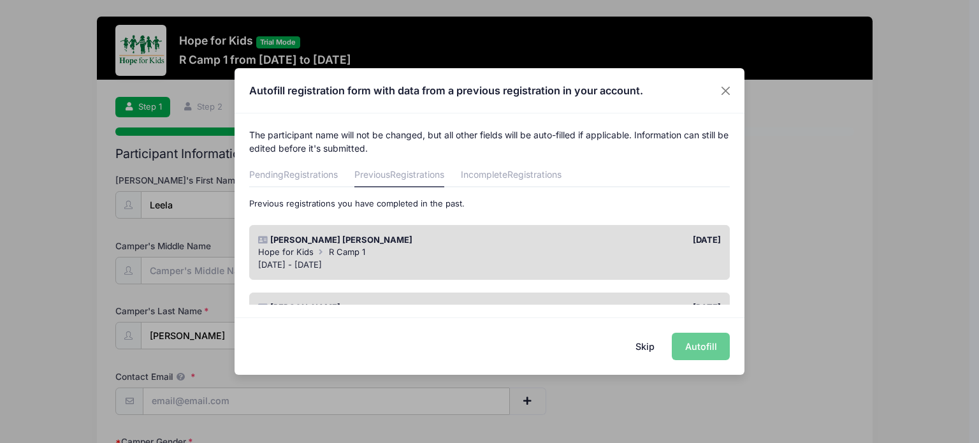
click at [443, 265] on div "[DATE] - [DATE]" at bounding box center [490, 265] width 464 height 13
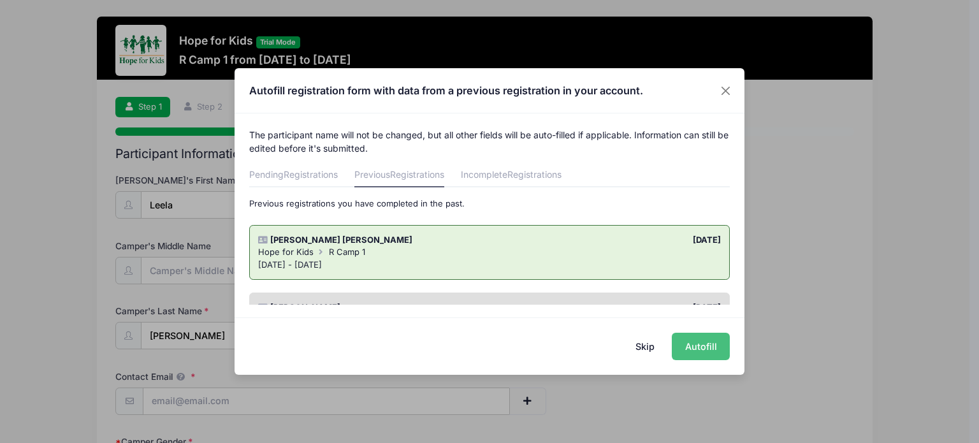
click at [701, 342] on button "Autofill" at bounding box center [701, 346] width 58 height 27
type input "[PERSON_NAME][EMAIL_ADDRESS][PERSON_NAME][DOMAIN_NAME]"
type input "[DATE]"
type input "[STREET_ADDRESS]"
type input "City"
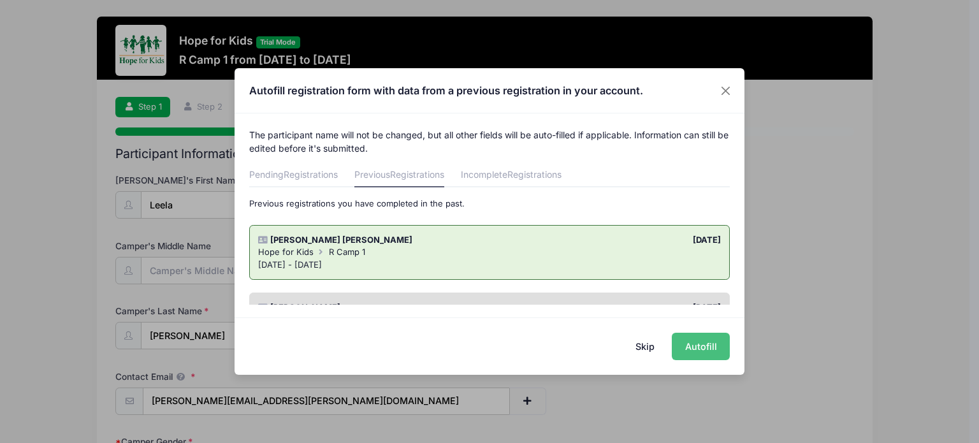
select select "PW"
type input "18042"
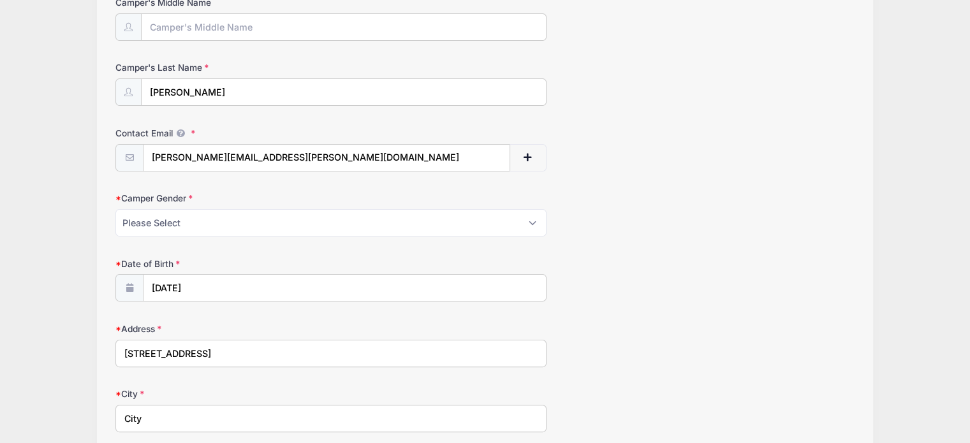
scroll to position [477, 0]
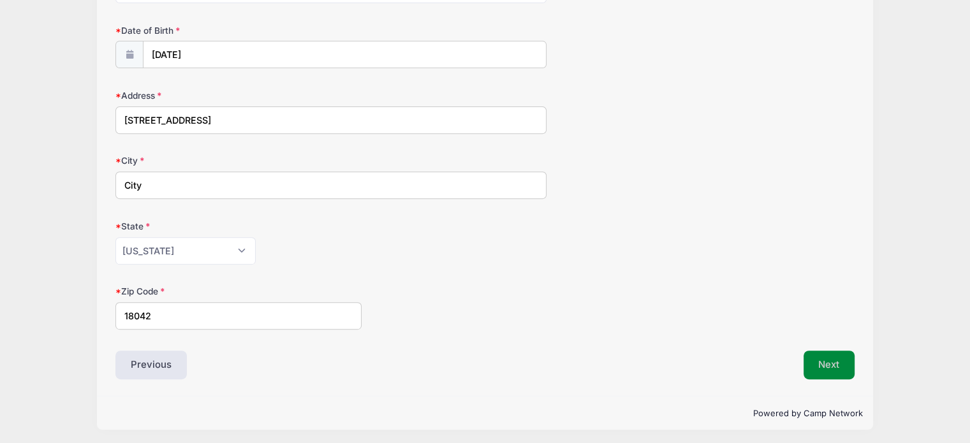
click at [847, 351] on button "Next" at bounding box center [829, 365] width 52 height 29
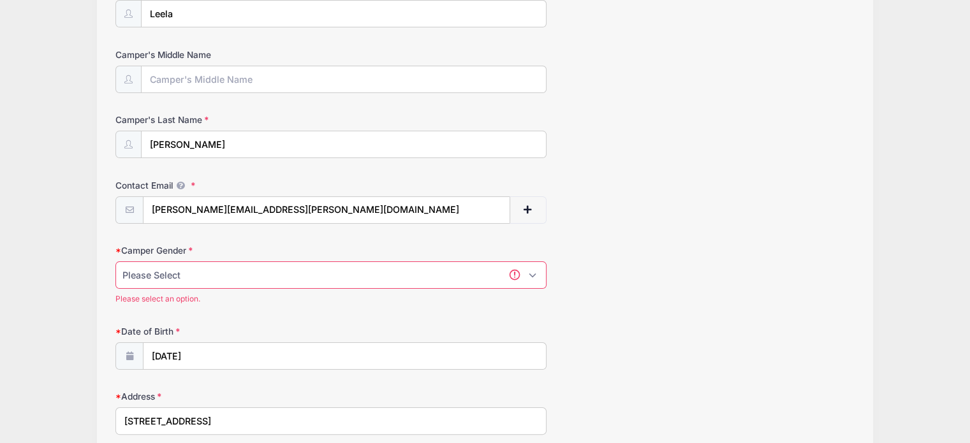
scroll to position [185, 0]
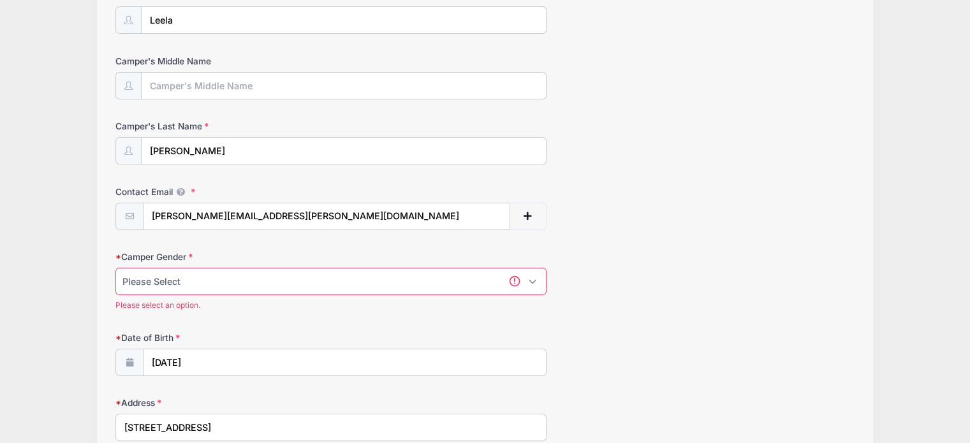
click at [428, 280] on select "Please Select [DEMOGRAPHIC_DATA] [DEMOGRAPHIC_DATA]" at bounding box center [330, 281] width 431 height 27
select select "[DEMOGRAPHIC_DATA]"
click at [115, 268] on select "Please Select [DEMOGRAPHIC_DATA] [DEMOGRAPHIC_DATA]" at bounding box center [330, 281] width 431 height 27
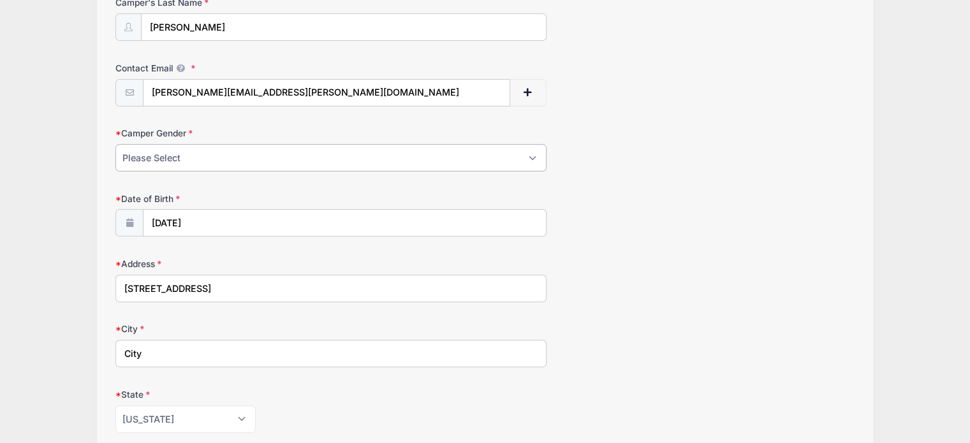
scroll to position [477, 0]
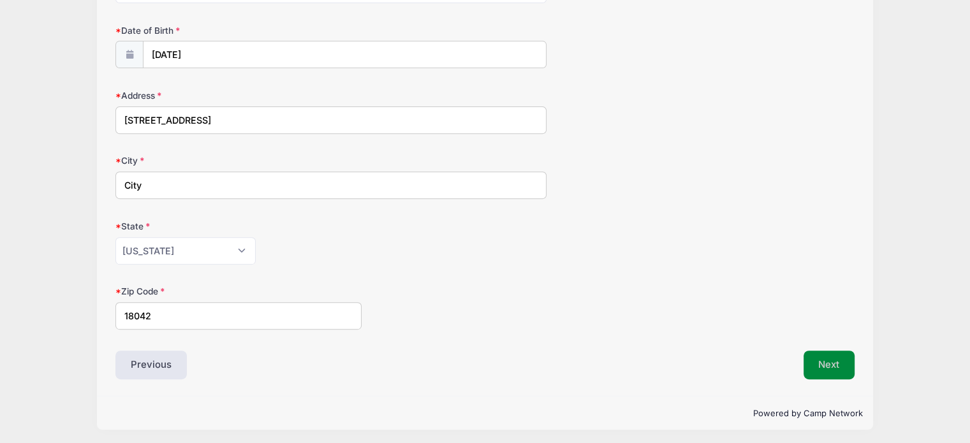
click at [819, 373] on button "Next" at bounding box center [829, 365] width 52 height 29
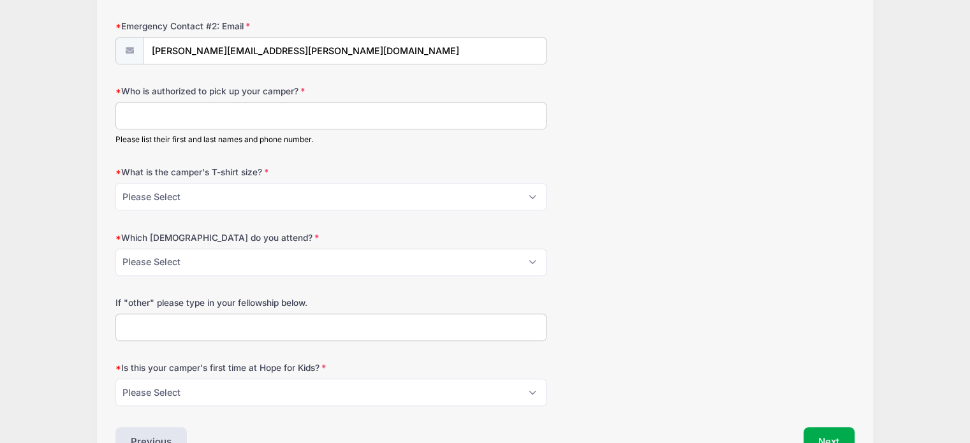
scroll to position [681, 0]
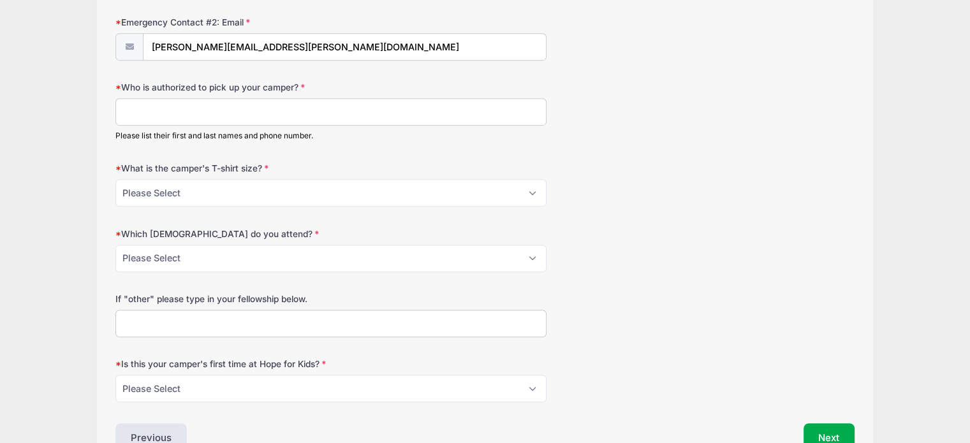
click at [340, 105] on input "Who is authorized to pick up your camper?" at bounding box center [330, 111] width 431 height 27
type input "[PERSON_NAME] [PERSON_NAME] [PHONE_NUMBER]"
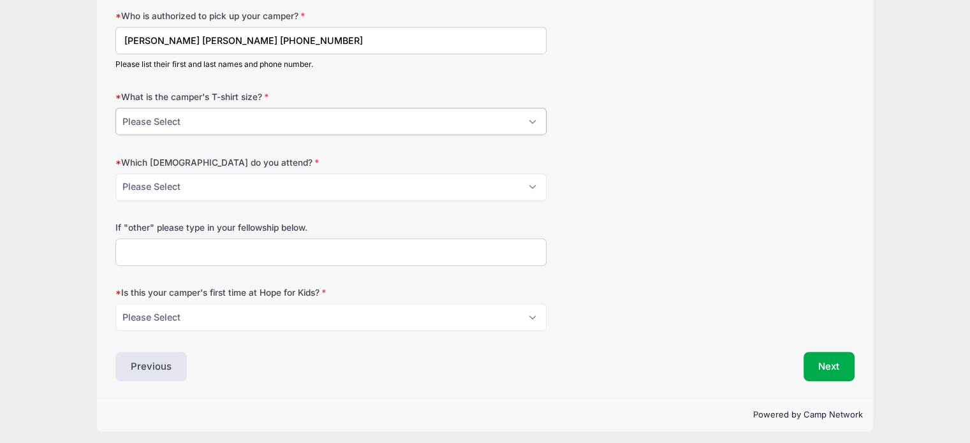
click at [292, 114] on select "Please Select Youth Small Youth Medium Youth Large Adult Small Adult Medium Adu…" at bounding box center [330, 121] width 431 height 27
select select "Youth Medium"
click at [115, 108] on select "Please Select Youth Small Youth Medium Youth Large Adult Small Adult Medium Adu…" at bounding box center [330, 121] width 431 height 27
click at [237, 175] on select "Please Select [GEOGRAPHIC_DATA][DEMOGRAPHIC_DATA][PERSON_NAME][GEOGRAPHIC_DATA]…" at bounding box center [330, 186] width 431 height 27
select select "[DEMOGRAPHIC_DATA]"
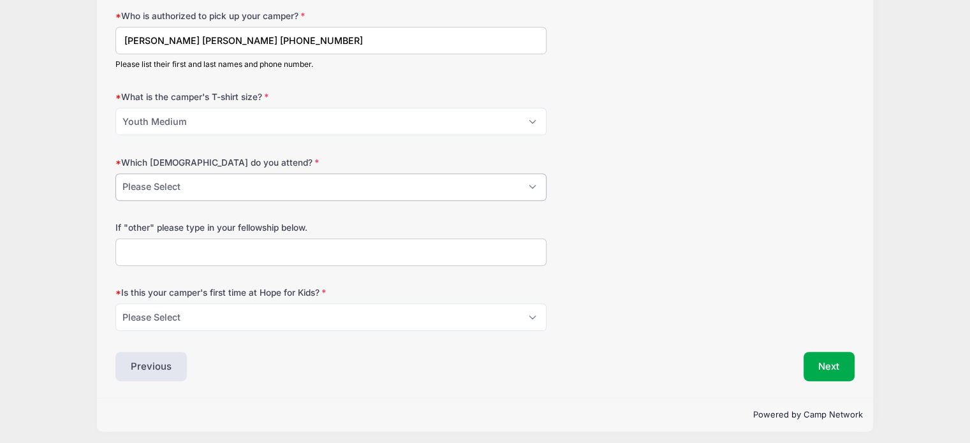
click at [115, 173] on select "Please Select [GEOGRAPHIC_DATA][DEMOGRAPHIC_DATA][PERSON_NAME][GEOGRAPHIC_DATA]…" at bounding box center [330, 186] width 431 height 27
click at [272, 239] on input "If "other" please type in your fellowship below." at bounding box center [330, 251] width 431 height 27
click at [208, 314] on select "Please Select Yes No" at bounding box center [330, 317] width 431 height 27
select select "Yes"
click at [115, 304] on select "Please Select Yes No" at bounding box center [330, 317] width 431 height 27
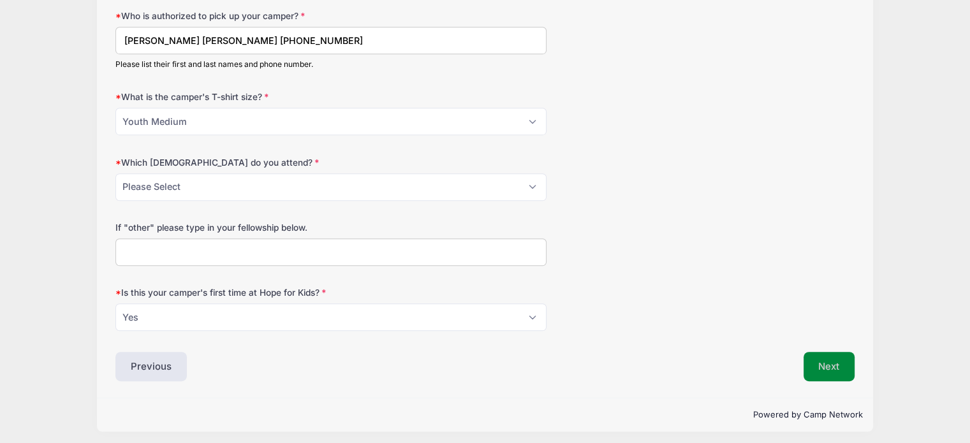
click at [845, 355] on button "Next" at bounding box center [829, 366] width 52 height 29
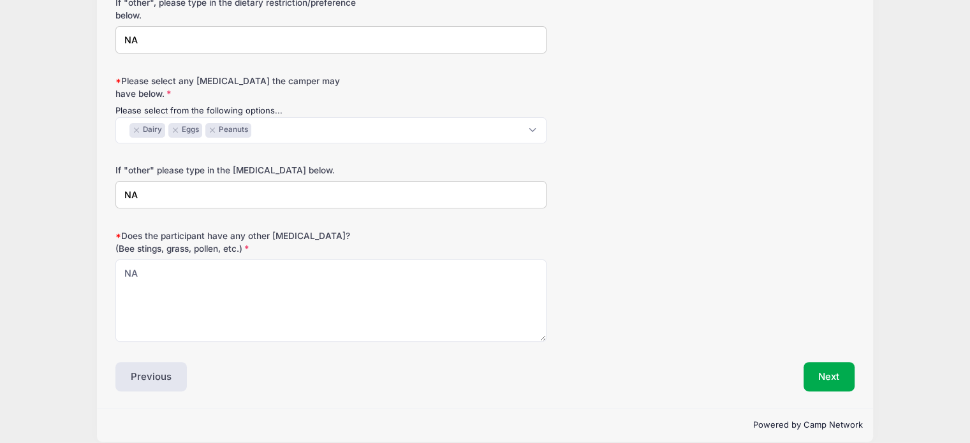
scroll to position [281, 0]
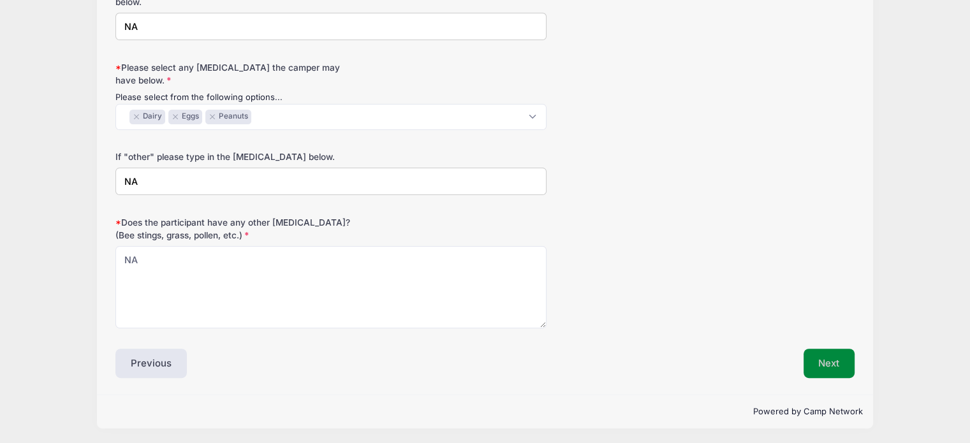
click at [816, 354] on button "Next" at bounding box center [829, 363] width 52 height 29
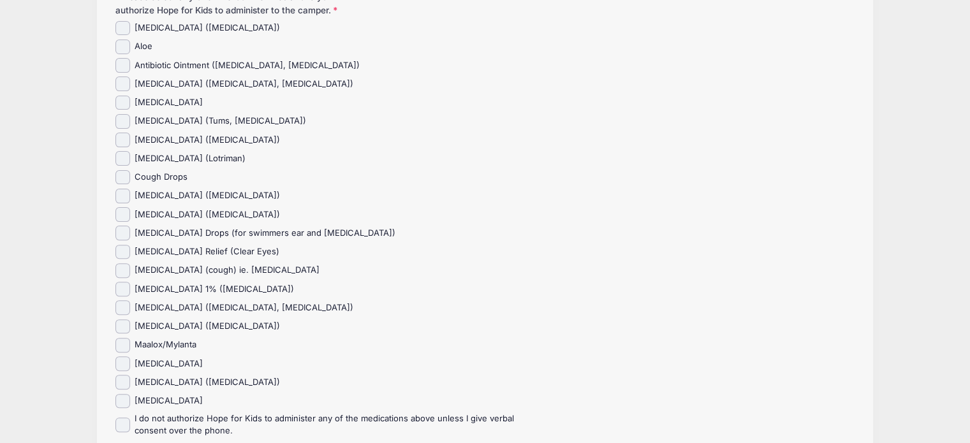
scroll to position [381, 0]
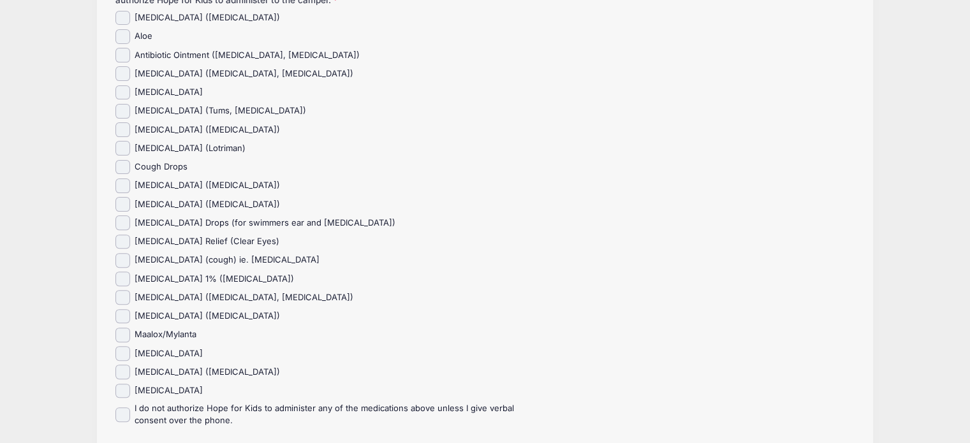
click at [193, 111] on label "Calcium Carbonate (Tums, Rolaids)" at bounding box center [221, 111] width 172 height 13
click at [130, 111] on input "Calcium Carbonate (Tums, Rolaids)" at bounding box center [122, 111] width 15 height 15
checkbox input "true"
click at [211, 211] on div "Acetaminophen (Tylenol) Aloe" at bounding box center [330, 219] width 431 height 416
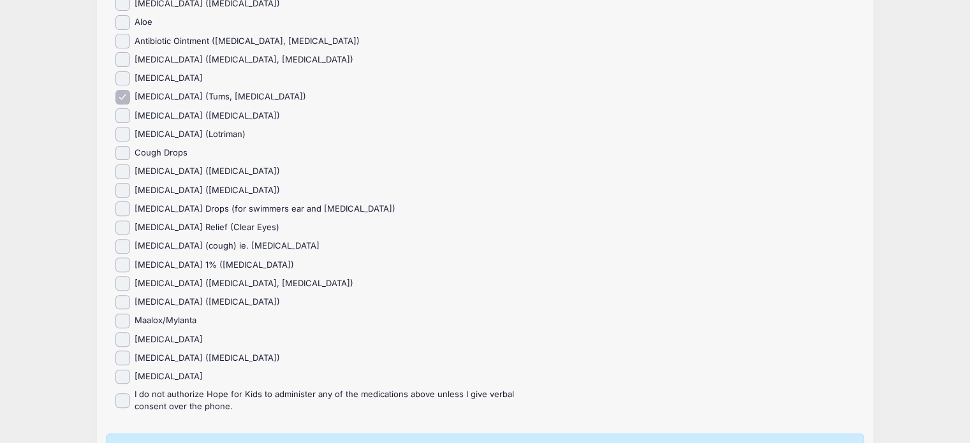
scroll to position [400, 0]
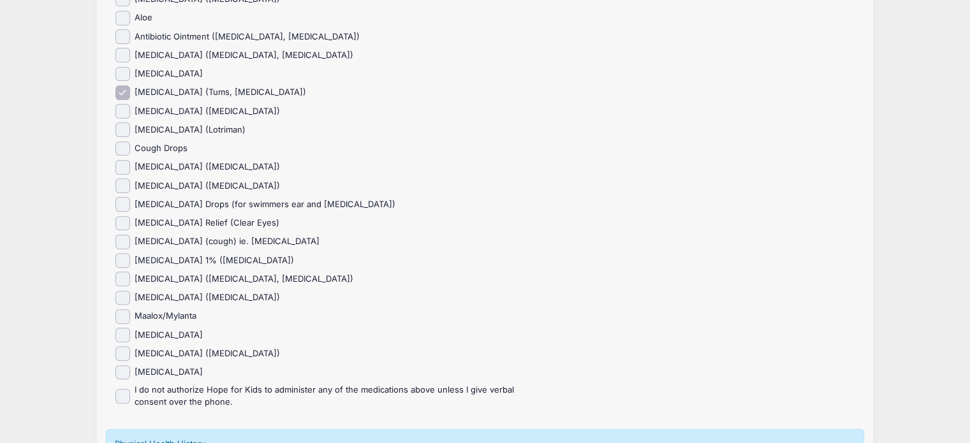
click at [211, 211] on div "Acetaminophen (Tylenol) Aloe" at bounding box center [330, 200] width 431 height 416
click at [194, 223] on label "Eye allergy Relief (Clear Eyes)" at bounding box center [207, 223] width 145 height 13
click at [130, 223] on input "Eye allergy Relief (Clear Eyes)" at bounding box center [122, 223] width 15 height 15
checkbox input "true"
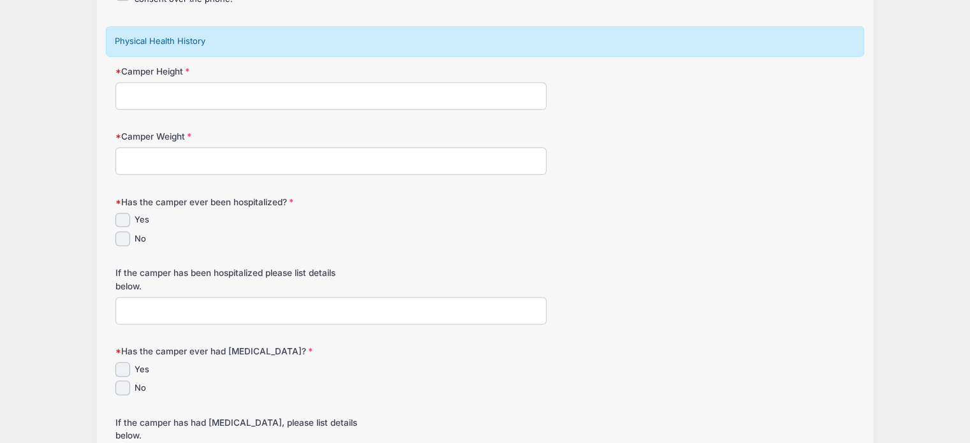
scroll to position [805, 0]
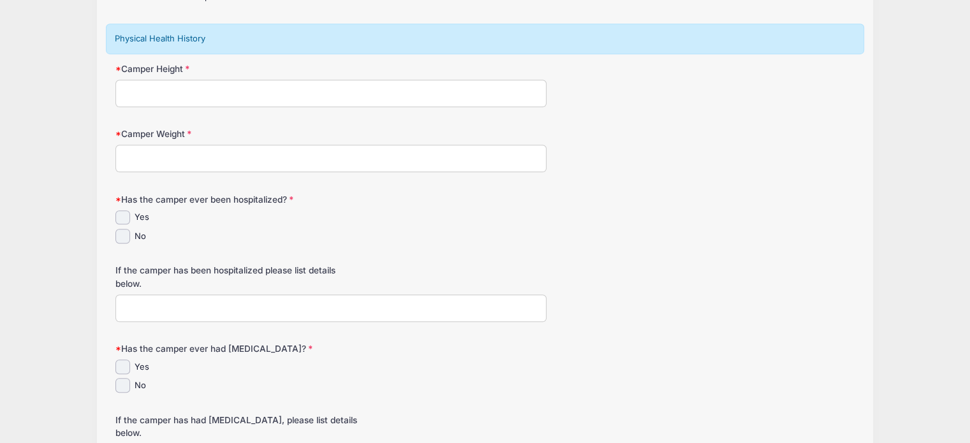
click at [247, 96] on input "Camper Height" at bounding box center [330, 93] width 431 height 27
type input "4 ft"
type input "60 lbs"
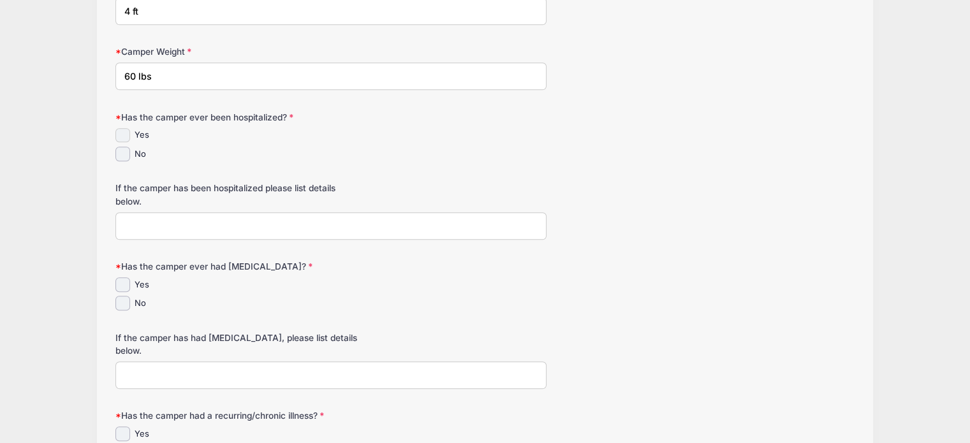
scroll to position [890, 0]
click at [128, 148] on input "No" at bounding box center [122, 151] width 15 height 15
checkbox input "true"
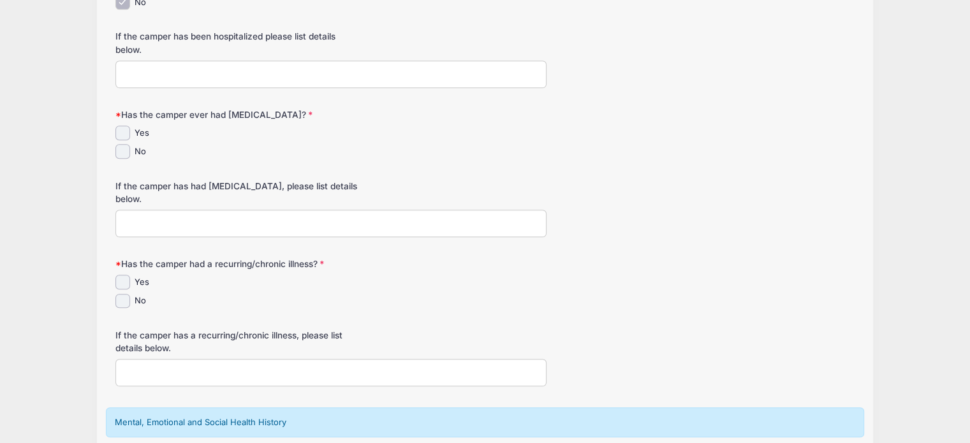
scroll to position [1045, 0]
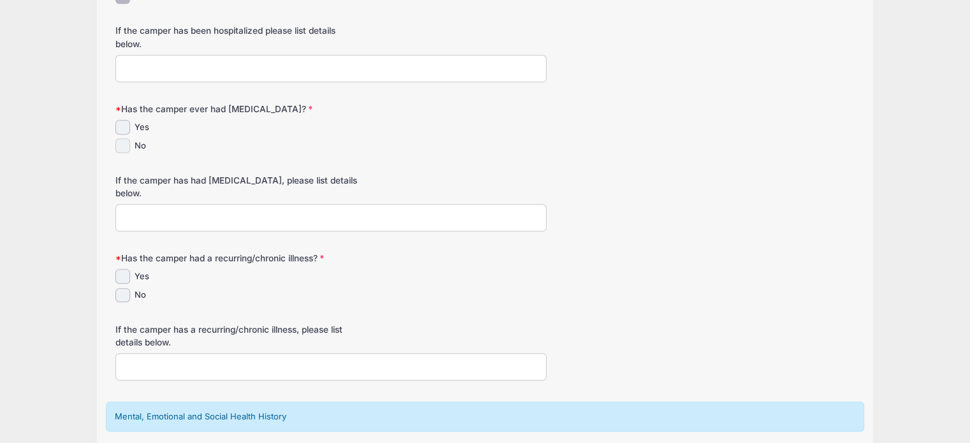
click at [122, 144] on input "No" at bounding box center [122, 145] width 15 height 15
checkbox input "true"
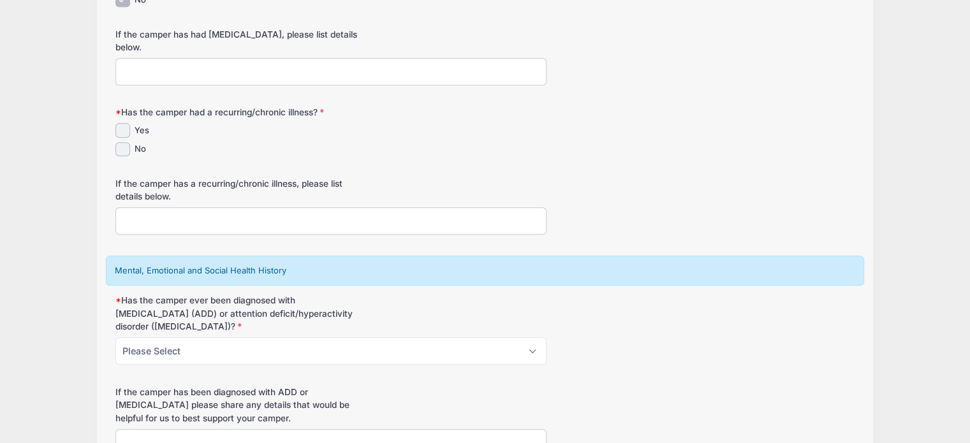
scroll to position [1211, 0]
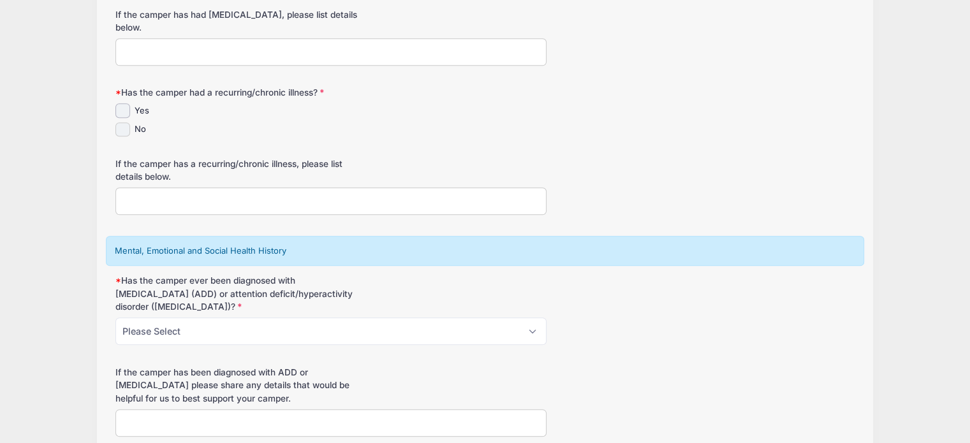
click at [120, 126] on input "No" at bounding box center [122, 129] width 15 height 15
checkbox input "true"
click at [120, 111] on input "Yes" at bounding box center [122, 110] width 15 height 15
checkbox input "true"
click at [120, 124] on input "No" at bounding box center [122, 129] width 15 height 15
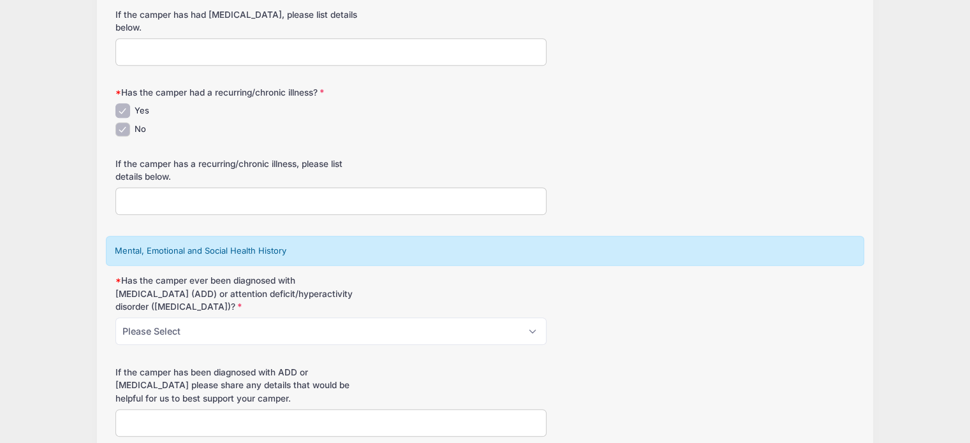
checkbox input "false"
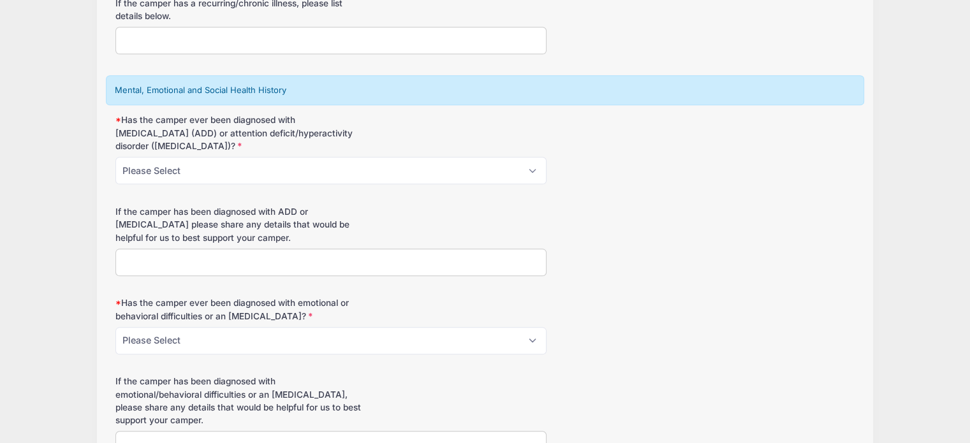
scroll to position [1372, 0]
click at [184, 156] on select "Please Select Yes No" at bounding box center [330, 169] width 431 height 27
select select "No"
click at [115, 156] on select "Please Select Yes No" at bounding box center [330, 169] width 431 height 27
click at [173, 252] on input "If the camper has been diagnosed with ADD or ADHD please share any details that…" at bounding box center [330, 261] width 431 height 27
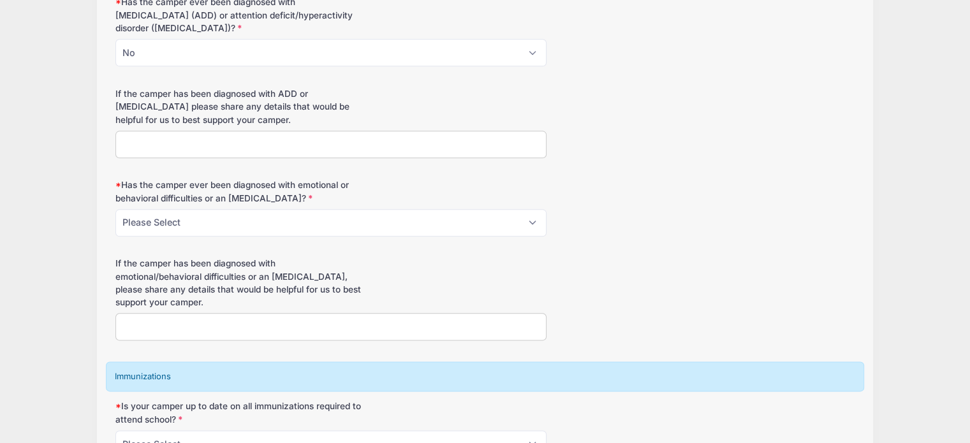
scroll to position [1489, 0]
click at [139, 230] on select "Please Select Yes No" at bounding box center [330, 222] width 431 height 27
select select "No"
click at [115, 209] on select "Please Select Yes No" at bounding box center [330, 222] width 431 height 27
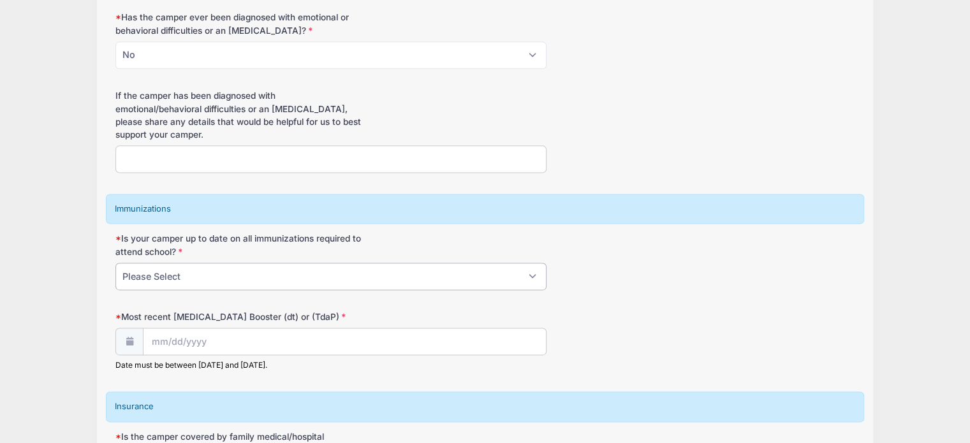
click at [202, 280] on select "Please Select Yes No" at bounding box center [330, 276] width 431 height 27
select select "Yes"
click at [115, 263] on select "Please Select Yes No" at bounding box center [330, 276] width 431 height 27
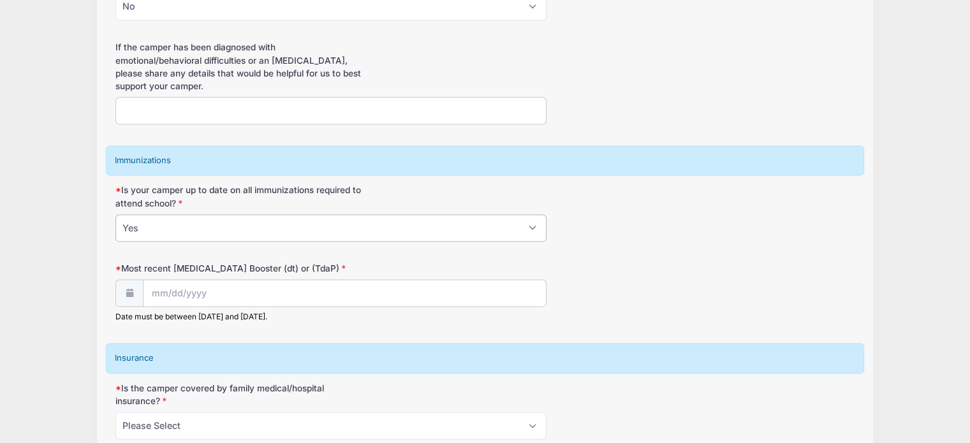
scroll to position [1706, 0]
click at [186, 293] on input "Most recent Tetanus Booster (dt) or (TdaP)" at bounding box center [344, 292] width 402 height 27
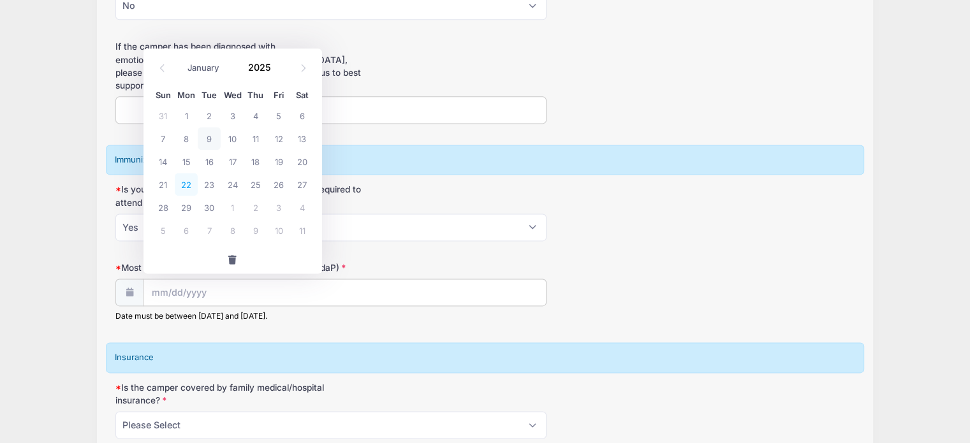
click at [191, 192] on span "22" at bounding box center [186, 184] width 23 height 23
type input "09/22/2025"
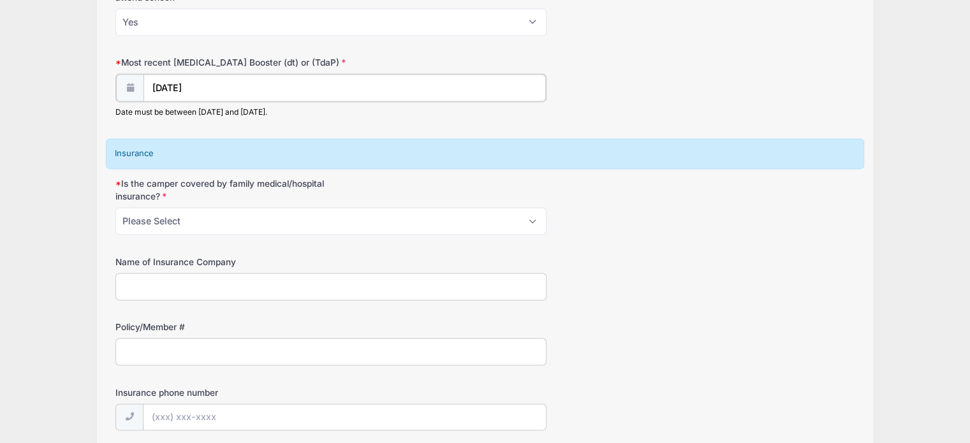
scroll to position [1954, 0]
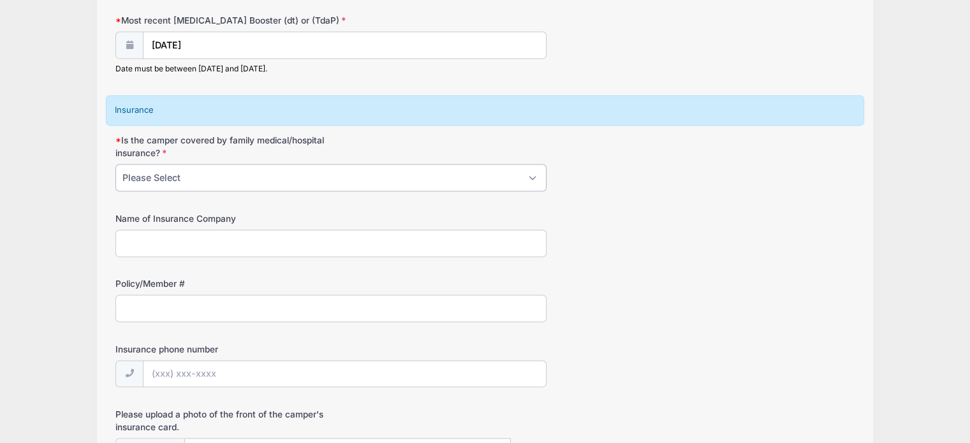
click at [181, 178] on select "Please Select Yes No" at bounding box center [330, 177] width 431 height 27
select select "Yes"
click at [115, 164] on select "Please Select Yes No" at bounding box center [330, 177] width 431 height 27
click at [170, 230] on input "Name of Insurance Company" at bounding box center [330, 243] width 431 height 27
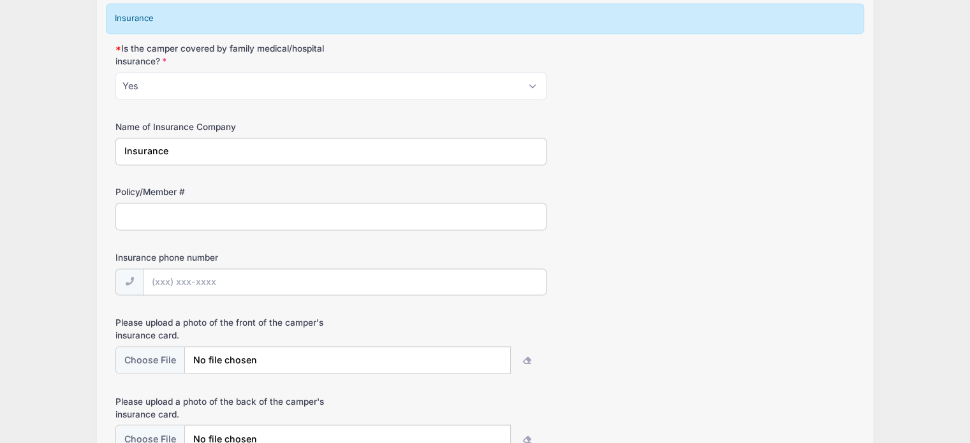
type input "Insurance"
type input "MBA100000"
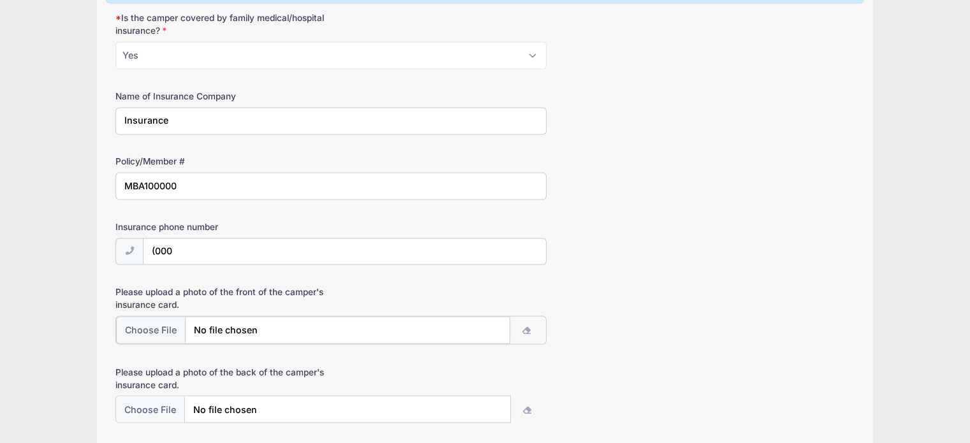
scroll to position [2076, 0]
click at [192, 242] on input "(000" at bounding box center [344, 251] width 402 height 27
type input "(000) 000-0000"
click at [148, 322] on input "file" at bounding box center [313, 329] width 394 height 27
type input "C:\fakepath\Copy of The Mature Active Christians Group invites you to join them…"
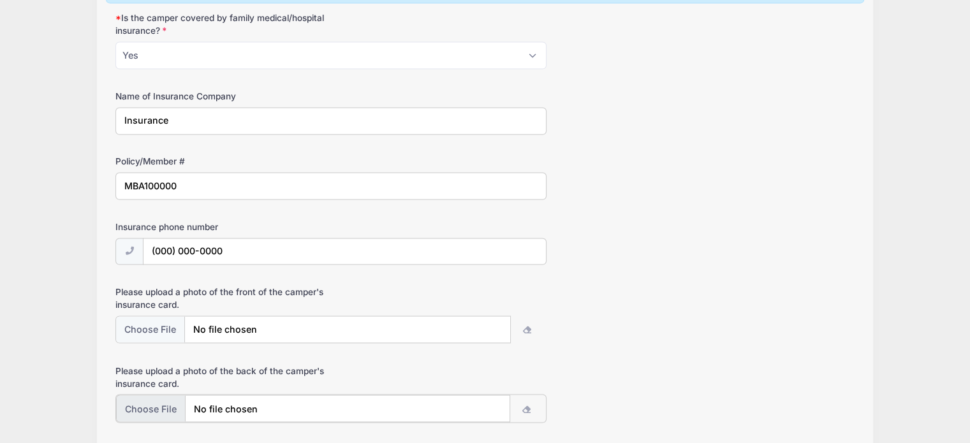
click at [167, 395] on input "file" at bounding box center [313, 408] width 394 height 27
type input "C:\fakepath\Copy of The Mature Active Christians Group invites you to join them…"
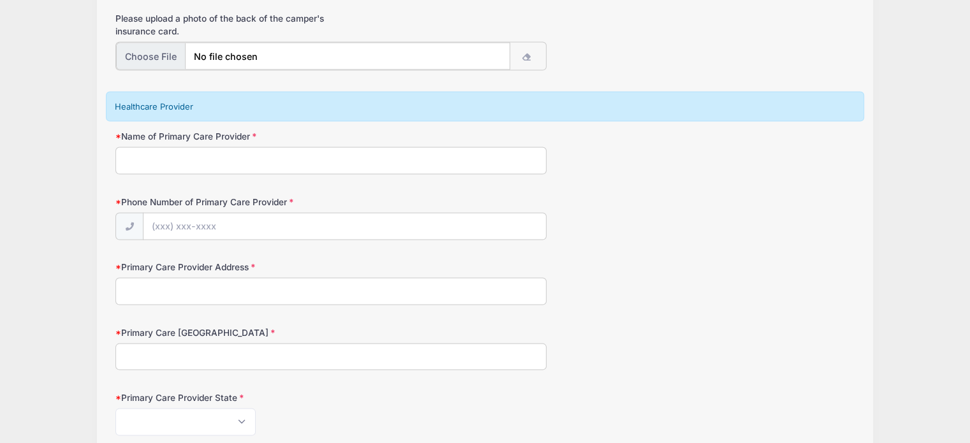
scroll to position [2433, 0]
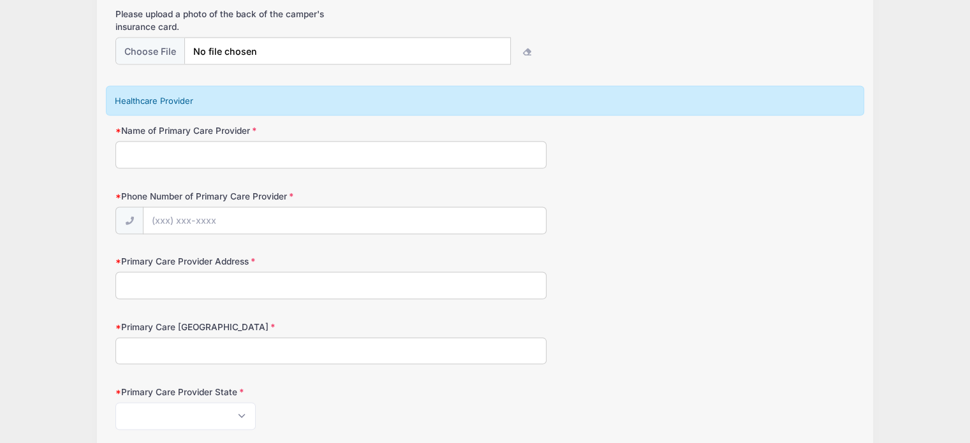
click at [339, 159] on input "Name of Primary Care Provider" at bounding box center [330, 155] width 431 height 27
type input "Doctor"
type input "(000) 000-000"
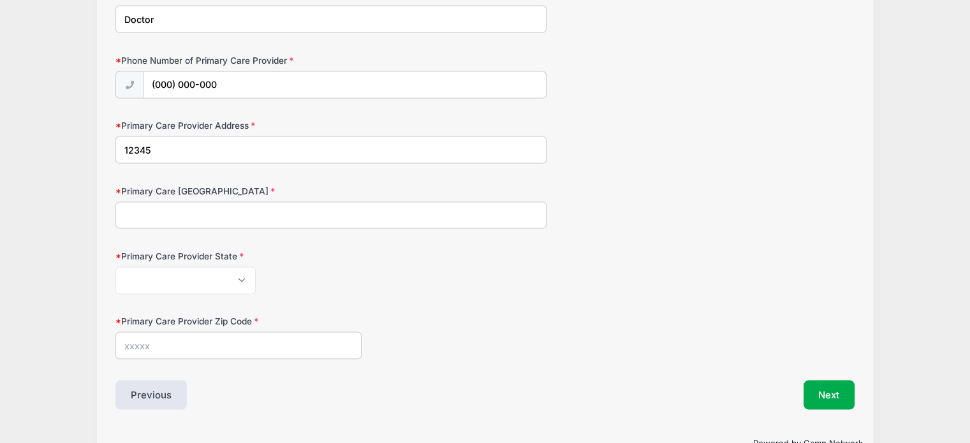
scroll to position [2568, 0]
click at [318, 147] on input "12345" at bounding box center [330, 150] width 431 height 27
type input "12345 Lane"
type input "City"
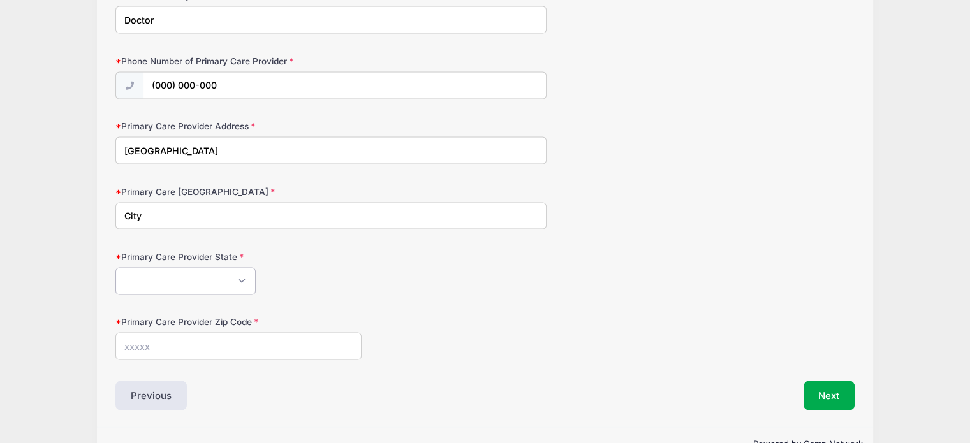
select select "PW"
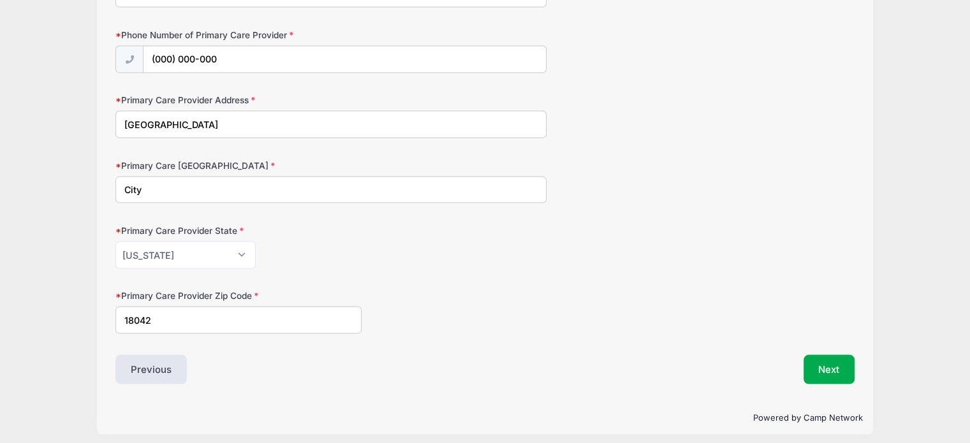
type input "18042"
click at [823, 356] on button "Next" at bounding box center [829, 369] width 52 height 29
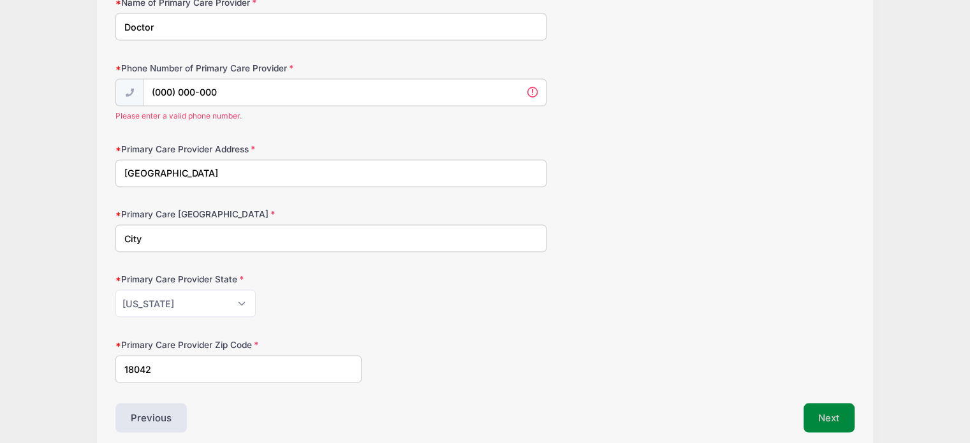
scroll to position [2550, 0]
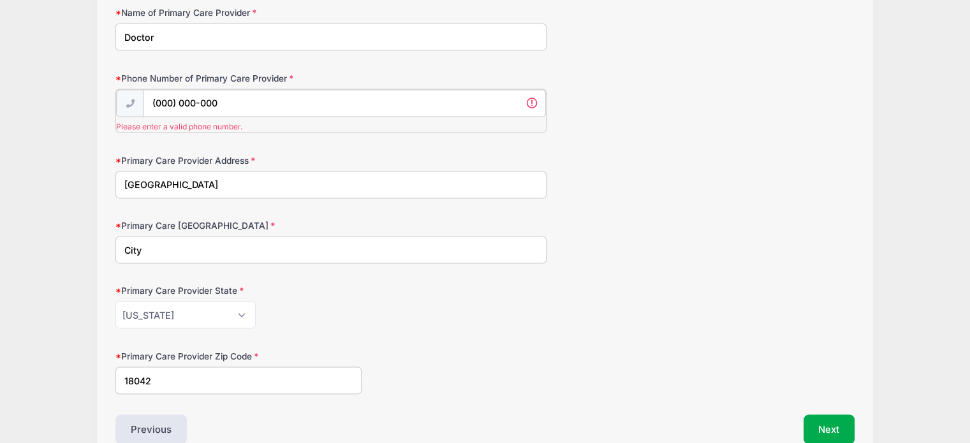
click at [297, 90] on input "(000) 000-000" at bounding box center [344, 103] width 402 height 27
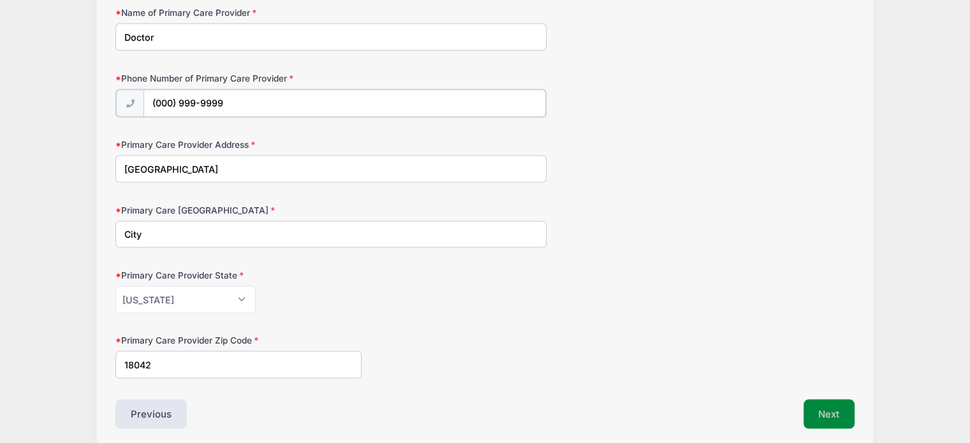
type input "(000) 999-9999"
click at [829, 400] on button "Next" at bounding box center [829, 413] width 52 height 29
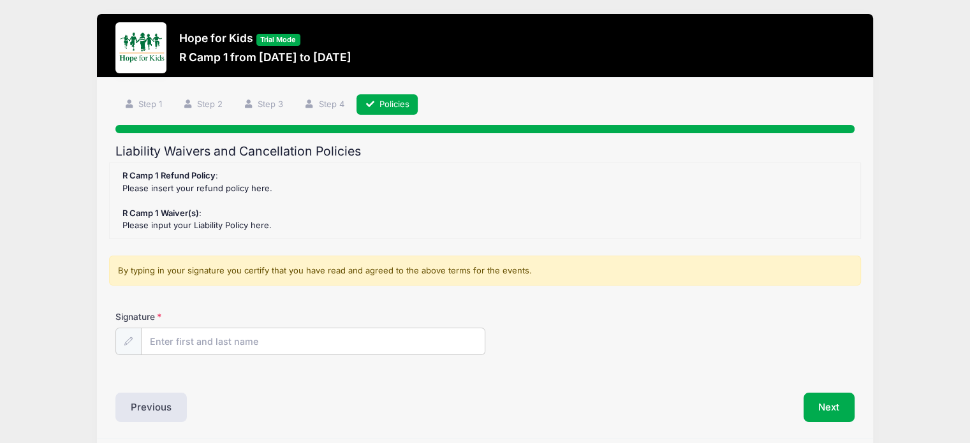
scroll to position [0, 0]
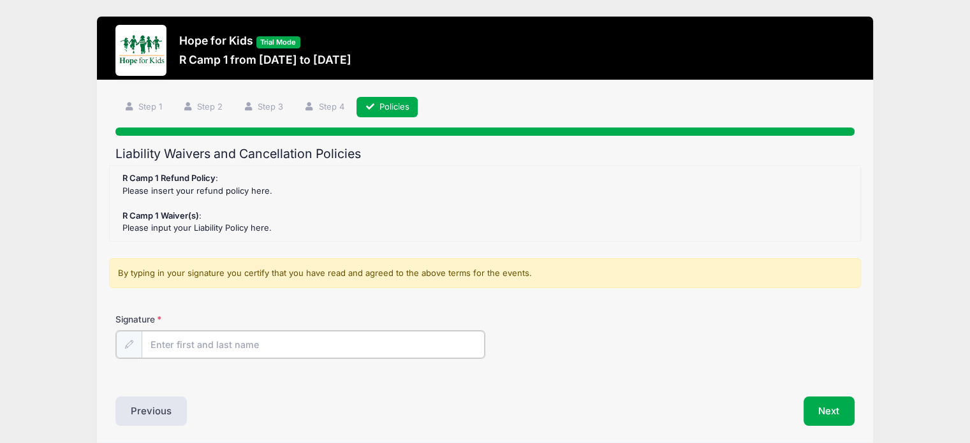
click at [229, 344] on input "Signature" at bounding box center [313, 344] width 343 height 27
type input "Leelo Mom"
click at [816, 413] on button "Next" at bounding box center [829, 409] width 52 height 29
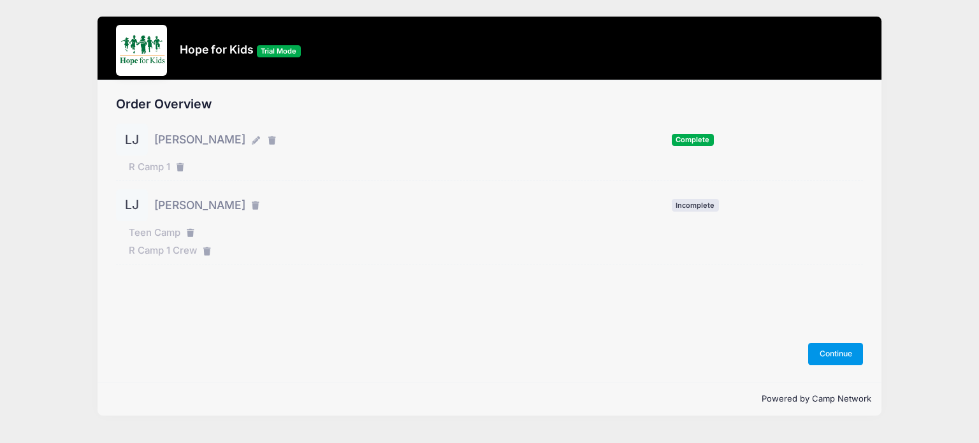
click at [831, 344] on button "Continue" at bounding box center [836, 354] width 55 height 22
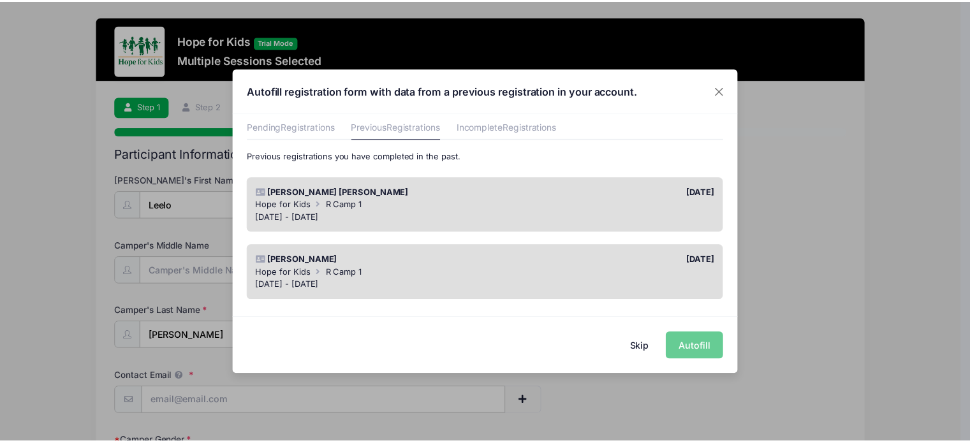
scroll to position [53, 0]
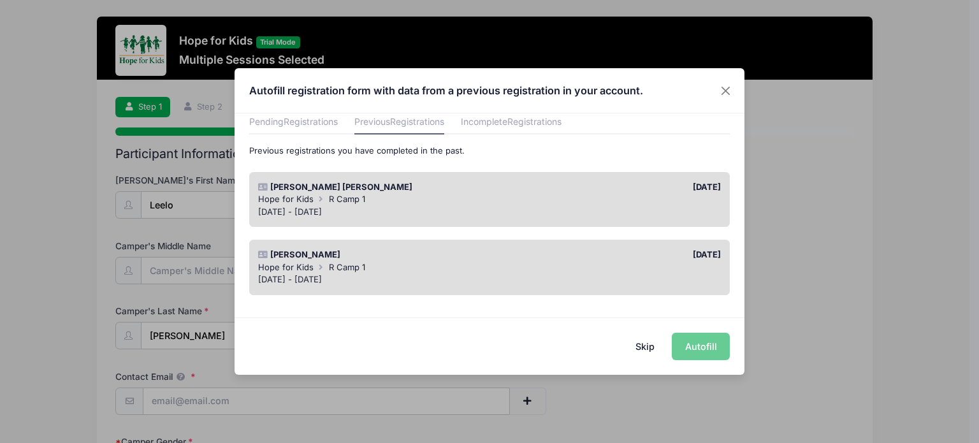
click at [435, 266] on div "Hope for Kids R Camp 1" at bounding box center [490, 267] width 464 height 13
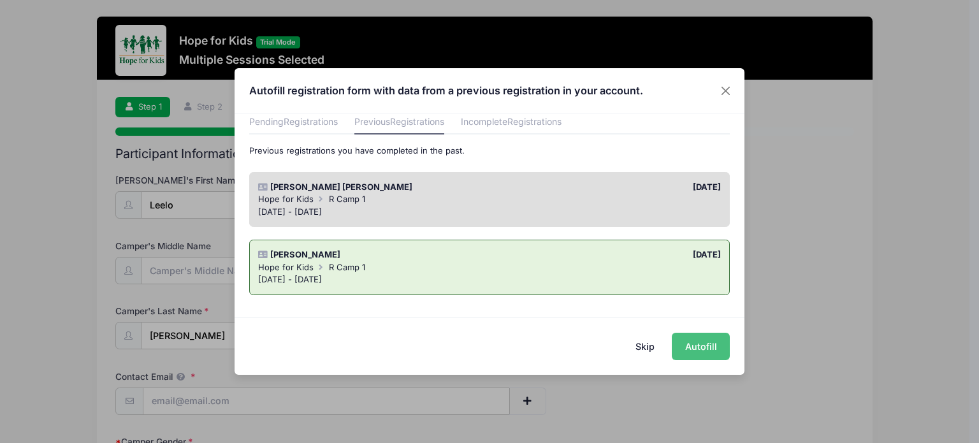
click at [706, 347] on button "Autofill" at bounding box center [701, 346] width 58 height 27
type input "[PERSON_NAME][EMAIL_ADDRESS][PERSON_NAME][DOMAIN_NAME]"
type input "[DATE]"
type input "[STREET_ADDRESS]"
type input "City"
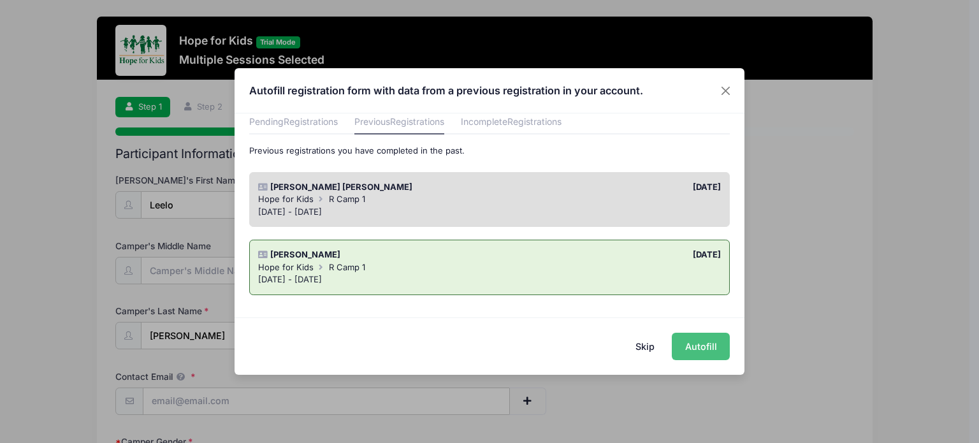
select select "PW"
type input "18042"
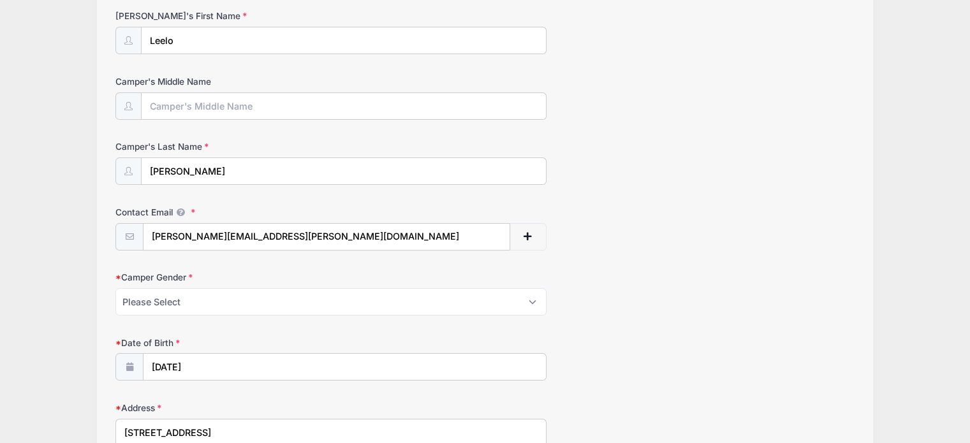
scroll to position [293, 0]
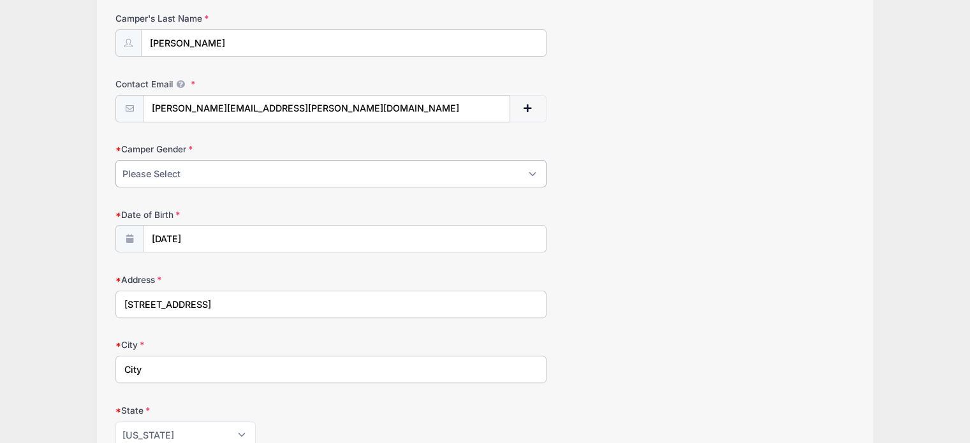
click at [343, 182] on select "Please Select Male Female" at bounding box center [330, 173] width 431 height 27
select select "Male"
click at [115, 160] on select "Please Select Male Female" at bounding box center [330, 173] width 431 height 27
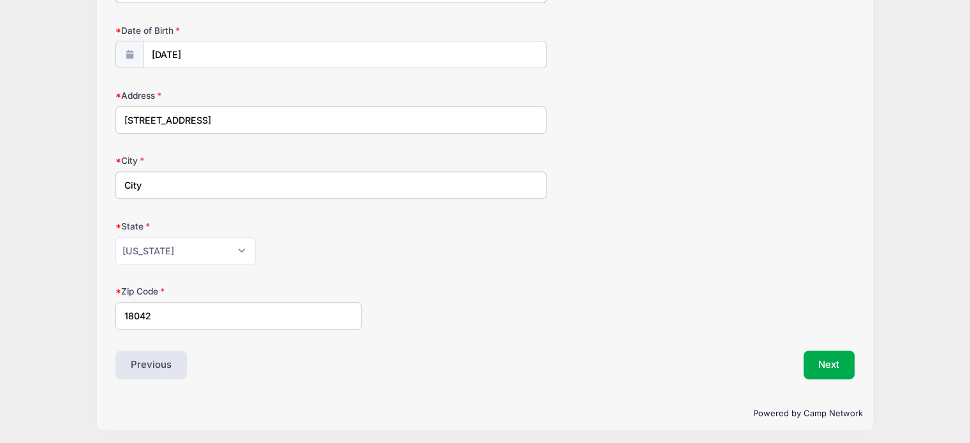
scroll to position [477, 0]
click at [831, 362] on button "Next" at bounding box center [829, 365] width 52 height 29
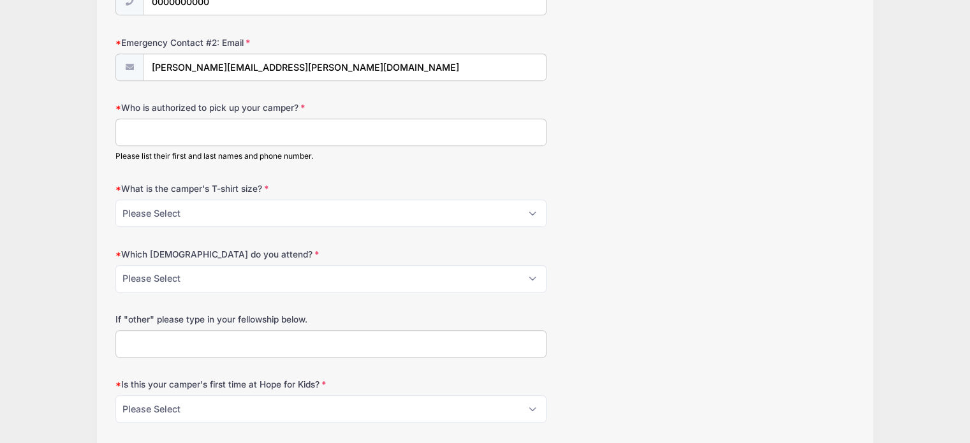
scroll to position [706, 0]
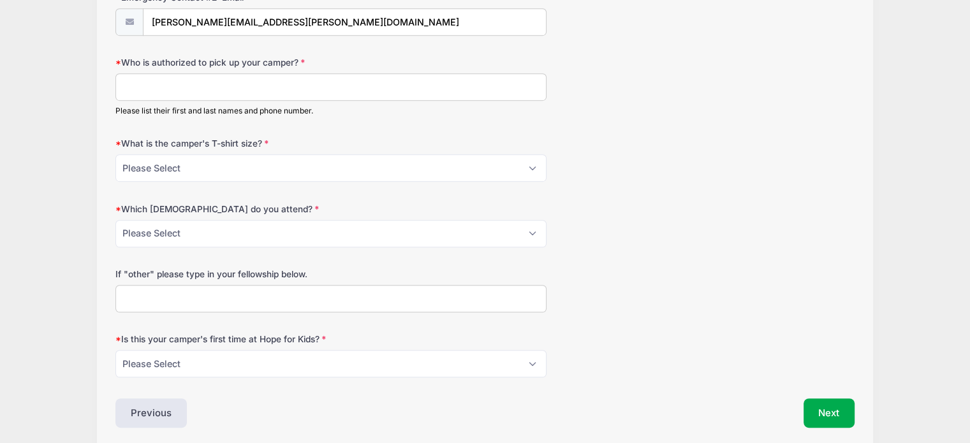
click at [428, 86] on input "Who is authorized to pick up your camper?" at bounding box center [330, 86] width 431 height 27
type input "Lee Lo 00-000-000"
click at [332, 166] on select "Please Select Youth Small Youth Medium Youth Large Adult Small Adult Medium Adu…" at bounding box center [330, 167] width 431 height 27
click at [115, 154] on select "Please Select Youth Small Youth Medium Youth Large Adult Small Adult Medium Adu…" at bounding box center [330, 167] width 431 height 27
click at [275, 166] on select "Please Select Youth Small Youth Medium Youth Large Adult Small Adult Medium Adu…" at bounding box center [330, 167] width 431 height 27
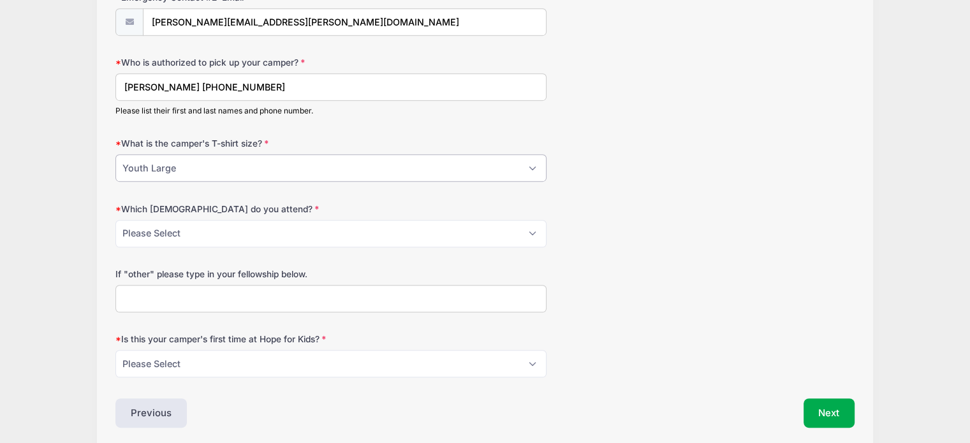
select select "Adult Large"
click at [115, 154] on select "Please Select Youth Small Youth Medium Youth Large Adult Small Adult Medium Adu…" at bounding box center [330, 167] width 431 height 27
click at [285, 227] on select "Please Select Greater Philadelphia Church of Christ Mountain Rock Church of Chr…" at bounding box center [330, 233] width 431 height 27
select select "Lehigh Valley Church"
click at [115, 220] on select "Please Select Greater Philadelphia Church of Christ Mountain Rock Church of Chr…" at bounding box center [330, 233] width 431 height 27
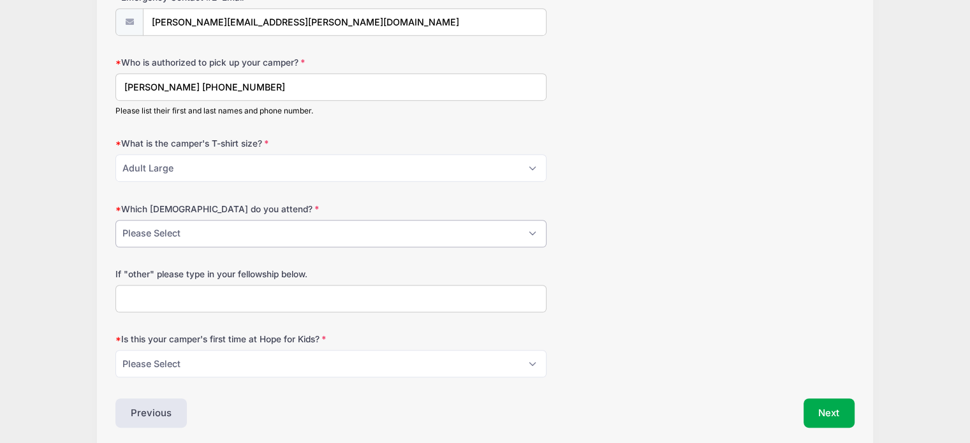
scroll to position [752, 0]
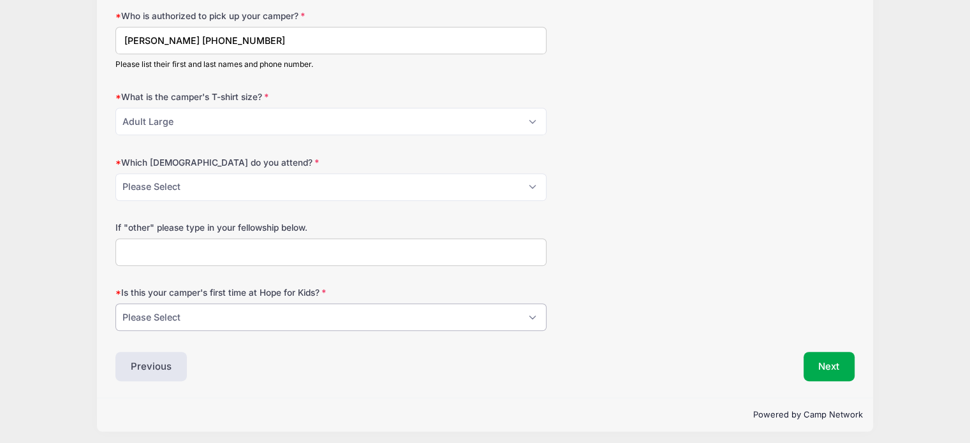
click at [224, 321] on select "Please Select Yes No" at bounding box center [330, 317] width 431 height 27
select select "No"
click at [115, 304] on select "Please Select Yes No" at bounding box center [330, 317] width 431 height 27
click at [811, 367] on button "Next" at bounding box center [829, 366] width 52 height 29
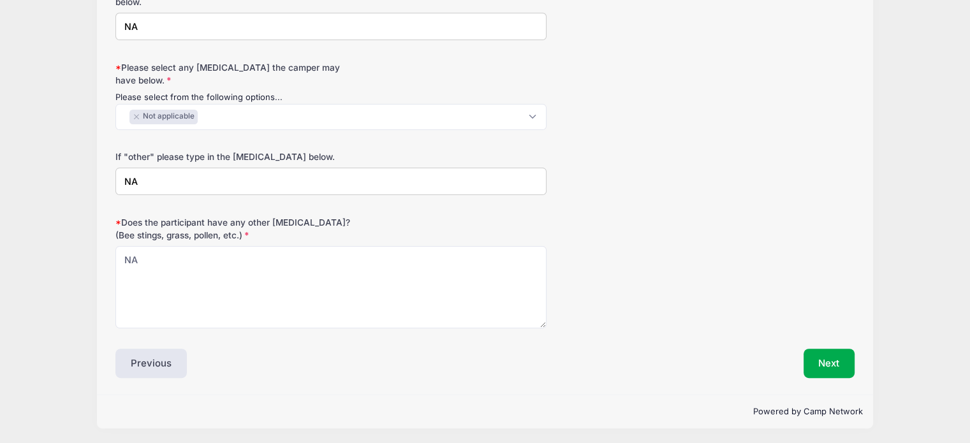
scroll to position [281, 0]
click at [826, 360] on button "Next" at bounding box center [829, 363] width 52 height 29
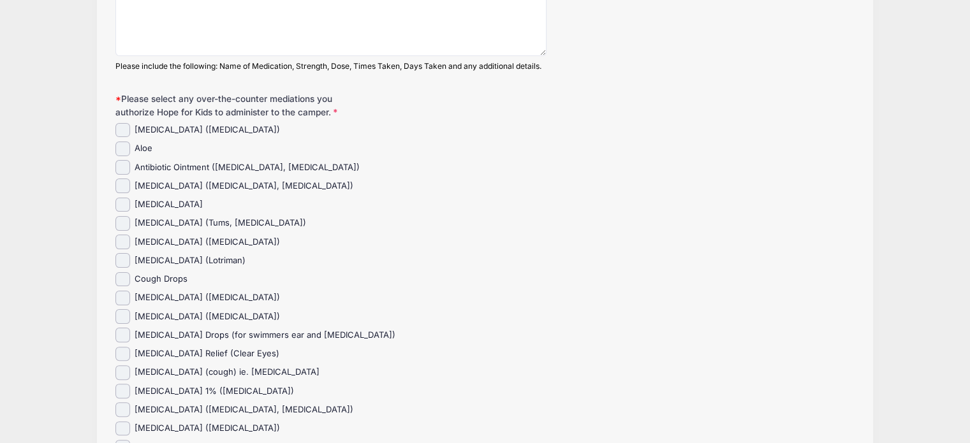
scroll to position [275, 0]
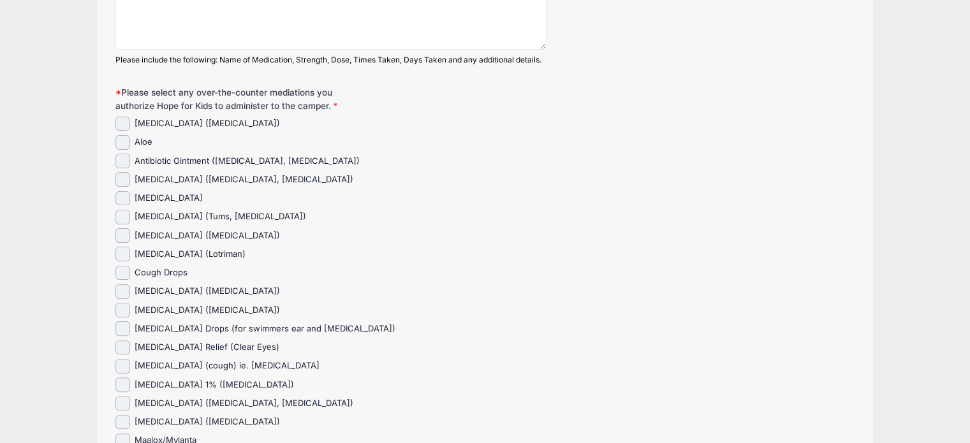
click at [251, 207] on div "Acetaminophen (Tylenol) Aloe" at bounding box center [330, 325] width 431 height 416
click at [214, 226] on div "Acetaminophen (Tylenol) Aloe" at bounding box center [330, 325] width 431 height 416
click at [162, 323] on label "Earache Drops (for swimmers ear and allergies)" at bounding box center [265, 329] width 261 height 13
click at [130, 323] on input "Earache Drops (for swimmers ear and allergies)" at bounding box center [122, 328] width 15 height 15
checkbox input "true"
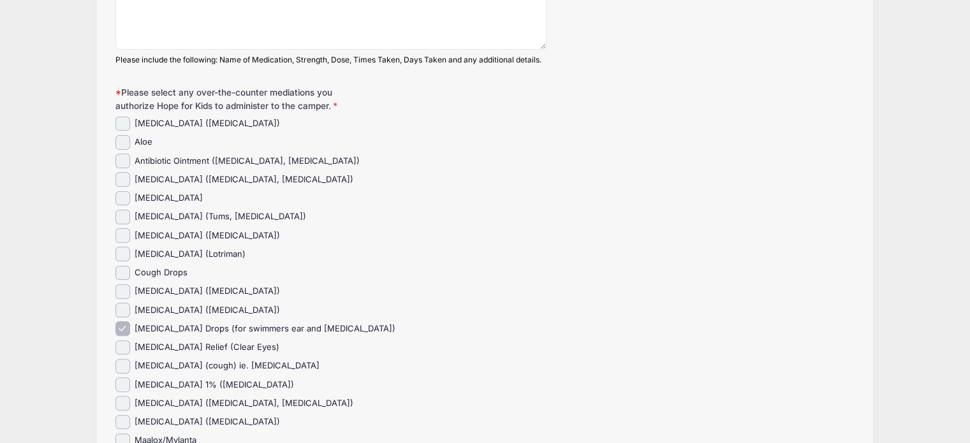
click at [167, 238] on label "Cetirizine (Zyrtec)" at bounding box center [207, 236] width 145 height 13
click at [130, 238] on input "Cetirizine (Zyrtec)" at bounding box center [122, 235] width 15 height 15
checkbox input "true"
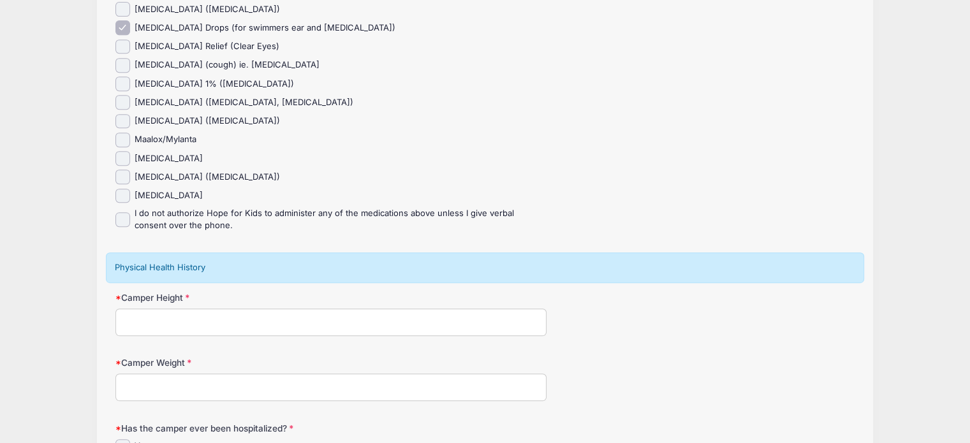
scroll to position [782, 0]
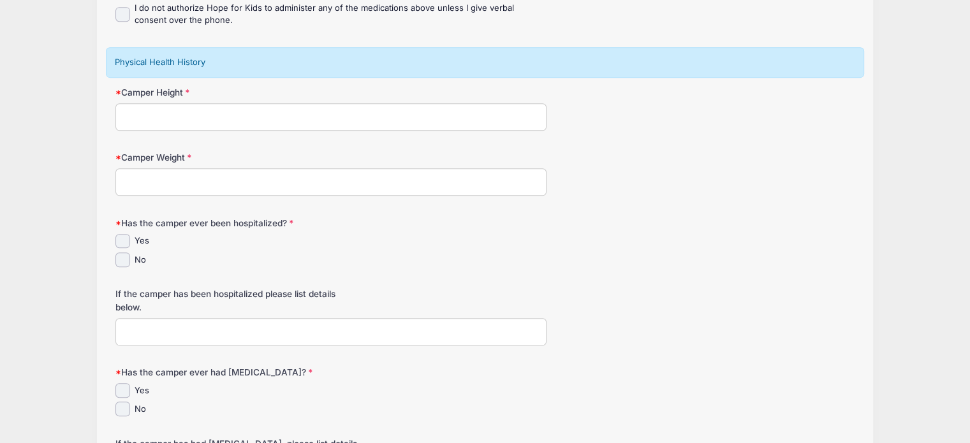
click at [189, 117] on input "Camper Height" at bounding box center [330, 116] width 431 height 27
click at [189, 117] on input "5/9" at bounding box center [330, 116] width 431 height 27
type input "5 ft 9 in"
type input "140 lbs"
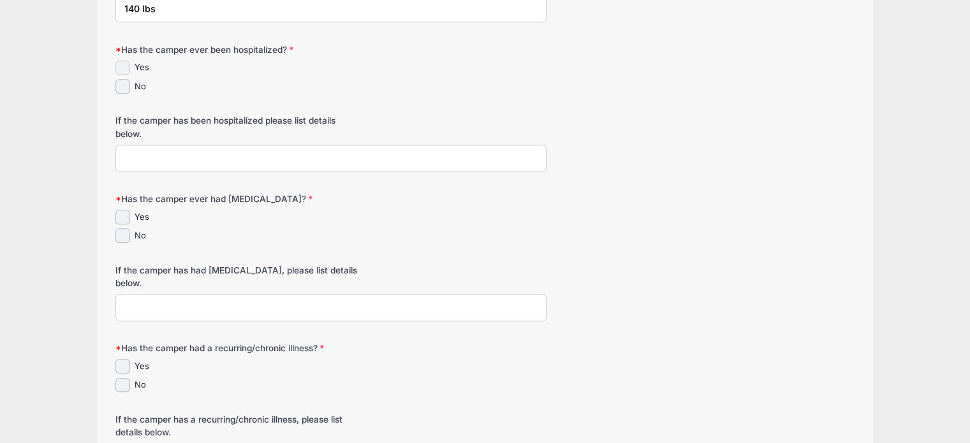
scroll to position [959, 0]
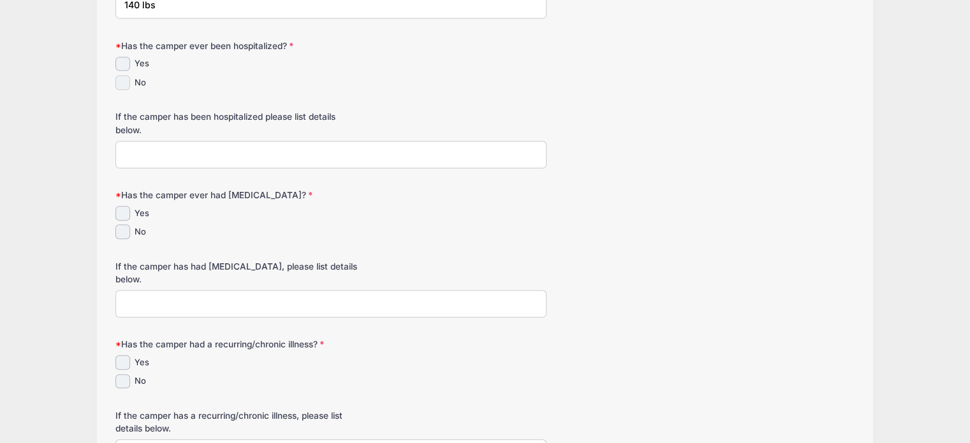
click at [121, 81] on input "No" at bounding box center [122, 82] width 15 height 15
checkbox input "true"
click at [124, 225] on input "No" at bounding box center [122, 231] width 15 height 15
checkbox input "true"
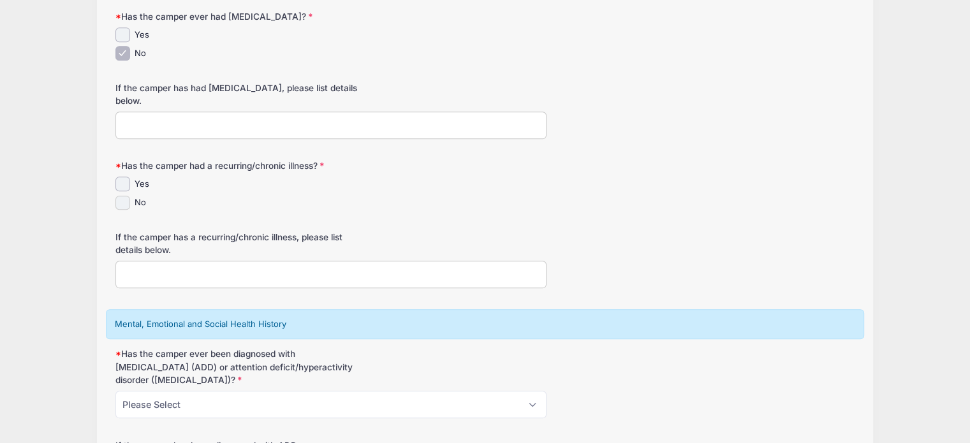
click at [122, 200] on input "No" at bounding box center [122, 203] width 15 height 15
checkbox input "true"
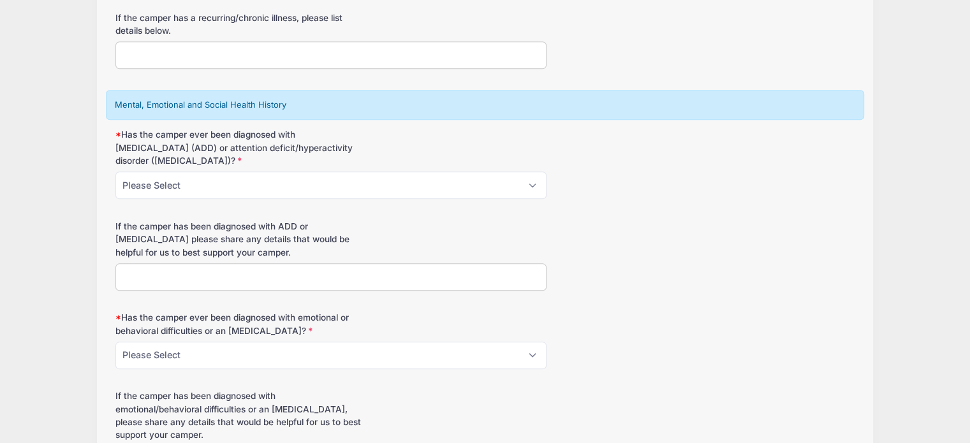
scroll to position [1373, 0]
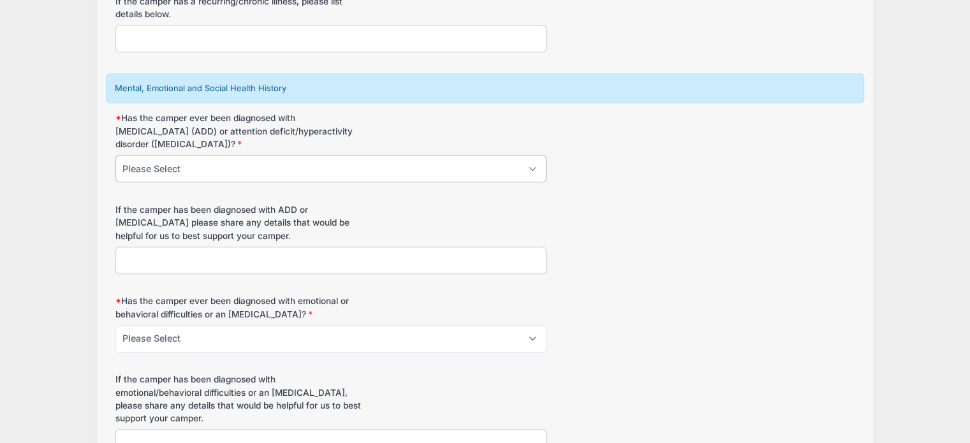
click at [181, 168] on select "Please Select Yes No" at bounding box center [330, 168] width 431 height 27
select select "No"
click at [115, 155] on select "Please Select Yes No" at bounding box center [330, 168] width 431 height 27
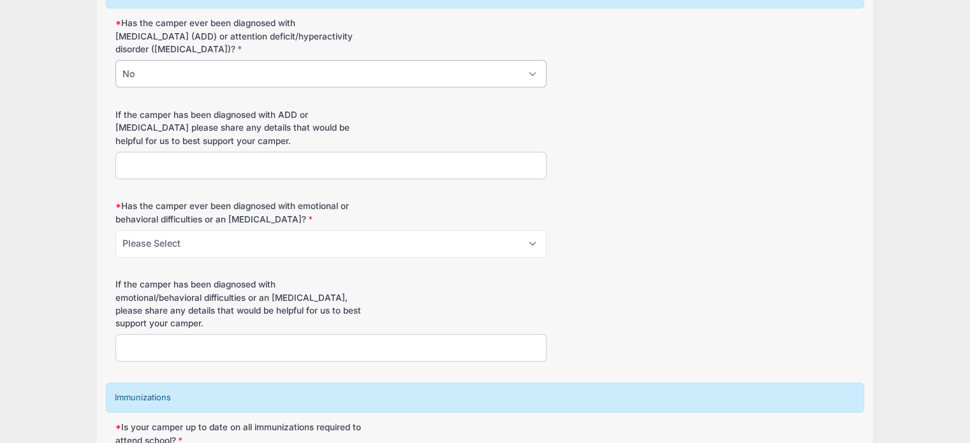
scroll to position [1469, 0]
click at [139, 235] on select "Please Select Yes No" at bounding box center [330, 243] width 431 height 27
select select "No"
click at [115, 230] on select "Please Select Yes No" at bounding box center [330, 243] width 431 height 27
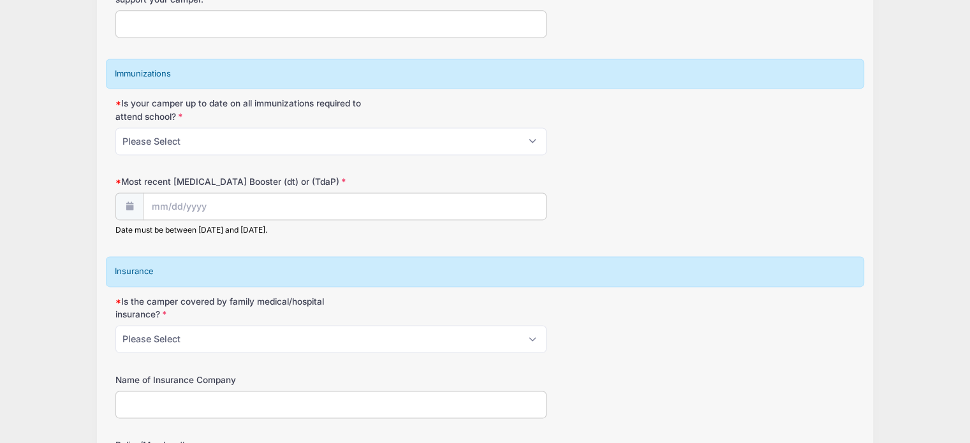
scroll to position [1793, 0]
click at [198, 139] on select "Please Select Yes No" at bounding box center [330, 140] width 431 height 27
select select "Yes"
click at [115, 127] on select "Please Select Yes No" at bounding box center [330, 140] width 431 height 27
click at [173, 199] on input "Most recent Tetanus Booster (dt) or (TdaP)" at bounding box center [344, 206] width 402 height 27
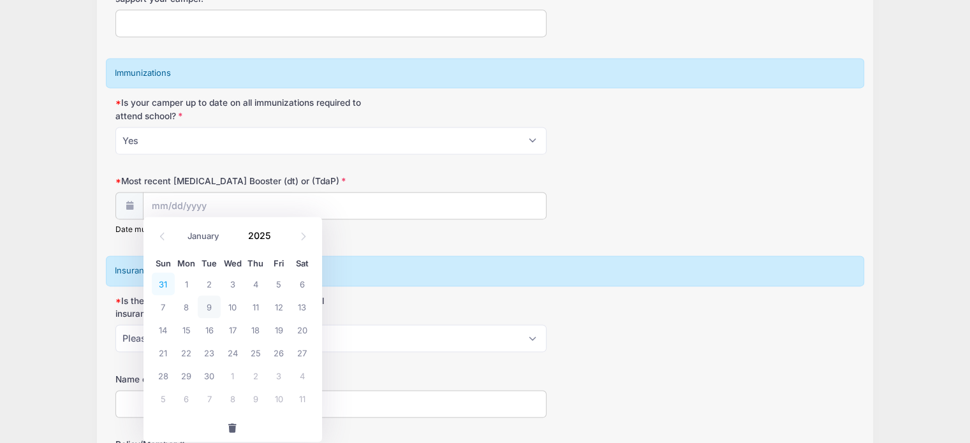
click at [168, 289] on span "31" at bounding box center [163, 283] width 23 height 23
type input "08/31/2025"
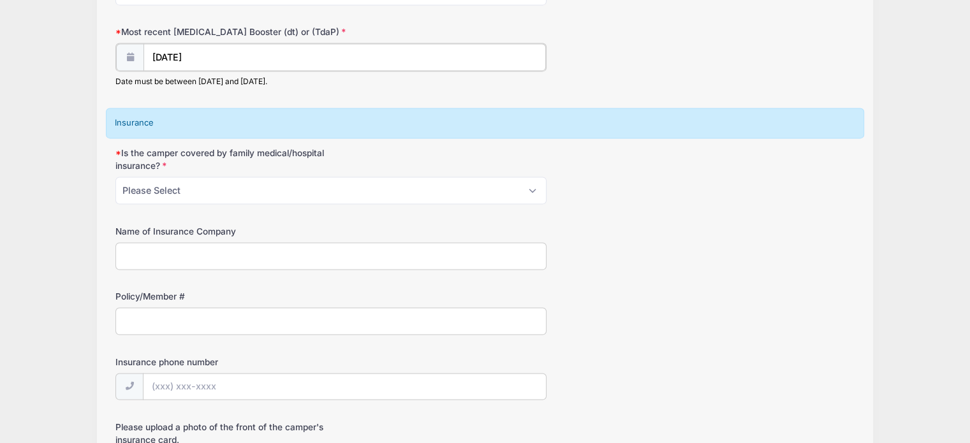
scroll to position [1957, 0]
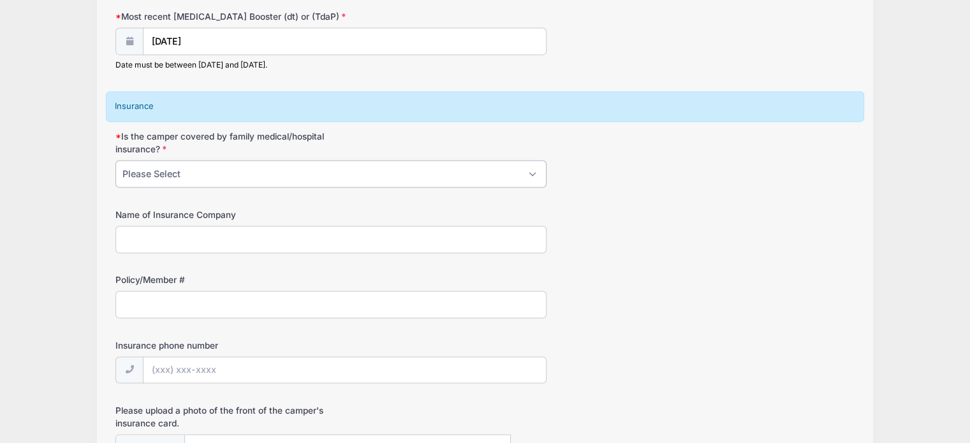
click at [223, 171] on select "Please Select Yes No" at bounding box center [330, 173] width 431 height 27
select select "No"
click at [115, 160] on select "Please Select Yes No" at bounding box center [330, 173] width 431 height 27
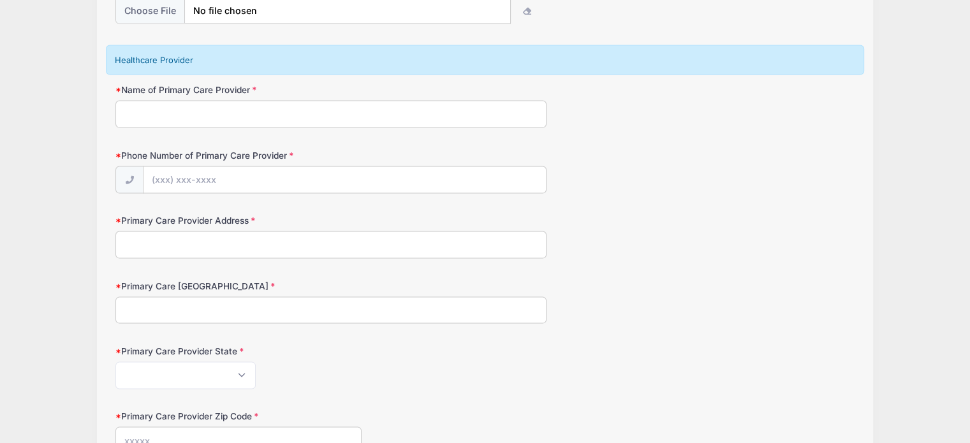
scroll to position [2474, 0]
click at [272, 115] on input "Name of Primary Care Provider" at bounding box center [330, 113] width 431 height 27
type input "Doctor"
type input "(000) 888-9999"
type input "1234 Lane"
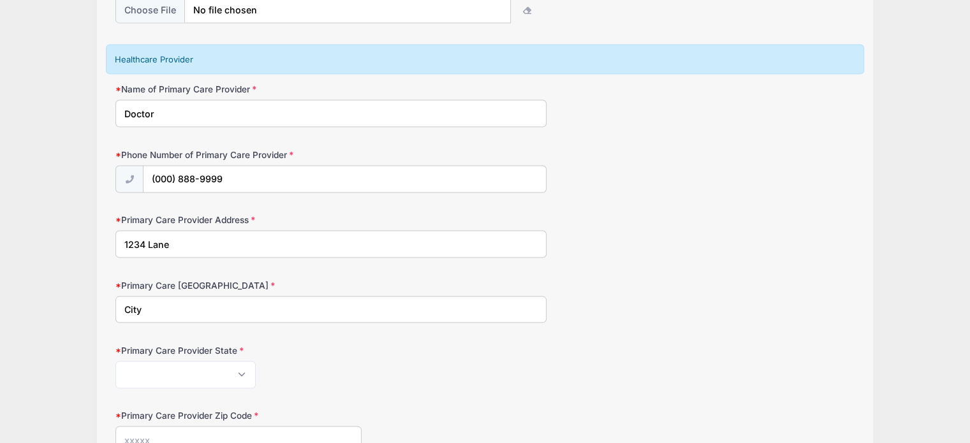
type input "City"
select select "PW"
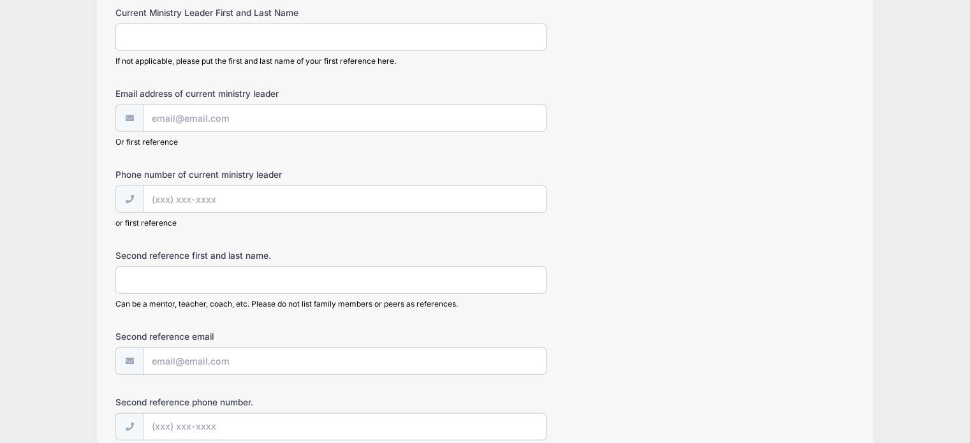
scroll to position [2925, 0]
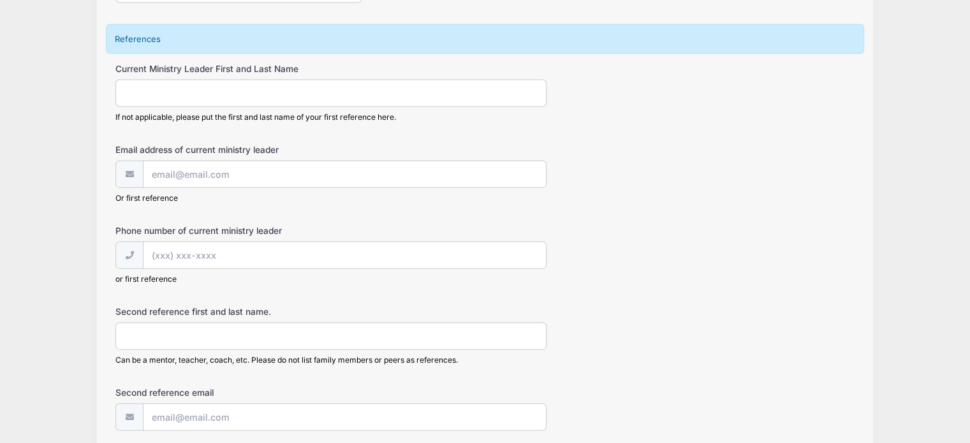
type input "18042"
click at [399, 85] on input "Current Ministry Leader First and Last Name" at bounding box center [330, 93] width 431 height 27
type input "Leader"
type input "test@test.com"
type input "(999) 999-9999"
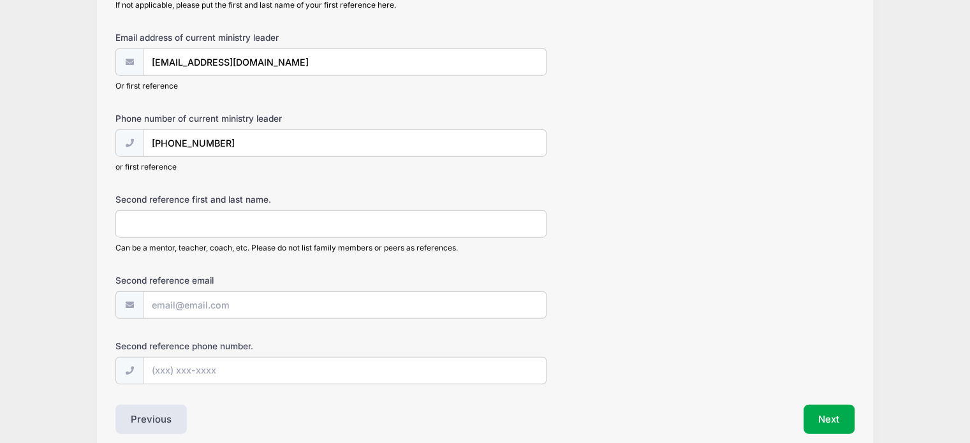
scroll to position [3038, 0]
type input "L"
type input "second ref."
type input "test@test.com"
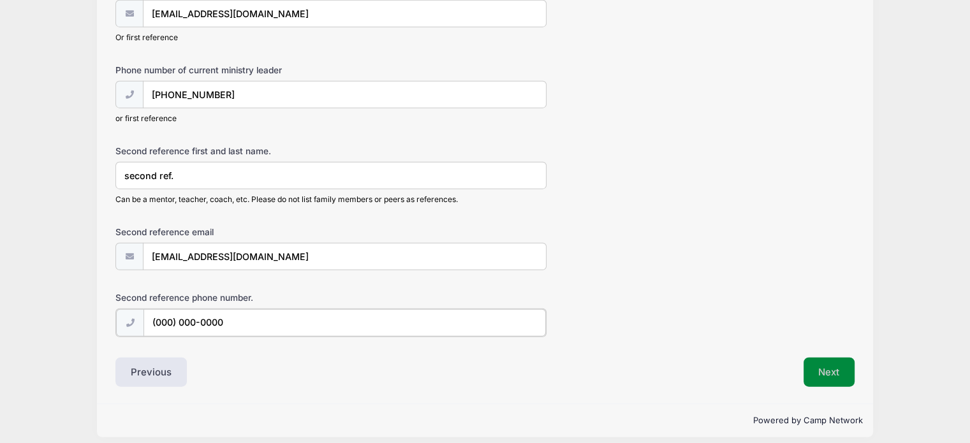
type input "(000) 000-0000"
click at [830, 357] on button "Next" at bounding box center [829, 371] width 52 height 29
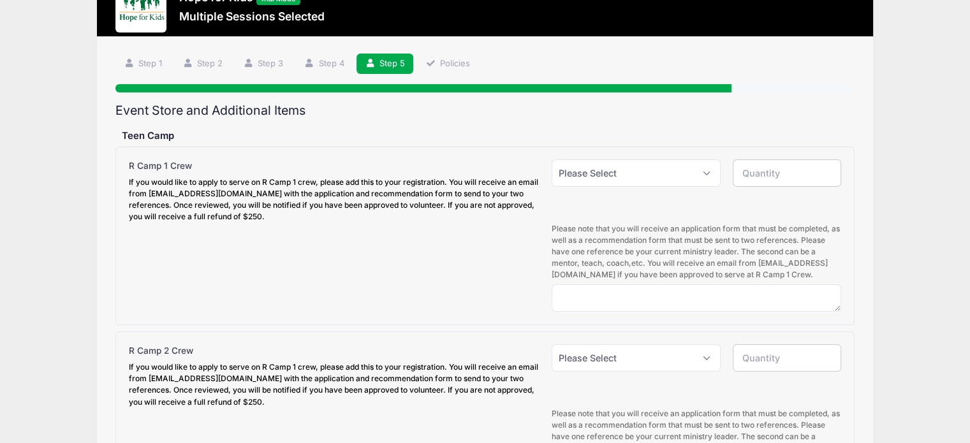
scroll to position [45, 0]
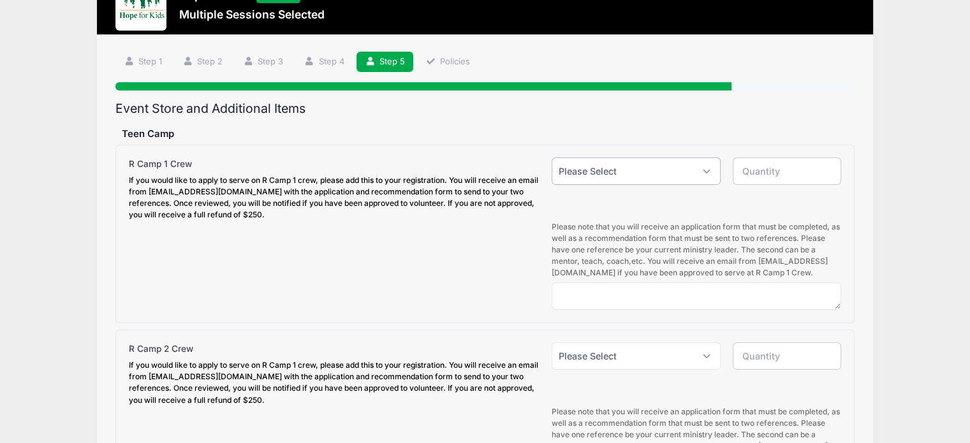
click at [591, 165] on select "Please Select Yes (+$250.00) No" at bounding box center [636, 170] width 169 height 27
select select "1"
click at [552, 157] on select "Please Select Yes (+$250.00) No" at bounding box center [636, 170] width 169 height 27
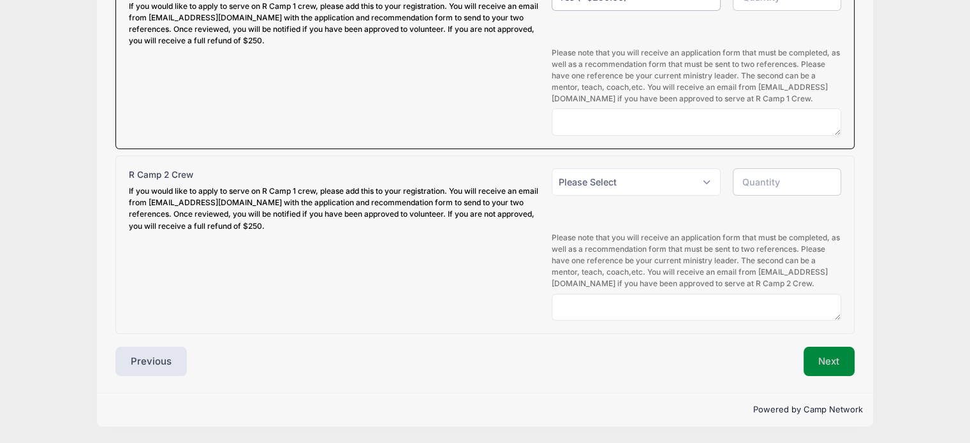
scroll to position [240, 0]
click at [833, 375] on button "Next" at bounding box center [829, 361] width 52 height 29
click at [611, 178] on select "Please Select Yes (+$250.00) No" at bounding box center [636, 181] width 169 height 27
select select "0"
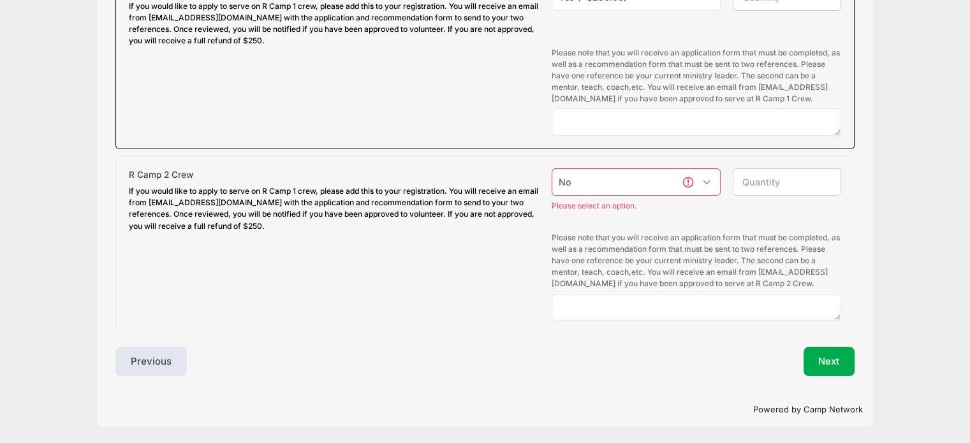
click at [552, 168] on select "Please Select Yes (+$250.00) No" at bounding box center [636, 181] width 169 height 27
click at [811, 358] on button "Next" at bounding box center [829, 361] width 52 height 29
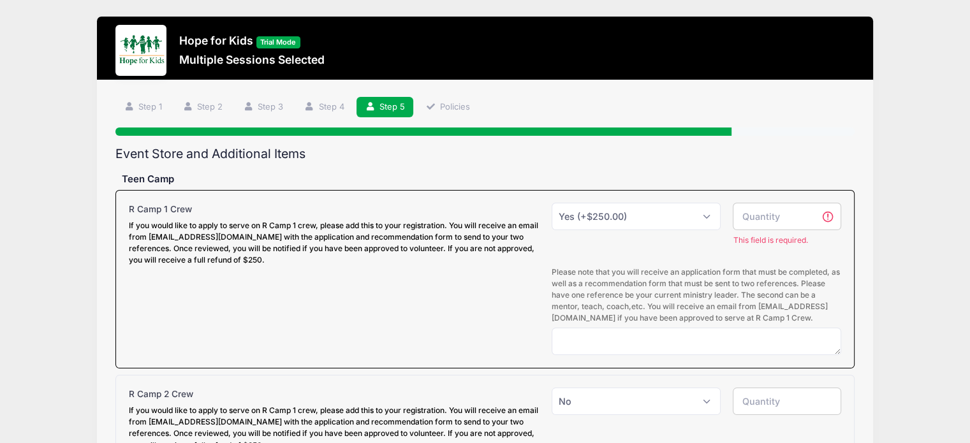
scroll to position [0, 0]
click at [769, 231] on div "This field is required." at bounding box center [787, 235] width 121 height 64
click at [776, 222] on input "number" at bounding box center [787, 216] width 108 height 27
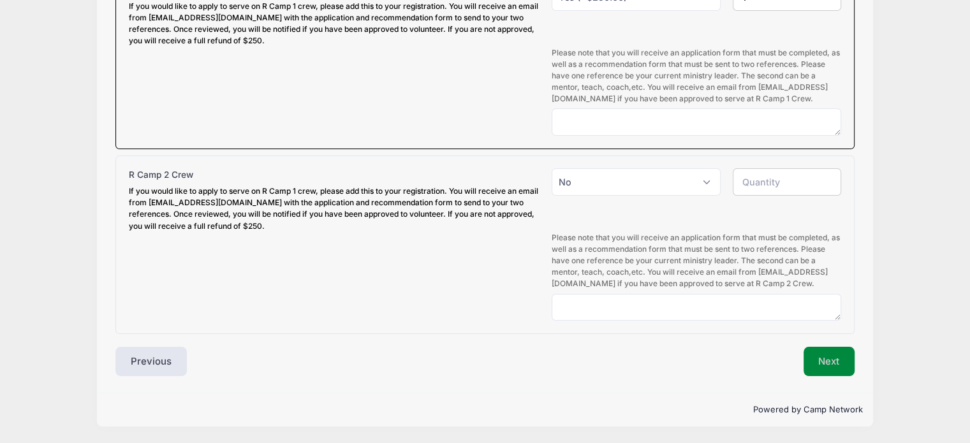
type input "1"
click at [844, 372] on button "Next" at bounding box center [829, 361] width 52 height 29
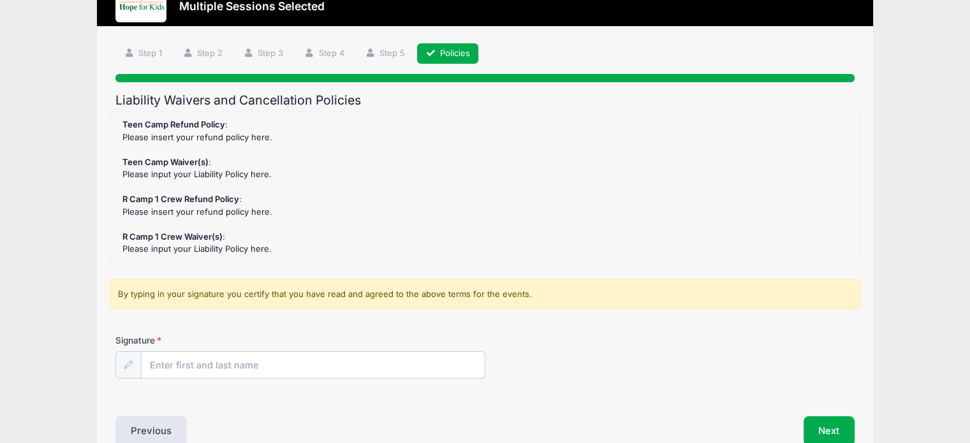
scroll to position [56, 0]
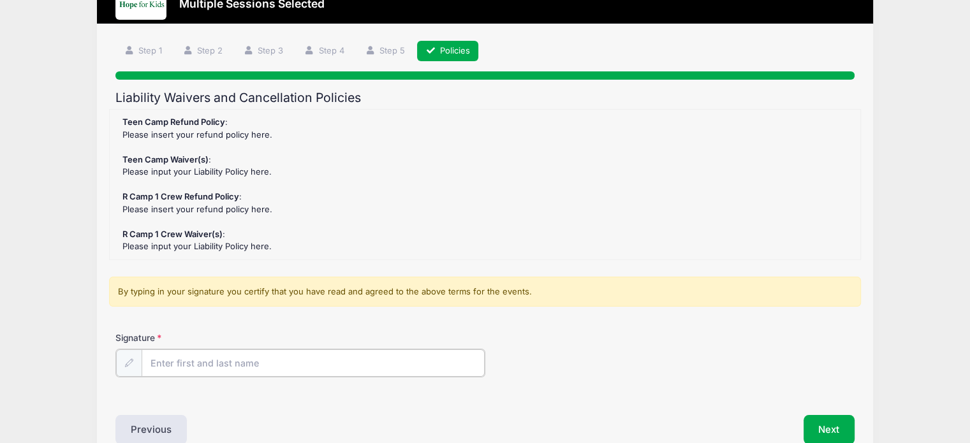
click at [329, 365] on input "Signature" at bounding box center [313, 362] width 343 height 27
type input "Lee Lo Mom"
click at [810, 420] on button "Next" at bounding box center [829, 428] width 52 height 29
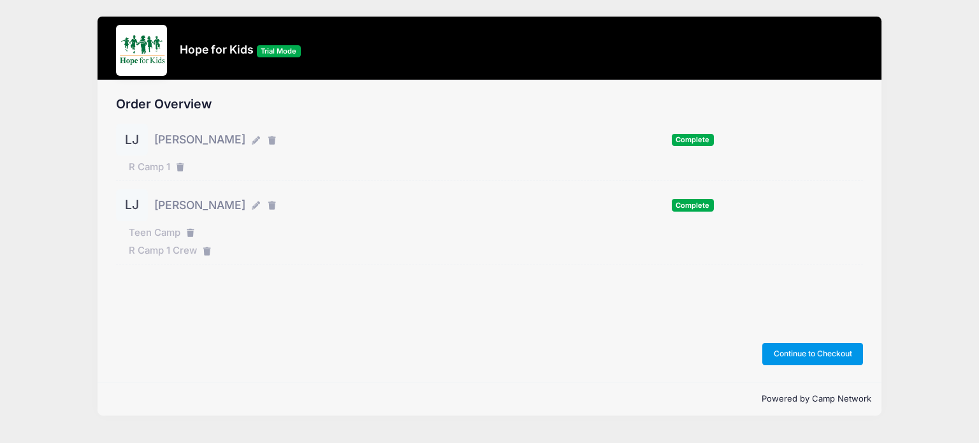
click at [802, 363] on button "Continue to Checkout" at bounding box center [813, 354] width 101 height 22
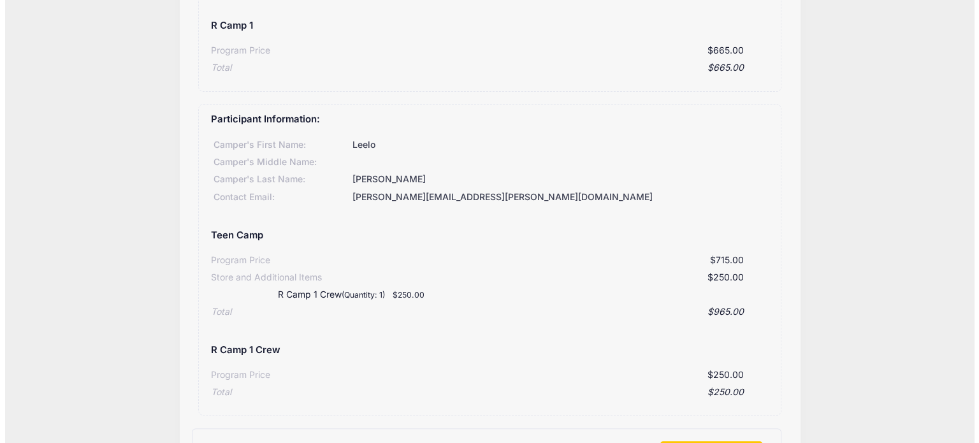
scroll to position [440, 0]
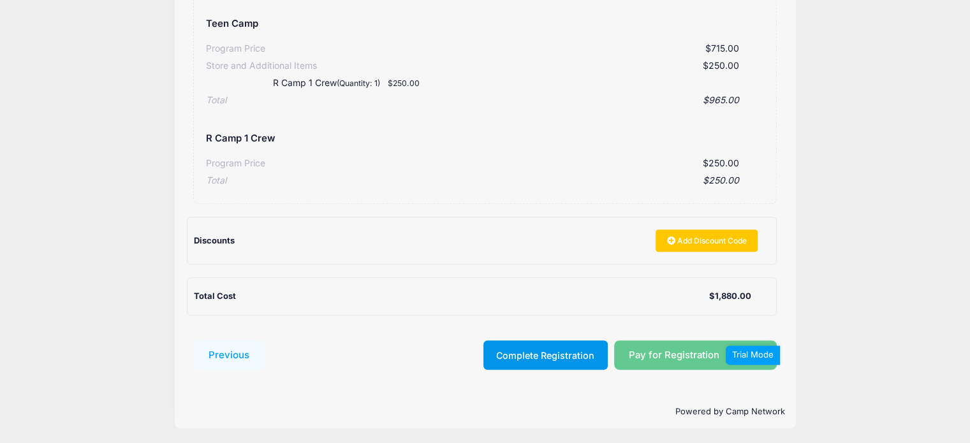
click at [553, 367] on button "Complete Registration" at bounding box center [545, 354] width 124 height 29
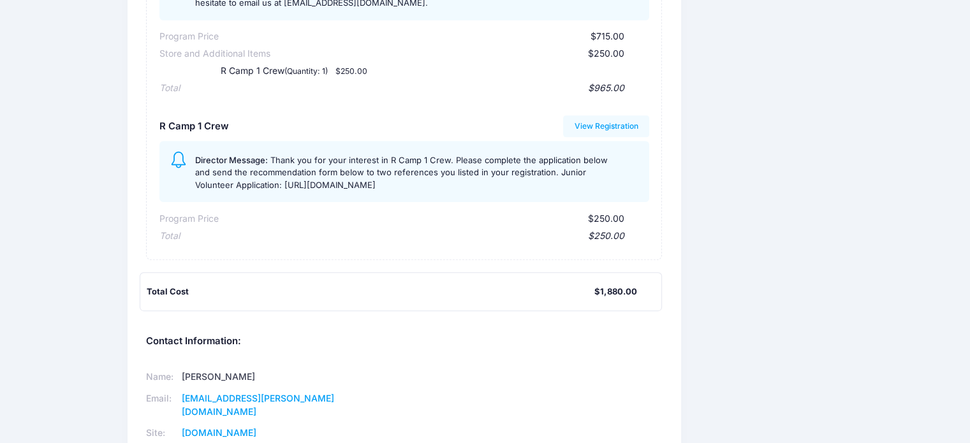
scroll to position [559, 0]
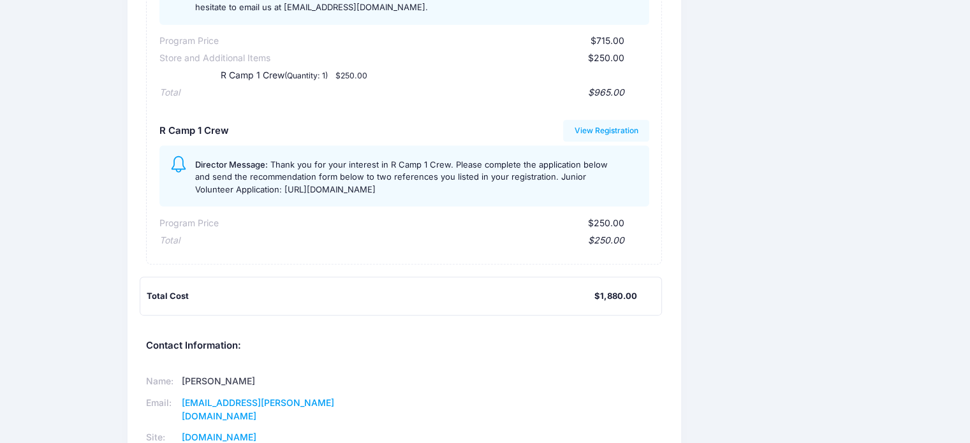
click at [464, 194] on span "Thank you for your interest in R Camp 1 Crew. Please complete the application b…" at bounding box center [401, 176] width 413 height 35
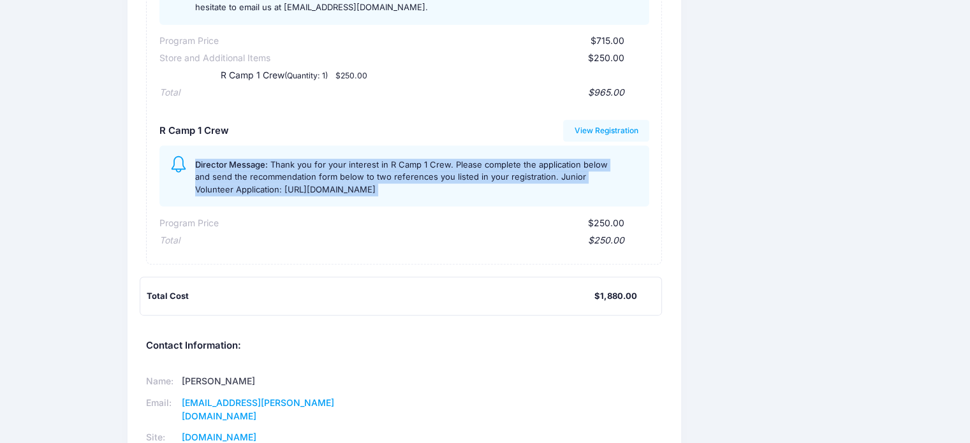
click at [464, 194] on span "Thank you for your interest in R Camp 1 Crew. Please complete the application b…" at bounding box center [401, 176] width 413 height 35
click at [429, 194] on span "Thank you for your interest in R Camp 1 Crew. Please complete the application b…" at bounding box center [401, 176] width 413 height 35
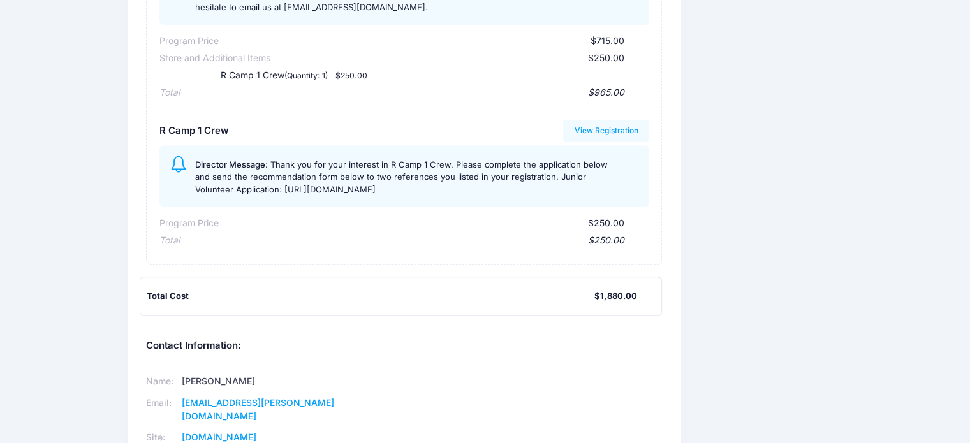
click at [429, 194] on span "Thank you for your interest in R Camp 1 Crew. Please complete the application b…" at bounding box center [401, 176] width 413 height 35
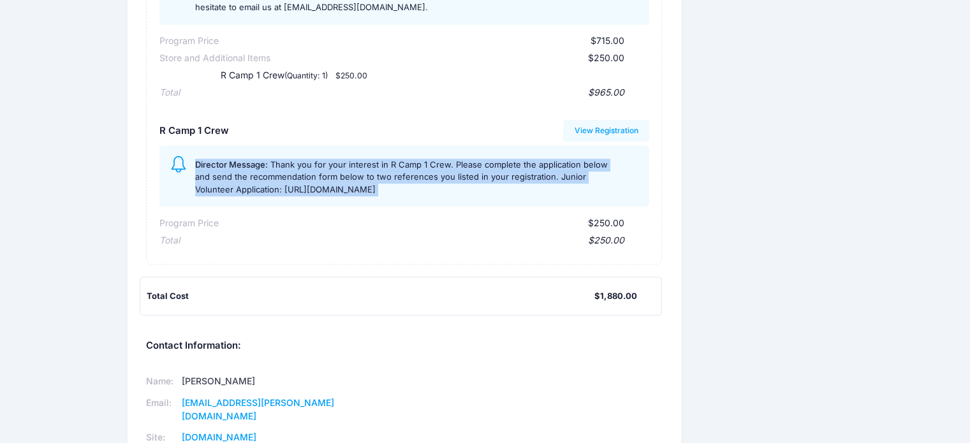
click at [429, 194] on span "Thank you for your interest in R Camp 1 Crew. Please complete the application b…" at bounding box center [401, 176] width 413 height 35
click at [588, 194] on span "Thank you for your interest in R Camp 1 Crew. Please complete the application b…" at bounding box center [401, 176] width 413 height 35
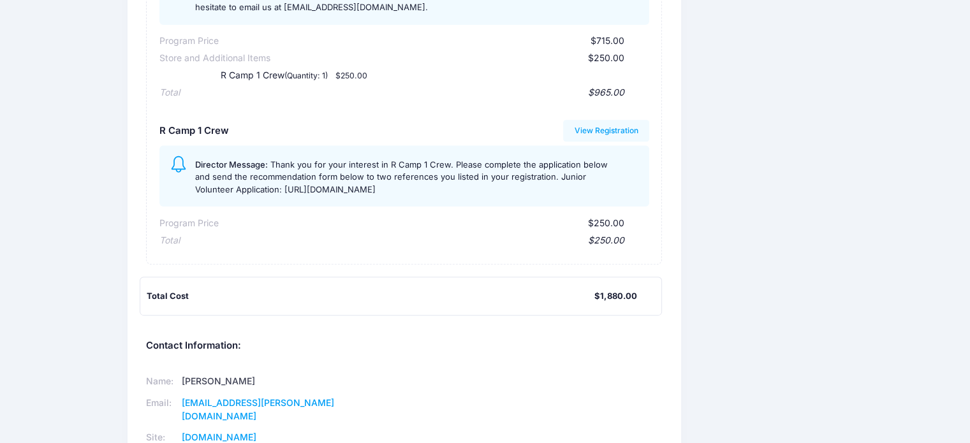
drag, startPoint x: 603, startPoint y: 200, endPoint x: 192, endPoint y: 211, distance: 410.8
click at [192, 207] on div "Director Message: Thank you for your interest in R Camp 1 Crew. Please complete…" at bounding box center [404, 175] width 490 height 61
copy span "[URL][DOMAIN_NAME]"
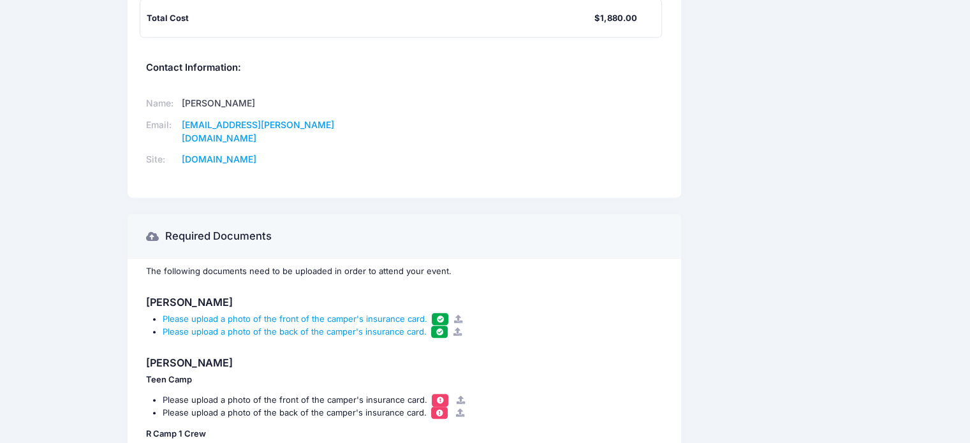
scroll to position [956, 0]
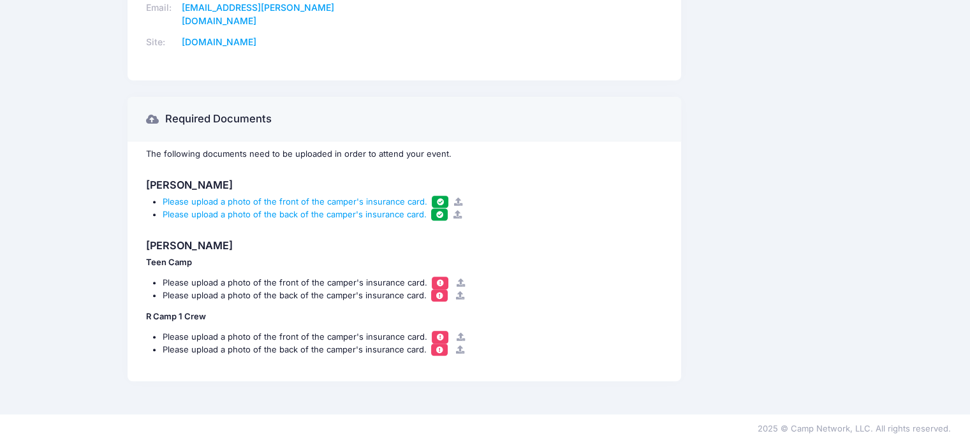
click at [591, 223] on div "The following documents need to be uploaded in order to attend your event. [PER…" at bounding box center [404, 261] width 553 height 239
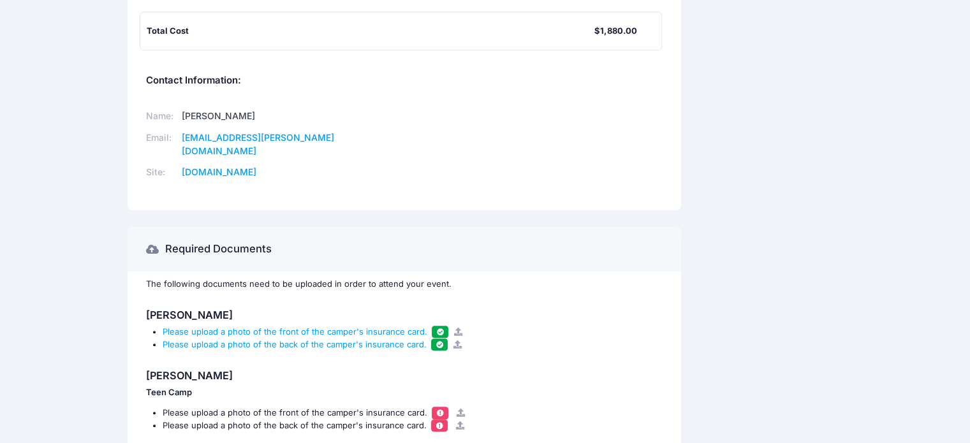
scroll to position [823, 0]
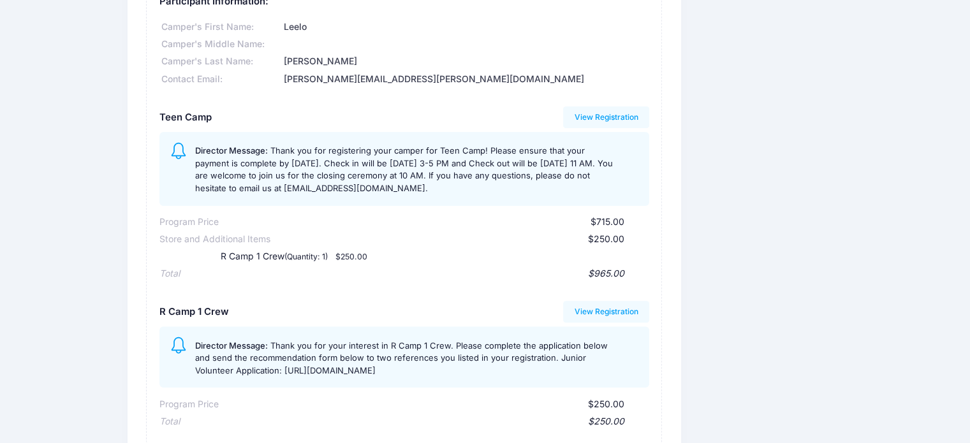
scroll to position [0, 0]
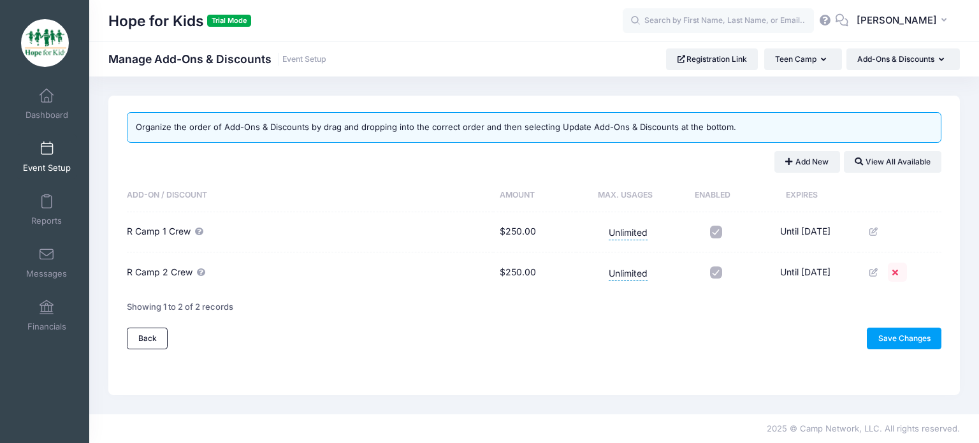
click at [900, 280] on link at bounding box center [897, 272] width 19 height 19
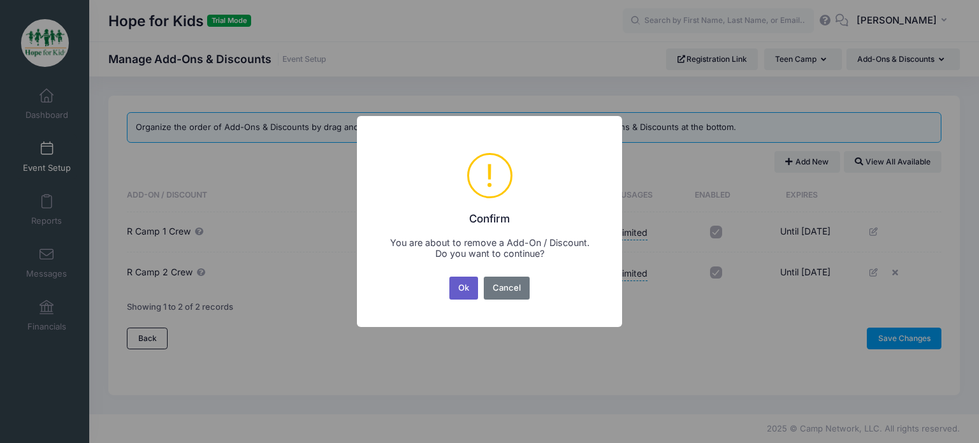
click at [472, 288] on button "Ok" at bounding box center [464, 288] width 29 height 23
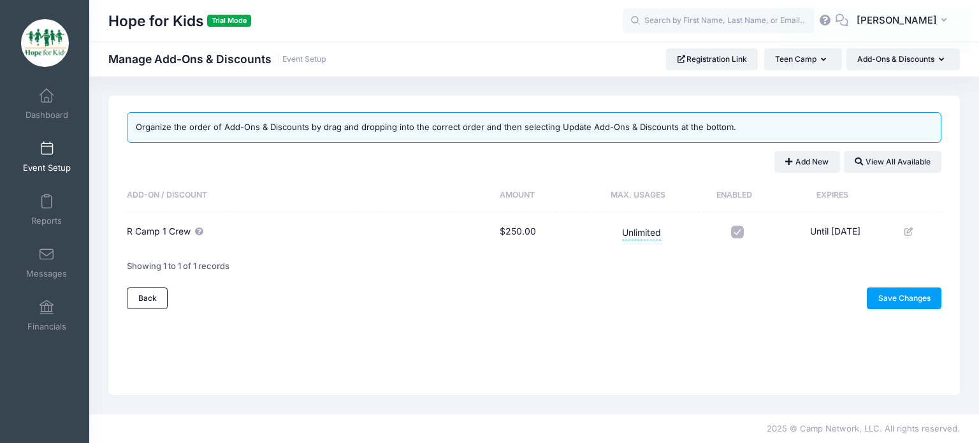
click at [731, 227] on input "checkbox" at bounding box center [737, 232] width 13 height 13
checkbox input "false"
click at [896, 293] on link "Save Changes" at bounding box center [904, 299] width 75 height 22
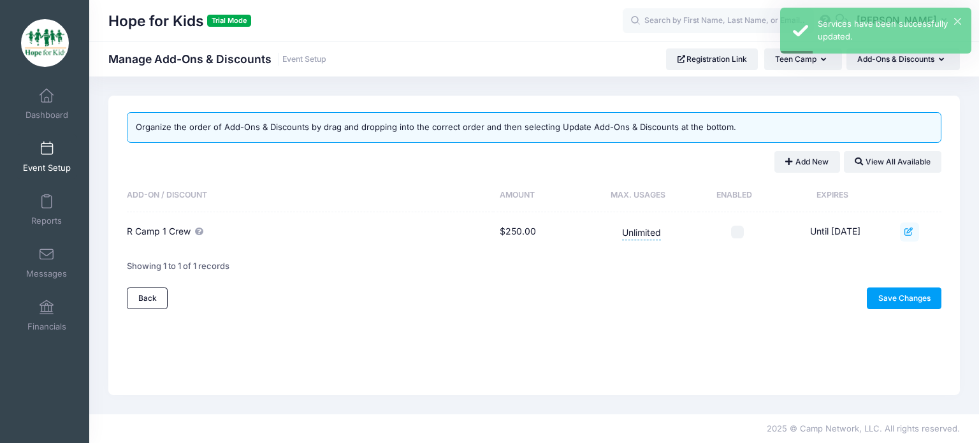
click at [915, 230] on icon at bounding box center [910, 232] width 10 height 8
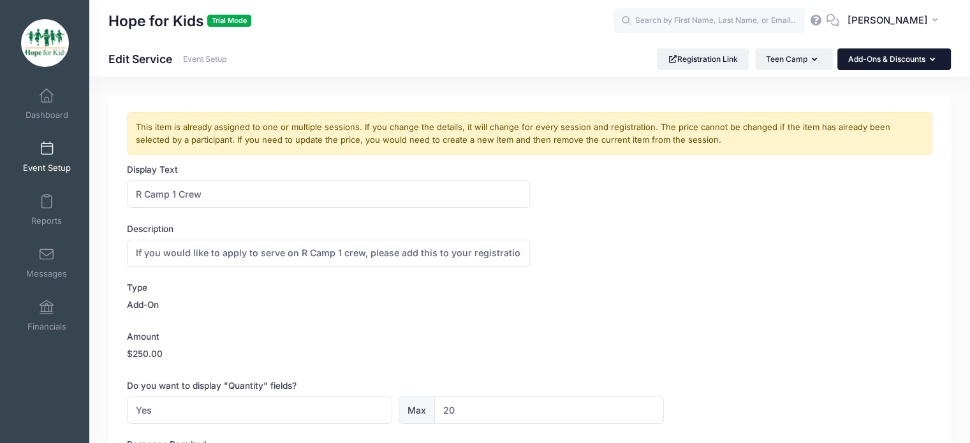
click at [881, 61] on button "Add-Ons & Discounts" at bounding box center [893, 59] width 113 height 22
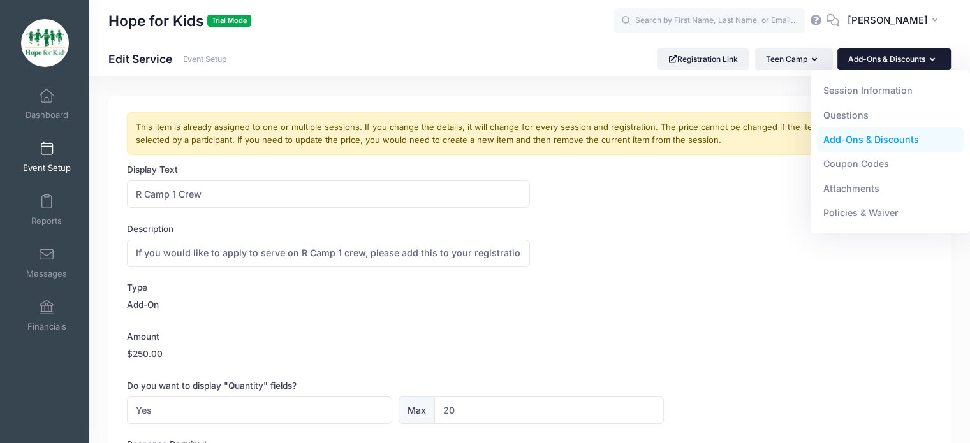
click at [28, 166] on span "Event Setup" at bounding box center [47, 168] width 48 height 11
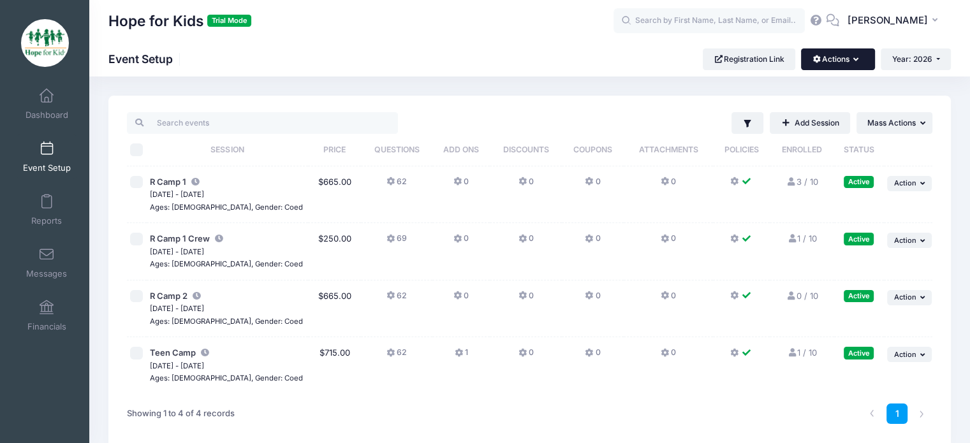
click at [822, 67] on button "Actions" at bounding box center [837, 59] width 73 height 22
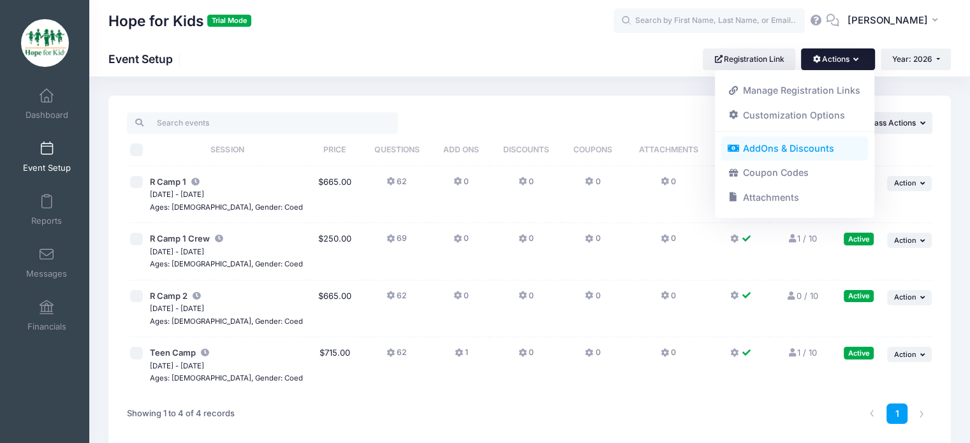
click at [748, 156] on link "AddOns & Discounts" at bounding box center [794, 148] width 147 height 24
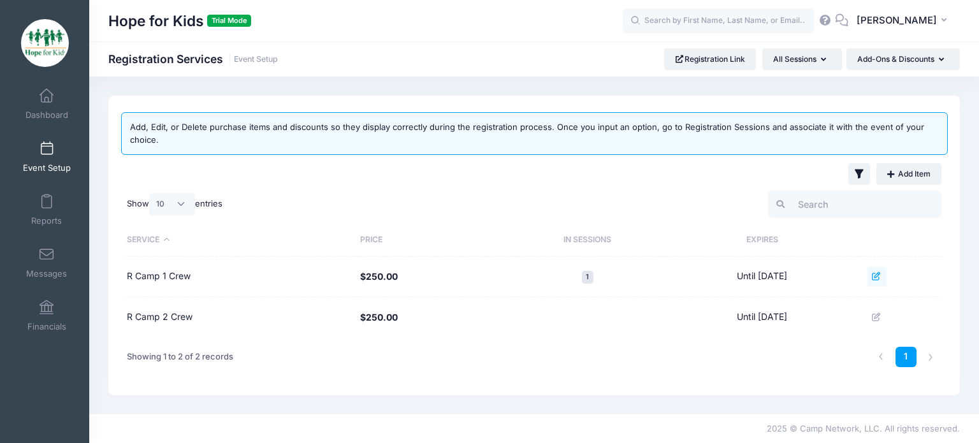
click at [877, 272] on button at bounding box center [877, 276] width 19 height 19
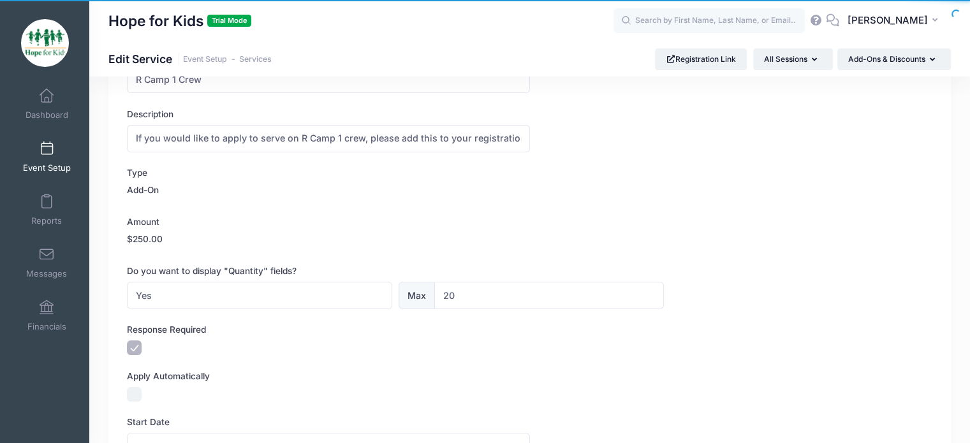
scroll to position [113, 0]
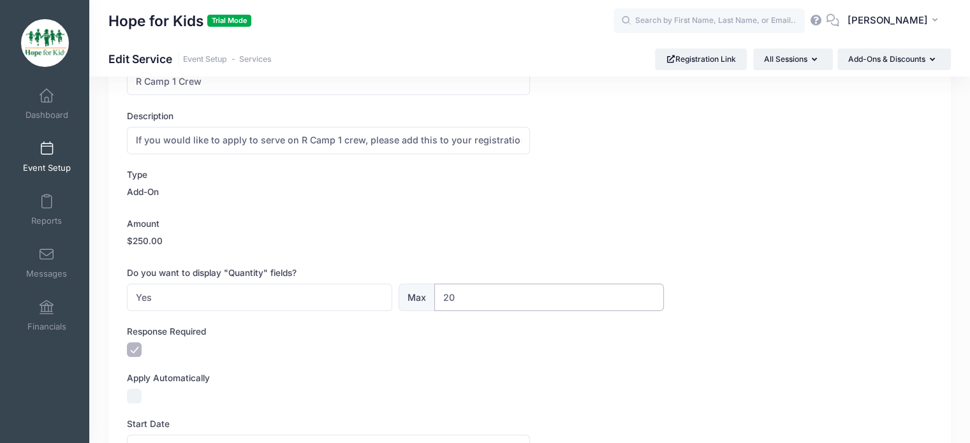
drag, startPoint x: 463, startPoint y: 292, endPoint x: 418, endPoint y: 298, distance: 45.0
click at [418, 298] on div "Max 20" at bounding box center [531, 297] width 265 height 27
type input "1"
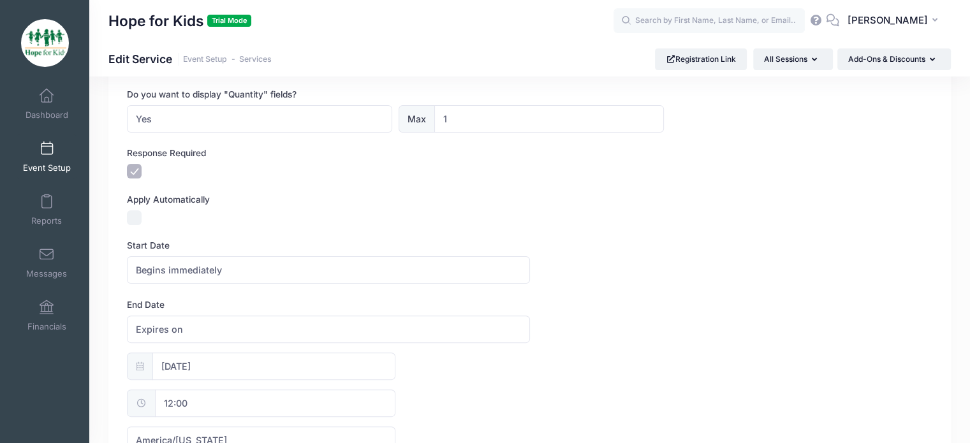
scroll to position [750, 0]
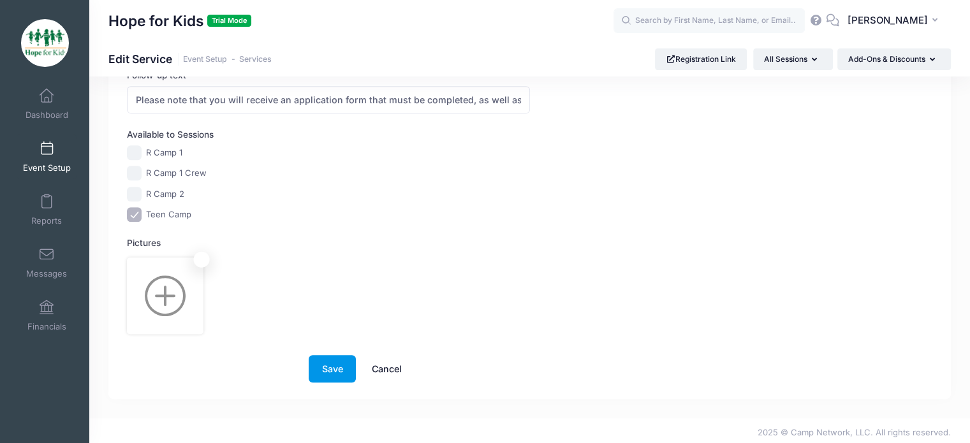
click at [332, 371] on button "Save" at bounding box center [332, 368] width 47 height 27
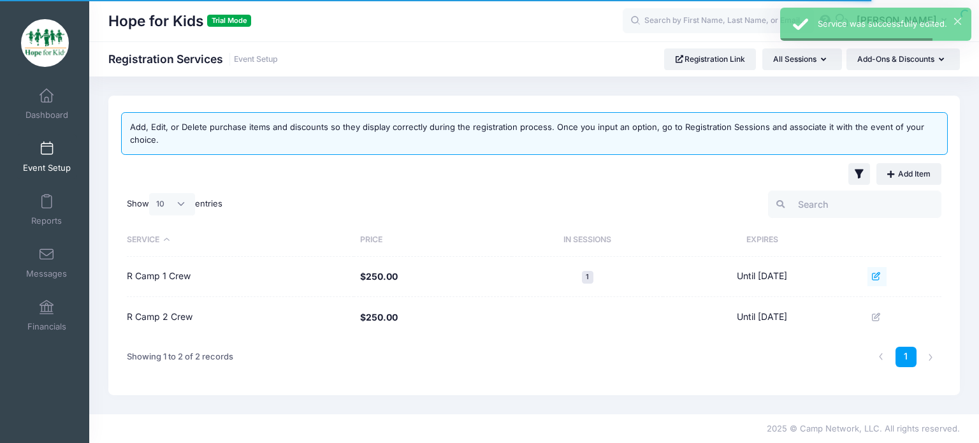
click at [880, 281] on button at bounding box center [877, 276] width 19 height 19
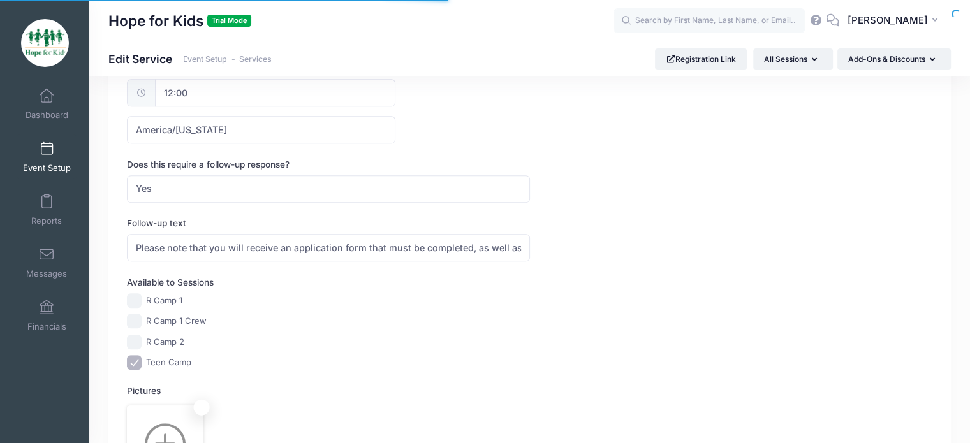
click at [138, 355] on input "Teen Camp" at bounding box center [134, 362] width 15 height 15
checkbox input "false"
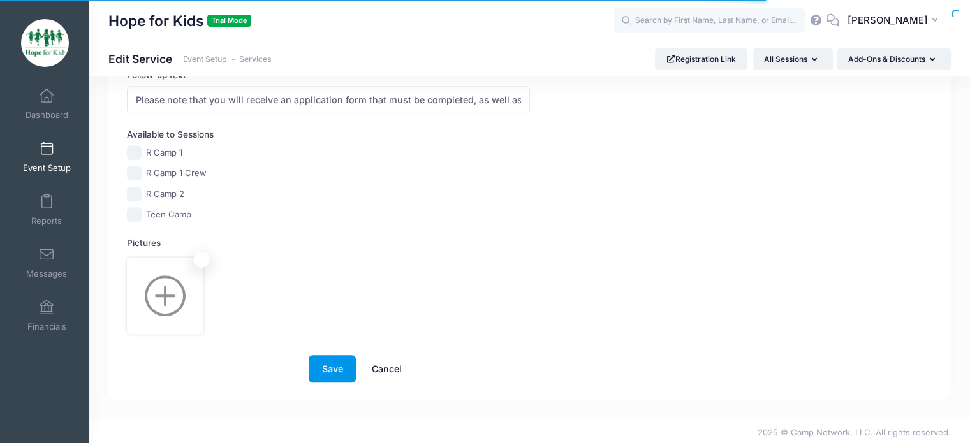
click at [349, 367] on button "Save" at bounding box center [332, 368] width 47 height 27
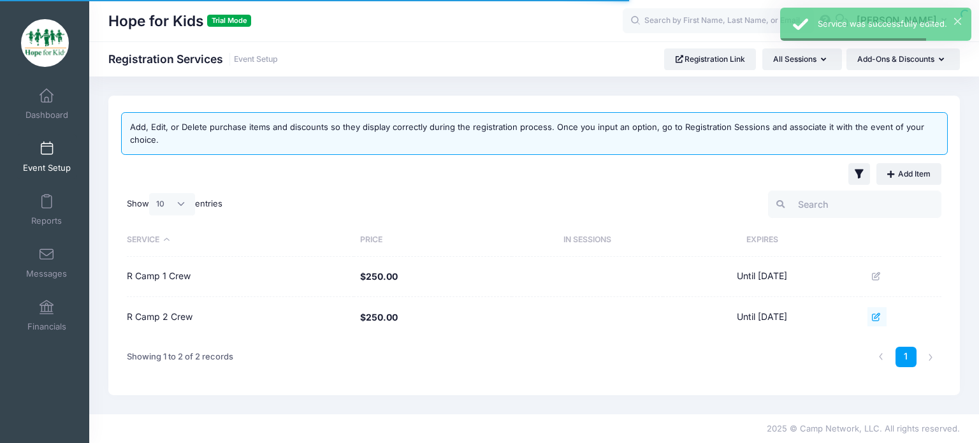
click at [887, 311] on button at bounding box center [877, 316] width 19 height 19
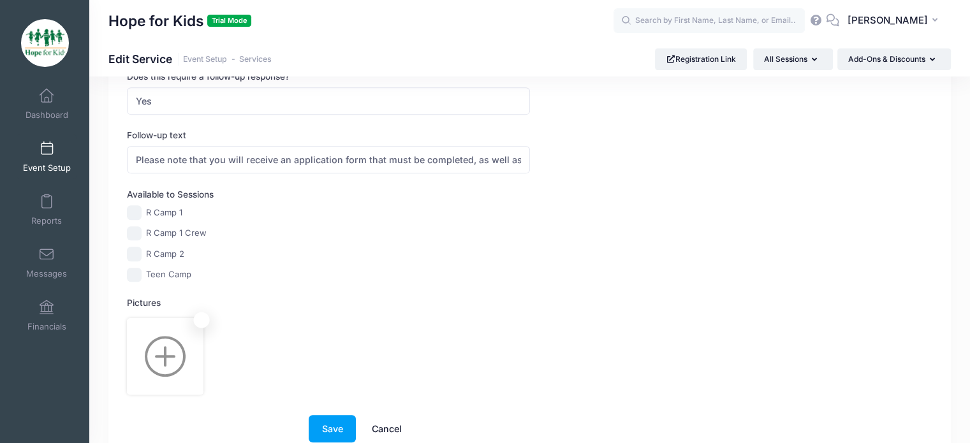
scroll to position [727, 0]
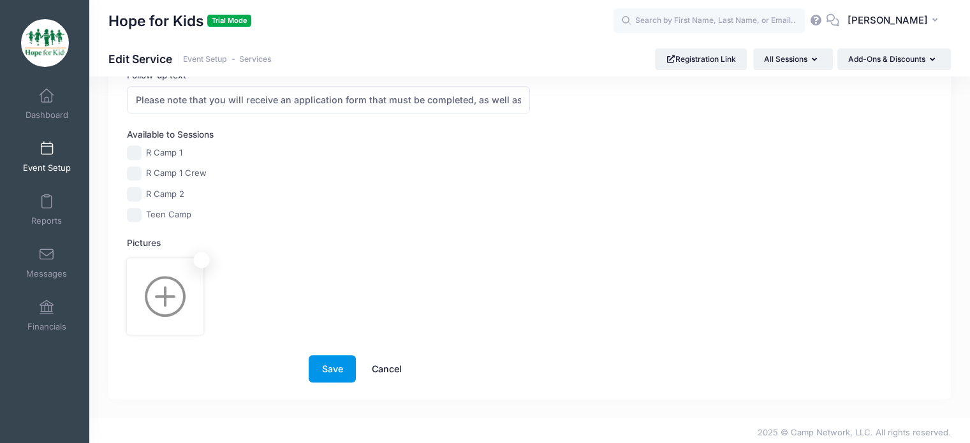
click at [321, 356] on button "Save" at bounding box center [332, 368] width 47 height 27
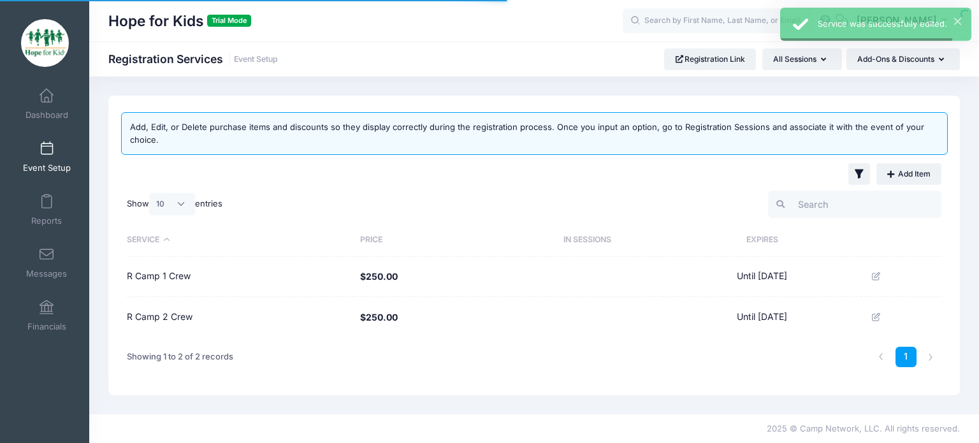
click at [47, 154] on span at bounding box center [47, 149] width 0 height 14
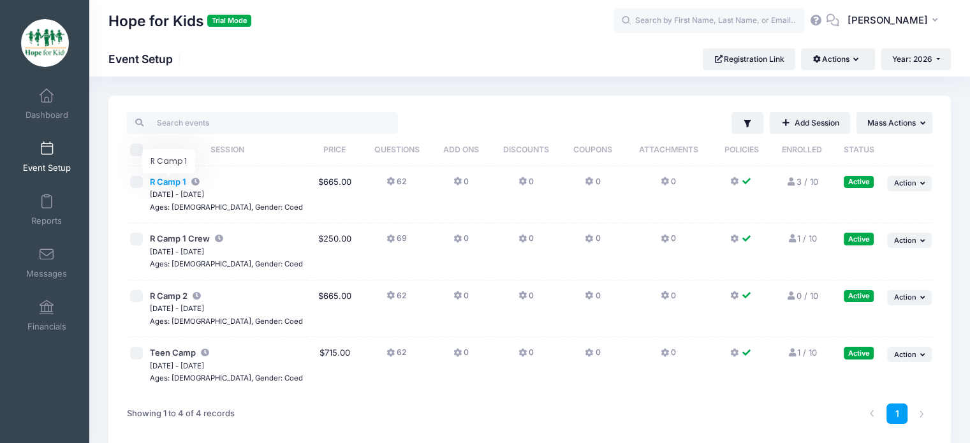
click at [165, 183] on span "R Camp 1" at bounding box center [168, 182] width 36 height 10
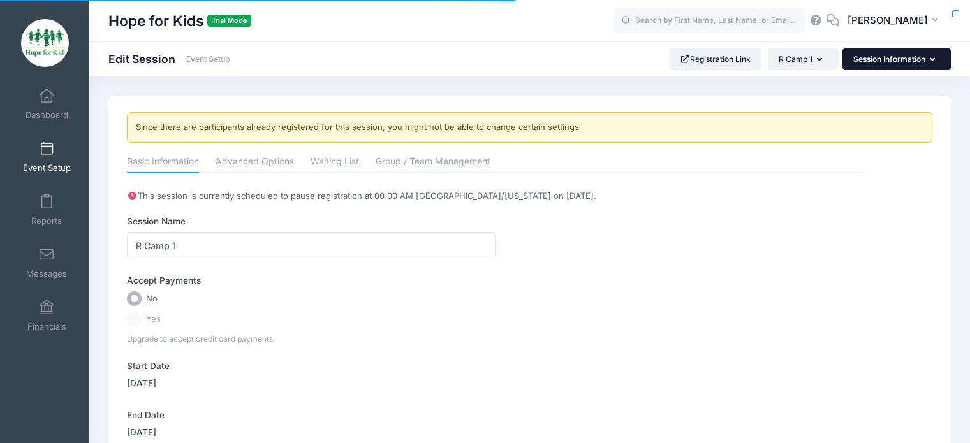
click at [893, 61] on button "Session Information" at bounding box center [896, 59] width 108 height 22
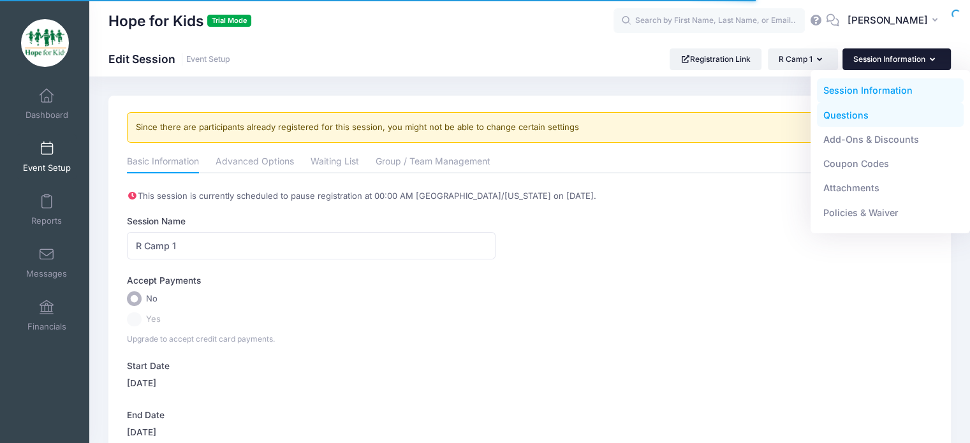
click at [840, 122] on link "Questions" at bounding box center [890, 115] width 147 height 24
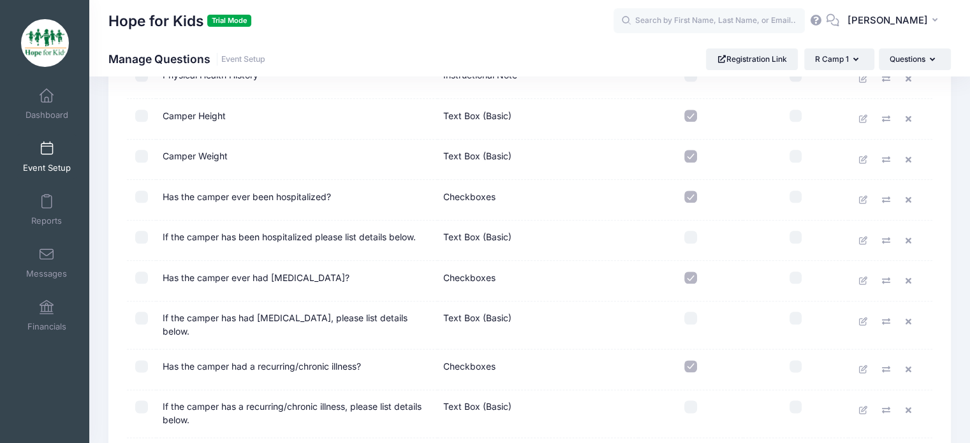
scroll to position [1479, 0]
click at [863, 194] on icon at bounding box center [863, 198] width 10 height 8
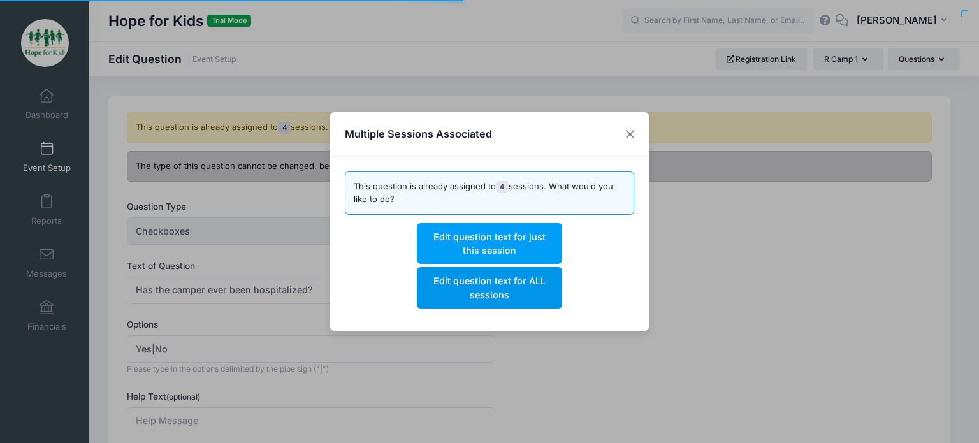
click at [527, 280] on button "Edit question text for ALL sessions" at bounding box center [489, 287] width 145 height 41
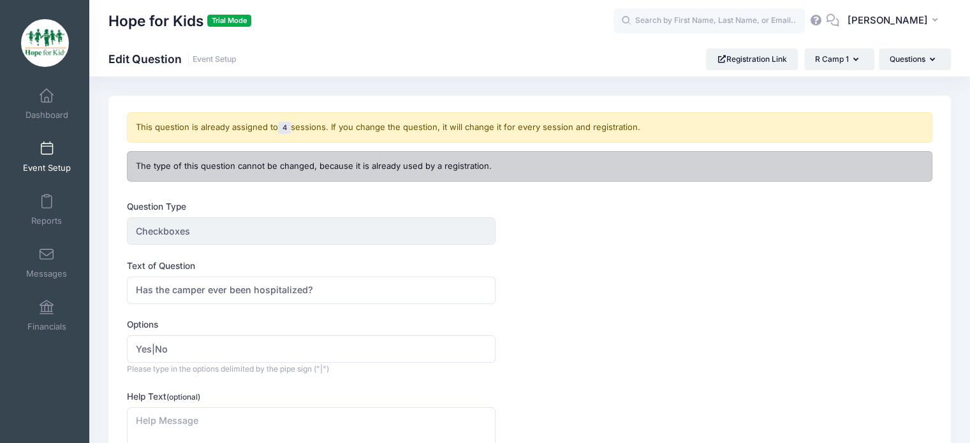
click at [168, 165] on div "The type of this question cannot be changed, because it is already used by a re…" at bounding box center [529, 166] width 805 height 31
click at [291, 125] on span "4" at bounding box center [284, 128] width 13 height 12
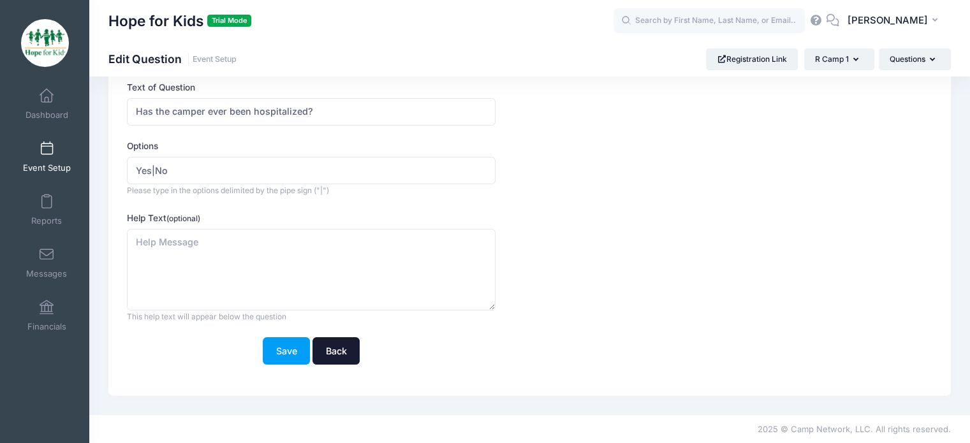
click at [339, 338] on link "Back" at bounding box center [335, 350] width 47 height 27
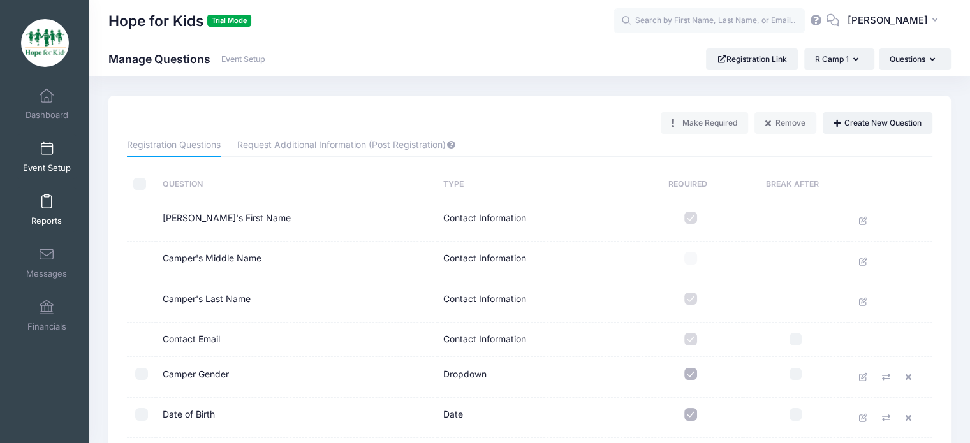
click at [38, 216] on span "Reports" at bounding box center [46, 221] width 31 height 11
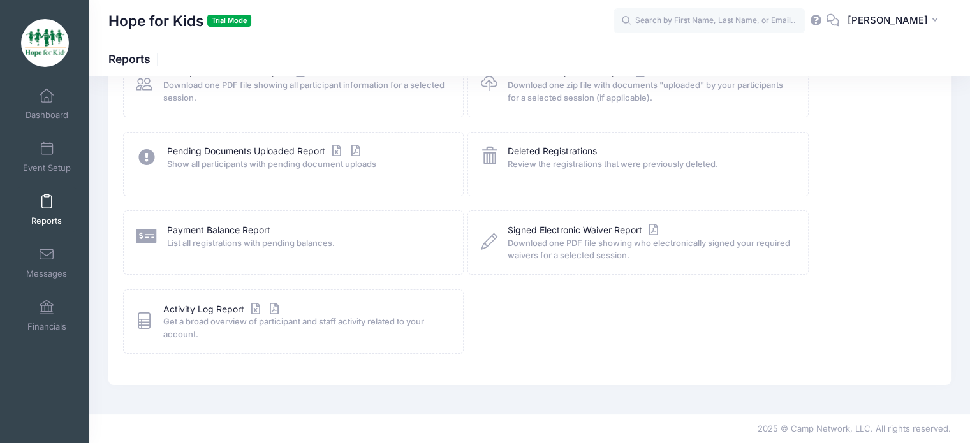
scroll to position [17, 0]
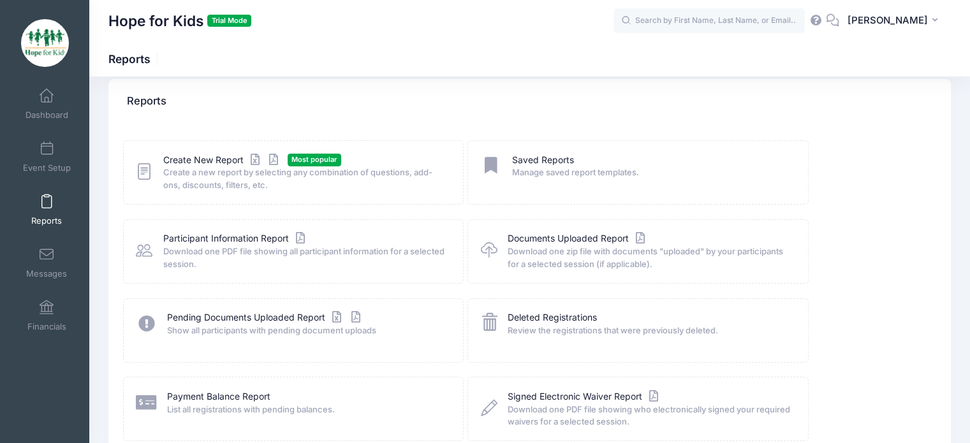
click at [245, 246] on span "Download one PDF file showing all participant information for a selected sessio…" at bounding box center [304, 257] width 283 height 25
click at [252, 237] on link "Participant Information Report" at bounding box center [235, 238] width 145 height 13
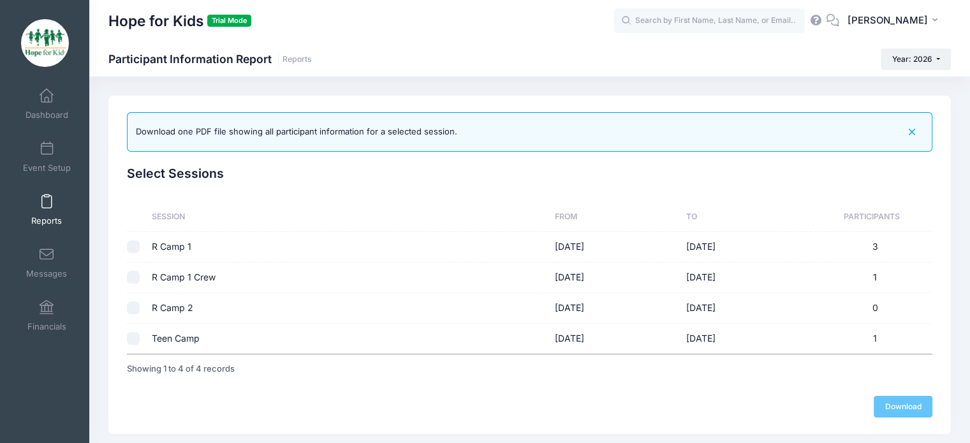
click at [144, 244] on td at bounding box center [136, 247] width 18 height 31
click at [136, 245] on input "checkbox" at bounding box center [133, 246] width 13 height 13
click at [908, 407] on link "Download" at bounding box center [903, 407] width 59 height 22
click at [136, 244] on input "checkbox" at bounding box center [133, 246] width 13 height 13
checkbox input "false"
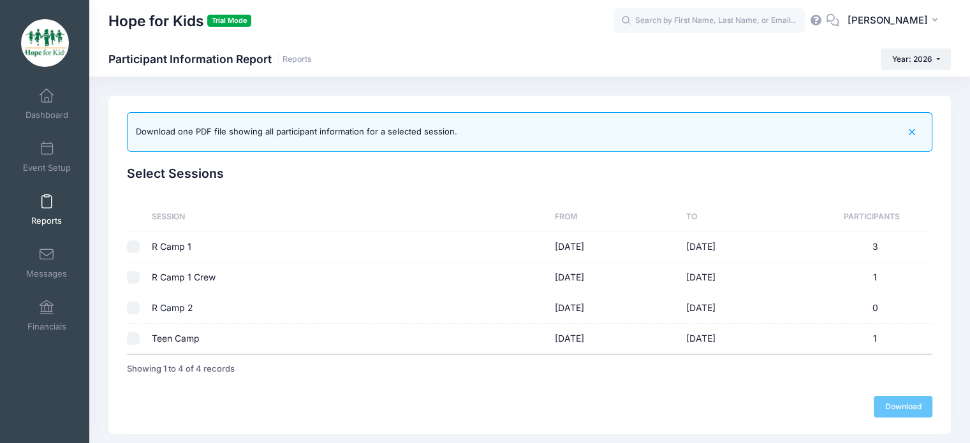
click at [47, 201] on span at bounding box center [47, 202] width 0 height 14
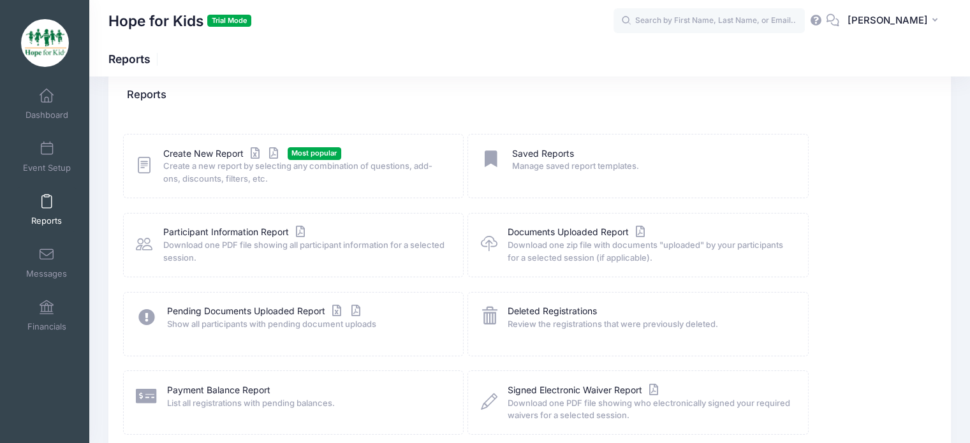
scroll to position [24, 0]
click at [216, 152] on link "Create New Report" at bounding box center [222, 152] width 119 height 13
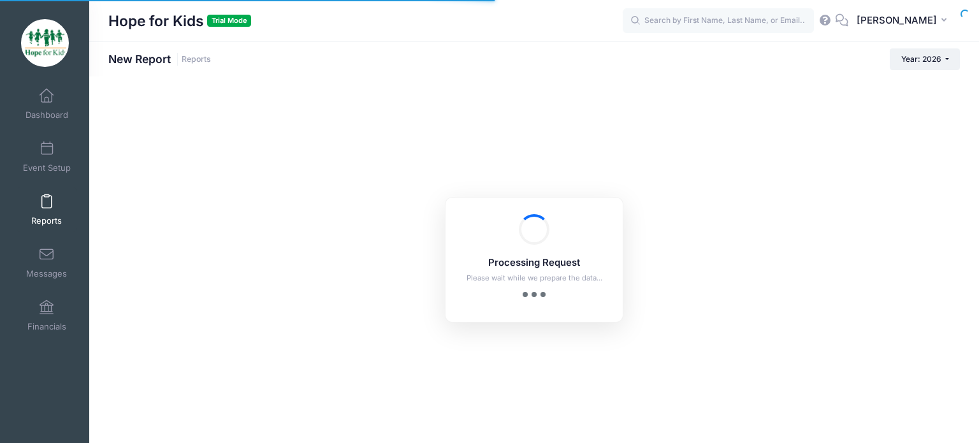
checkbox input "true"
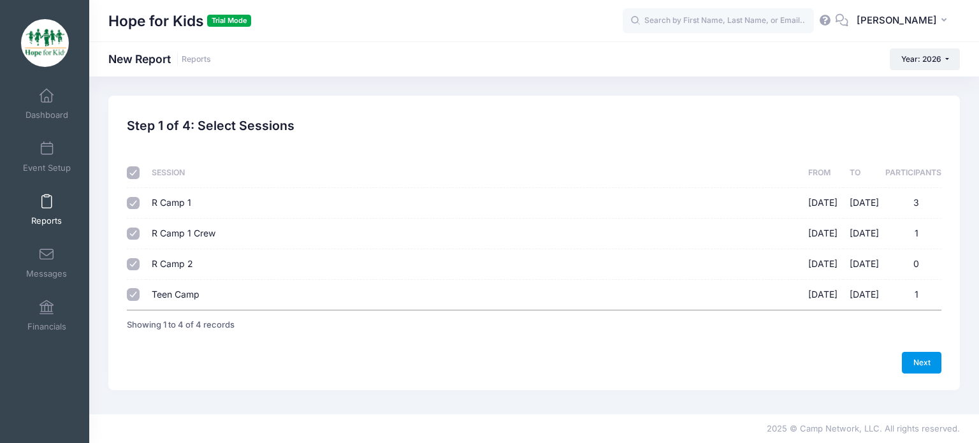
click at [927, 363] on link "Next" at bounding box center [922, 363] width 40 height 22
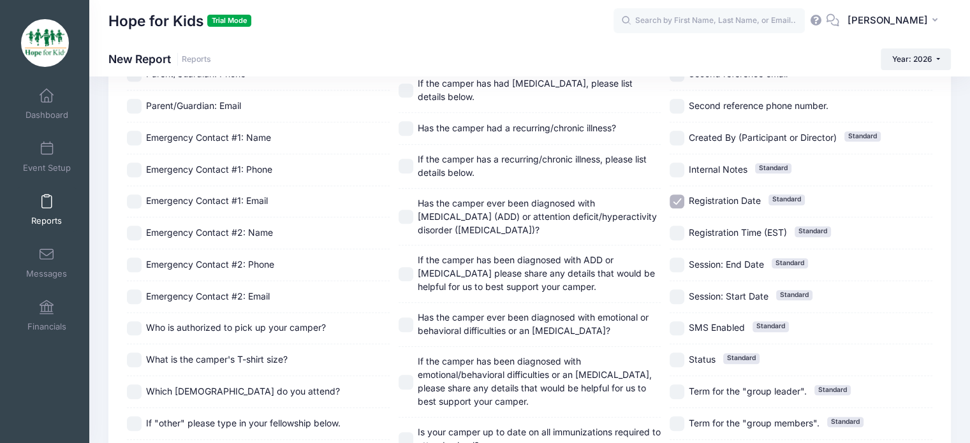
scroll to position [661, 0]
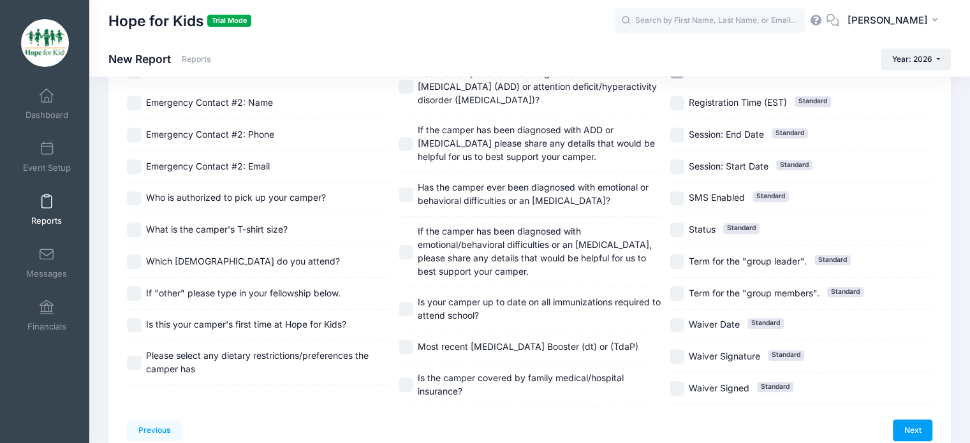
click at [132, 224] on input "What is the camper's T-shirt size?" at bounding box center [134, 230] width 15 height 15
checkbox input "true"
click at [133, 260] on input "Which [DEMOGRAPHIC_DATA] do you attend?" at bounding box center [134, 261] width 15 height 15
checkbox input "true"
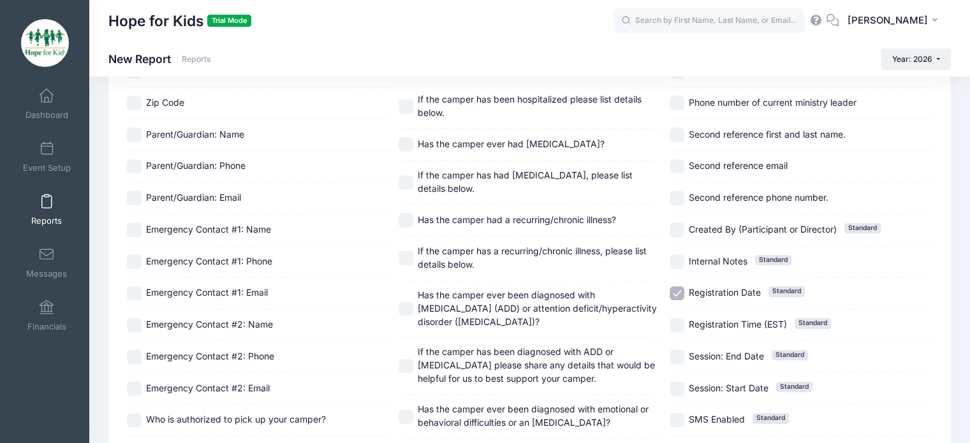
scroll to position [441, 0]
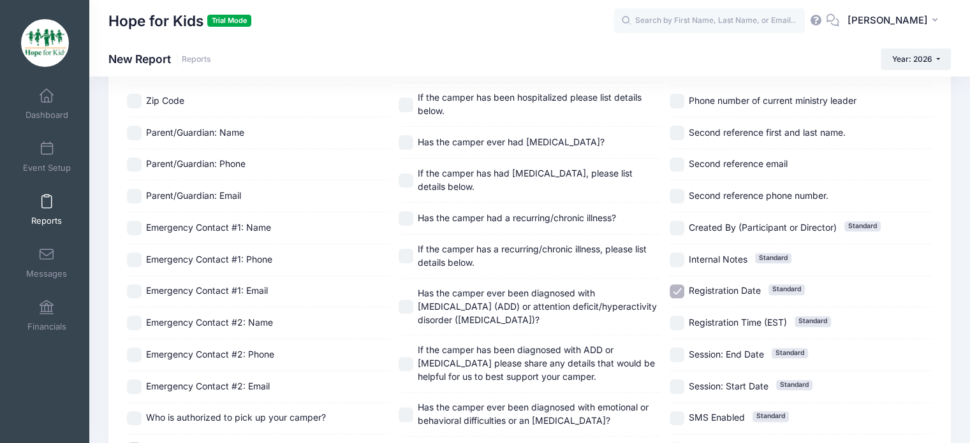
click at [411, 215] on input "Has the camper had a recurring/chronic illness?" at bounding box center [406, 218] width 15 height 15
click at [410, 214] on input "Has the camper had a recurring/chronic illness?" at bounding box center [406, 218] width 15 height 15
checkbox input "false"
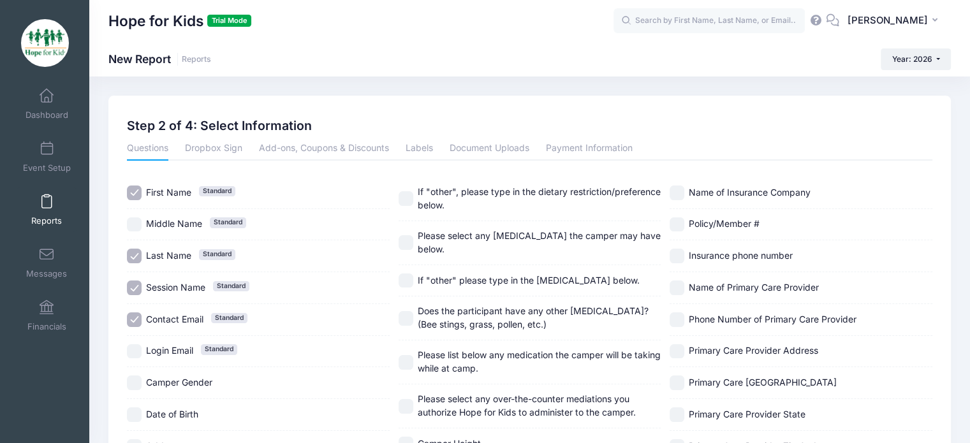
scroll to position [47, 0]
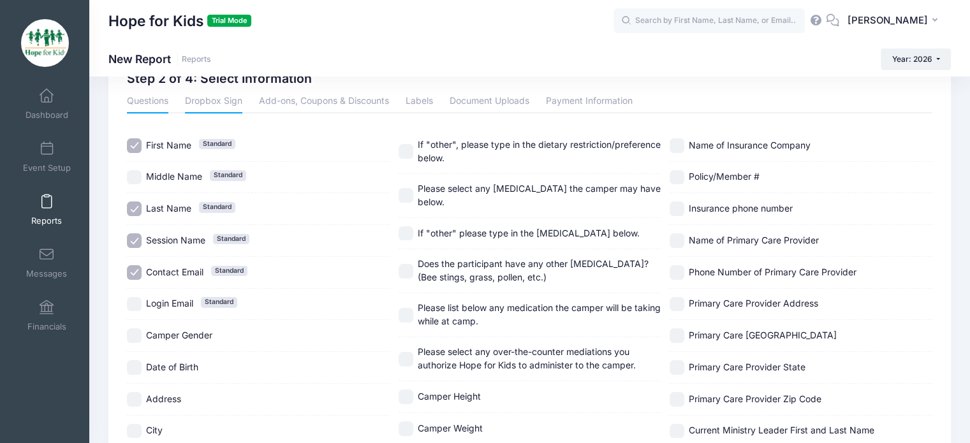
click at [227, 99] on link "Dropbox Sign" at bounding box center [213, 102] width 57 height 23
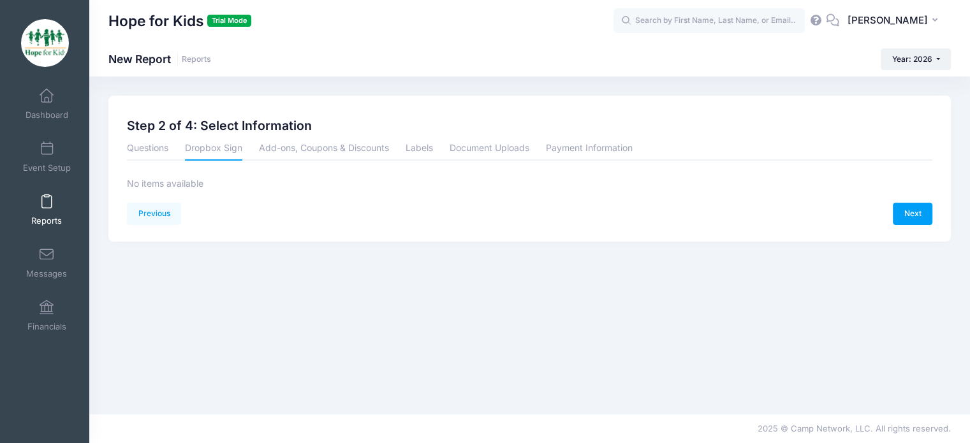
scroll to position [0, 0]
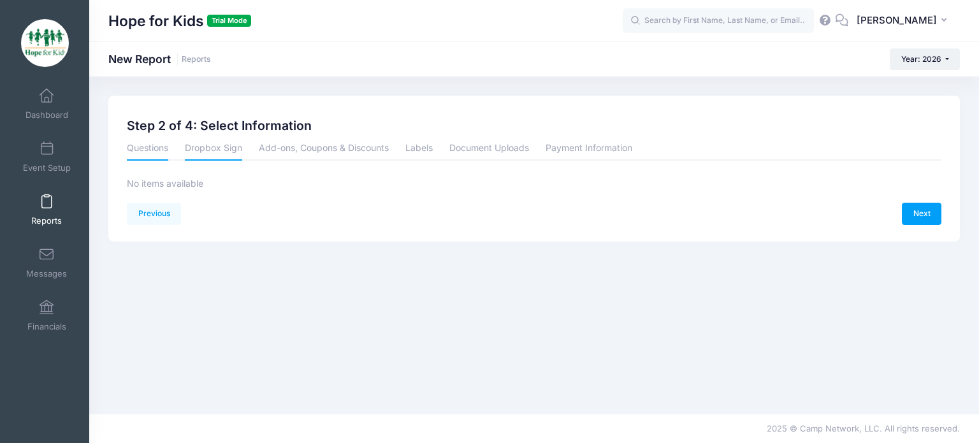
click at [135, 150] on link "Questions" at bounding box center [147, 149] width 41 height 23
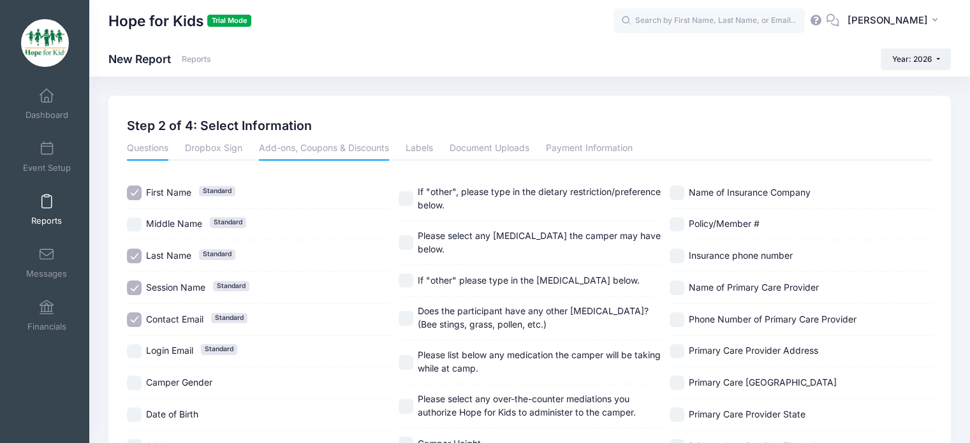
click at [322, 153] on link "Add-ons, Coupons & Discounts" at bounding box center [324, 149] width 130 height 23
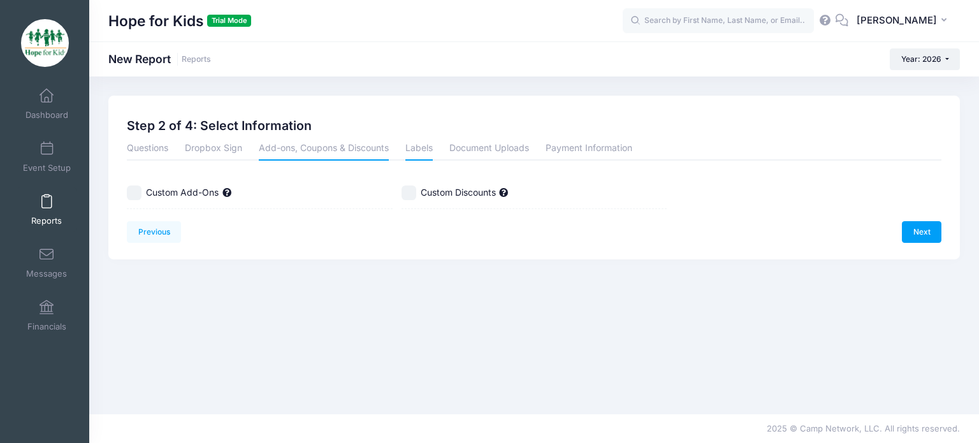
click at [428, 145] on link "Labels" at bounding box center [419, 149] width 27 height 23
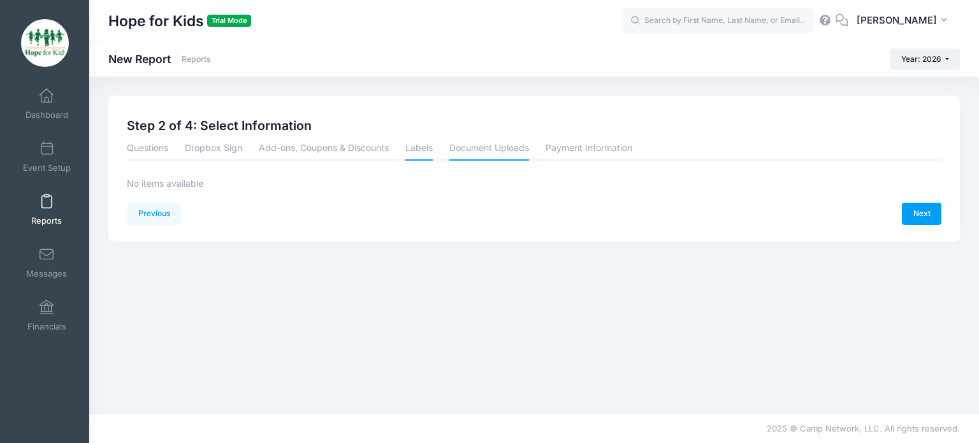
click at [451, 149] on link "Document Uploads" at bounding box center [490, 149] width 80 height 23
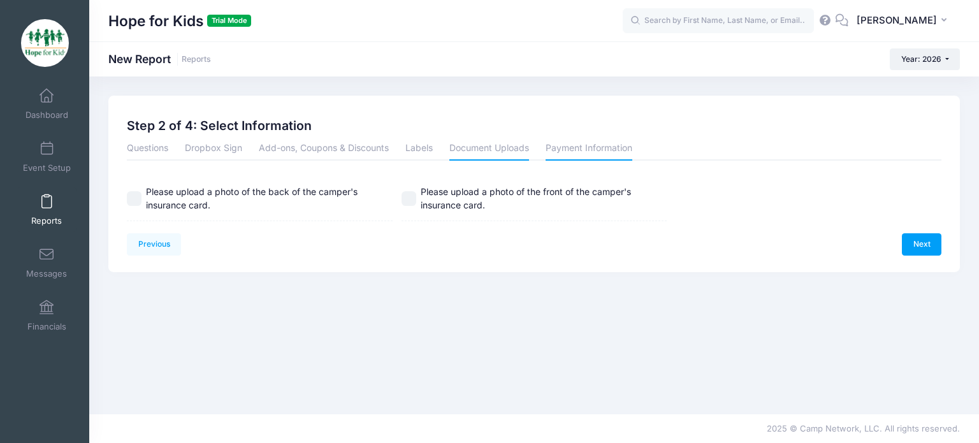
click at [564, 147] on link "Payment Information" at bounding box center [589, 149] width 87 height 23
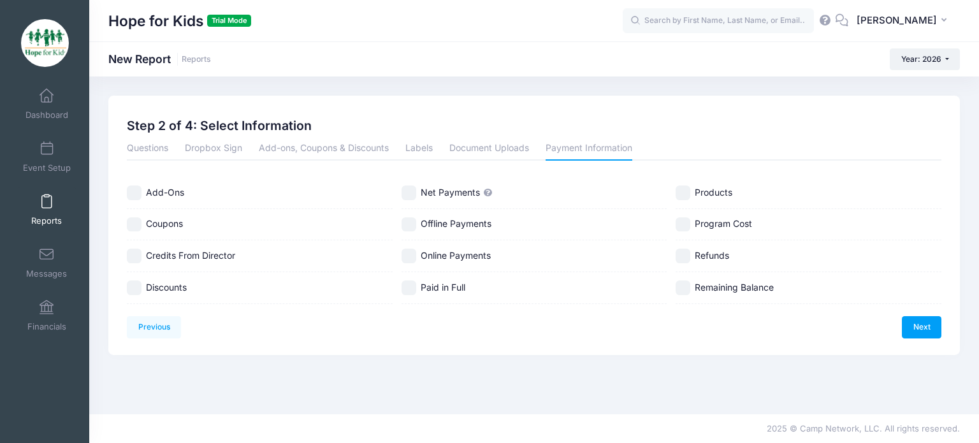
click at [416, 254] on label "Online Payments" at bounding box center [535, 256] width 266 height 15
checkbox input "true"
click at [707, 284] on span "Remaining Balance" at bounding box center [734, 287] width 79 height 11
checkbox input "true"
click at [135, 141] on link "Questions" at bounding box center [147, 149] width 41 height 23
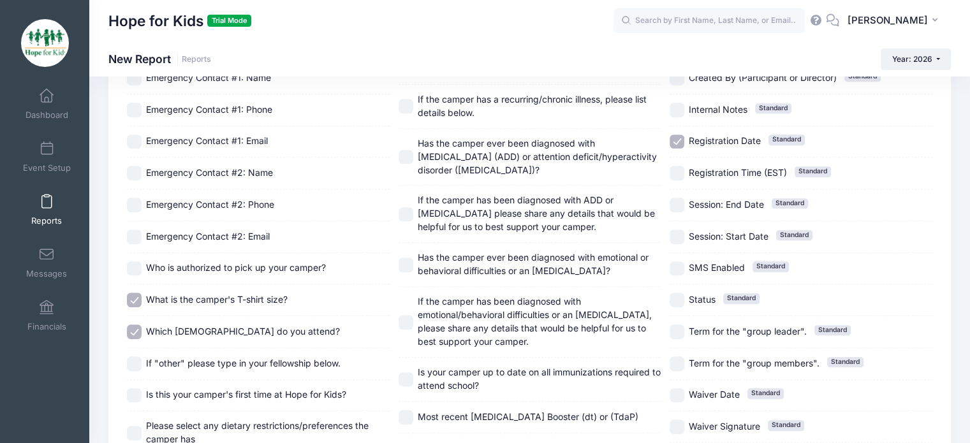
scroll to position [721, 0]
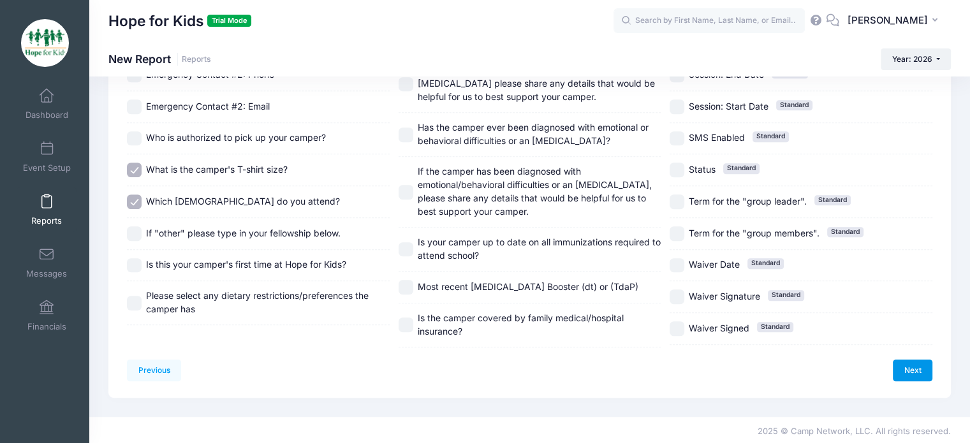
click at [909, 374] on link "Next" at bounding box center [913, 371] width 40 height 22
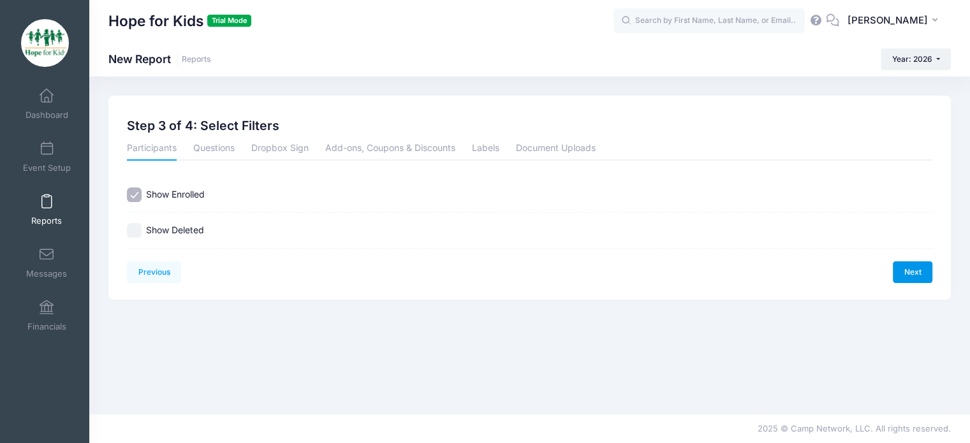
scroll to position [0, 0]
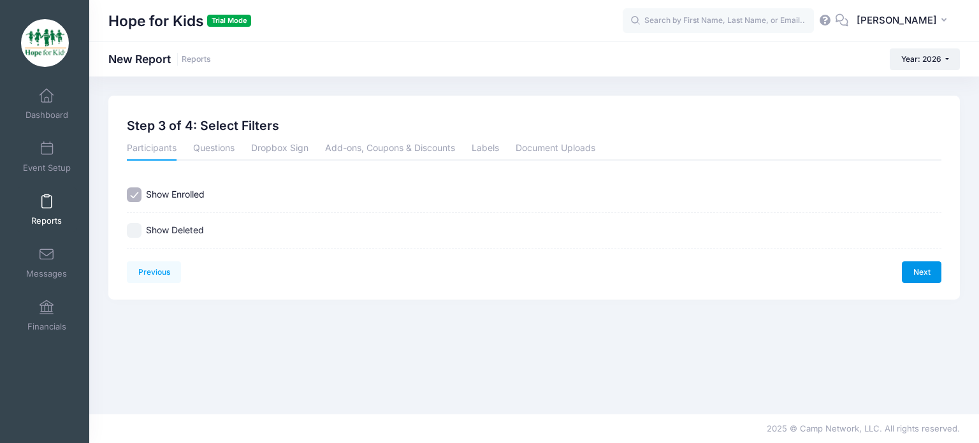
click at [927, 277] on link "Next" at bounding box center [922, 272] width 40 height 22
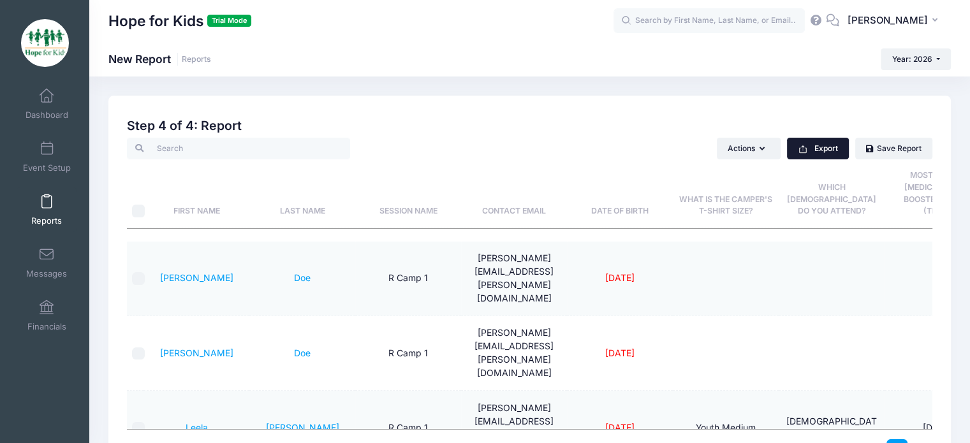
click at [822, 145] on button "Export" at bounding box center [818, 149] width 62 height 22
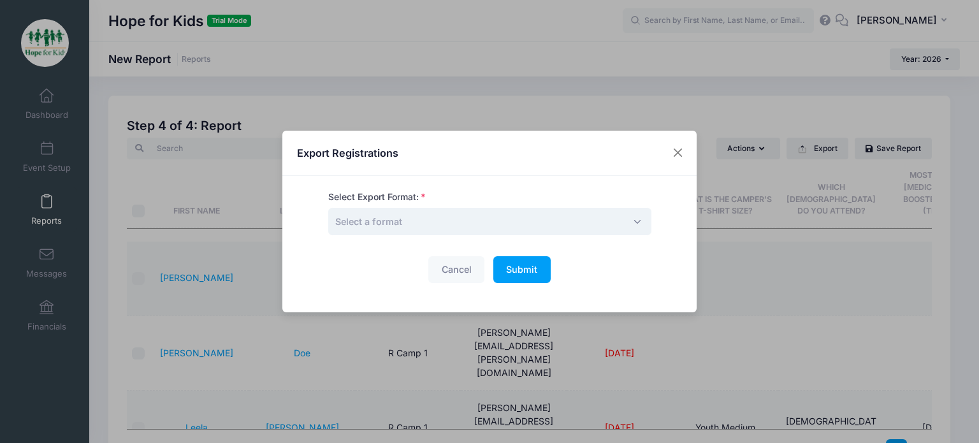
click at [471, 232] on span "Select a format" at bounding box center [489, 221] width 323 height 27
click at [443, 228] on span "CSV" at bounding box center [489, 221] width 323 height 27
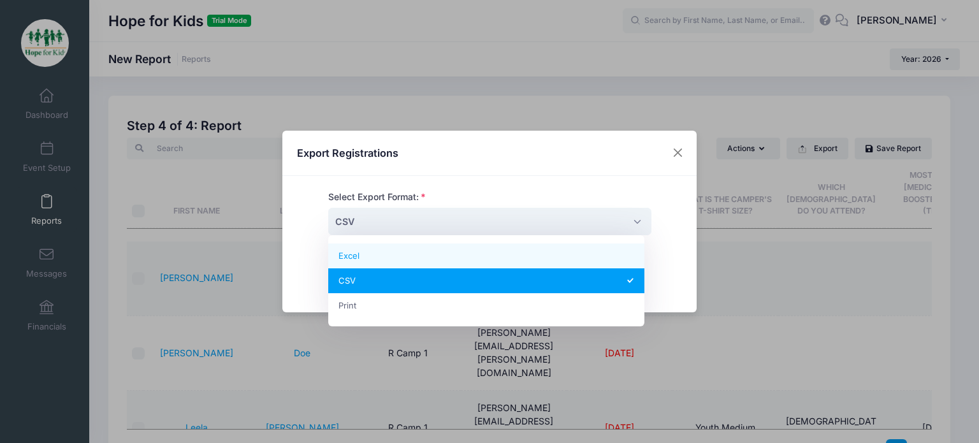
select select "excel"
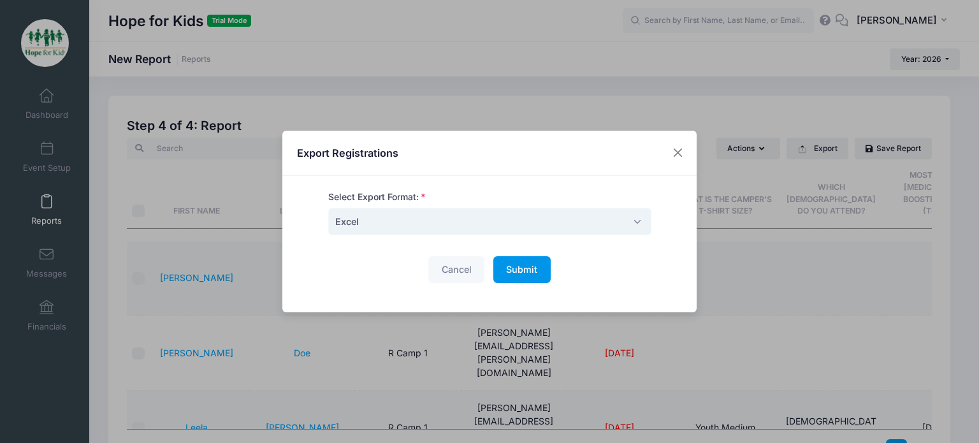
click at [518, 278] on button "Submit Please wait..." at bounding box center [522, 269] width 57 height 27
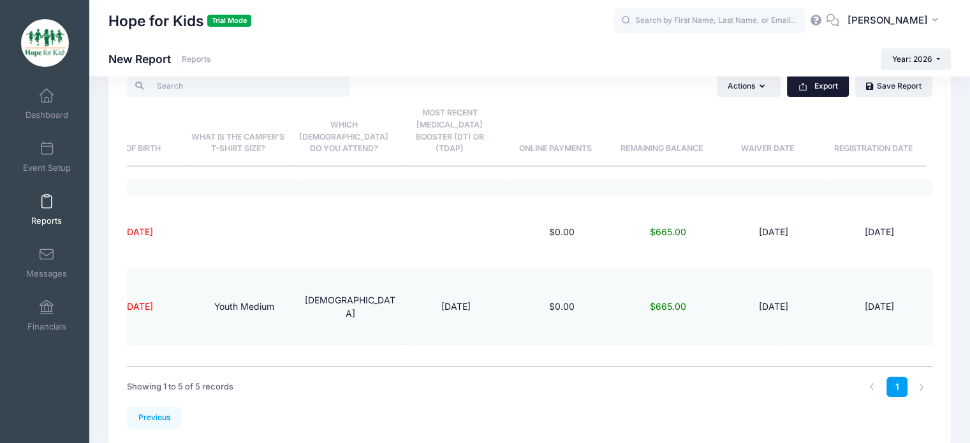
scroll to position [64, 0]
drag, startPoint x: 45, startPoint y: 215, endPoint x: 38, endPoint y: 148, distance: 67.3
click at [45, 216] on span "Reports" at bounding box center [46, 221] width 31 height 11
